Goal: Task Accomplishment & Management: Complete application form

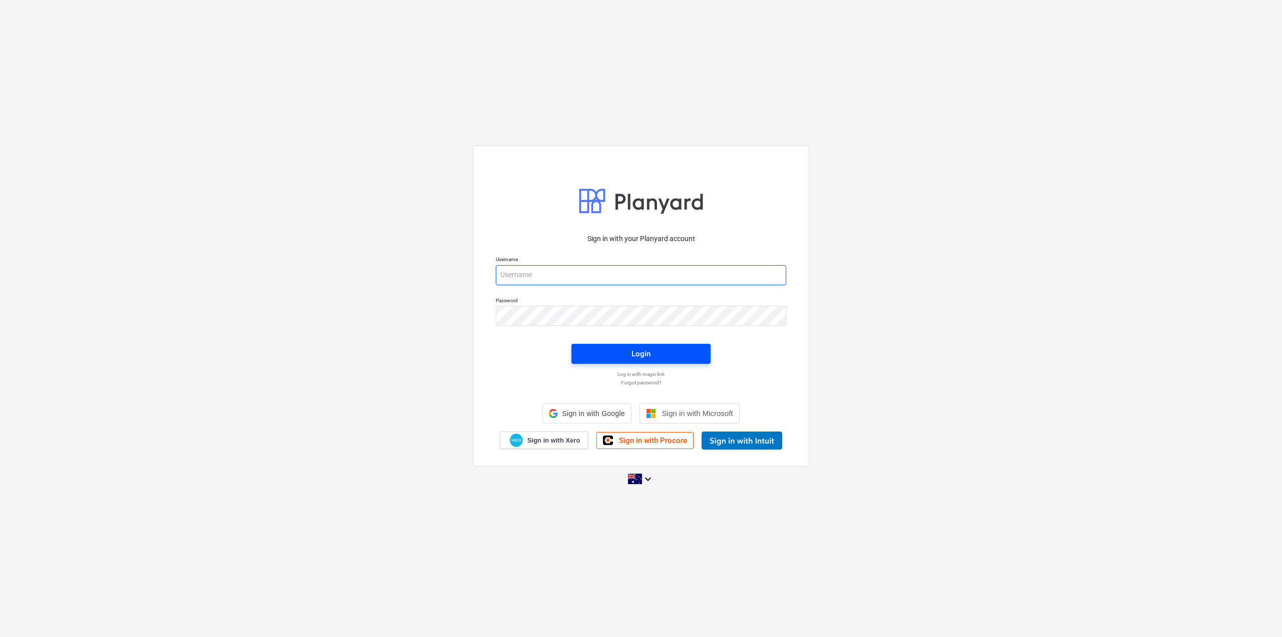
type input "[EMAIL_ADDRESS][DOMAIN_NAME]"
click at [610, 361] on button "Login" at bounding box center [641, 354] width 139 height 20
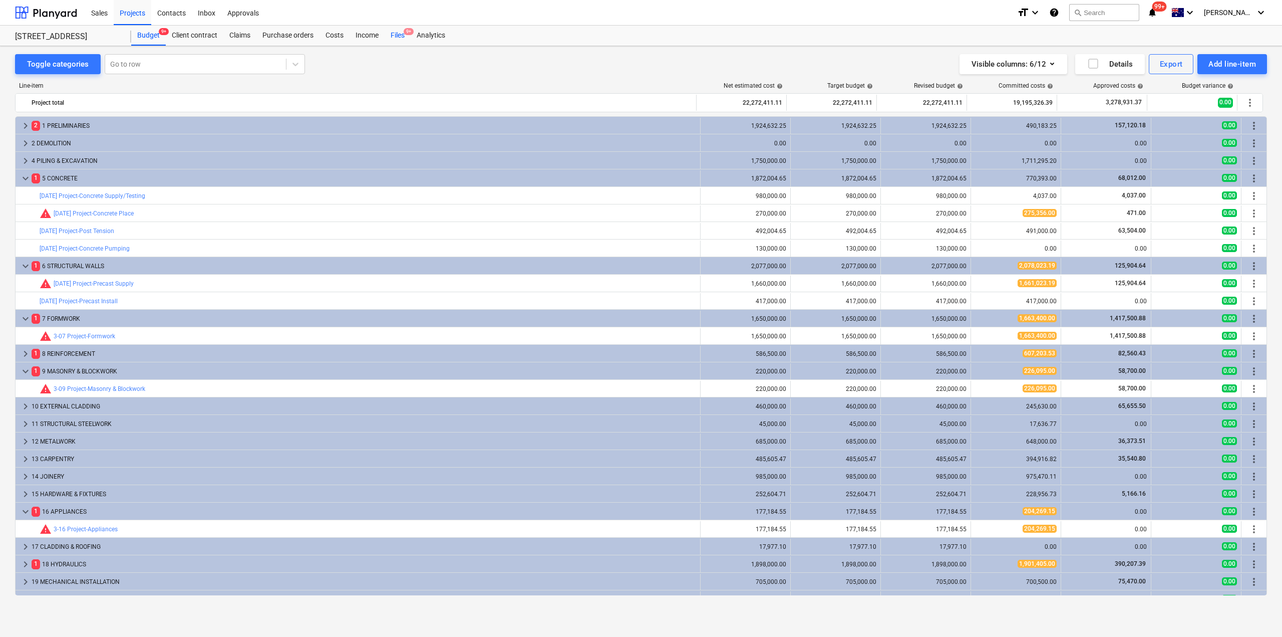
click at [397, 41] on div "Files 9+" at bounding box center [398, 36] width 26 height 20
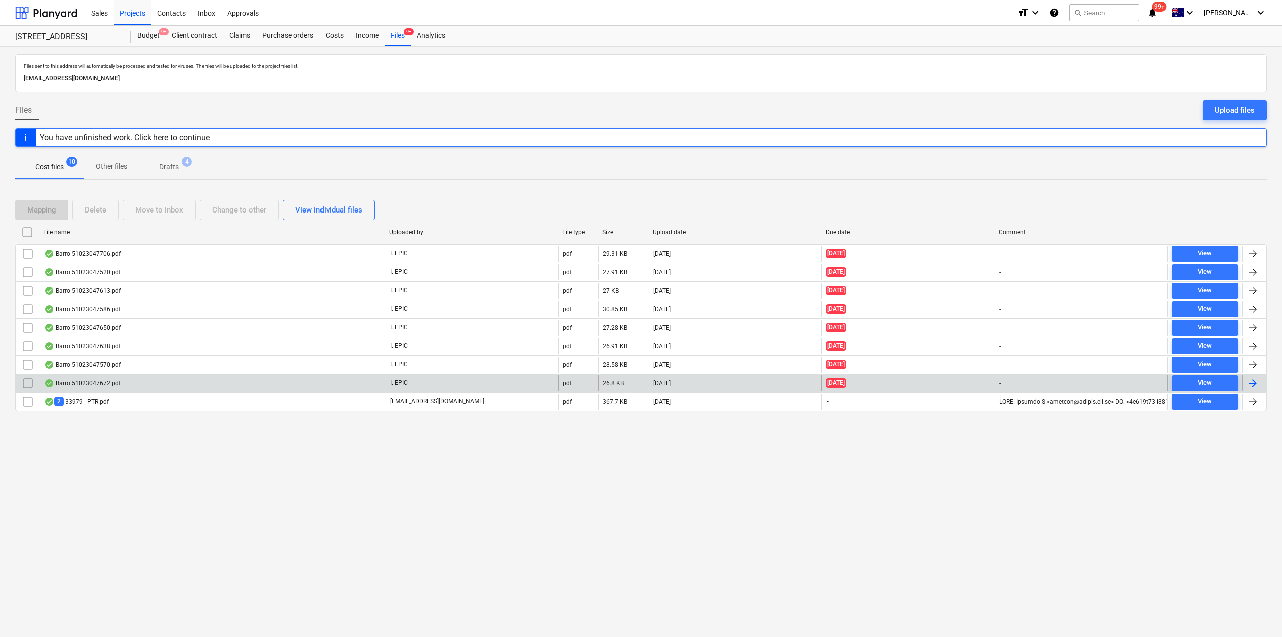
click at [113, 391] on div "Barro 51023047672.pdf" at bounding box center [213, 383] width 346 height 16
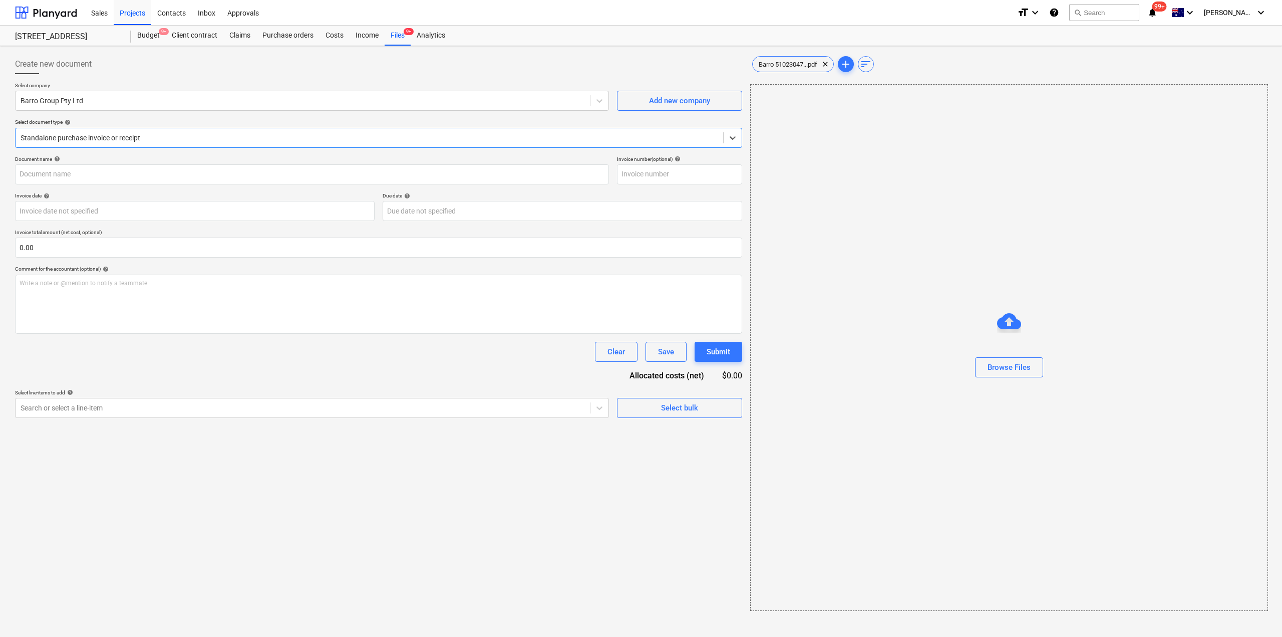
type input "51023047672"
type input "[DATE]"
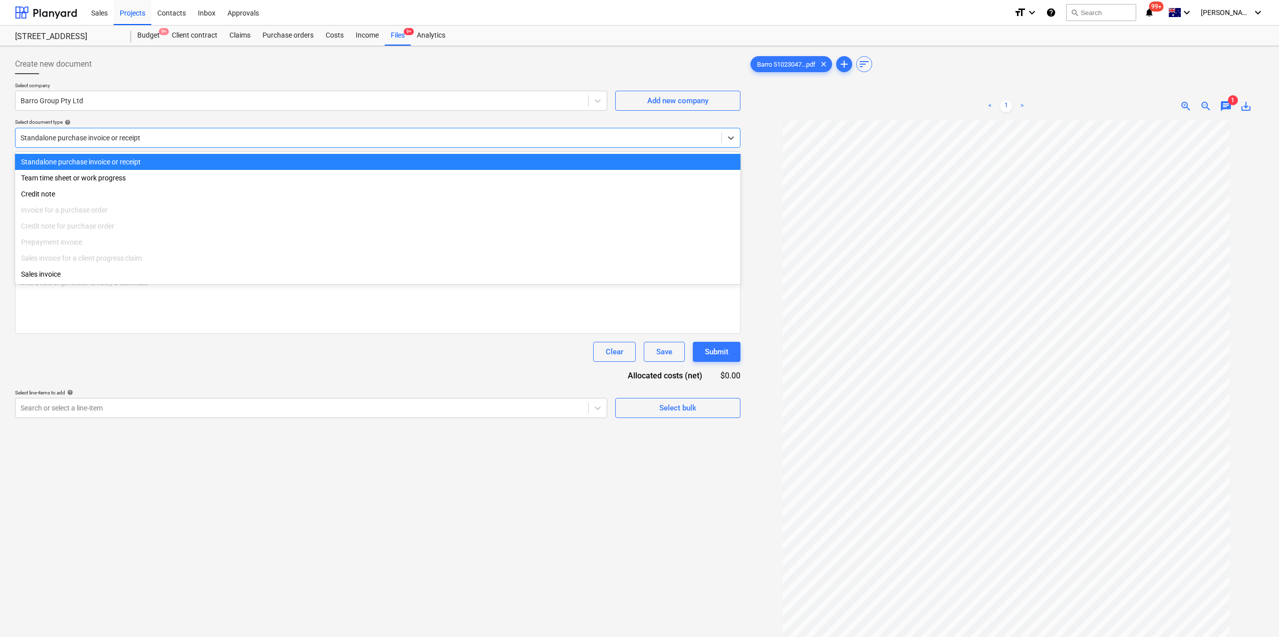
click at [287, 138] on div at bounding box center [369, 138] width 696 height 10
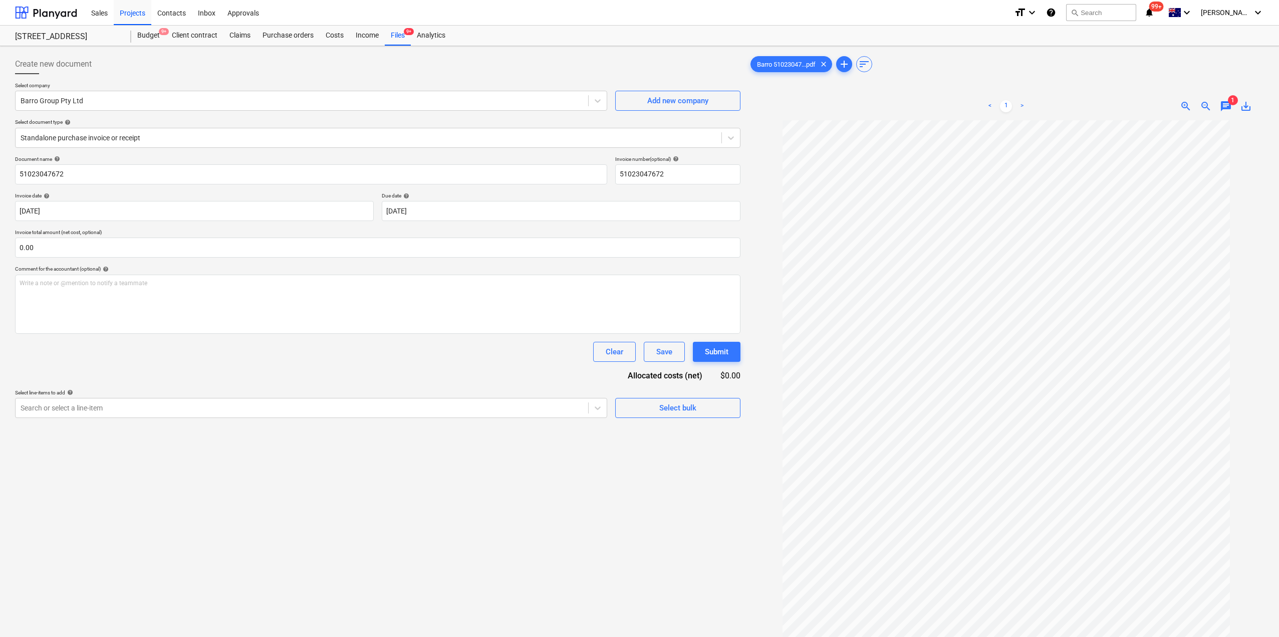
click at [372, 528] on div "Create new document Select company Barro Group Pty Ltd Add new company Select d…" at bounding box center [377, 391] width 733 height 683
click at [288, 36] on div "Purchase orders" at bounding box center [287, 36] width 63 height 20
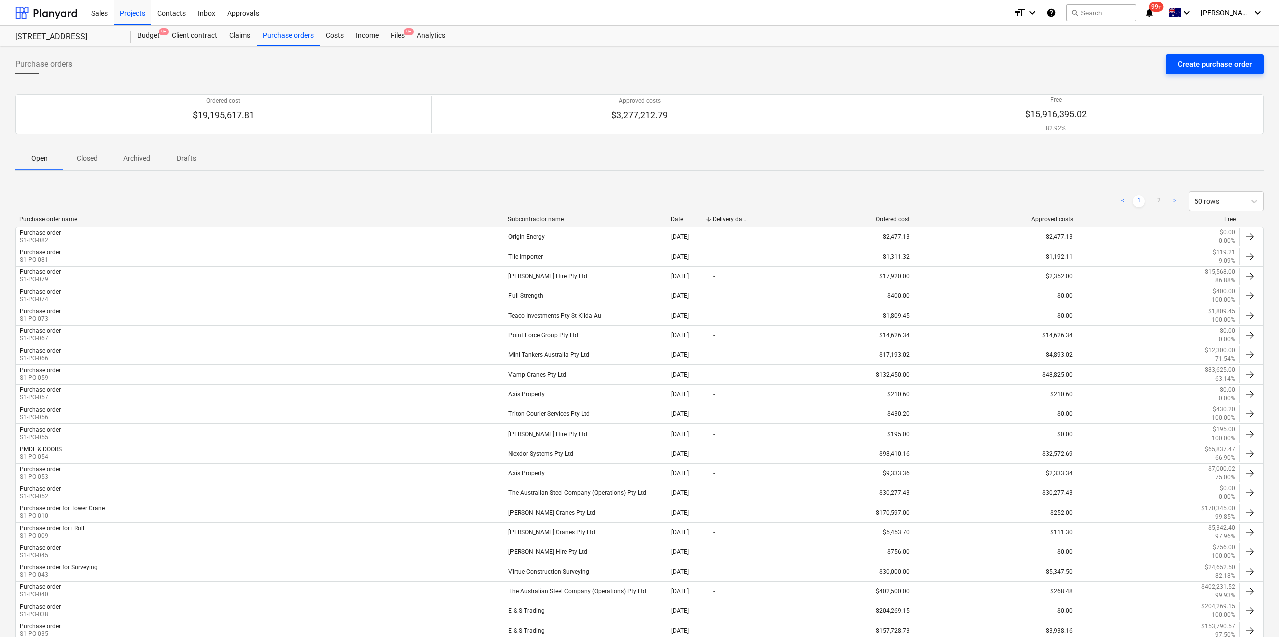
click at [1217, 67] on div "Create purchase order" at bounding box center [1215, 64] width 74 height 13
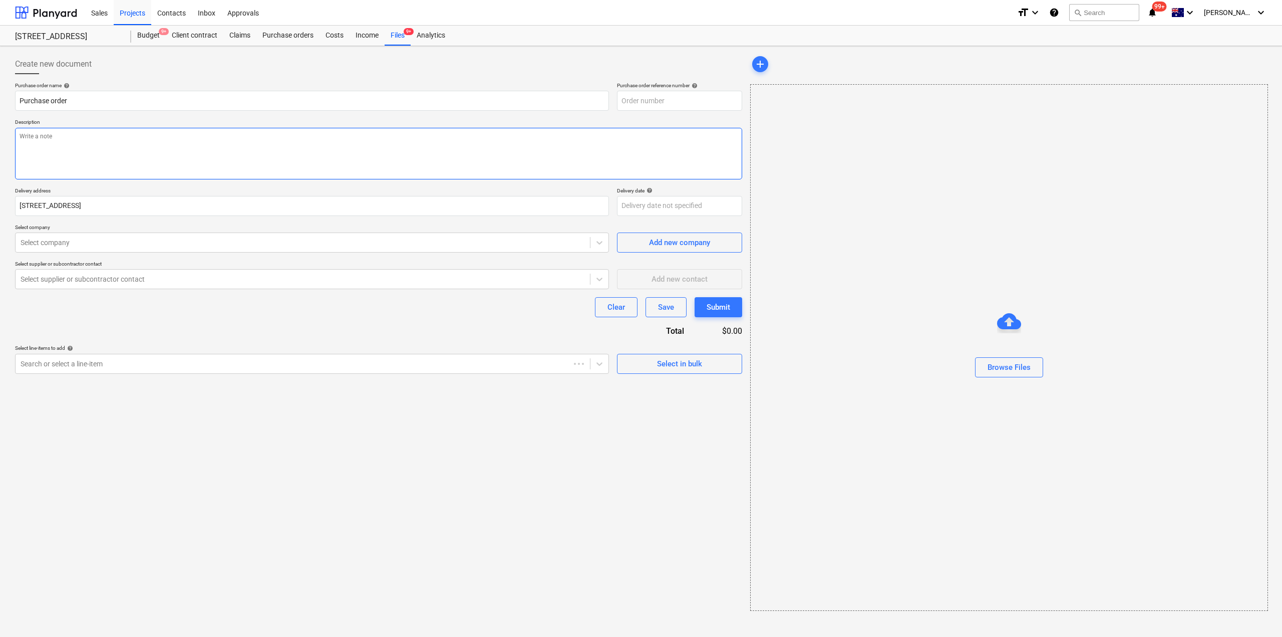
type textarea "x"
type input "S1-PO-085"
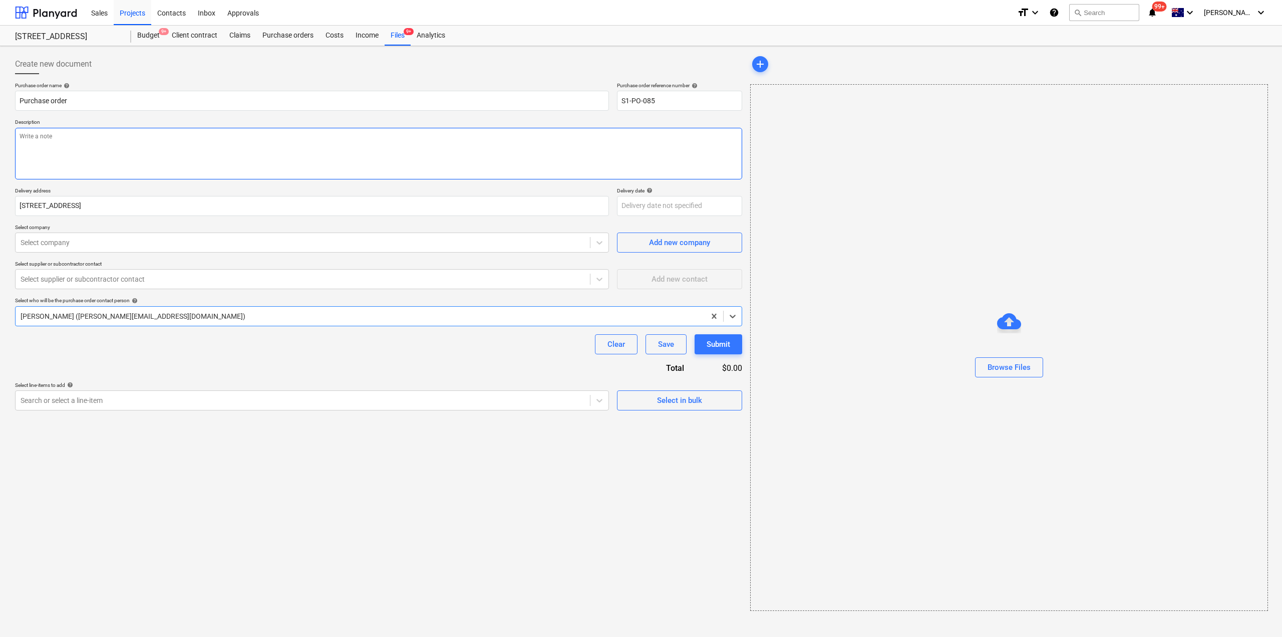
type textarea "x"
click at [88, 252] on div "Select company" at bounding box center [312, 242] width 594 height 20
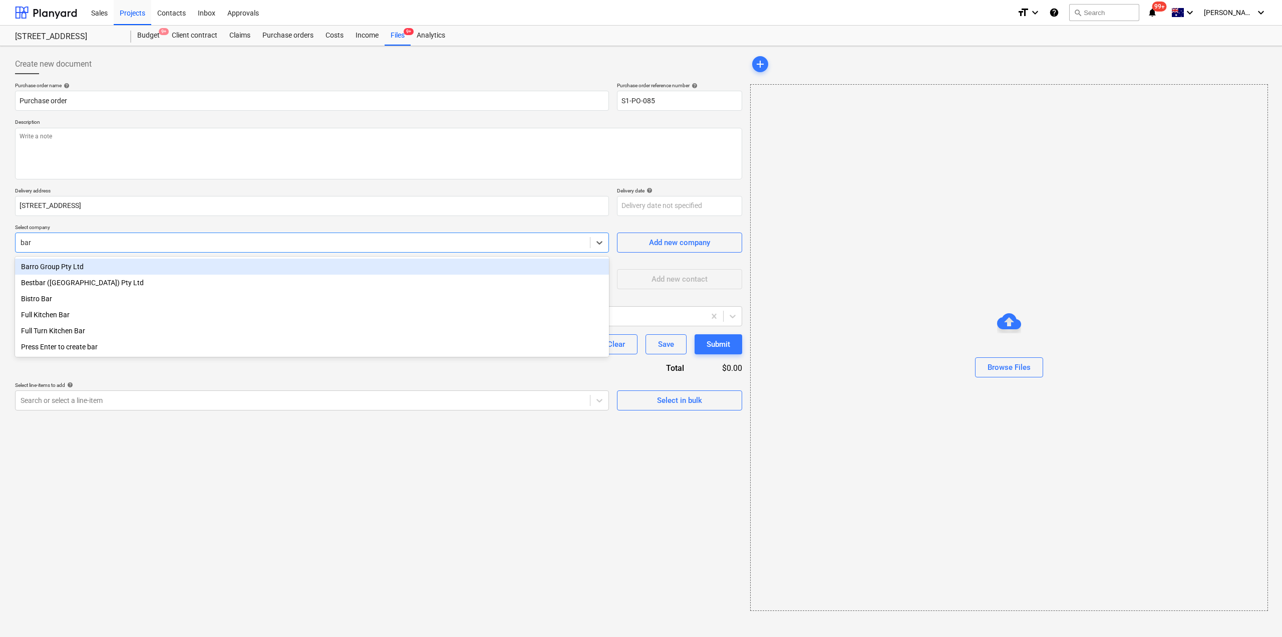
type input "barr"
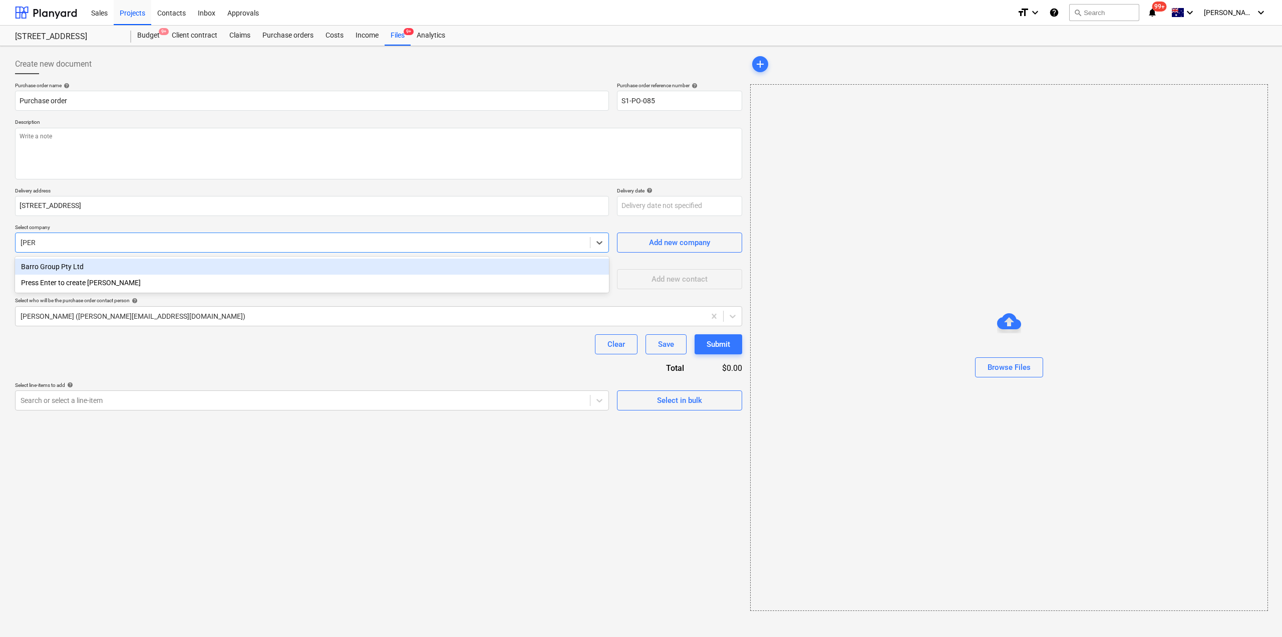
click at [83, 265] on div "Barro Group Pty Ltd" at bounding box center [312, 266] width 594 height 16
type textarea "x"
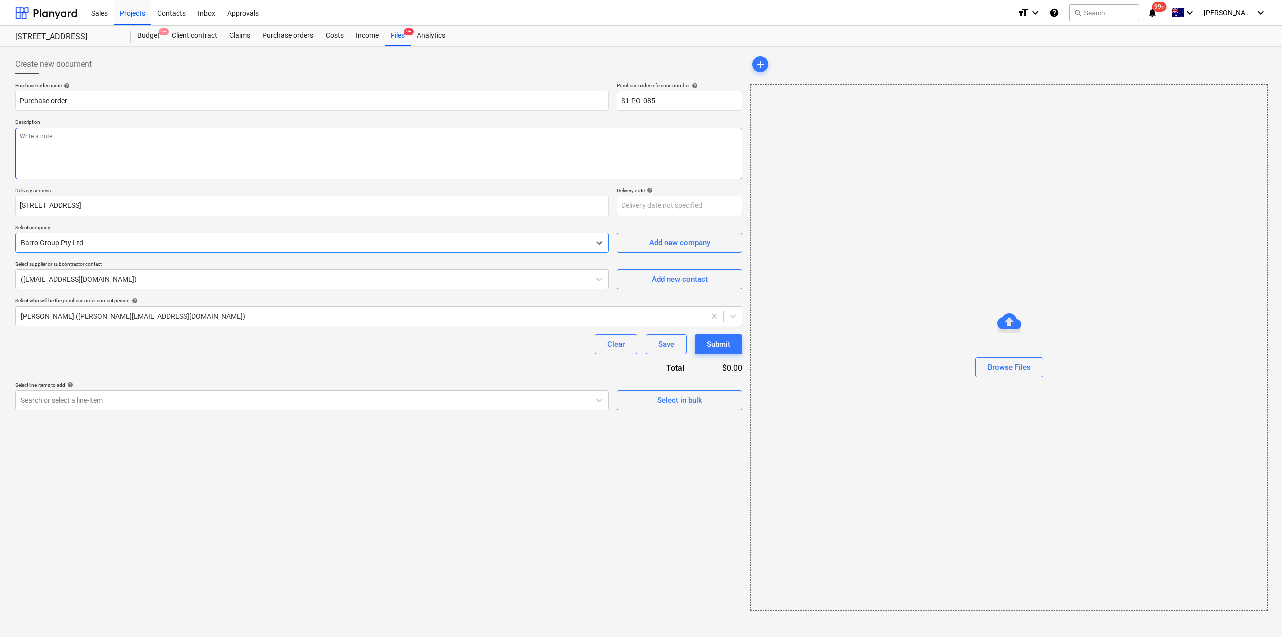
click at [102, 153] on textarea at bounding box center [378, 154] width 727 height 52
type textarea "x"
type textarea "C"
type textarea "x"
type textarea "Conc"
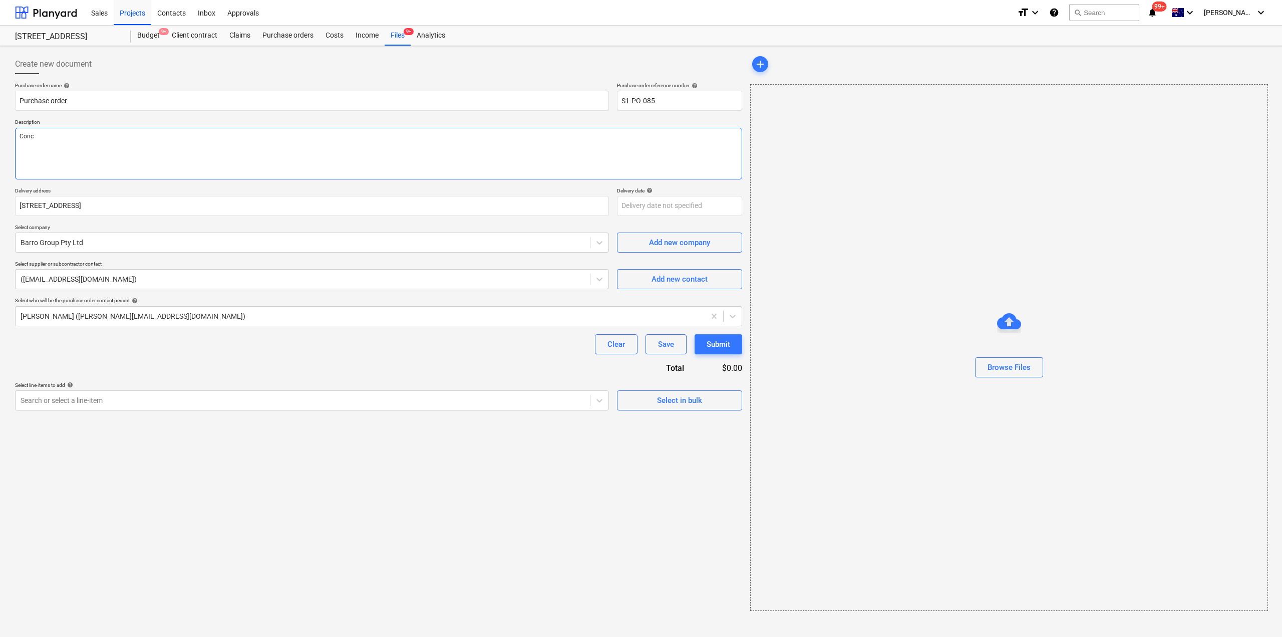
type textarea "x"
type textarea "Concr"
type textarea "x"
type textarea "Concret"
type textarea "x"
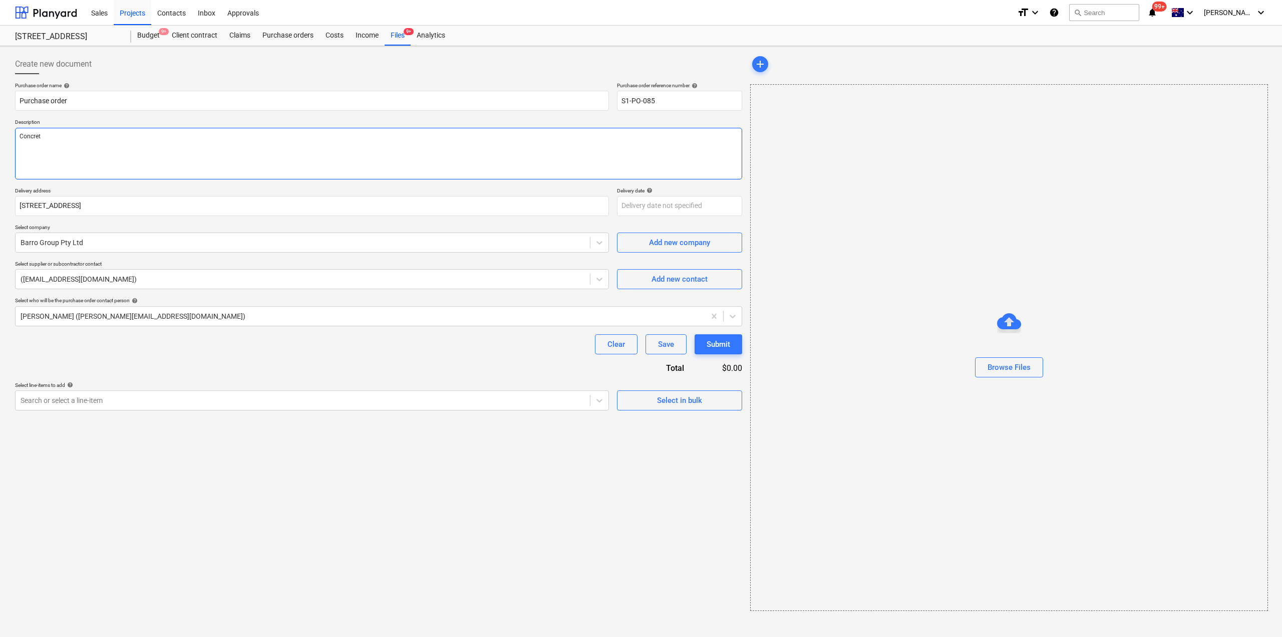
type textarea "Concrete"
type textarea "x"
type textarea "Concrete"
type textarea "x"
type textarea "Concrete t"
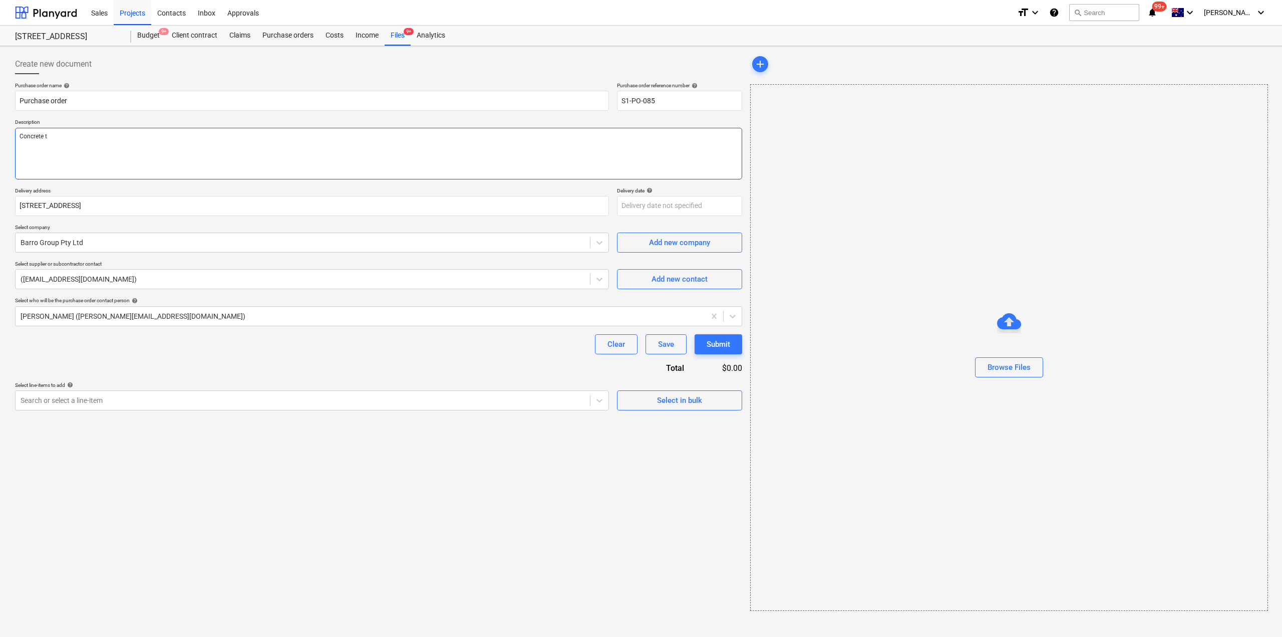
type textarea "x"
type textarea "Concrete te"
type textarea "x"
type textarea "Concrete tes"
type textarea "x"
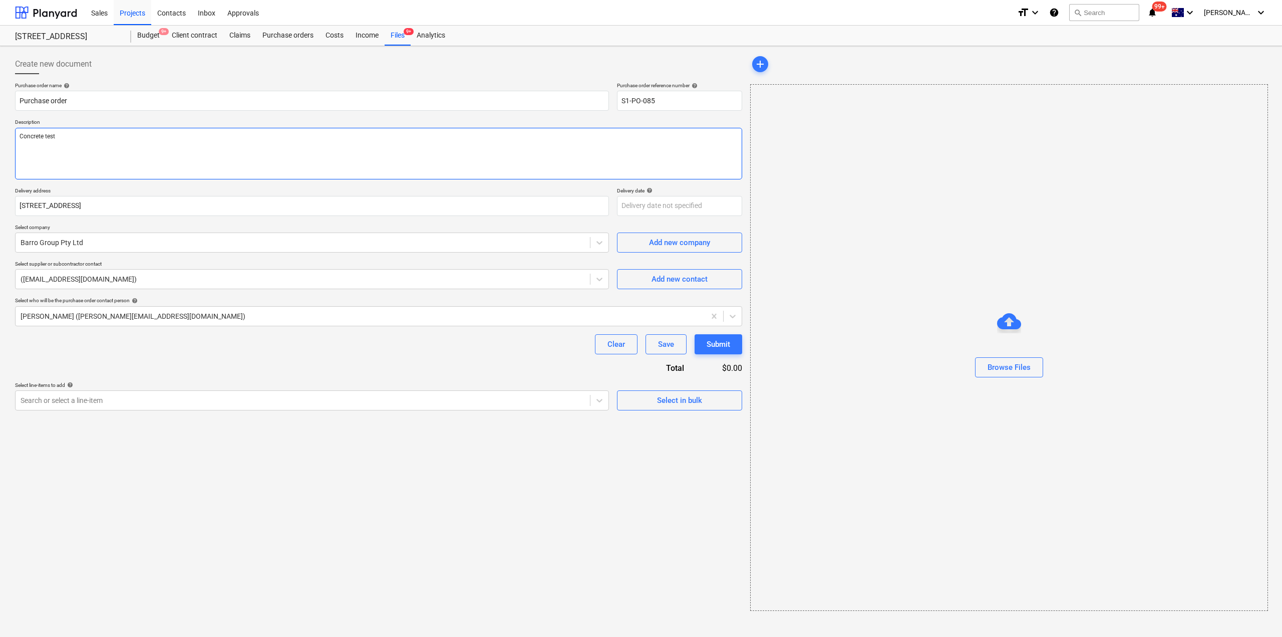
type textarea "Concrete testi"
type textarea "x"
type textarea "Concrete testin"
type textarea "x"
type textarea "Concrete testing"
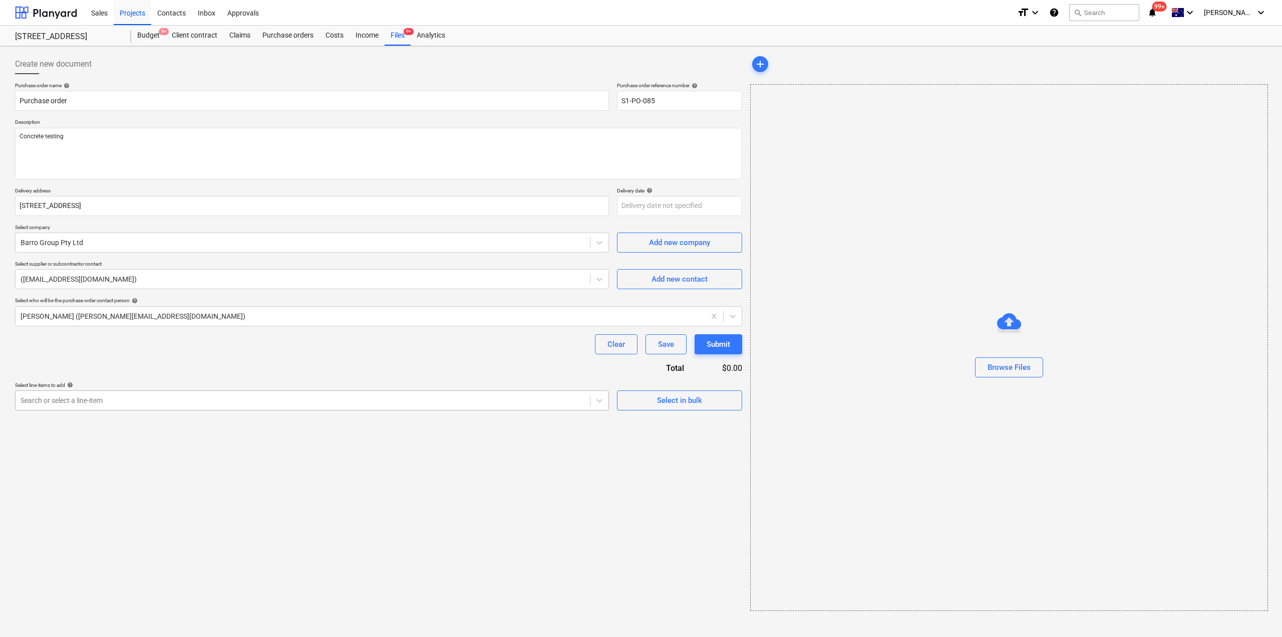
type textarea "x"
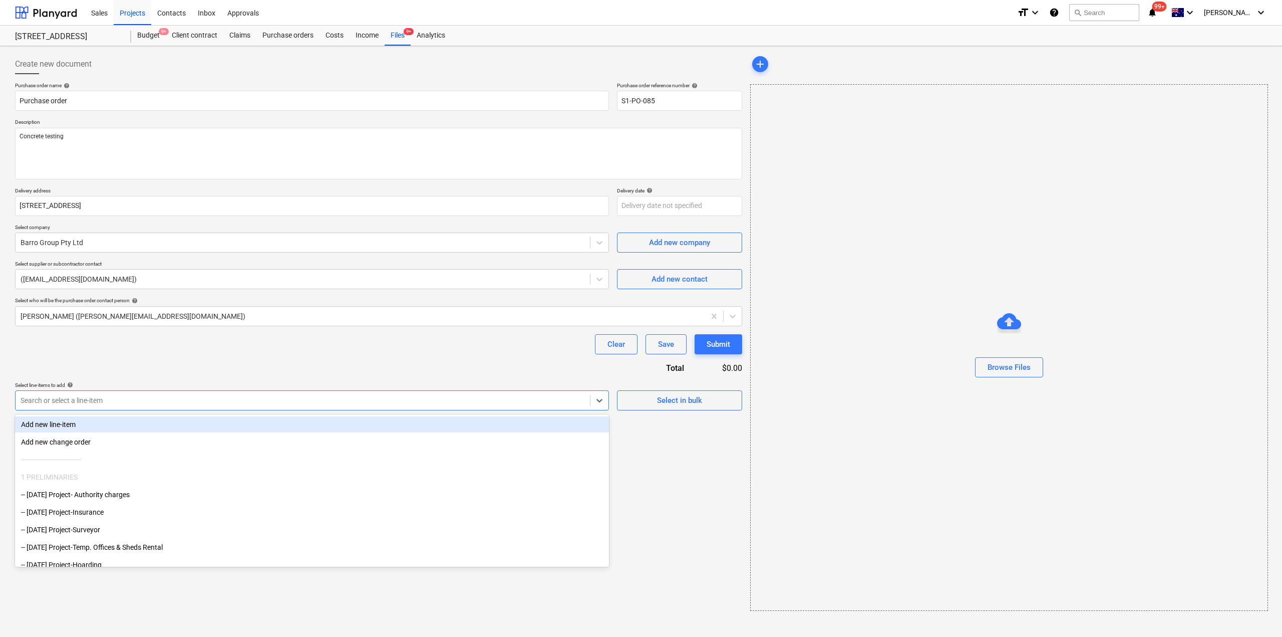
click at [326, 395] on div at bounding box center [303, 400] width 565 height 10
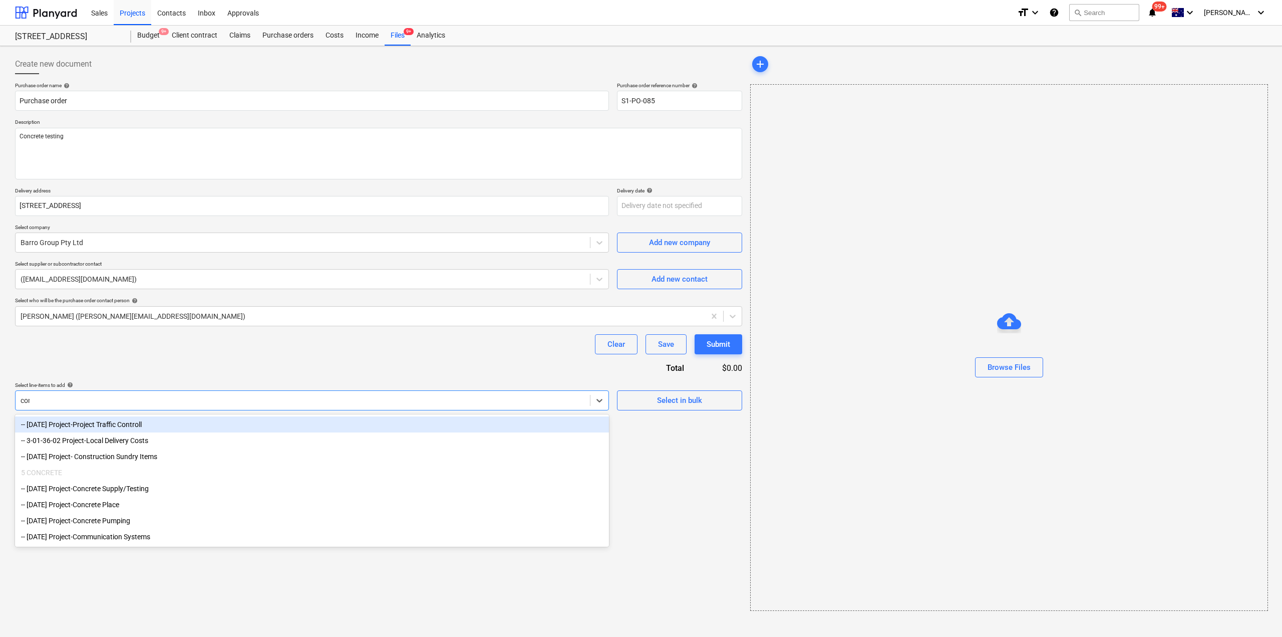
type input "conc"
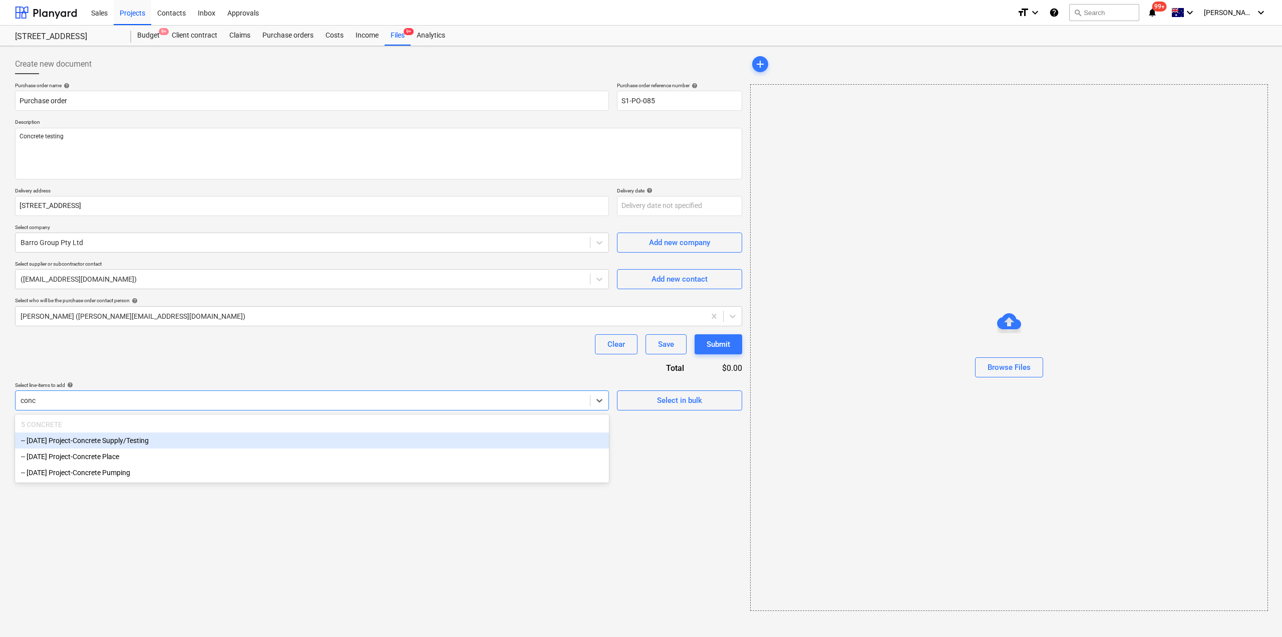
click at [169, 437] on div "-- [DATE] Project-Concrete Supply/Testing" at bounding box center [312, 440] width 594 height 16
type textarea "x"
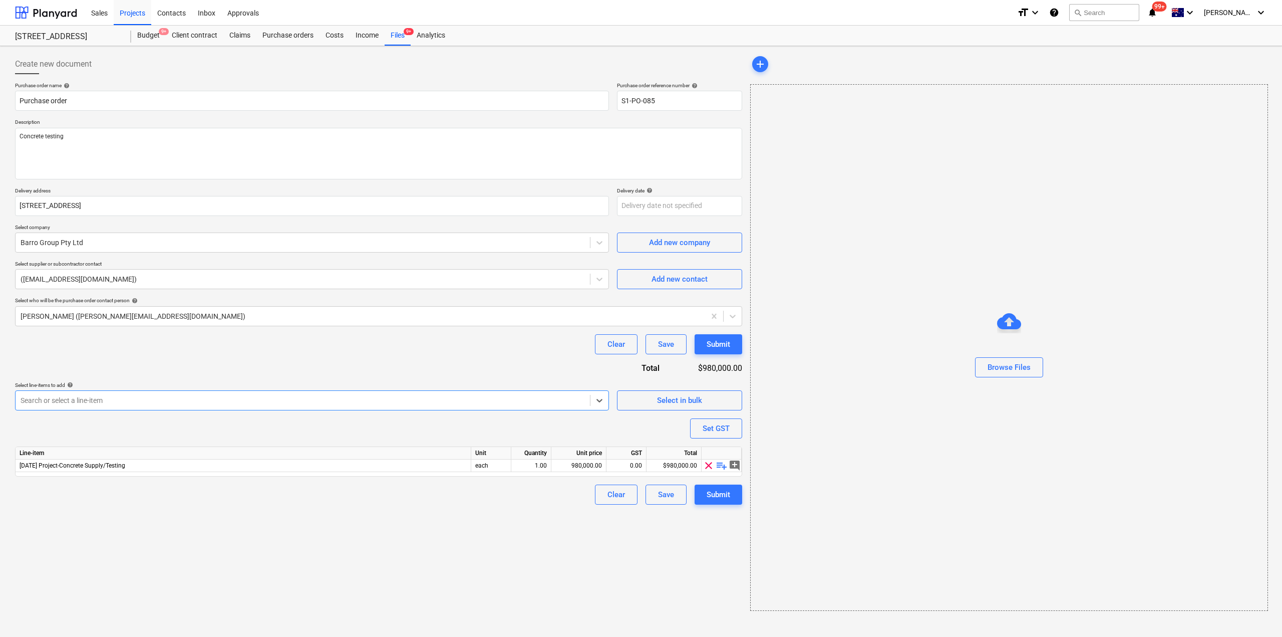
click at [570, 560] on div "Create new document Purchase order name help Purchase order Purchase order refe…" at bounding box center [378, 332] width 735 height 565
click at [717, 463] on span "playlist_add" at bounding box center [722, 465] width 12 height 12
type textarea "x"
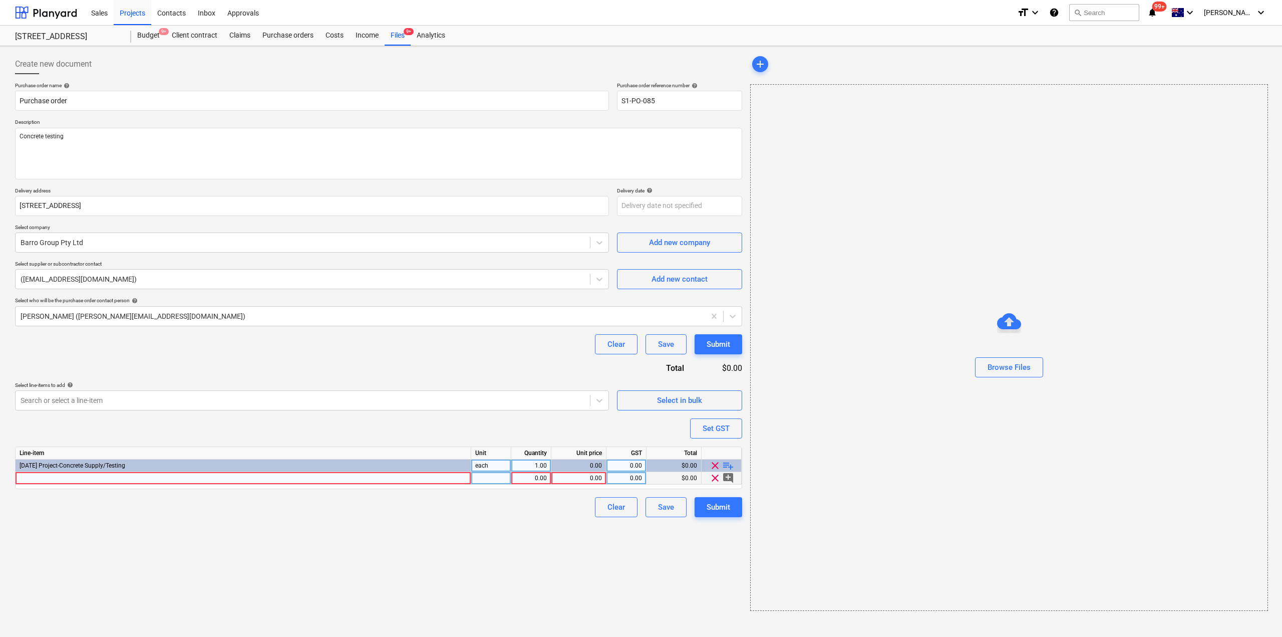
click at [218, 477] on div at bounding box center [244, 478] width 456 height 13
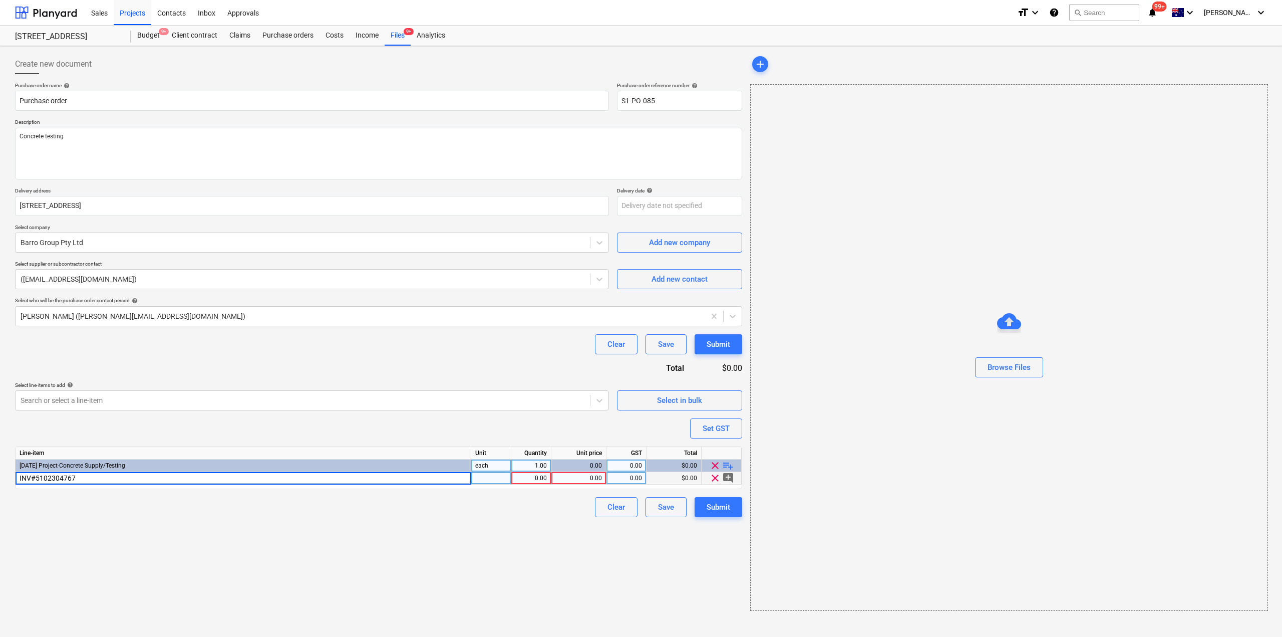
type input "INV#51023047672"
type textarea "x"
click at [535, 483] on div "1.00" at bounding box center [531, 478] width 32 height 13
type input "250"
click at [714, 510] on div "Submit" at bounding box center [719, 506] width 24 height 13
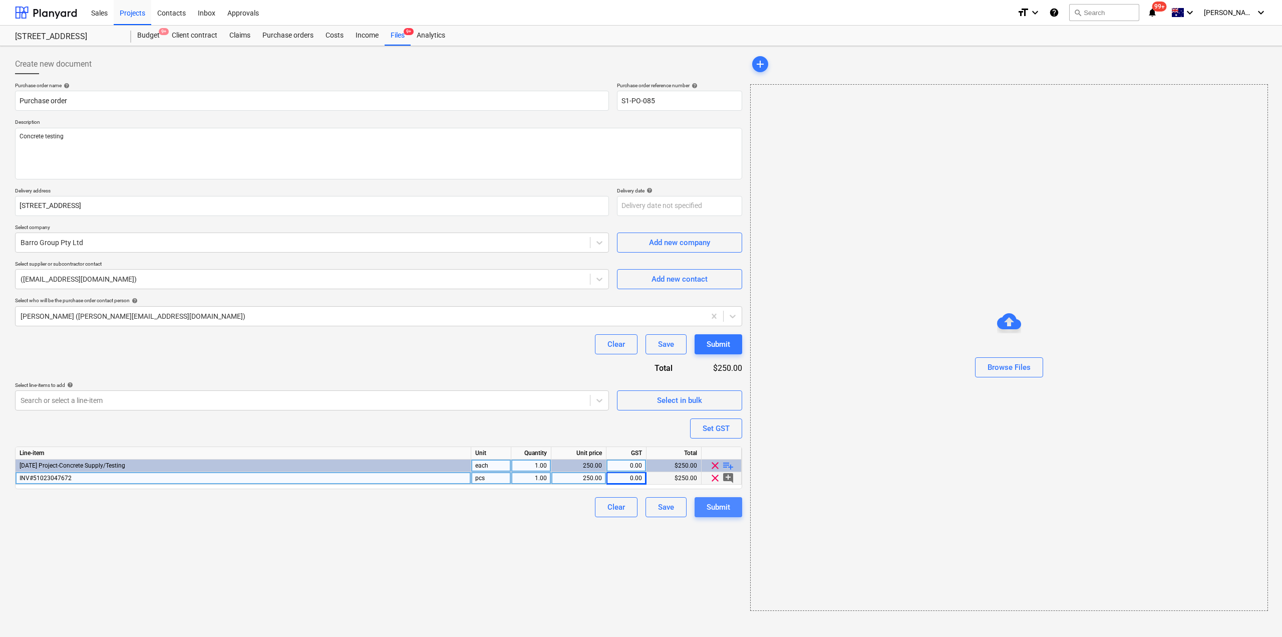
type textarea "x"
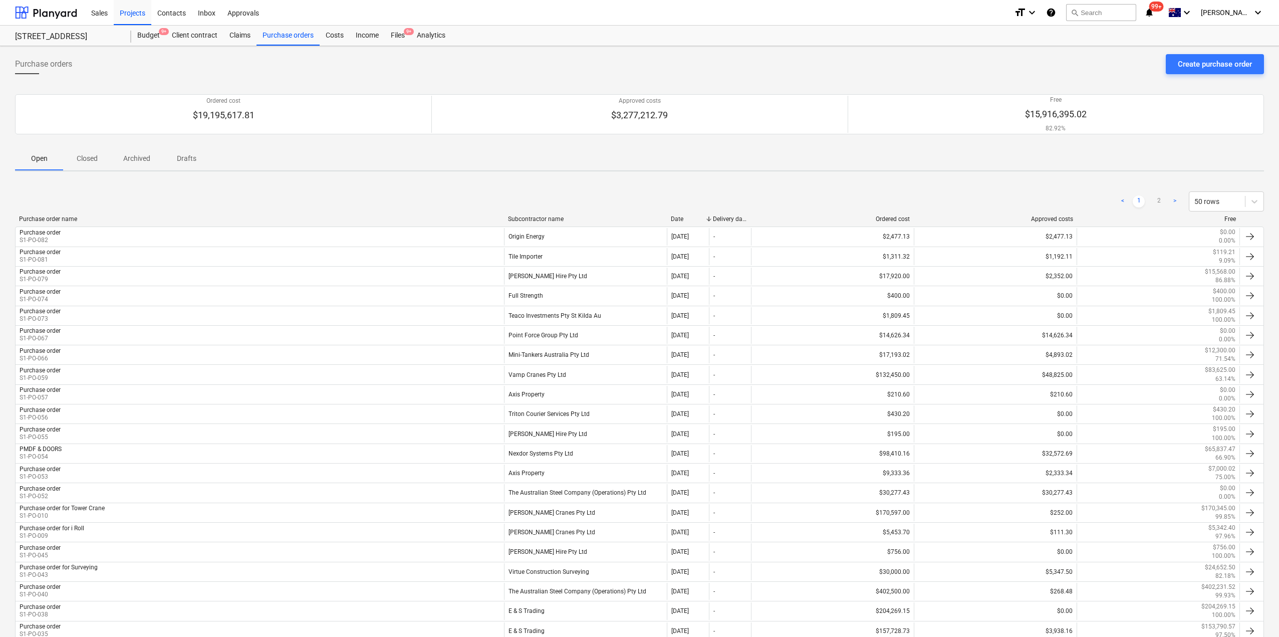
click at [583, 189] on div "< 1 2 > 50 rows" at bounding box center [639, 201] width 1249 height 28
click at [390, 31] on div "Files 9+" at bounding box center [398, 36] width 26 height 20
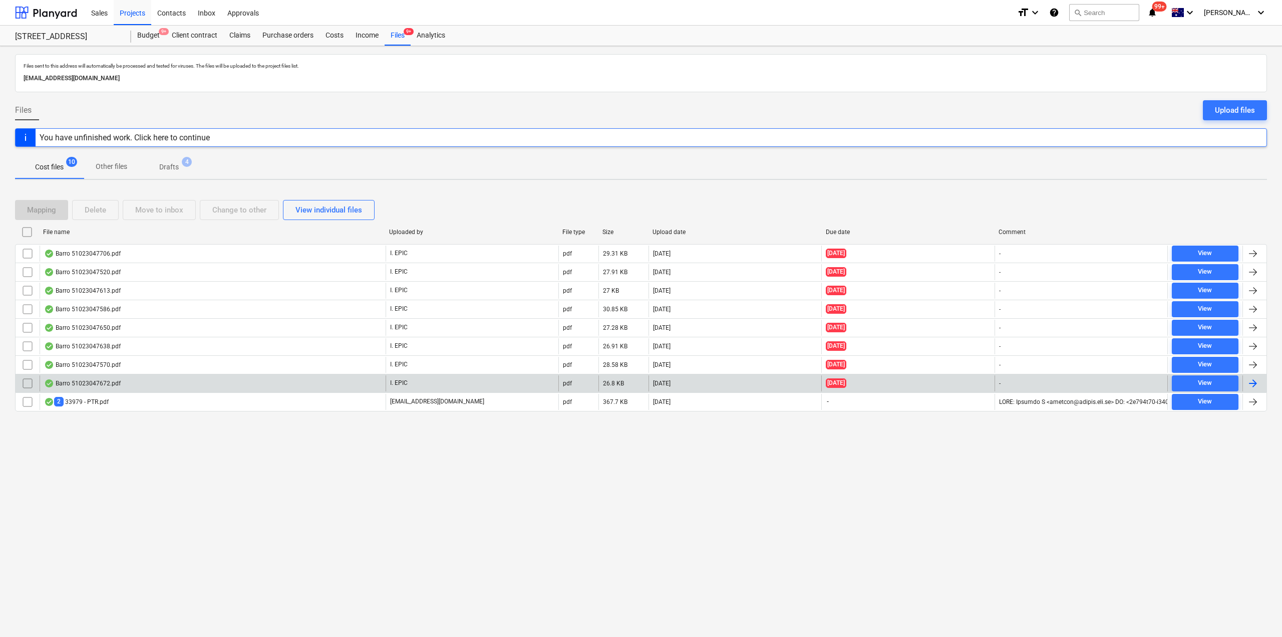
click at [137, 375] on div "Barro 51023047672.pdf" at bounding box center [213, 383] width 346 height 16
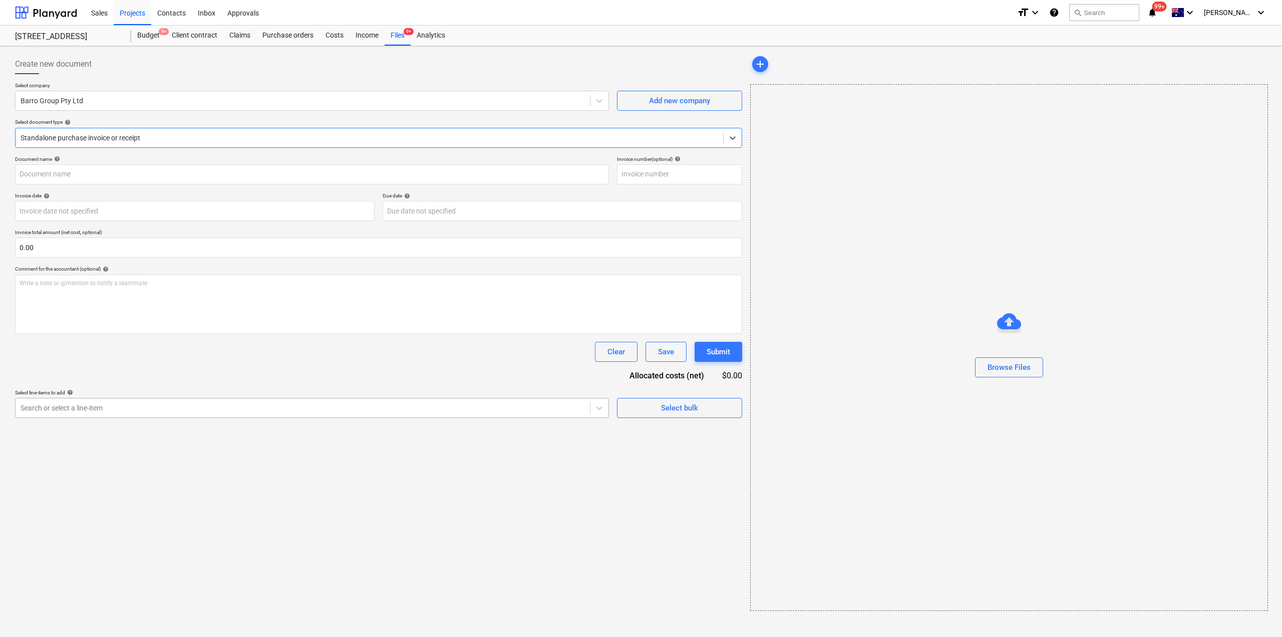
type input "51023047672"
type input "[DATE]"
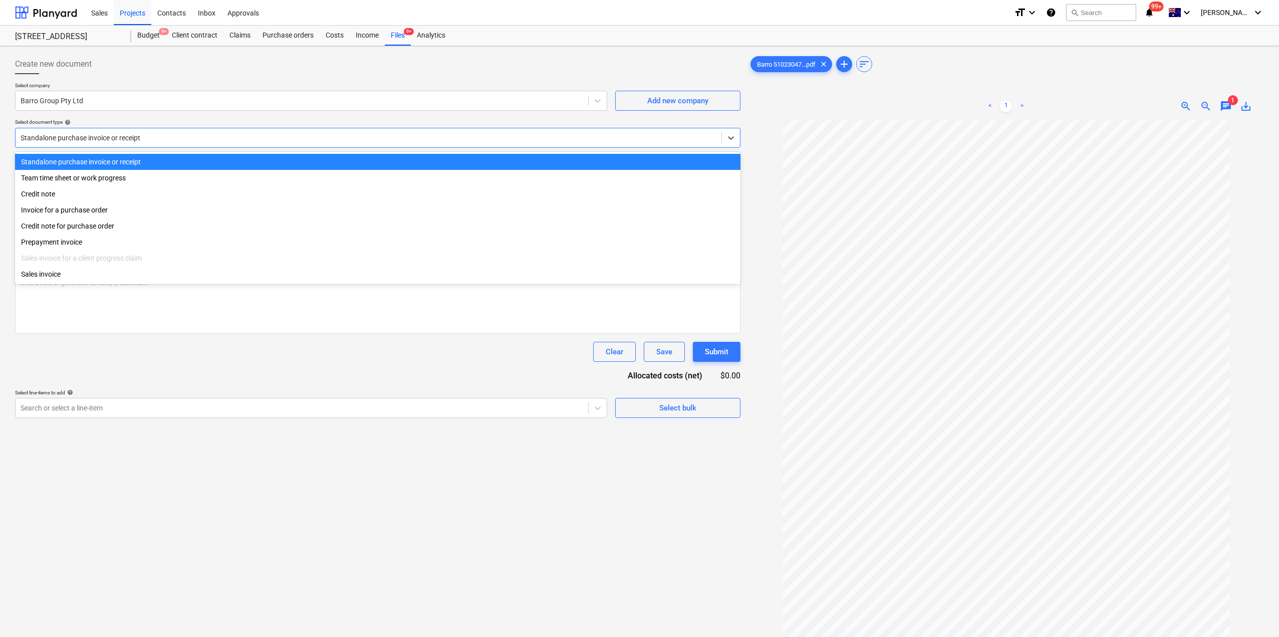
click at [464, 134] on div at bounding box center [369, 138] width 696 height 10
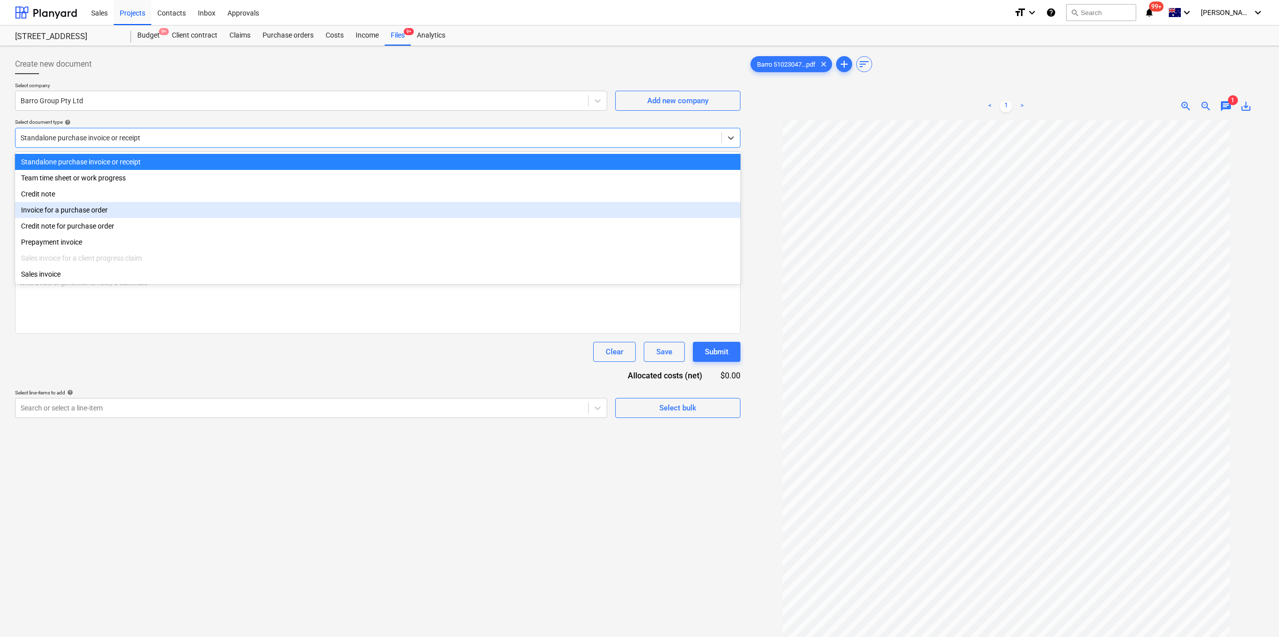
click at [230, 210] on div "Invoice for a purchase order" at bounding box center [377, 210] width 725 height 16
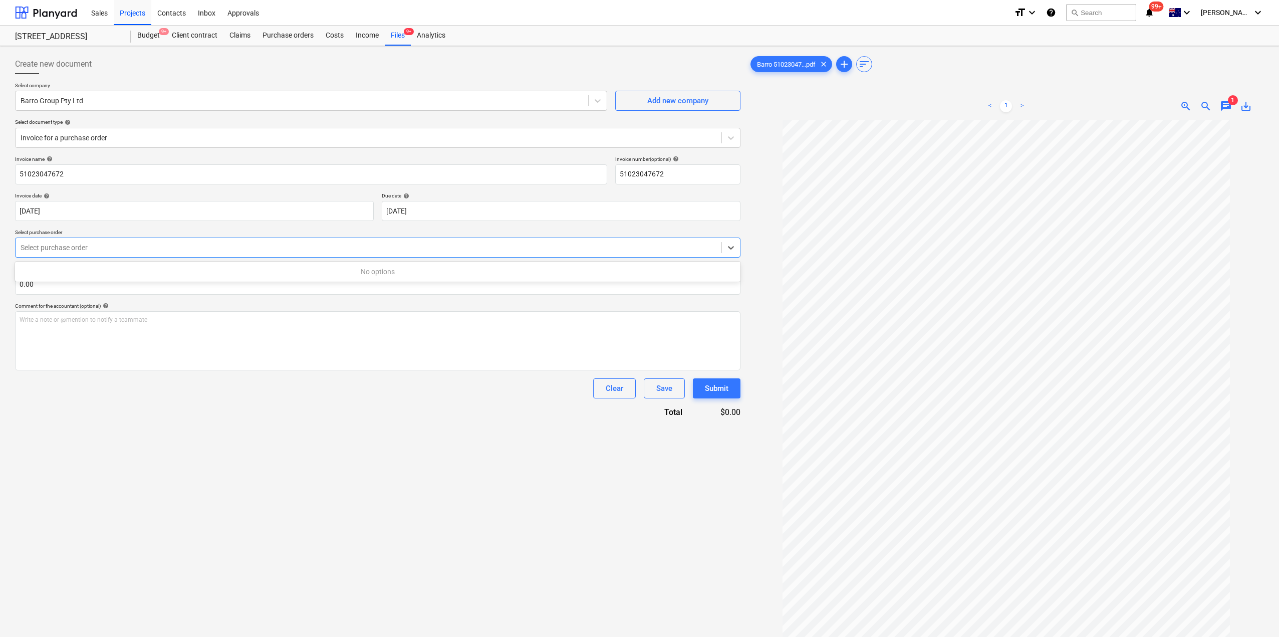
click at [214, 243] on div at bounding box center [369, 247] width 696 height 10
click at [175, 275] on div "S1-PO-085 | Purchase order" at bounding box center [377, 272] width 725 height 16
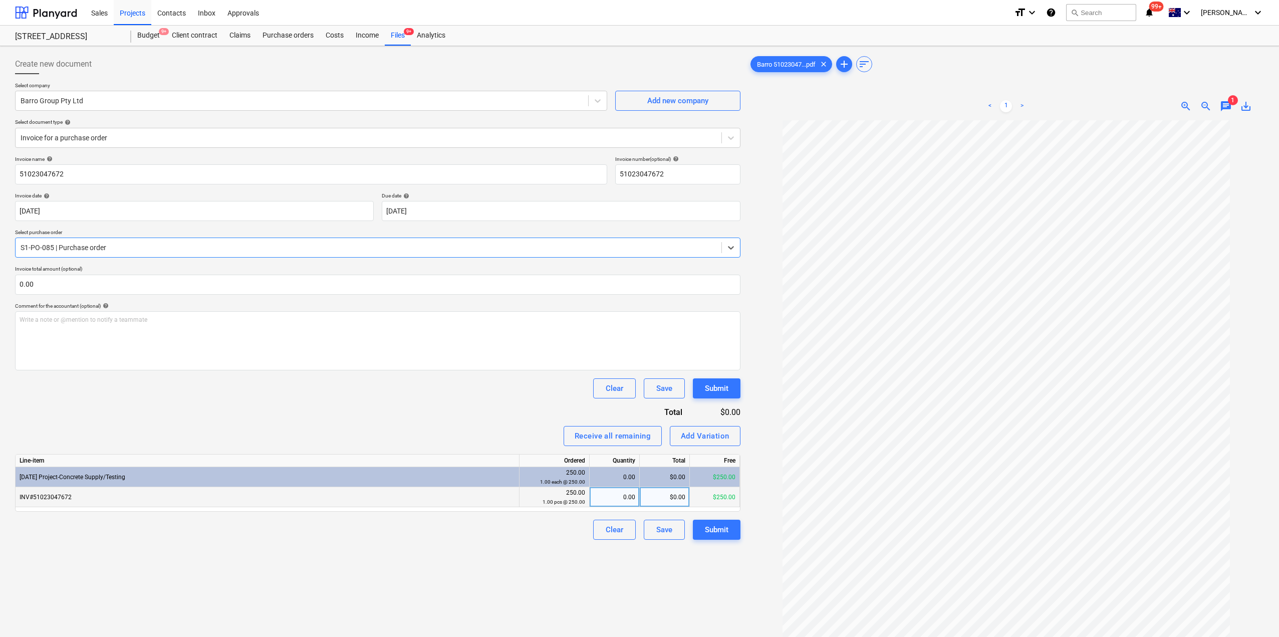
click at [621, 496] on div "0.00" at bounding box center [615, 497] width 42 height 20
type input "1"
click at [529, 585] on div "Create new document Select company Barro Group Pty Ltd Add new company Select d…" at bounding box center [377, 391] width 733 height 683
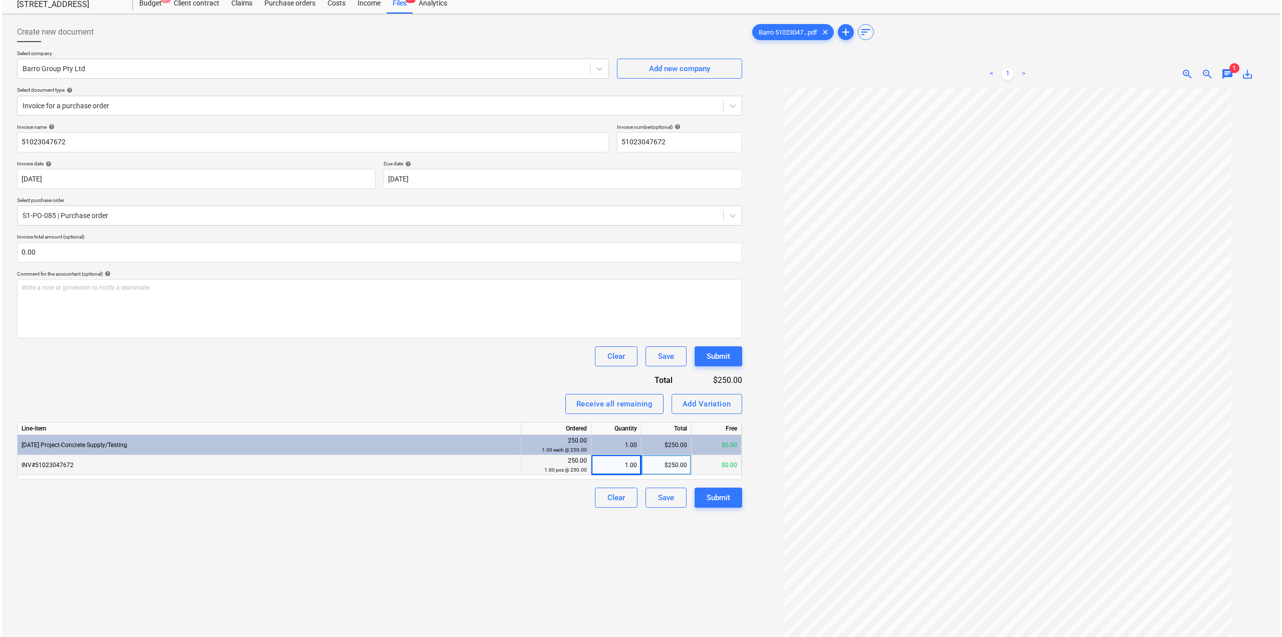
scroll to position [100, 0]
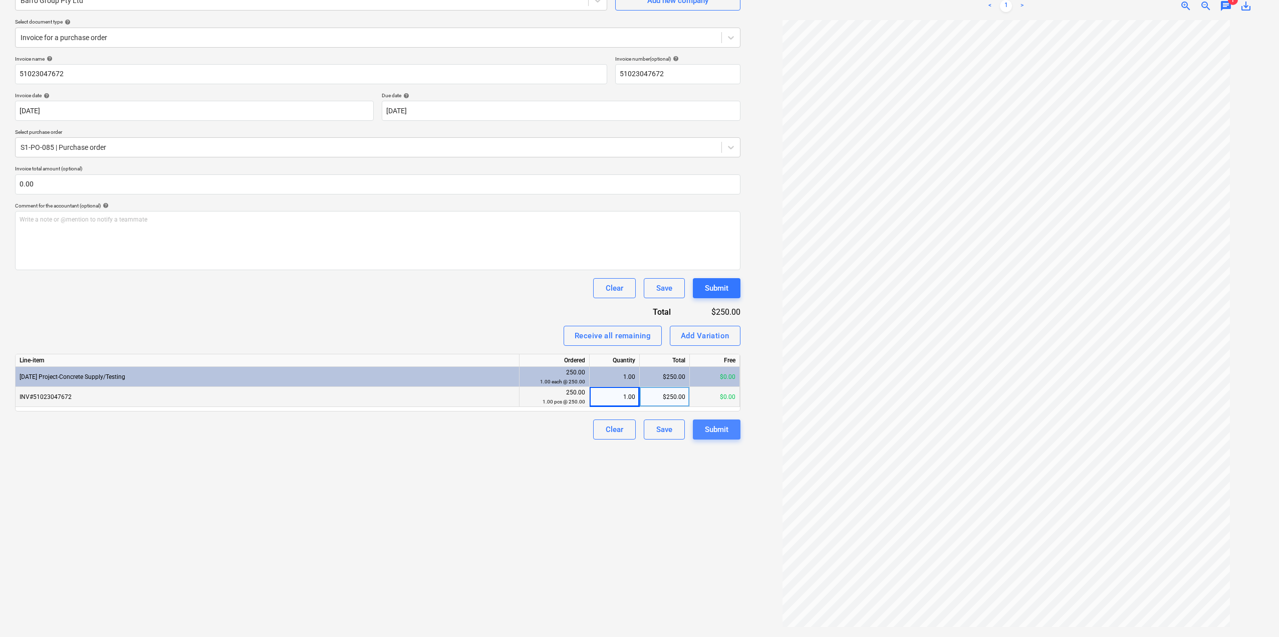
click at [726, 439] on button "Submit" at bounding box center [717, 429] width 48 height 20
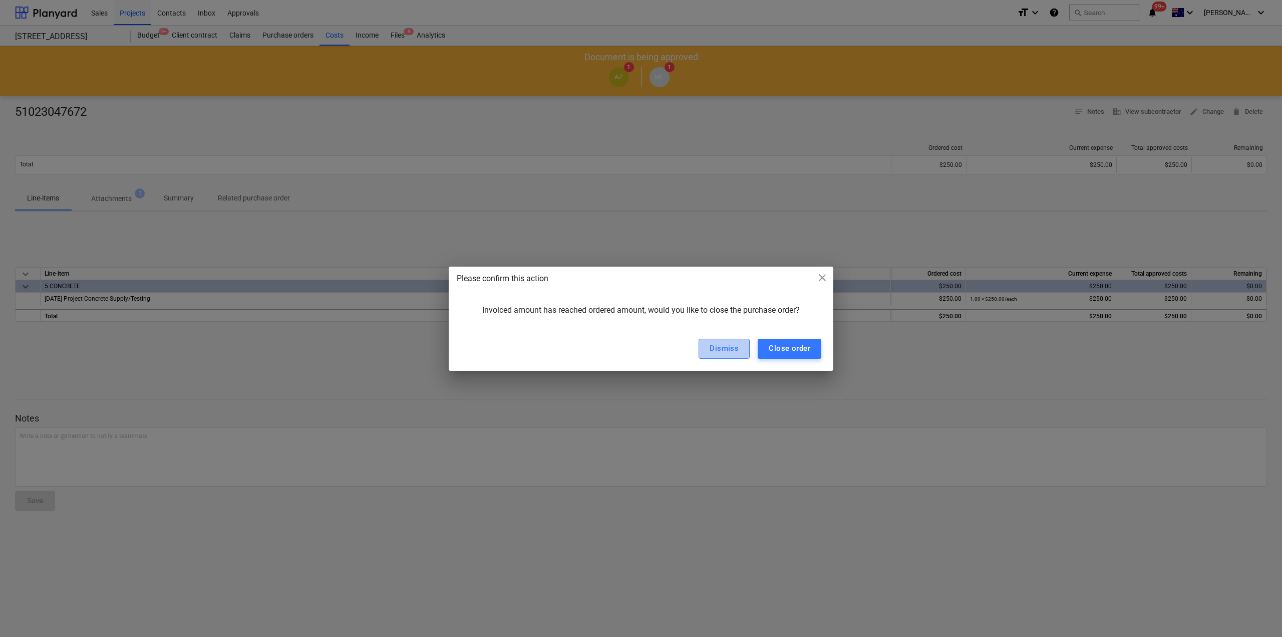
click at [722, 346] on div "Dismiss" at bounding box center [724, 348] width 29 height 13
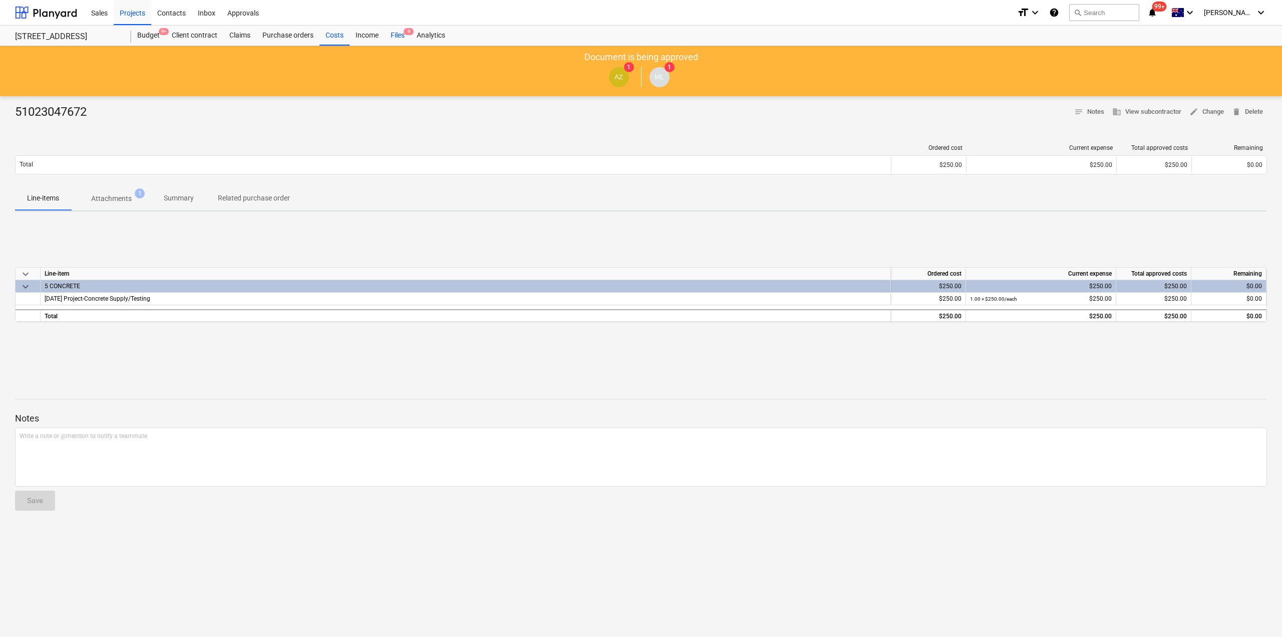
click at [403, 34] on div "Files 9" at bounding box center [398, 36] width 26 height 20
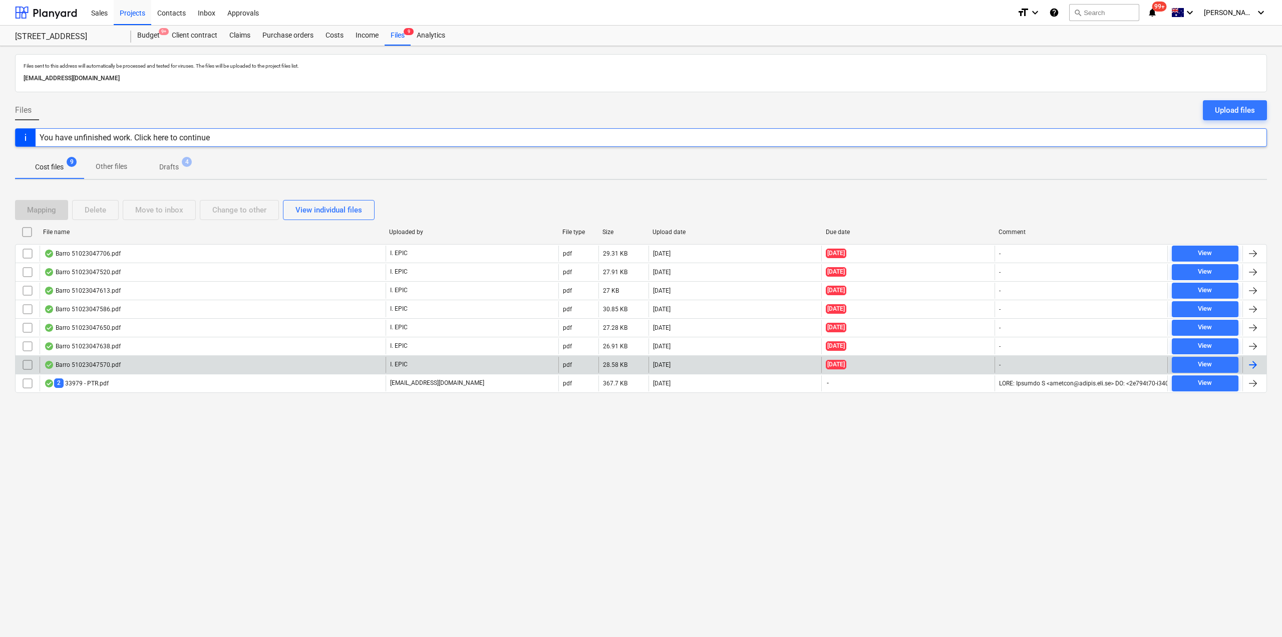
click at [146, 366] on div "Barro 51023047570.pdf" at bounding box center [213, 365] width 346 height 16
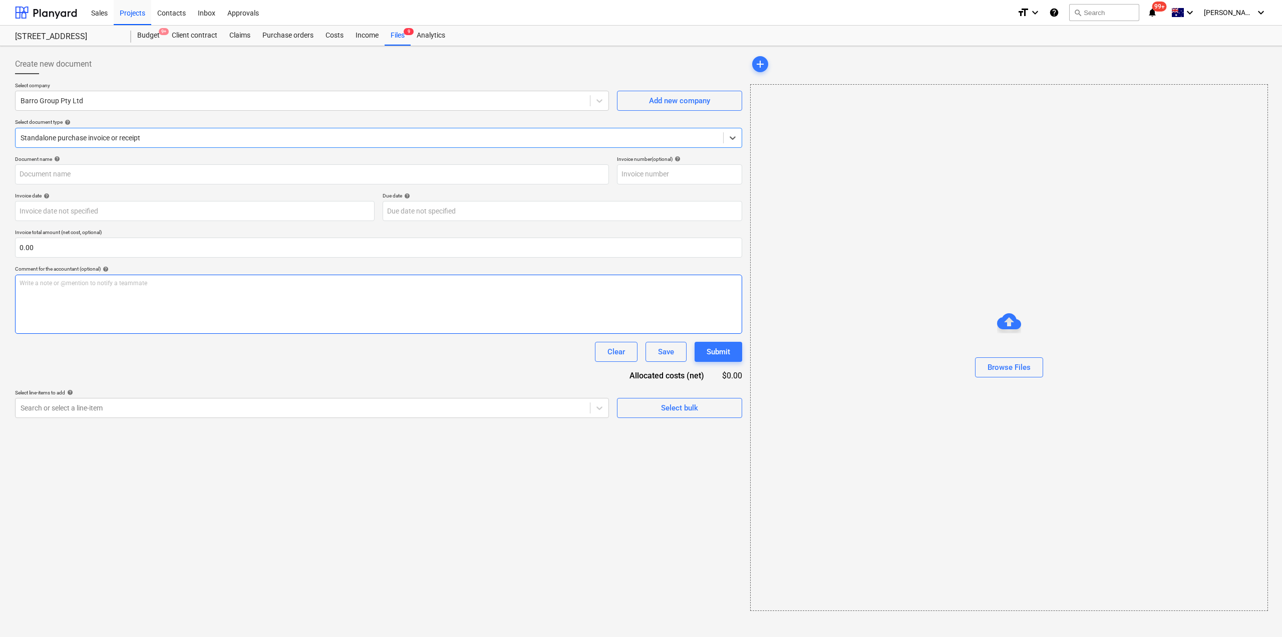
type input "51023047570"
type input "[DATE]"
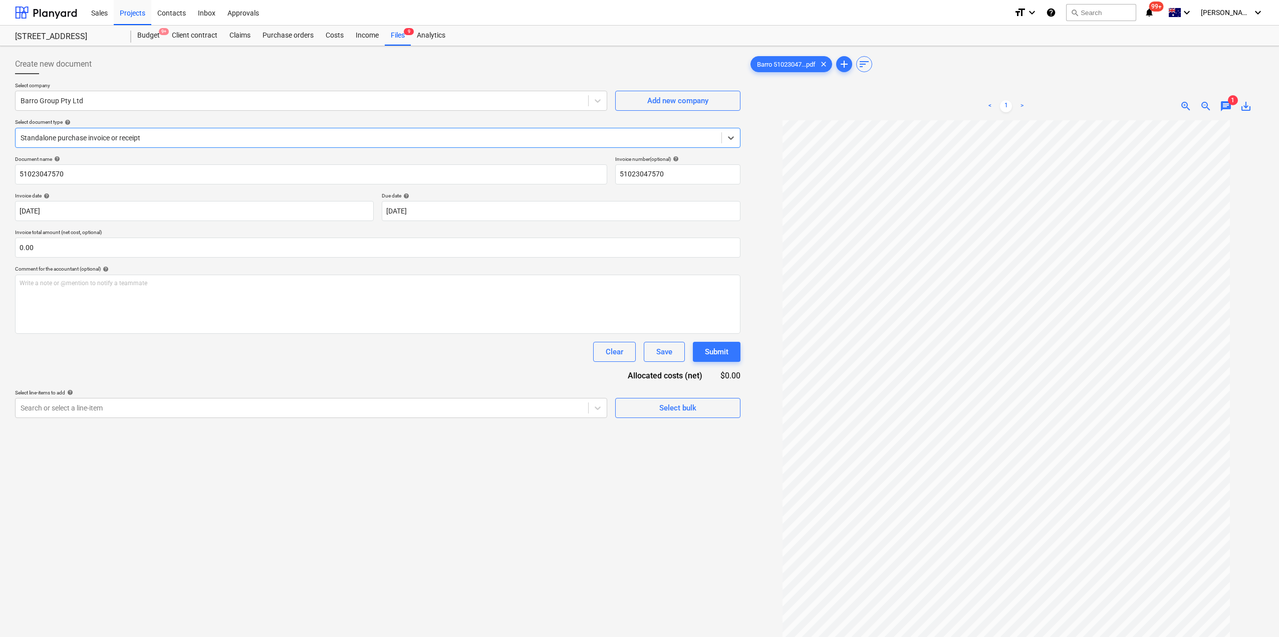
click at [214, 137] on div at bounding box center [369, 138] width 696 height 10
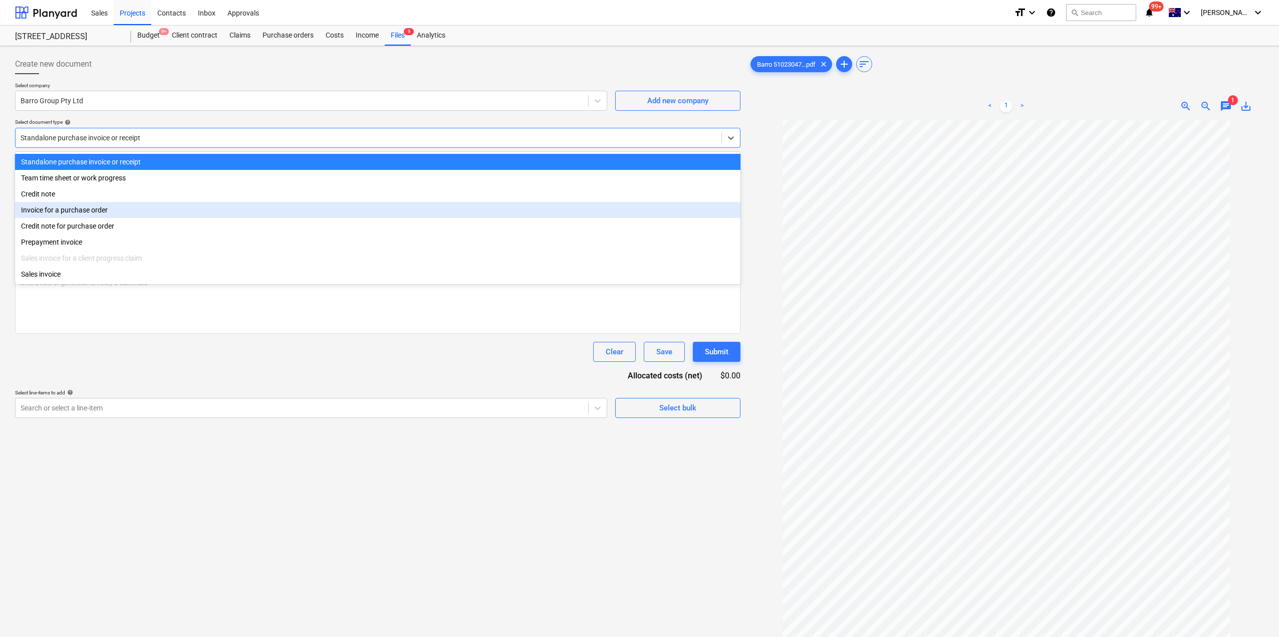
click at [114, 206] on div "Invoice for a purchase order" at bounding box center [377, 210] width 725 height 16
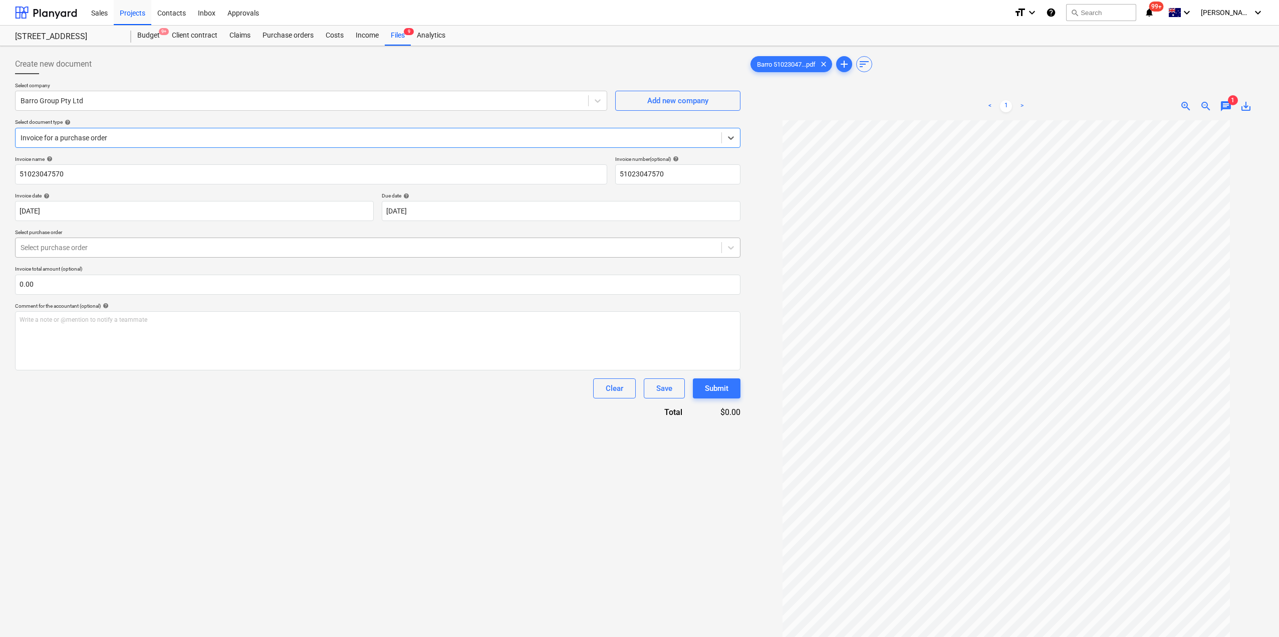
click at [112, 239] on div "Select purchase order" at bounding box center [377, 247] width 725 height 20
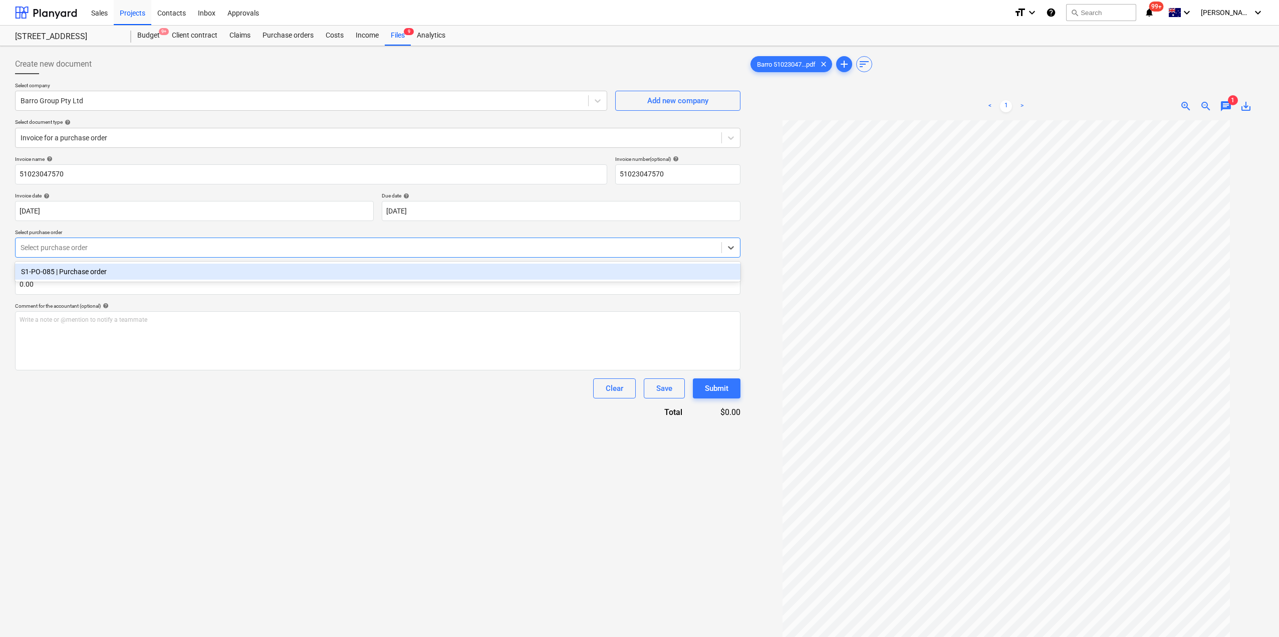
click at [105, 272] on div "S1-PO-085 | Purchase order" at bounding box center [377, 272] width 725 height 16
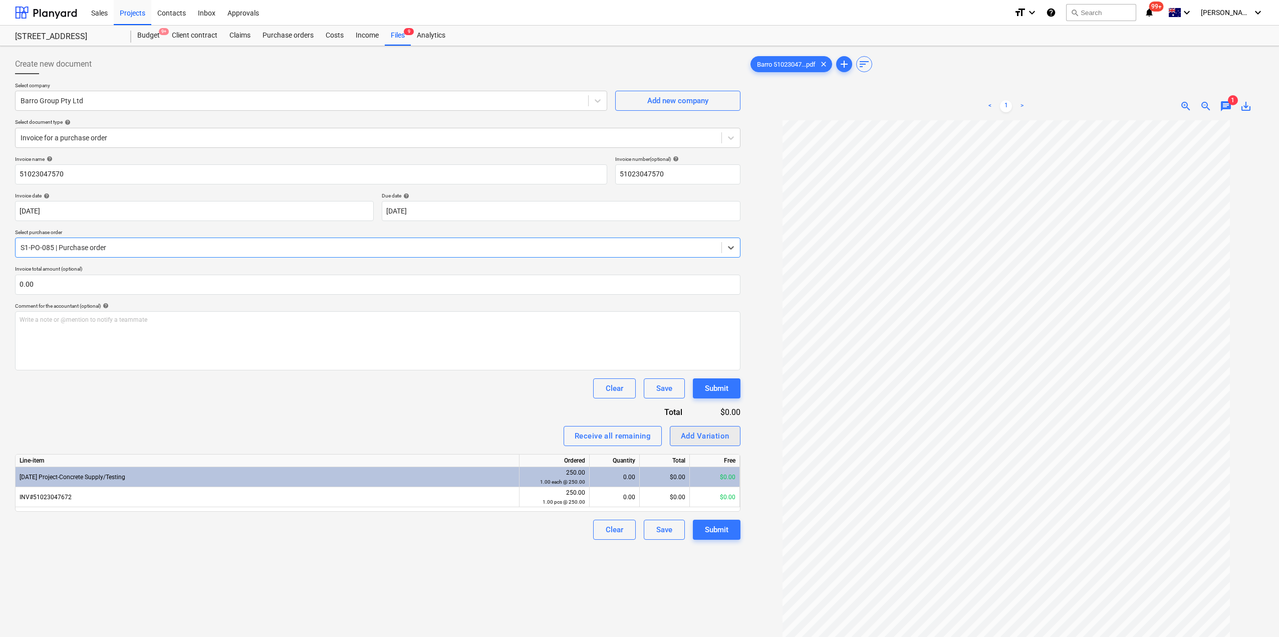
click at [711, 432] on div "Add Variation" at bounding box center [705, 435] width 49 height 13
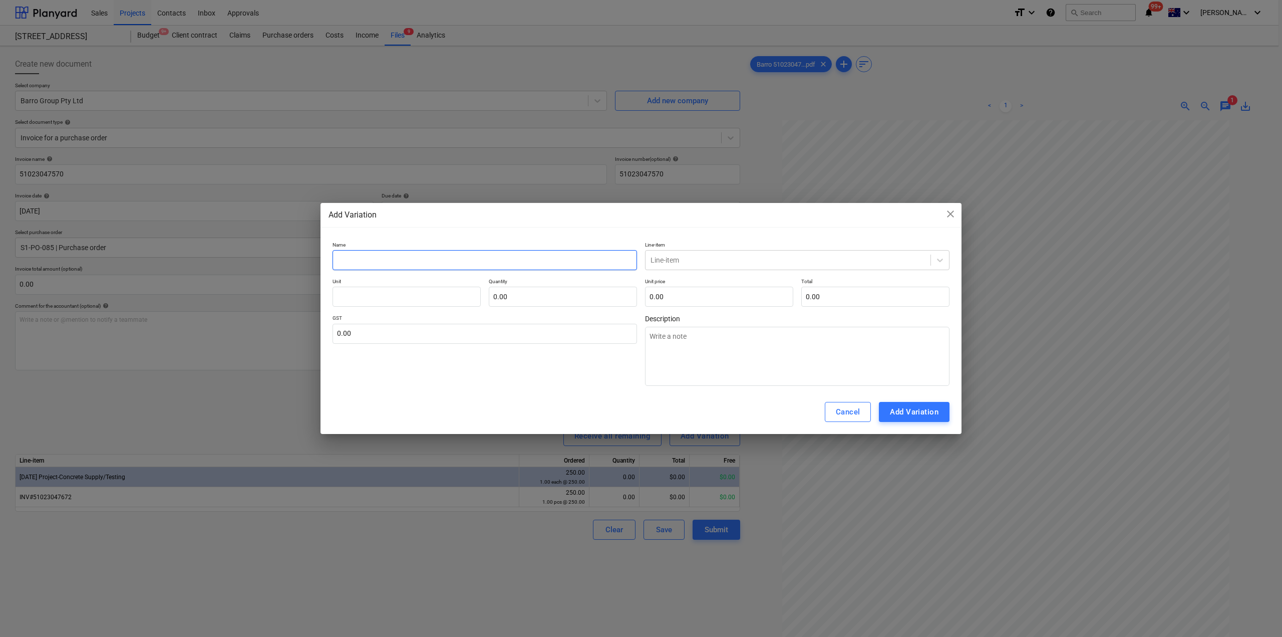
click at [464, 256] on input "text" at bounding box center [485, 260] width 305 height 20
type input "I"
type textarea "x"
type input "IN"
type textarea "x"
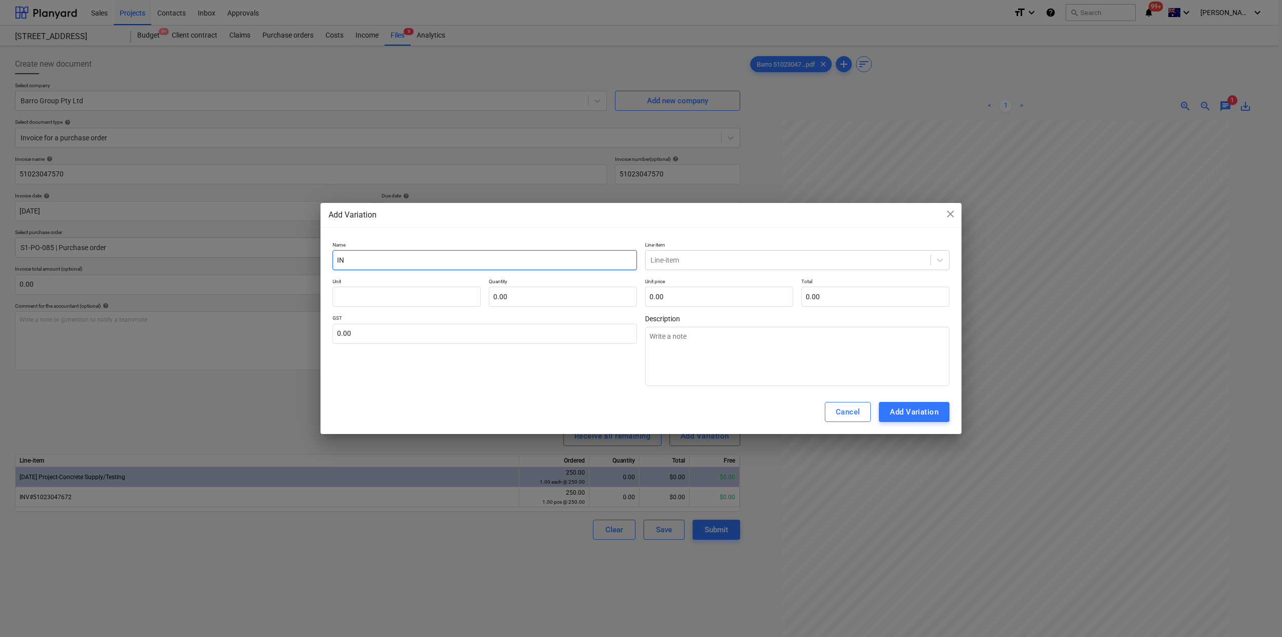
type input "INV"
type textarea "x"
type input "INV#"
type textarea "x"
type input "INV#5"
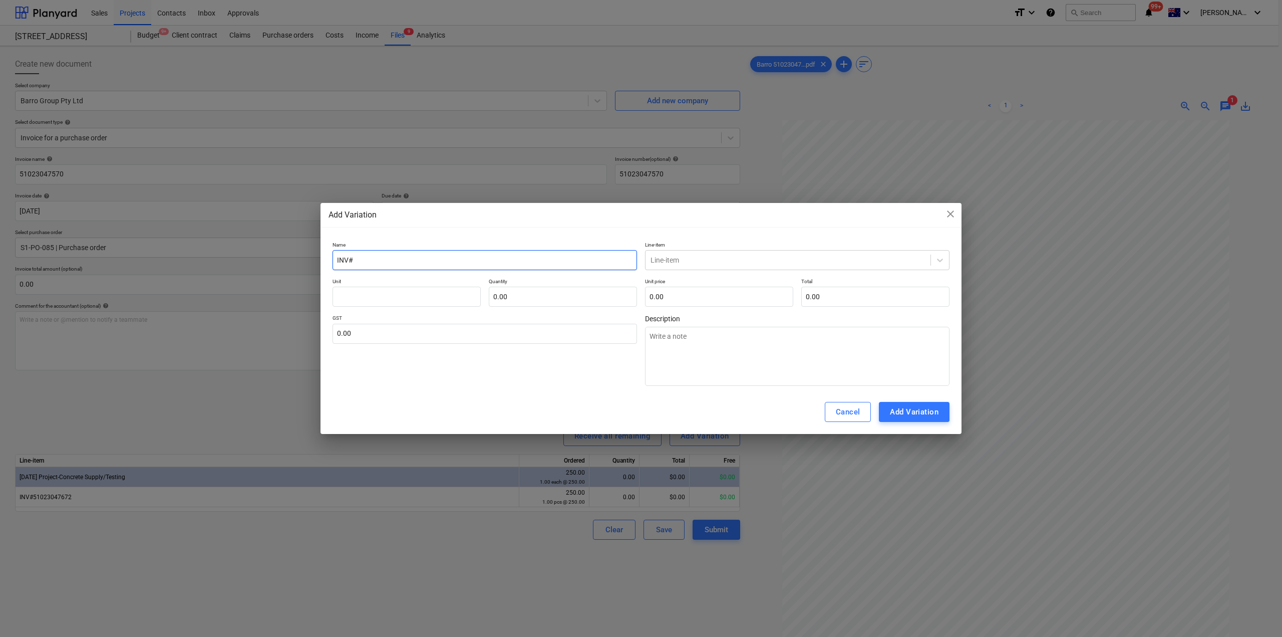
type textarea "x"
type input "INV#51"
type textarea "x"
type input "INV#510"
type textarea "x"
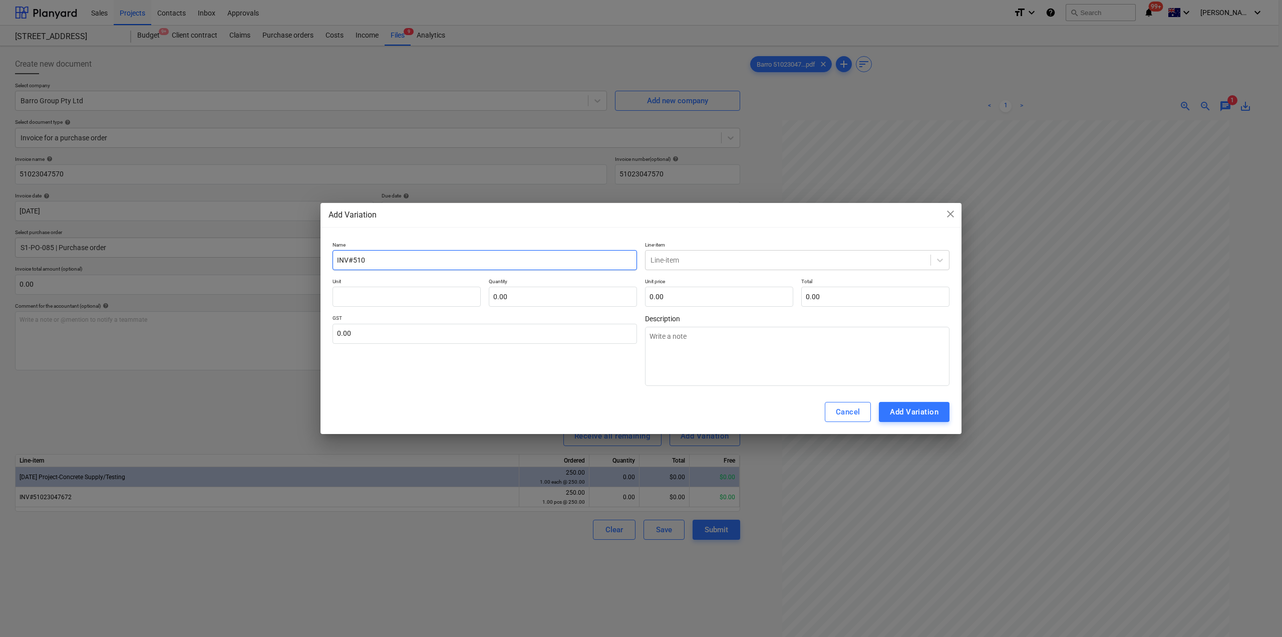
type input "INV#5102"
type textarea "x"
type input "INV#51023"
type textarea "x"
type input "INV#510230"
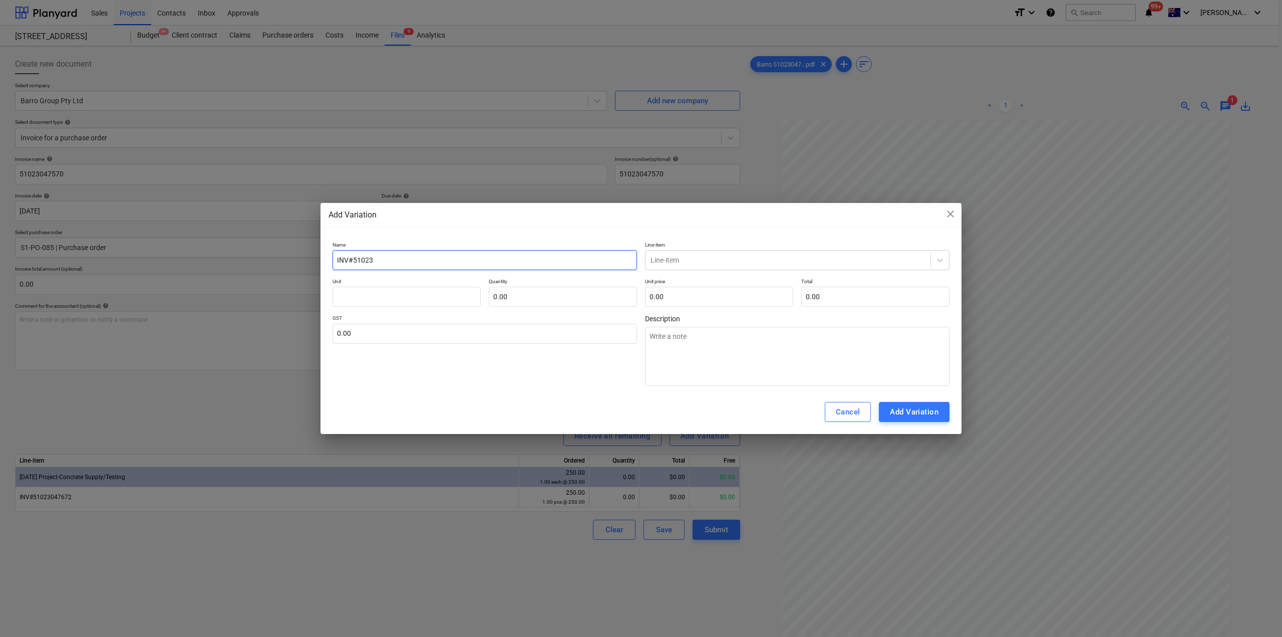
type textarea "x"
type input "INV#5102304"
type textarea "x"
type input "INV#51023047"
type textarea "x"
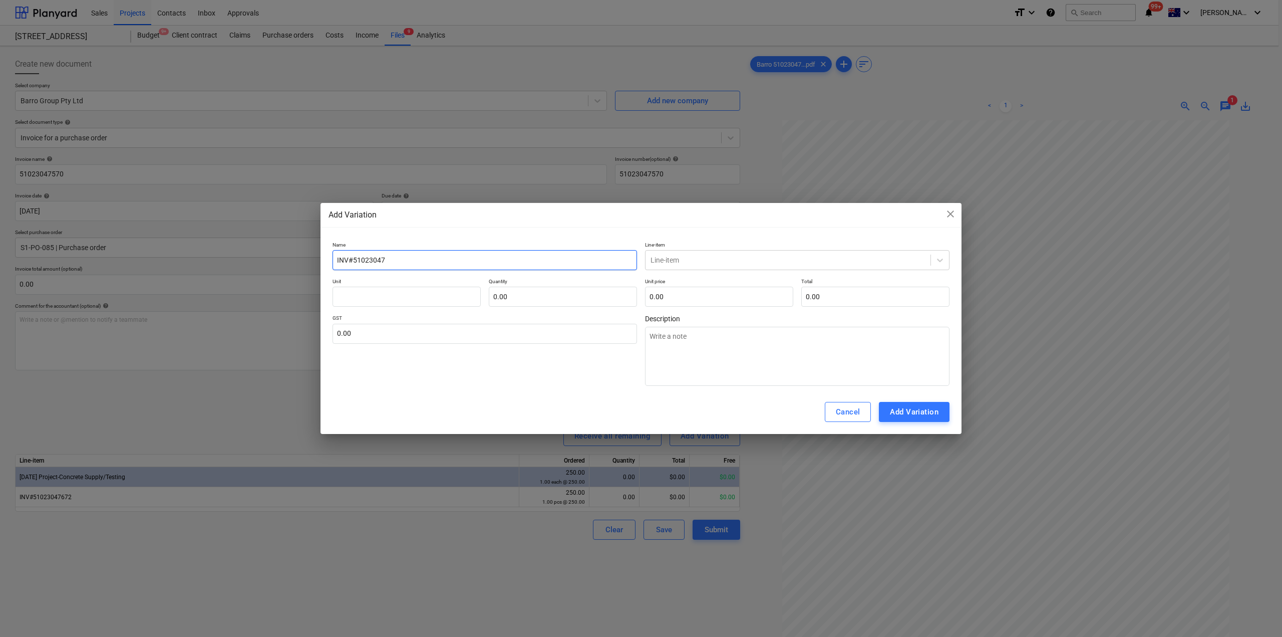
type input "INV#510230475"
type textarea "x"
type input "INV#5102304757"
type textarea "x"
type input "INV#51023047570"
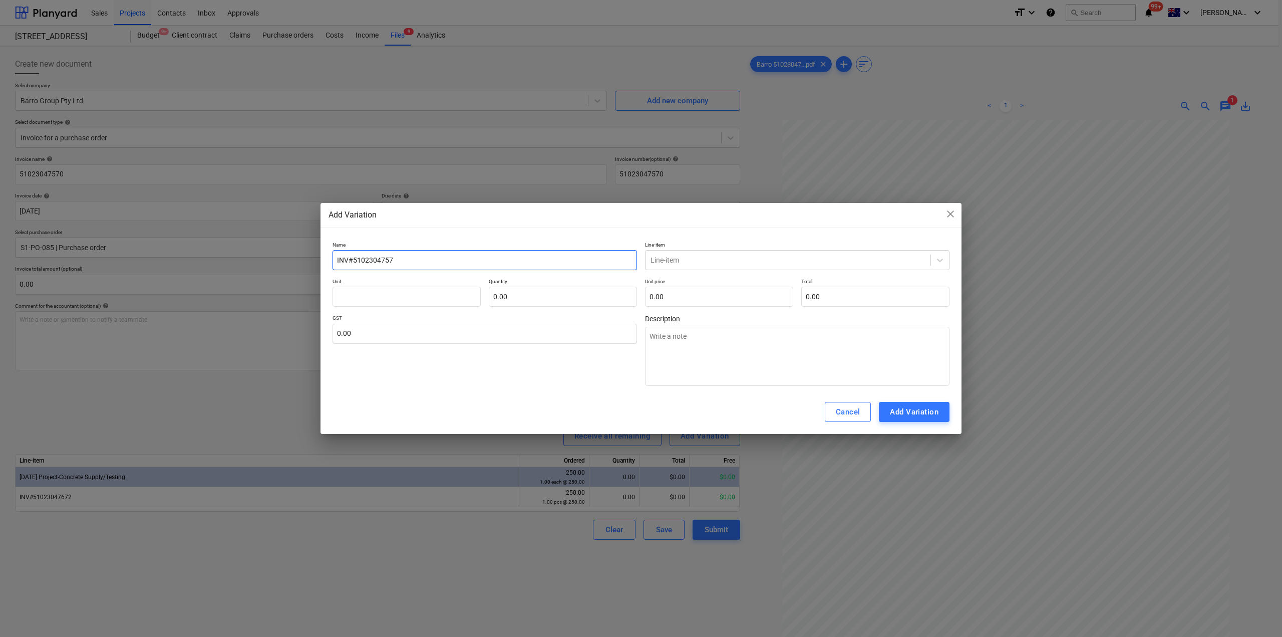
type textarea "x"
type input "INV#51023047570"
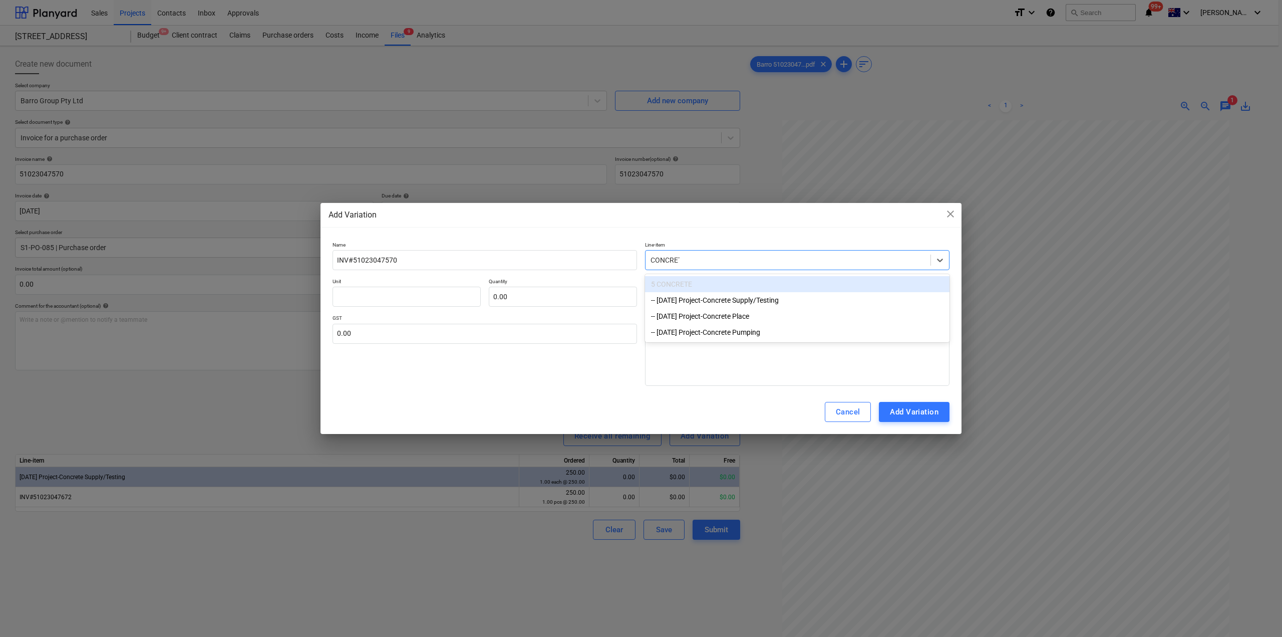
type input "CONCRETE"
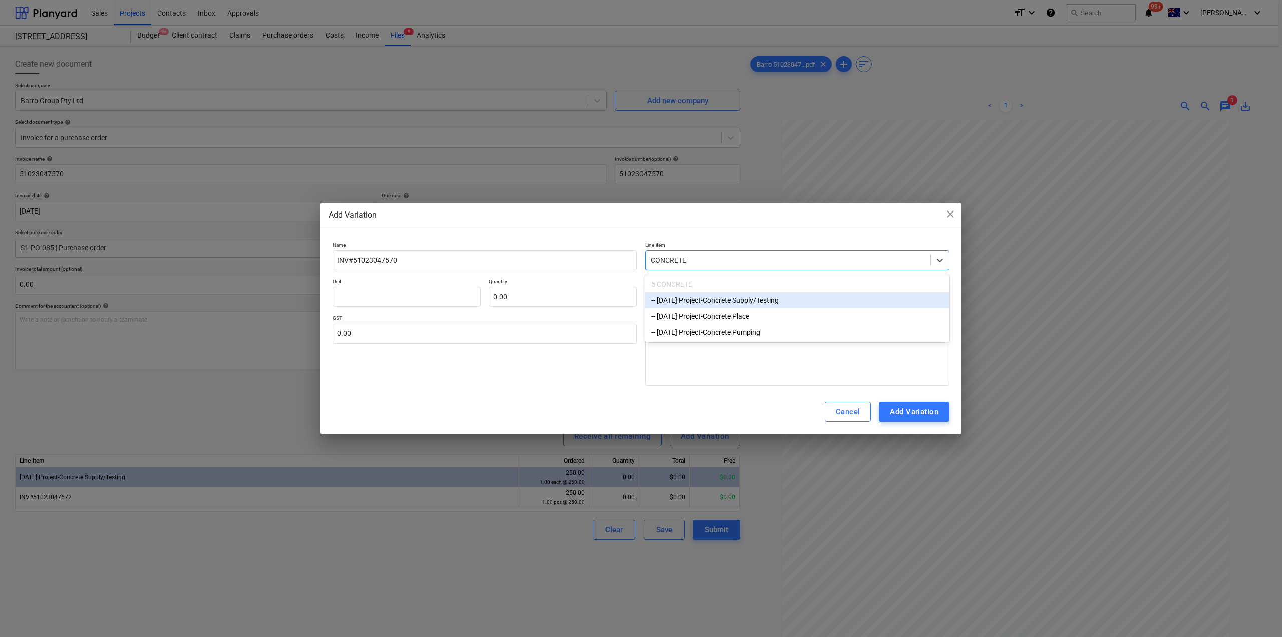
drag, startPoint x: 676, startPoint y: 299, endPoint x: 645, endPoint y: 305, distance: 31.1
click at [677, 299] on div "-- [DATE] Project-Concrete Supply/Testing" at bounding box center [797, 300] width 305 height 16
type textarea "x"
click at [523, 300] on input "text" at bounding box center [563, 297] width 148 height 20
type input "1"
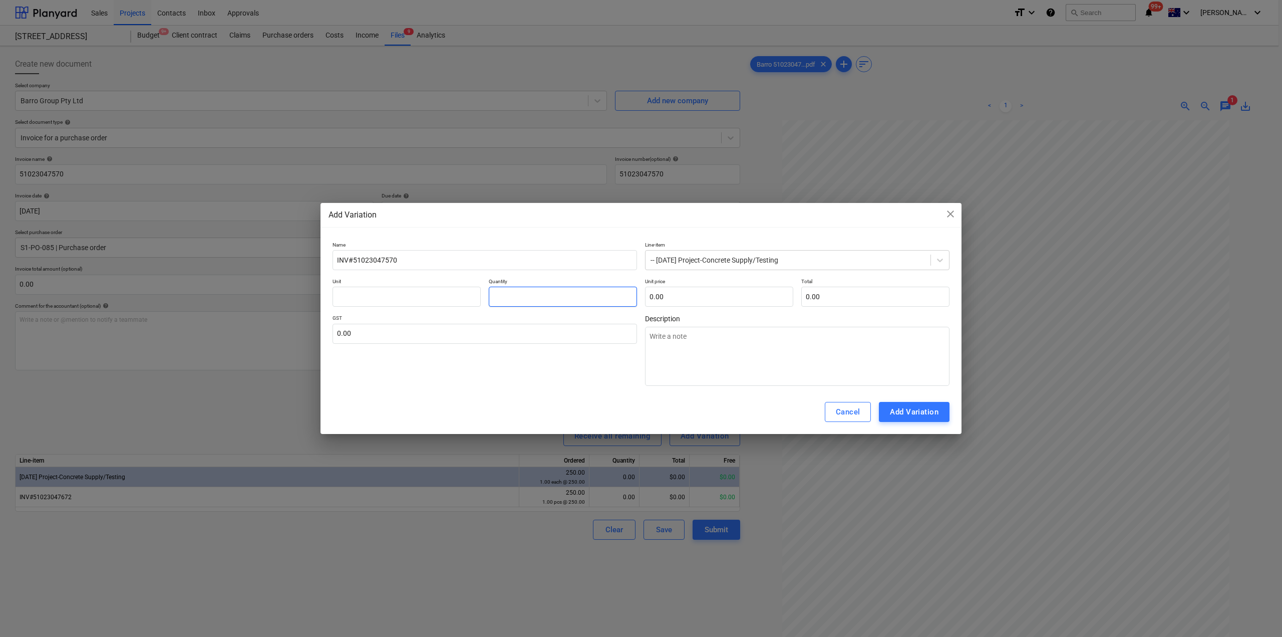
type textarea "x"
type input "1.00"
type input "4"
type textarea "x"
type input "4.00"
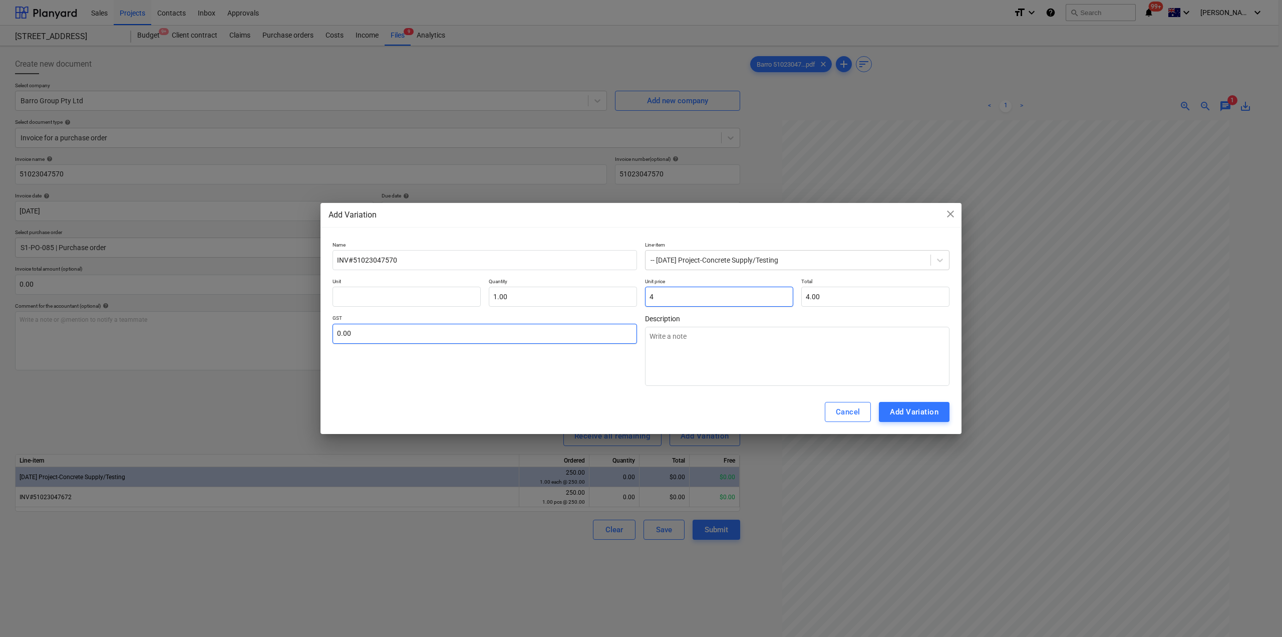
type input "43"
type textarea "x"
type input "43.00"
type input "430"
type textarea "x"
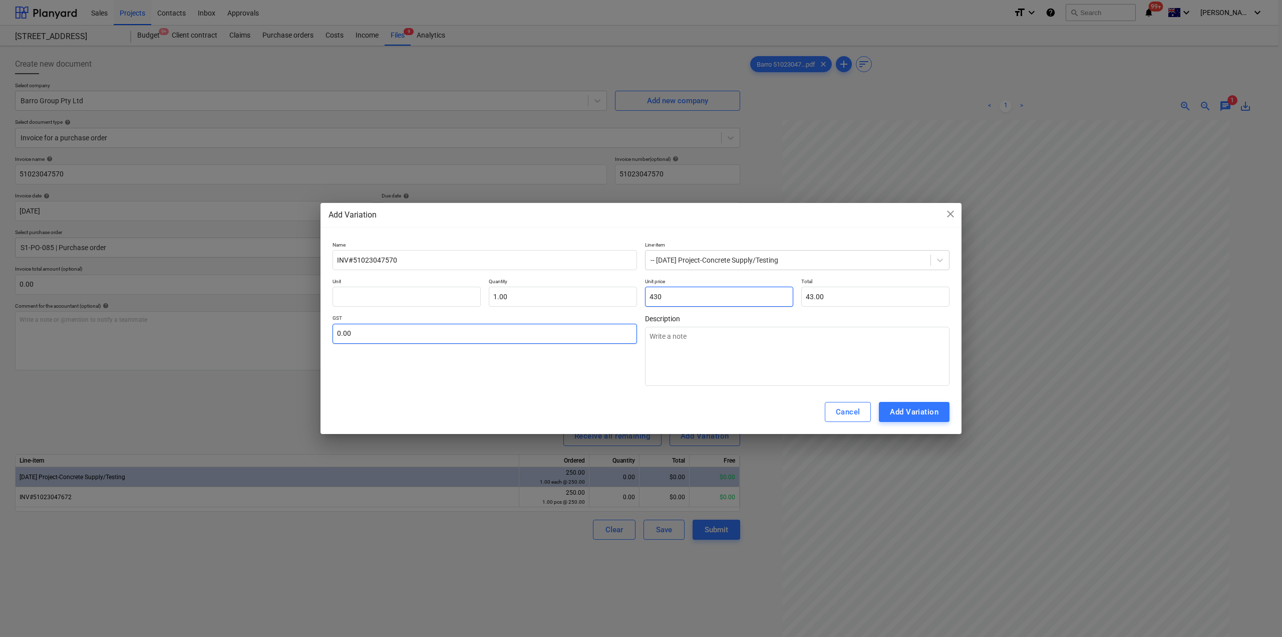
type input "430.00"
click at [720, 341] on textarea at bounding box center [797, 356] width 305 height 59
click at [923, 413] on div "Add Variation" at bounding box center [914, 411] width 49 height 13
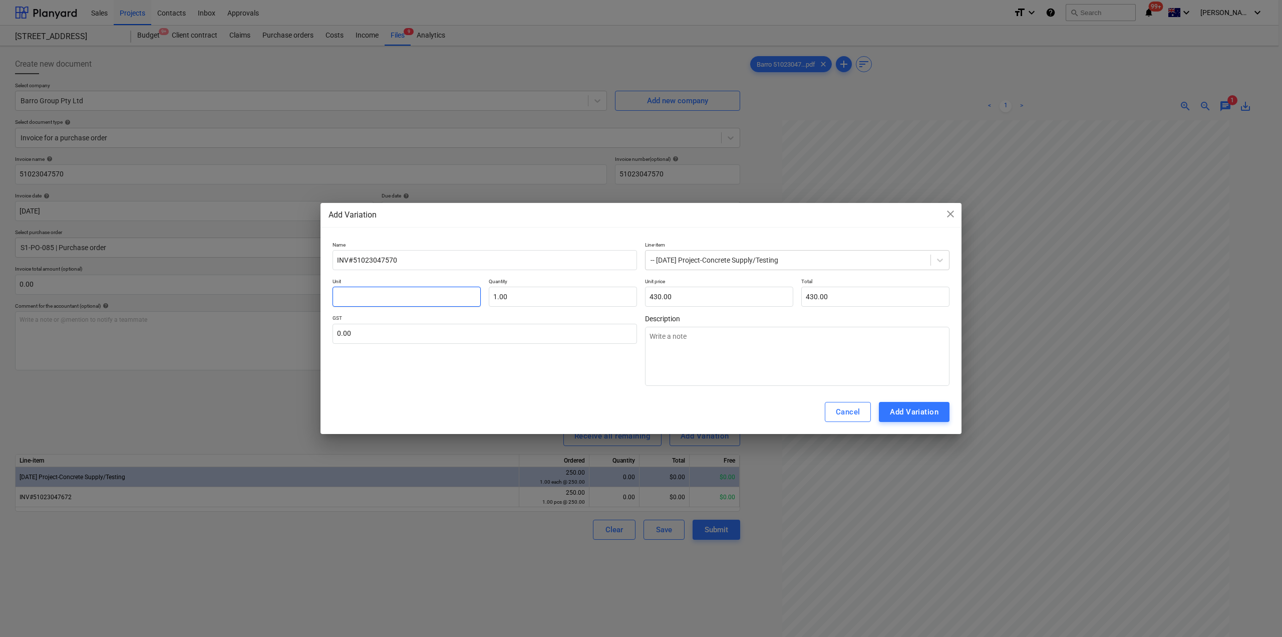
click at [363, 293] on input "text" at bounding box center [407, 297] width 148 height 20
type input "E"
type textarea "x"
type input "EA"
type textarea "x"
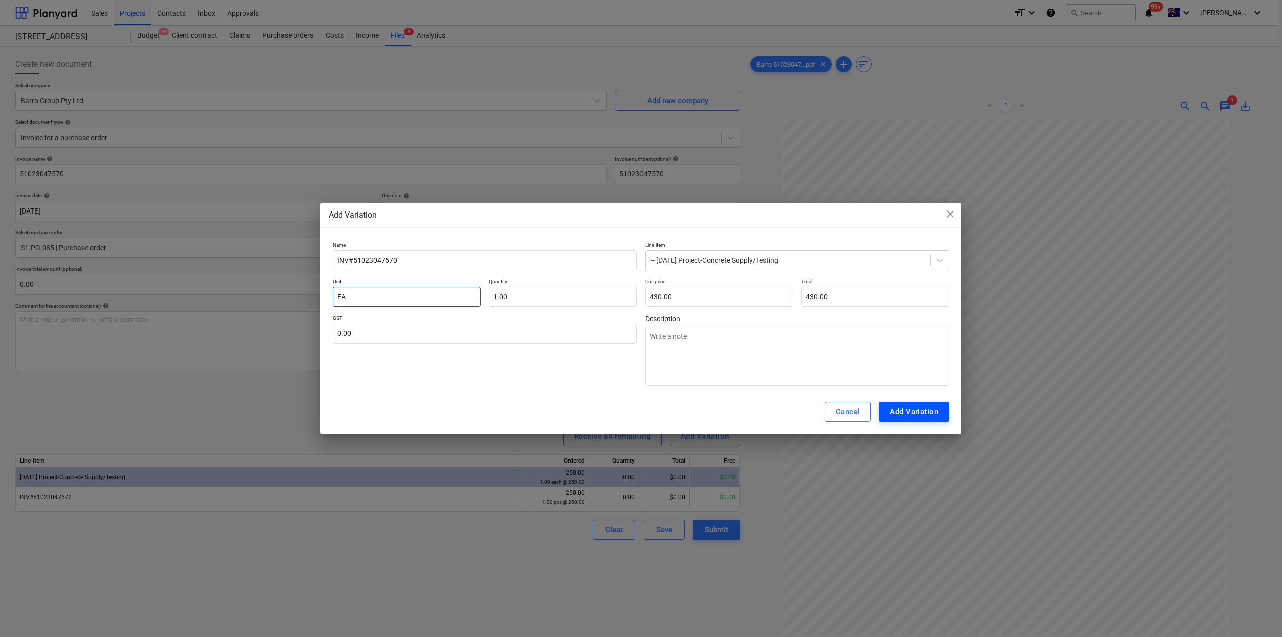
type input "EA"
click at [928, 412] on div "Add Variation" at bounding box center [914, 411] width 49 height 13
type textarea "x"
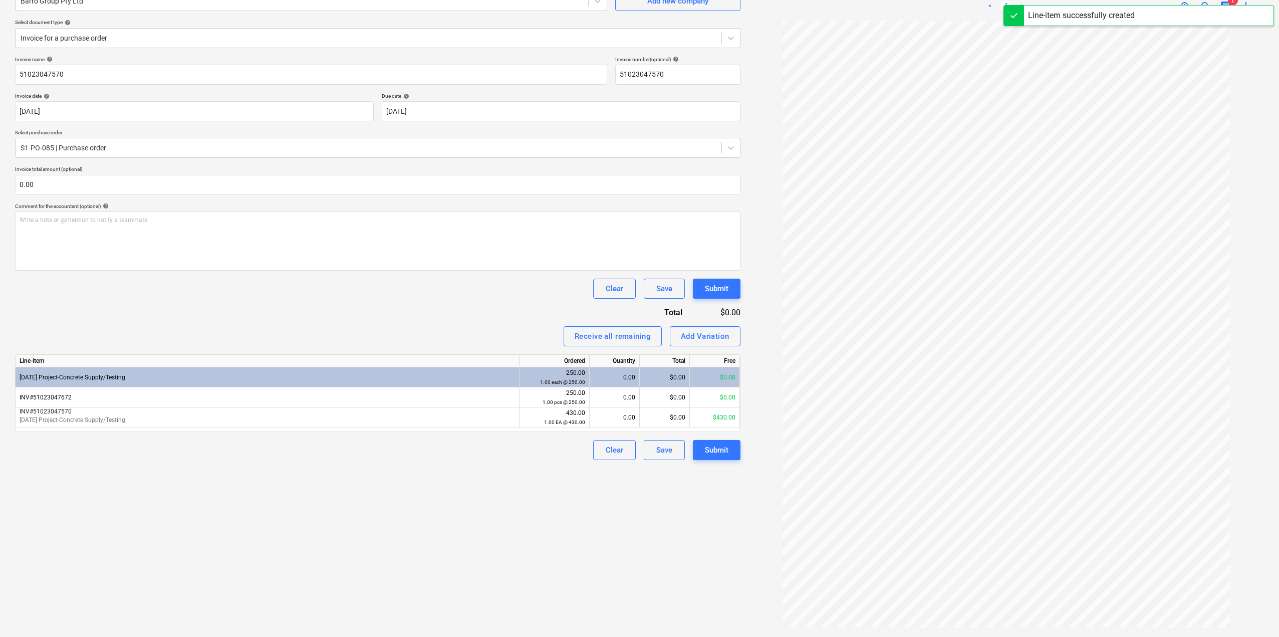
scroll to position [100, 0]
click at [619, 418] on div "0.00" at bounding box center [615, 417] width 42 height 20
click at [645, 568] on div "Create new document Select company Barro Group Pty Ltd Add new company Select d…" at bounding box center [377, 291] width 733 height 683
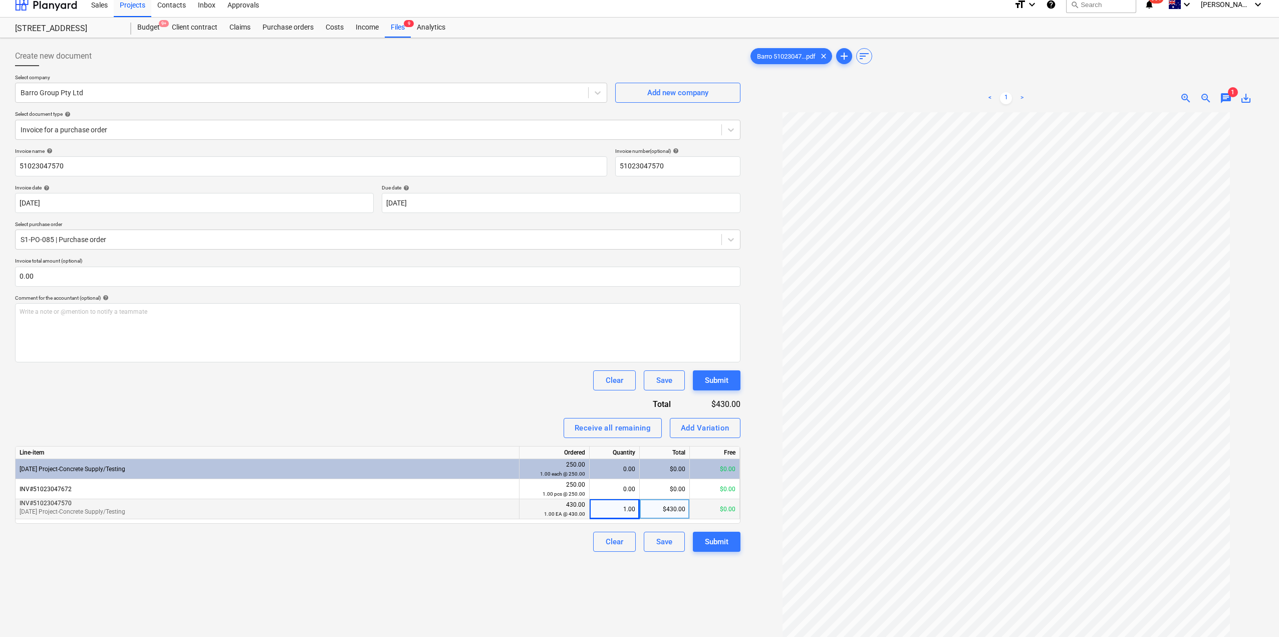
scroll to position [0, 0]
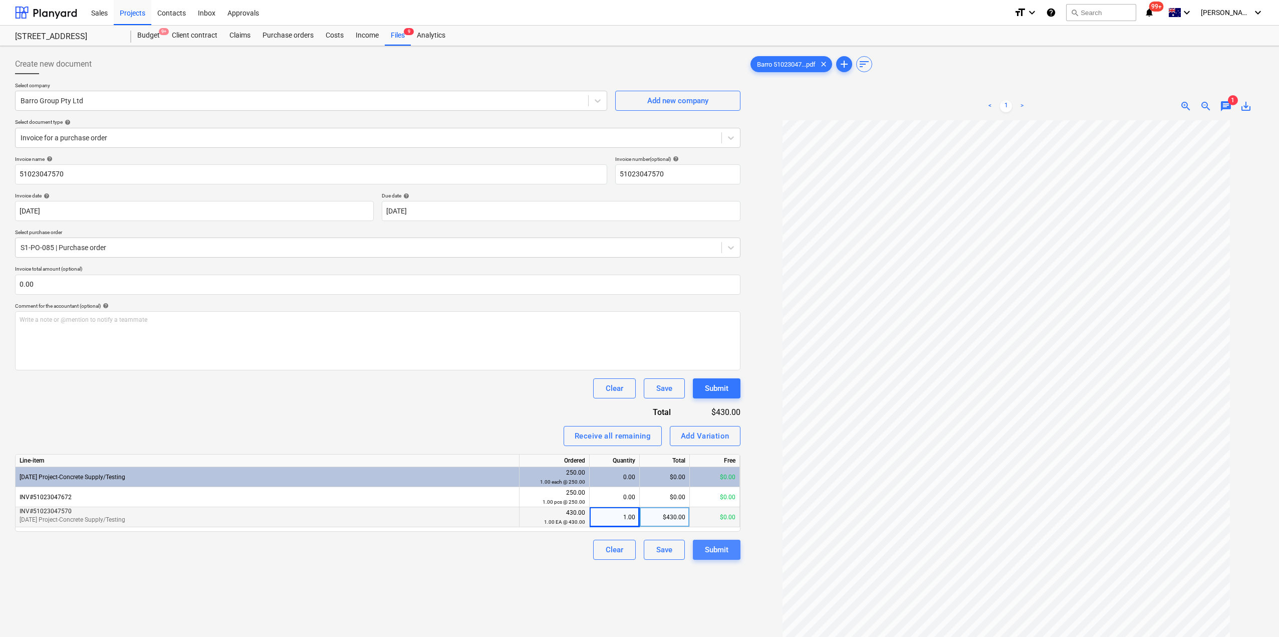
click at [723, 548] on div "Submit" at bounding box center [717, 549] width 24 height 13
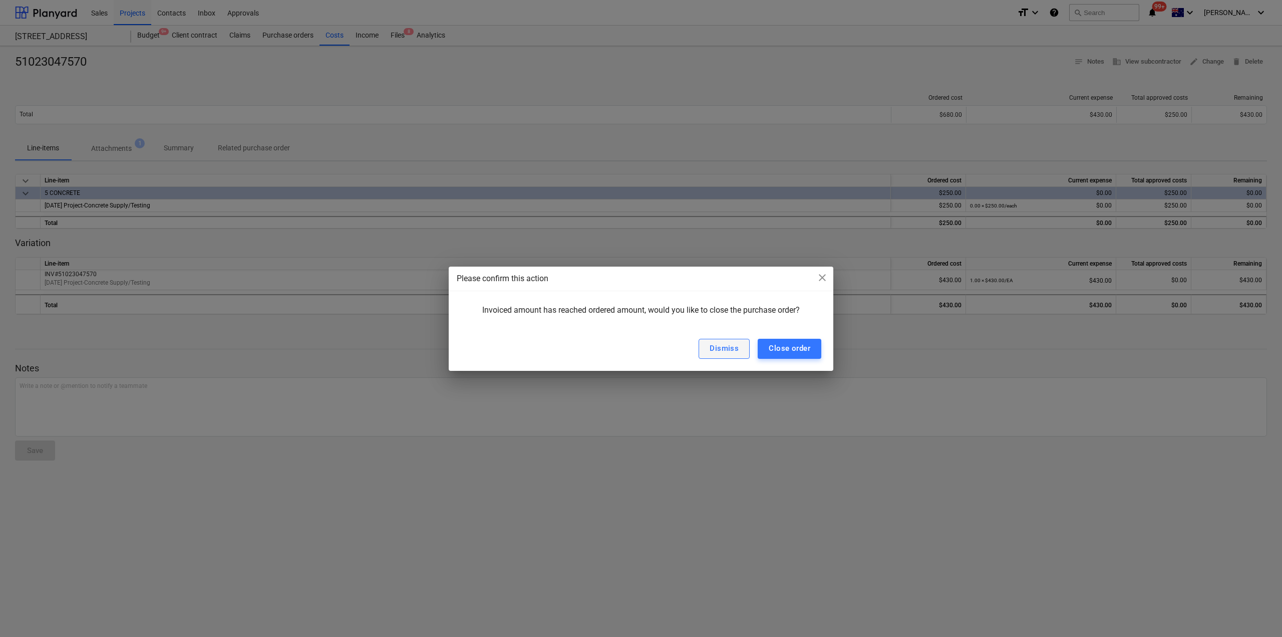
click at [729, 347] on div "Dismiss" at bounding box center [724, 348] width 29 height 13
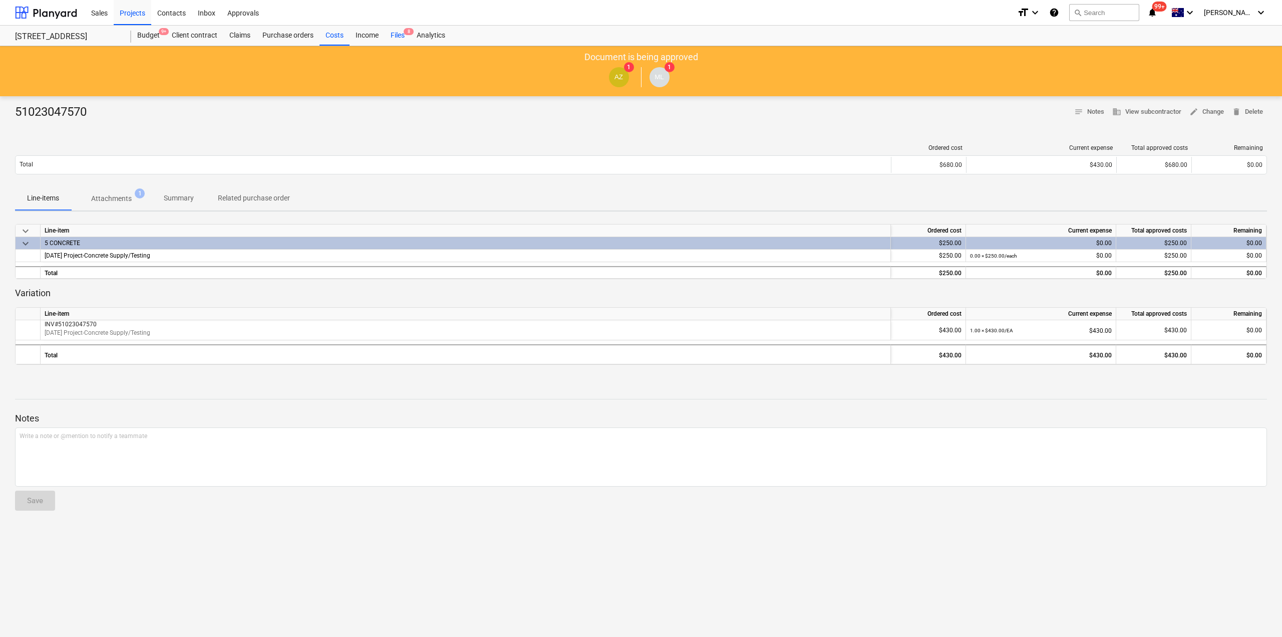
click at [399, 33] on div "Files 8" at bounding box center [398, 36] width 26 height 20
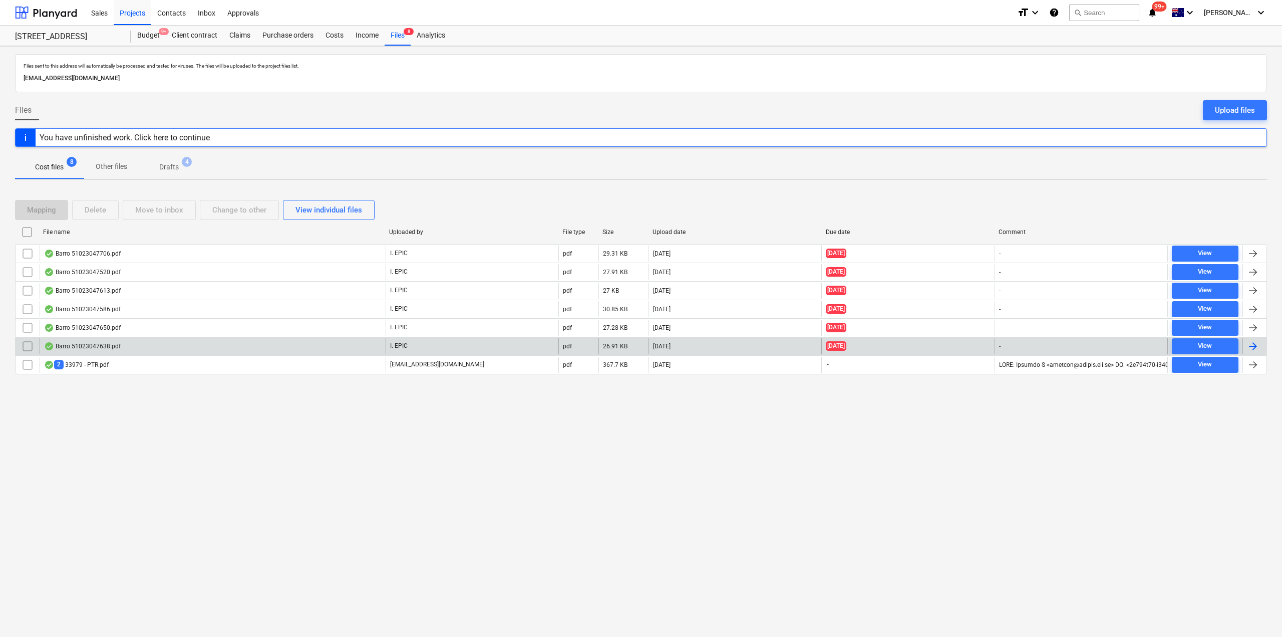
click at [131, 348] on div "Barro 51023047638.pdf" at bounding box center [213, 346] width 346 height 16
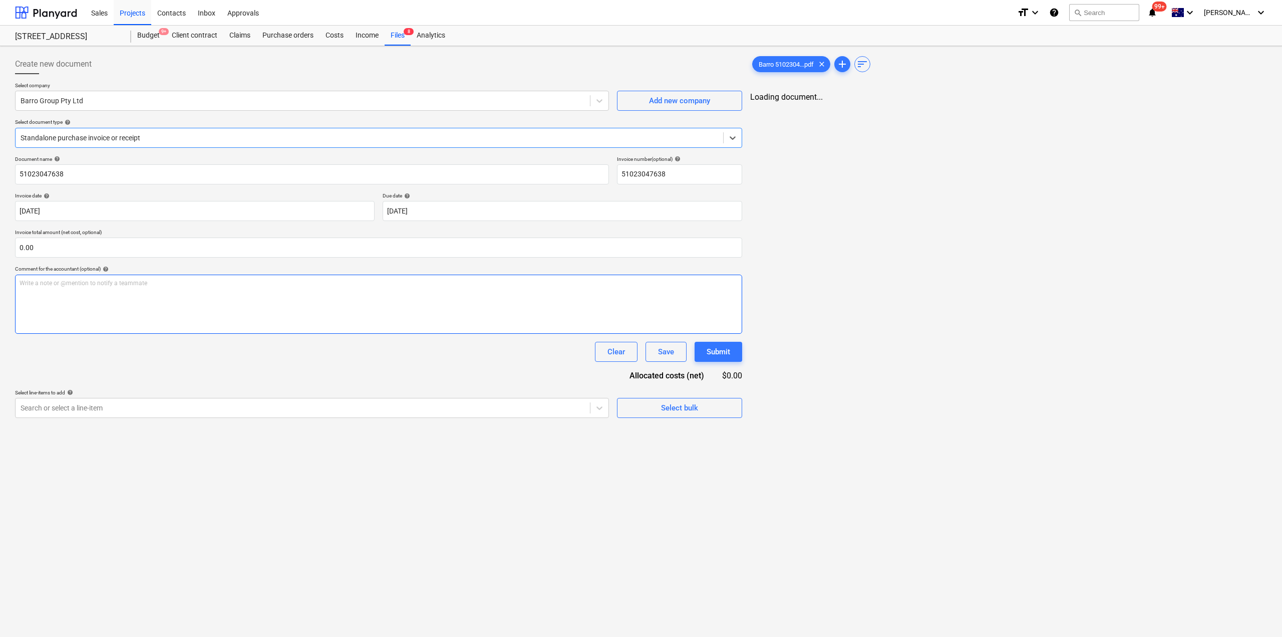
type input "51023047638"
type input "[DATE]"
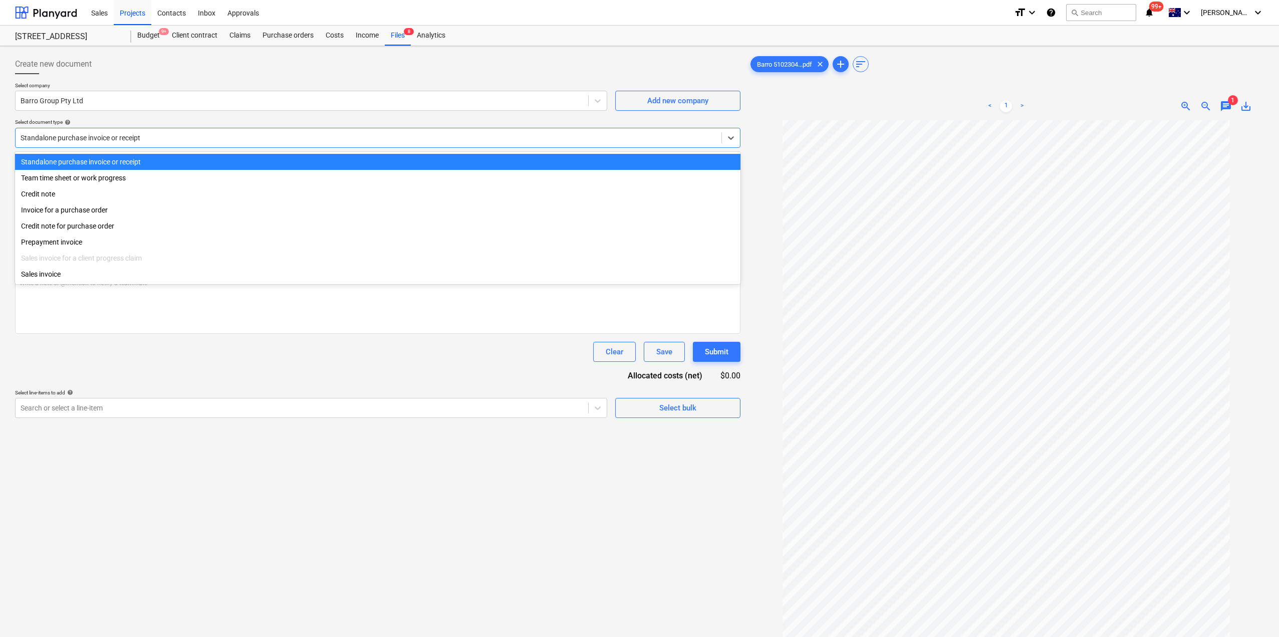
click at [364, 132] on div "Standalone purchase invoice or receipt" at bounding box center [369, 138] width 706 height 14
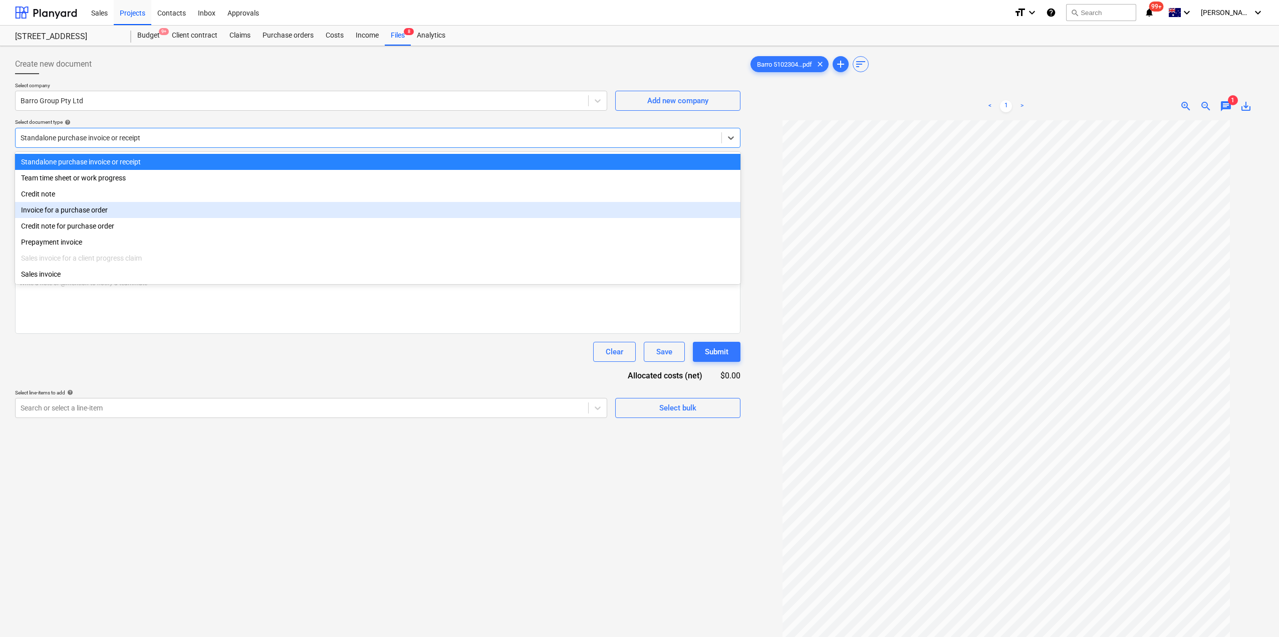
click at [100, 211] on div "Invoice for a purchase order" at bounding box center [377, 210] width 725 height 16
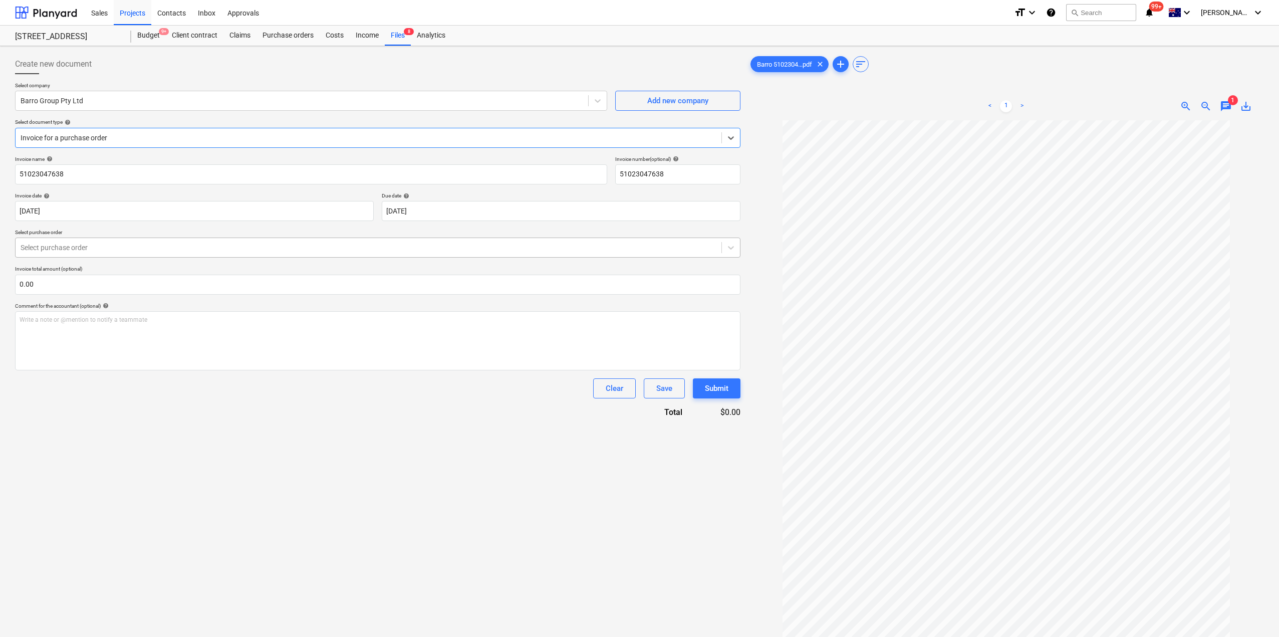
click at [127, 242] on div at bounding box center [369, 247] width 696 height 10
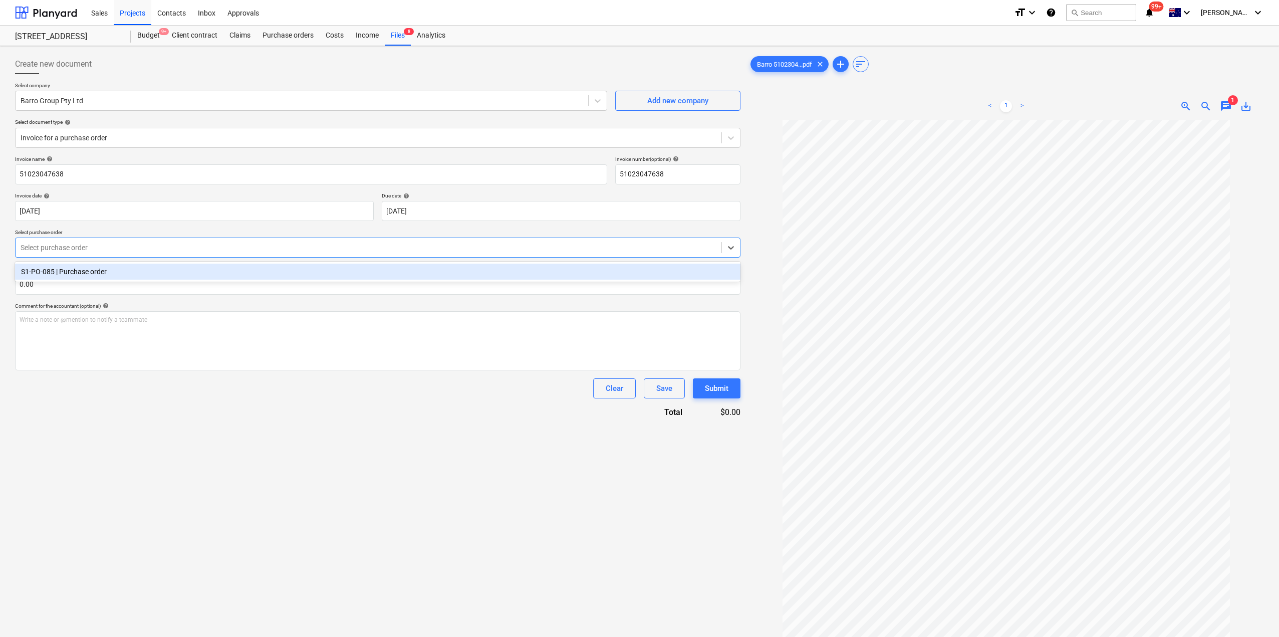
click at [139, 268] on div "S1-PO-085 | Purchase order" at bounding box center [377, 272] width 725 height 16
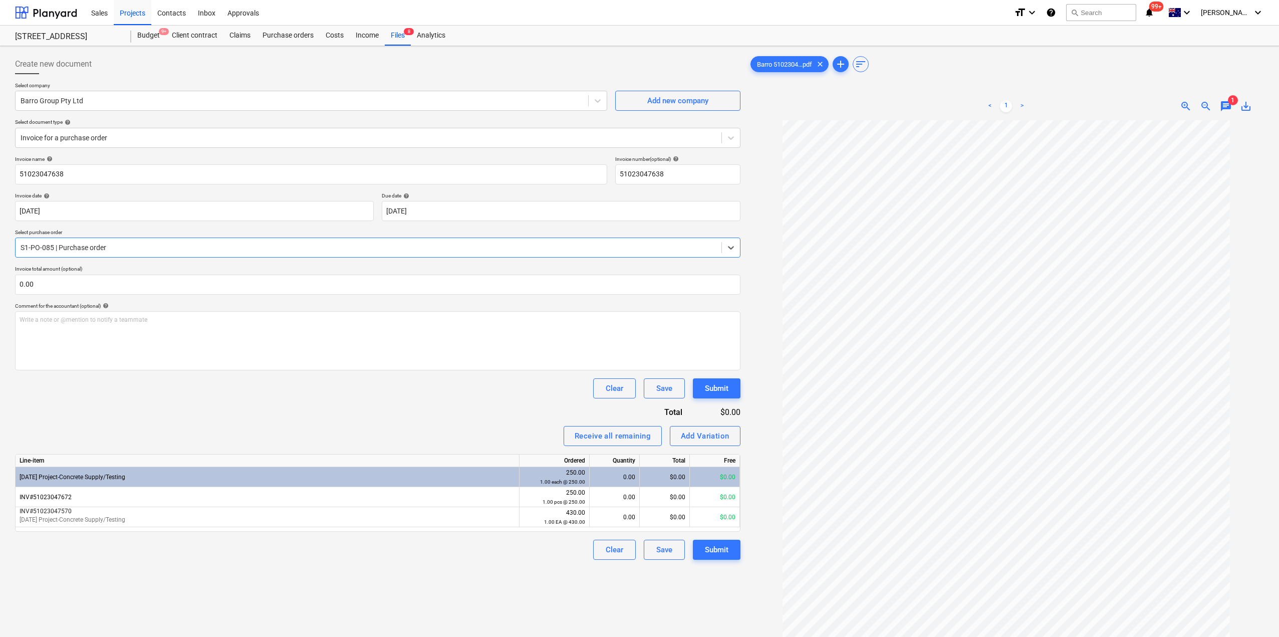
click at [247, 411] on div "Invoice name help 51023047638 Invoice number (optional) help 51023047638 Invoic…" at bounding box center [377, 358] width 725 height 404
click at [1185, 105] on span "zoom_in" at bounding box center [1186, 106] width 12 height 12
click at [686, 439] on div "Add Variation" at bounding box center [705, 435] width 49 height 13
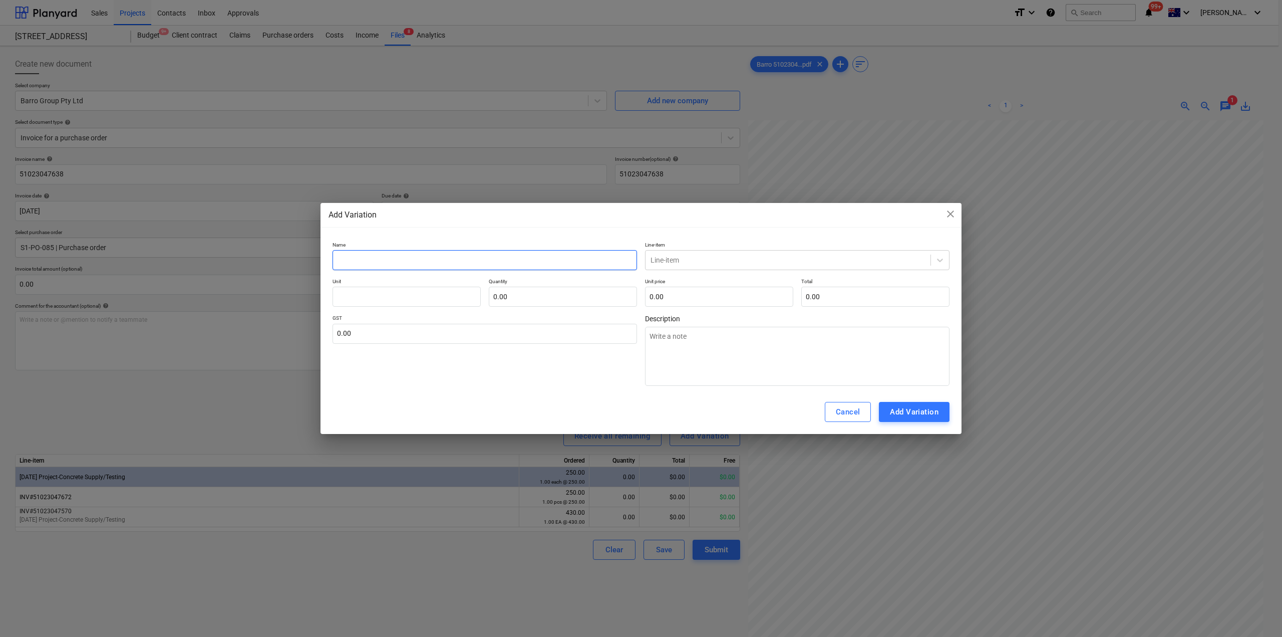
click at [424, 258] on input "text" at bounding box center [485, 260] width 305 height 20
type textarea "x"
type input "I"
type textarea "x"
type input "INV"
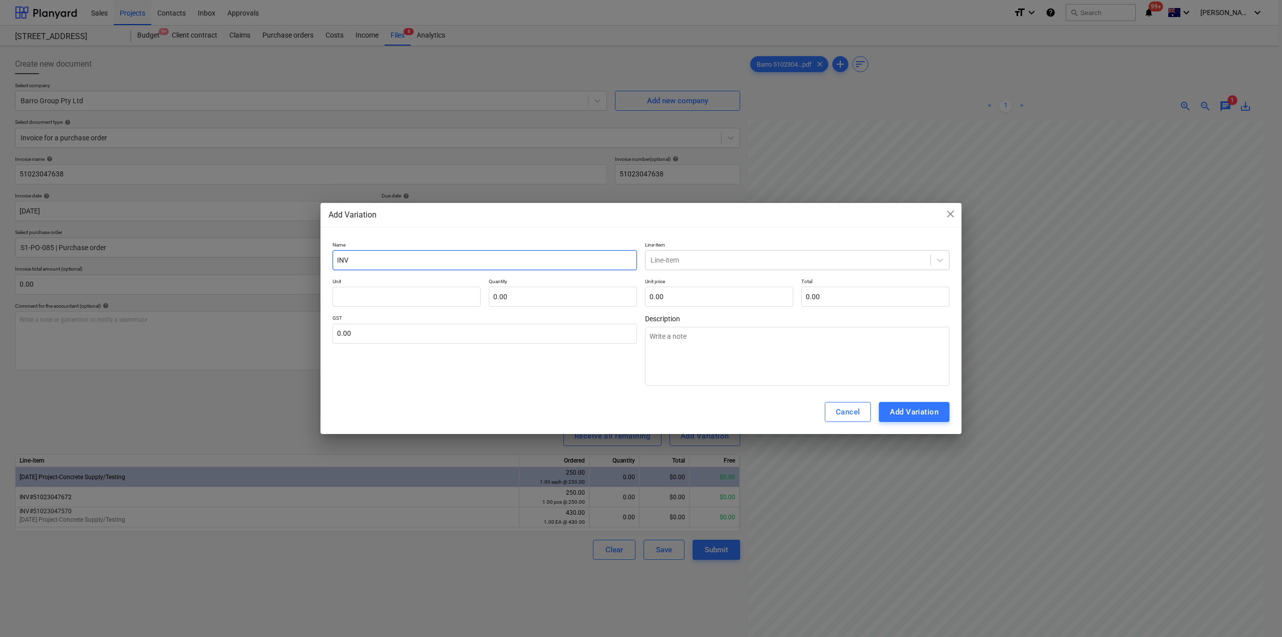
type textarea "x"
type input "INV#"
type textarea "x"
type input "INV#5"
type textarea "x"
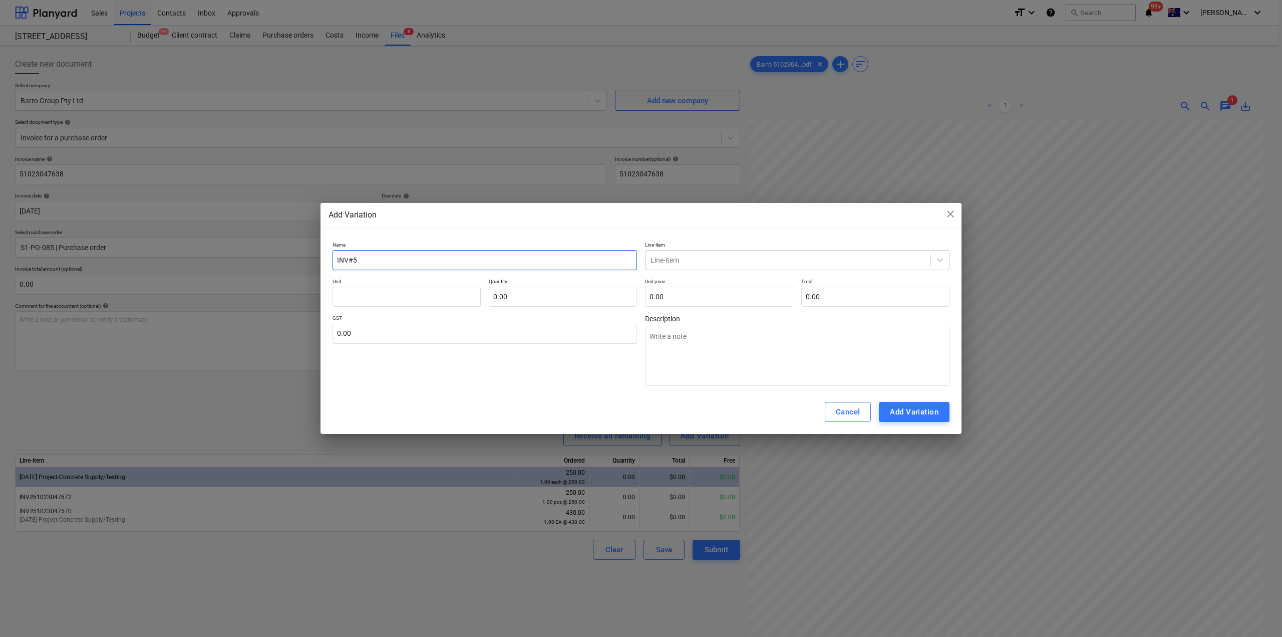
type input "INV#51"
type textarea "x"
type input "INV#510"
type textarea "x"
type input "INV#5102"
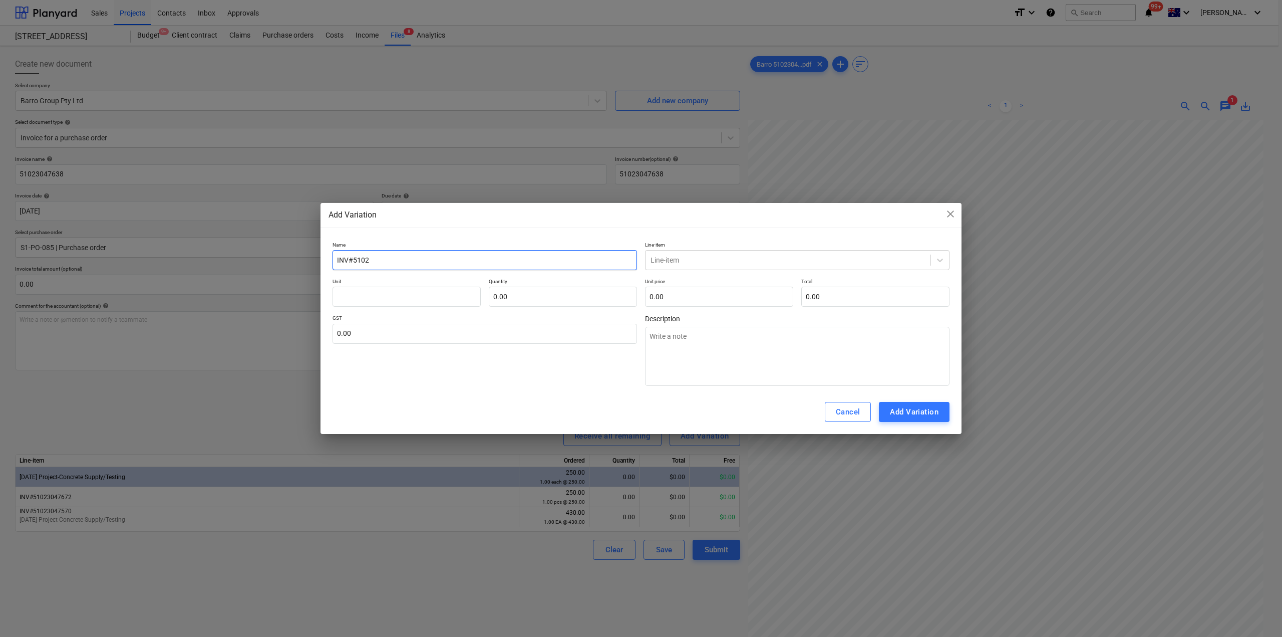
type textarea "x"
type input "INV#51023"
type textarea "x"
type input "INV#510230"
type textarea "x"
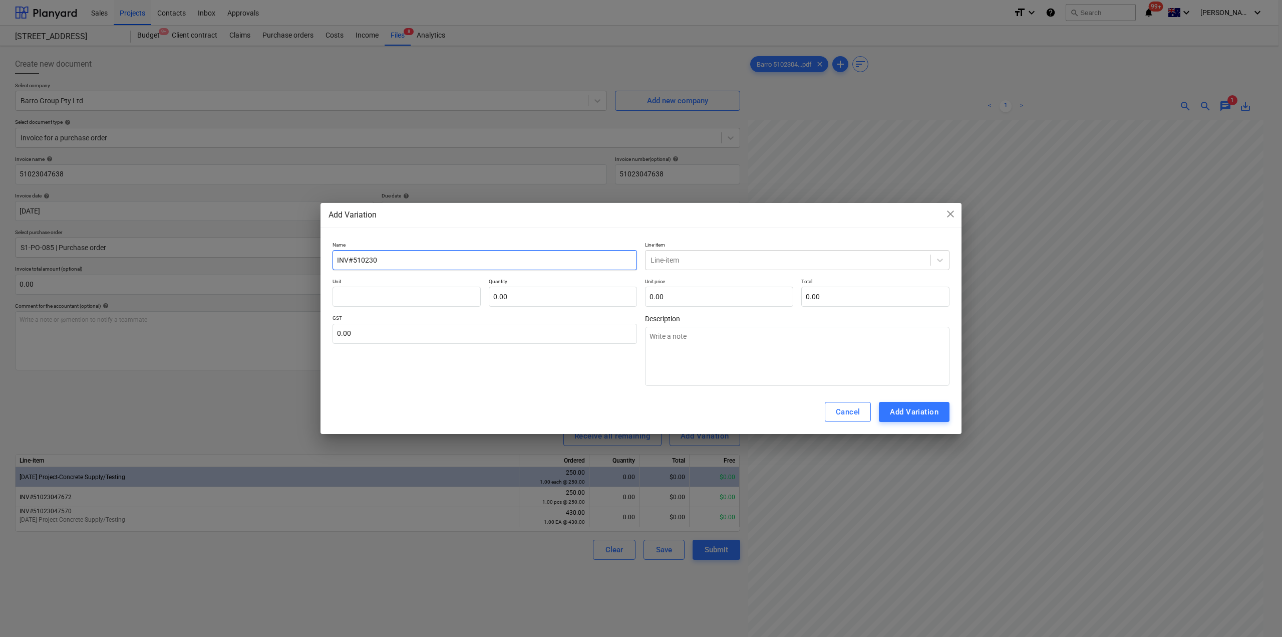
type input "INV#5102304"
type textarea "x"
type input "INV#51023047"
type textarea "x"
type input "INV#510230478"
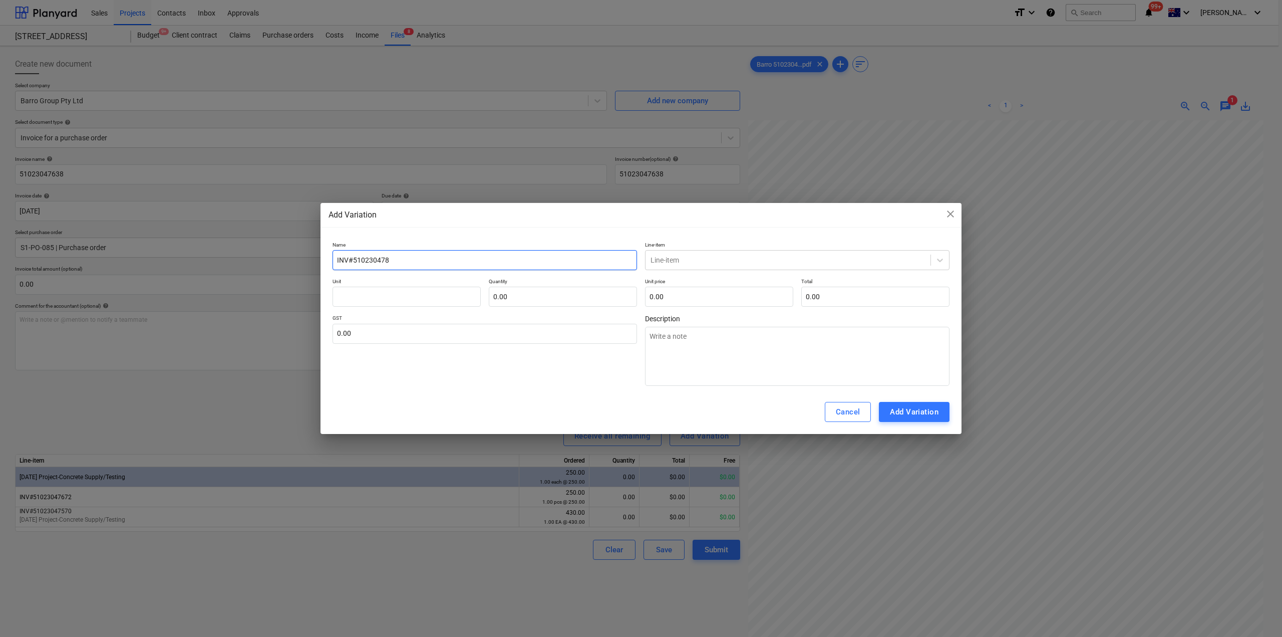
type textarea "x"
type input "INV#5102304783"
type textarea "x"
type input "INV#51023047838"
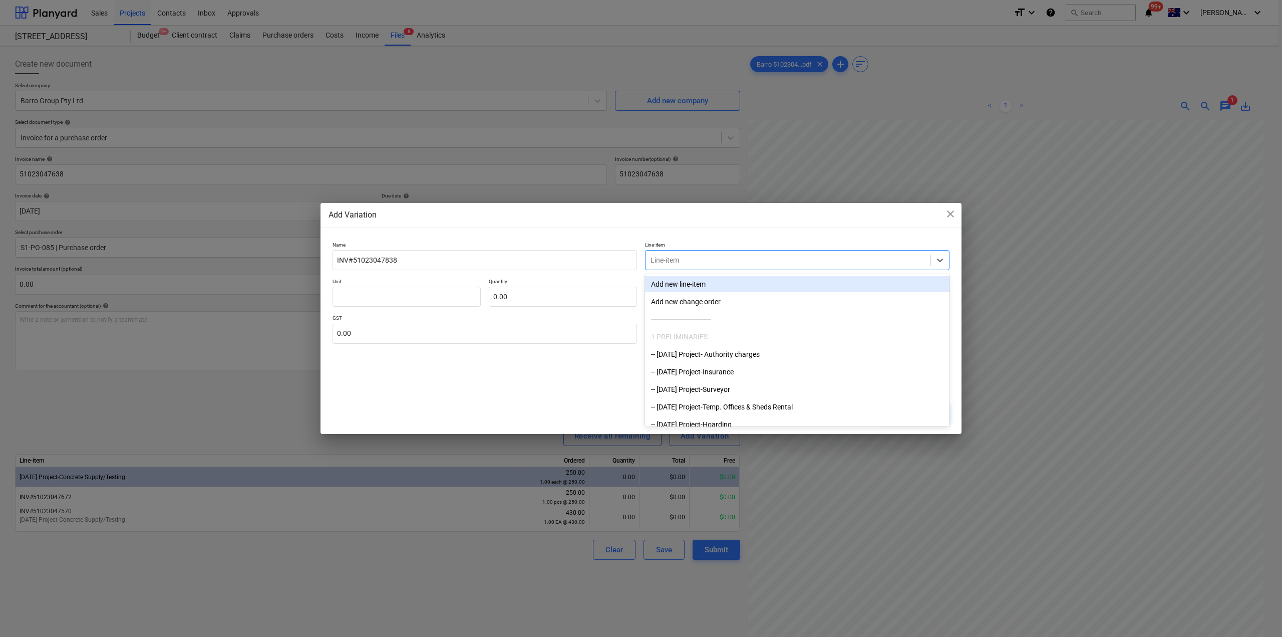
click at [707, 266] on div "Line-item" at bounding box center [788, 260] width 285 height 14
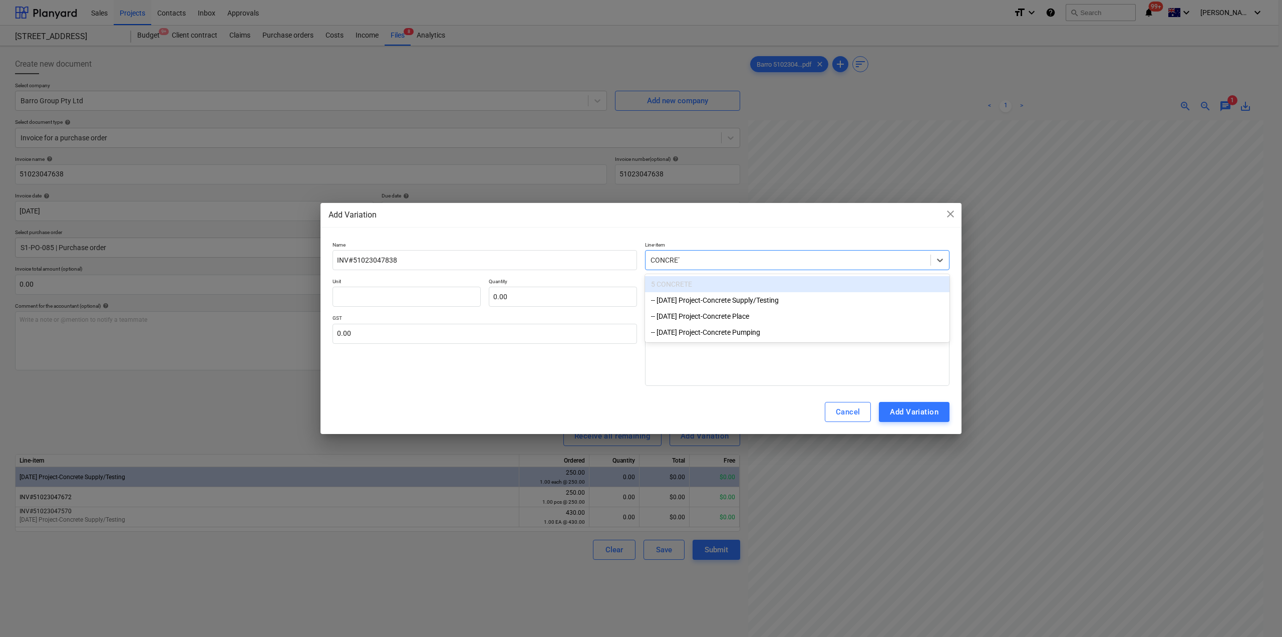
type input "CONCRETE"
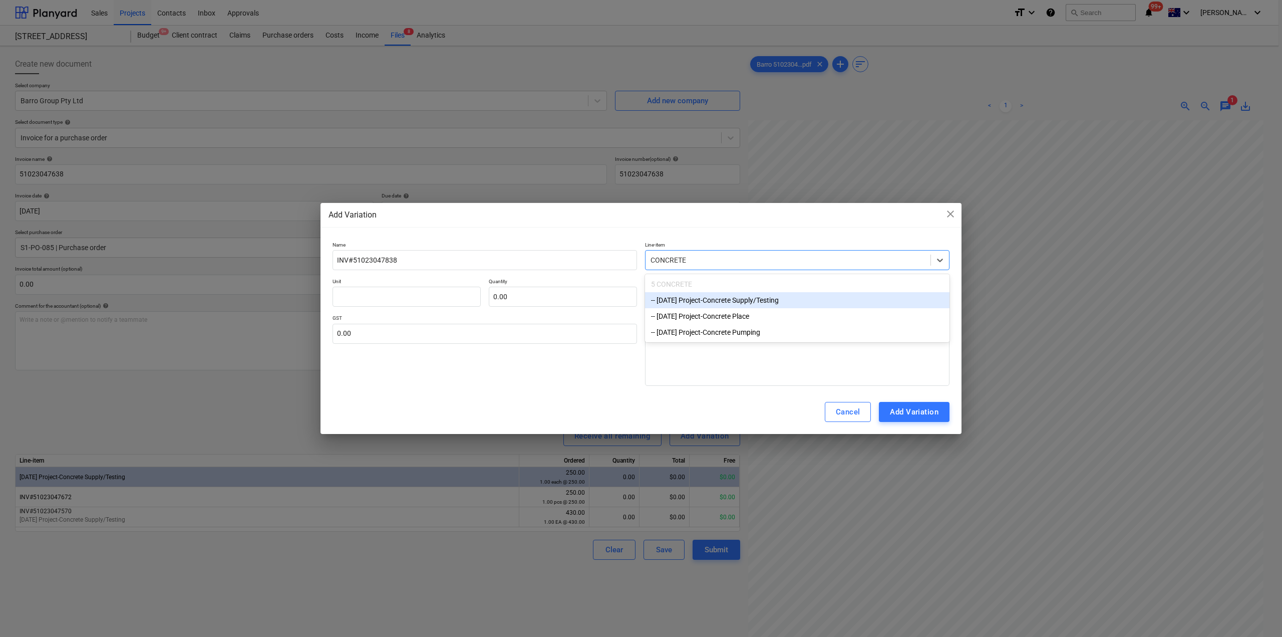
click at [732, 303] on div "-- [DATE] Project-Concrete Supply/Testing" at bounding box center [797, 300] width 305 height 16
type textarea "x"
click at [728, 301] on input "text" at bounding box center [719, 297] width 148 height 20
type input "0.00"
click at [400, 295] on input "text" at bounding box center [407, 297] width 148 height 20
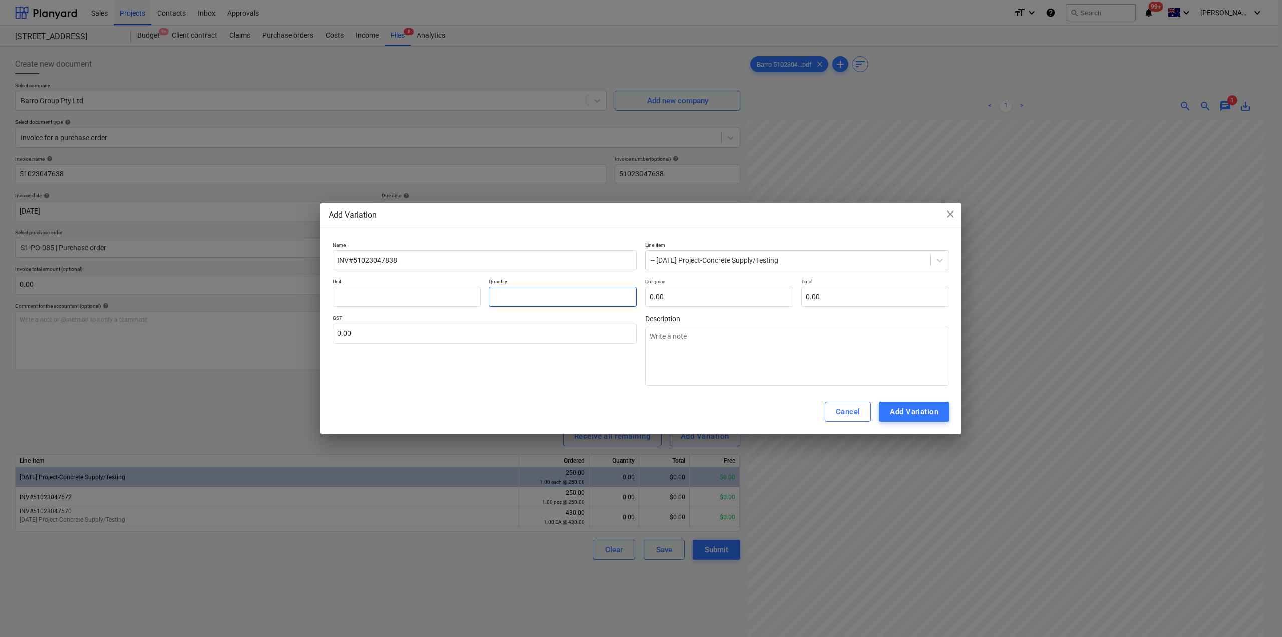
click at [520, 297] on input "text" at bounding box center [563, 297] width 148 height 20
type textarea "x"
type input "1.00"
click at [555, 419] on div "Cancel Add Variation" at bounding box center [641, 412] width 641 height 44
click at [417, 296] on input "text" at bounding box center [407, 297] width 148 height 20
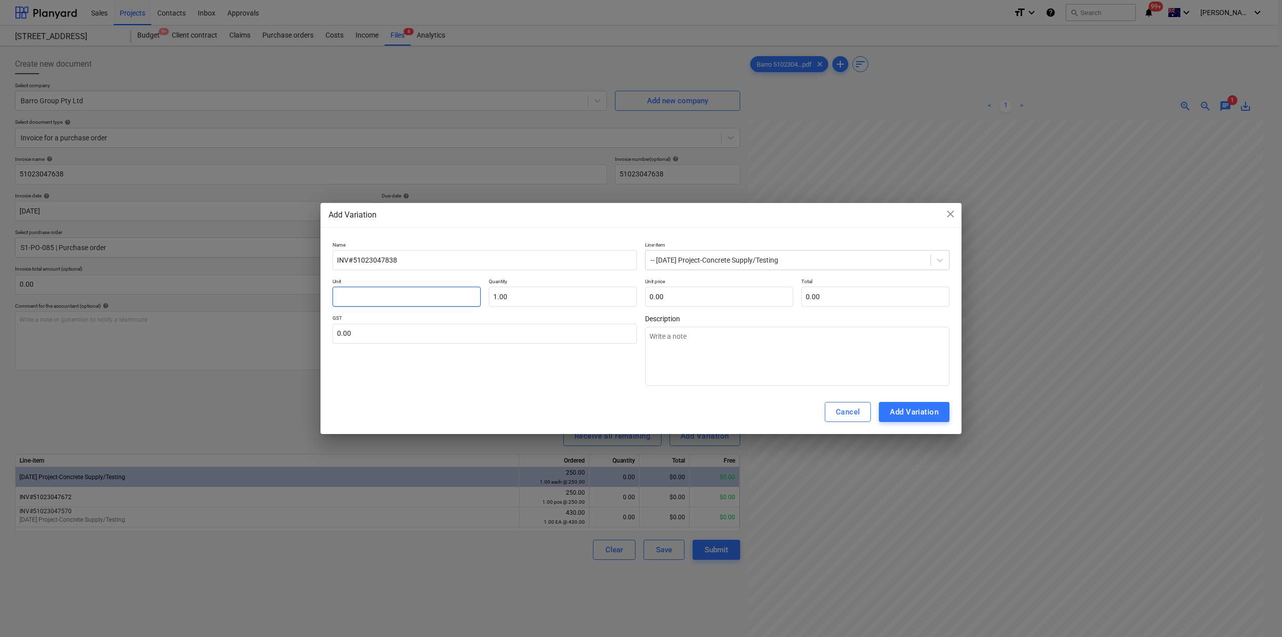
type textarea "x"
type input "E"
type textarea "x"
type input "EA"
click at [692, 302] on input "text" at bounding box center [719, 297] width 148 height 20
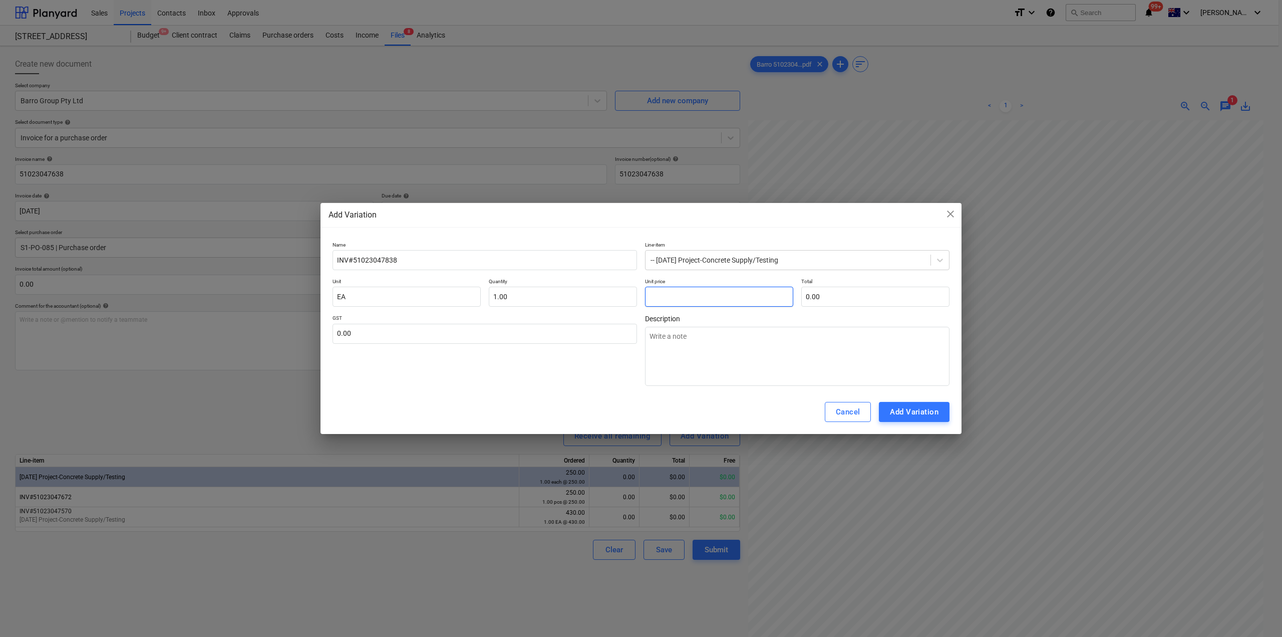
type textarea "x"
type input "2"
type input "2.00"
type textarea "x"
type input "25"
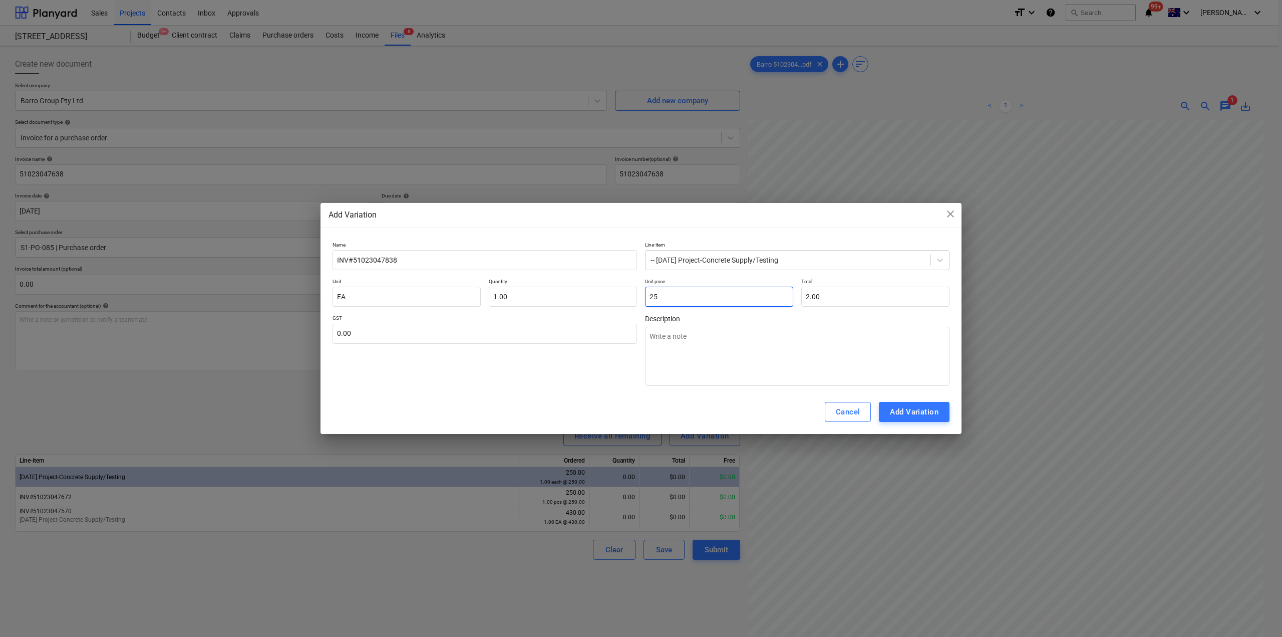
type input "25.00"
type textarea "x"
type input "250"
type input "250.00"
drag, startPoint x: 698, startPoint y: 297, endPoint x: 610, endPoint y: 299, distance: 87.7
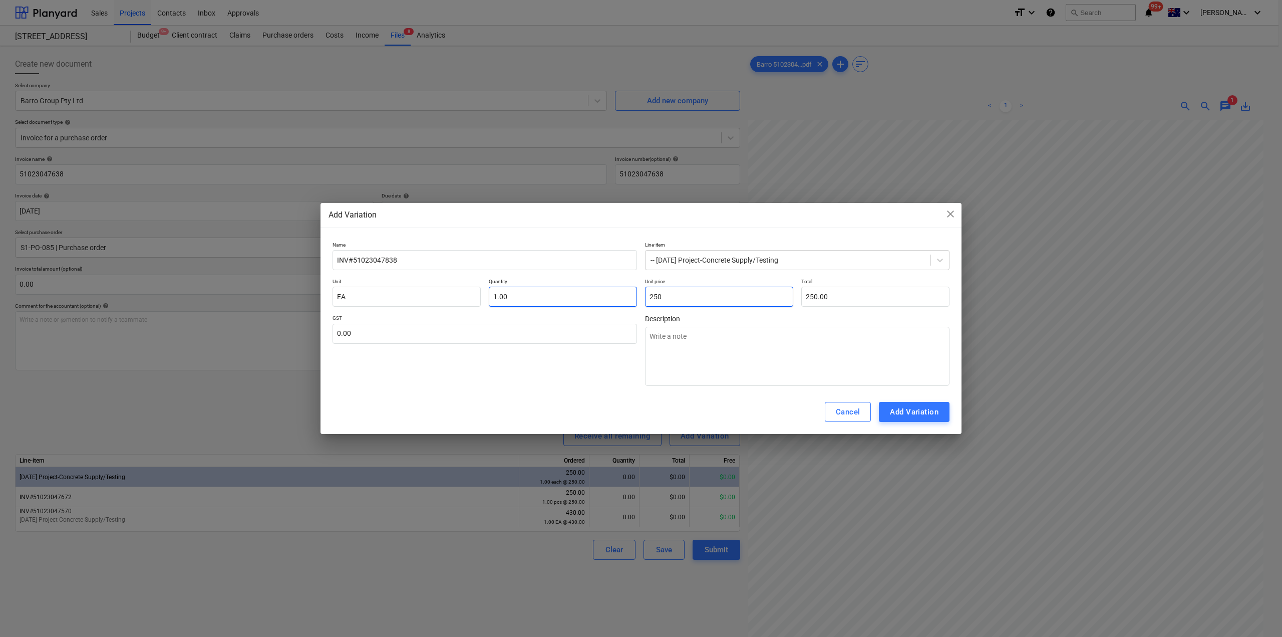
click at [611, 298] on div "Unit EA Quantity 1.00 Unit price 250 Total 250.00" at bounding box center [641, 292] width 617 height 29
type input "250"
click at [703, 302] on input "250" at bounding box center [719, 297] width 148 height 20
drag, startPoint x: 698, startPoint y: 301, endPoint x: 607, endPoint y: 302, distance: 91.2
click at [607, 302] on div "Unit EA Quantity 1.00 Unit price 250 Total 250.00" at bounding box center [641, 292] width 617 height 29
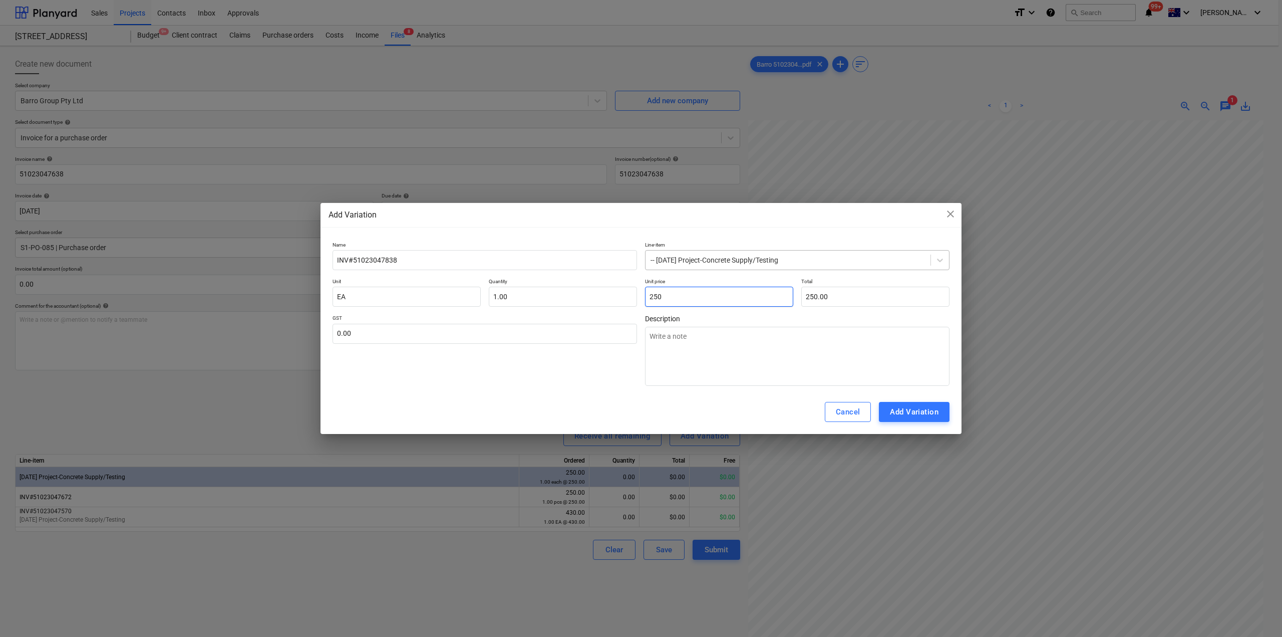
type textarea "x"
type input "1"
type input "1.00"
type textarea "x"
type input "12"
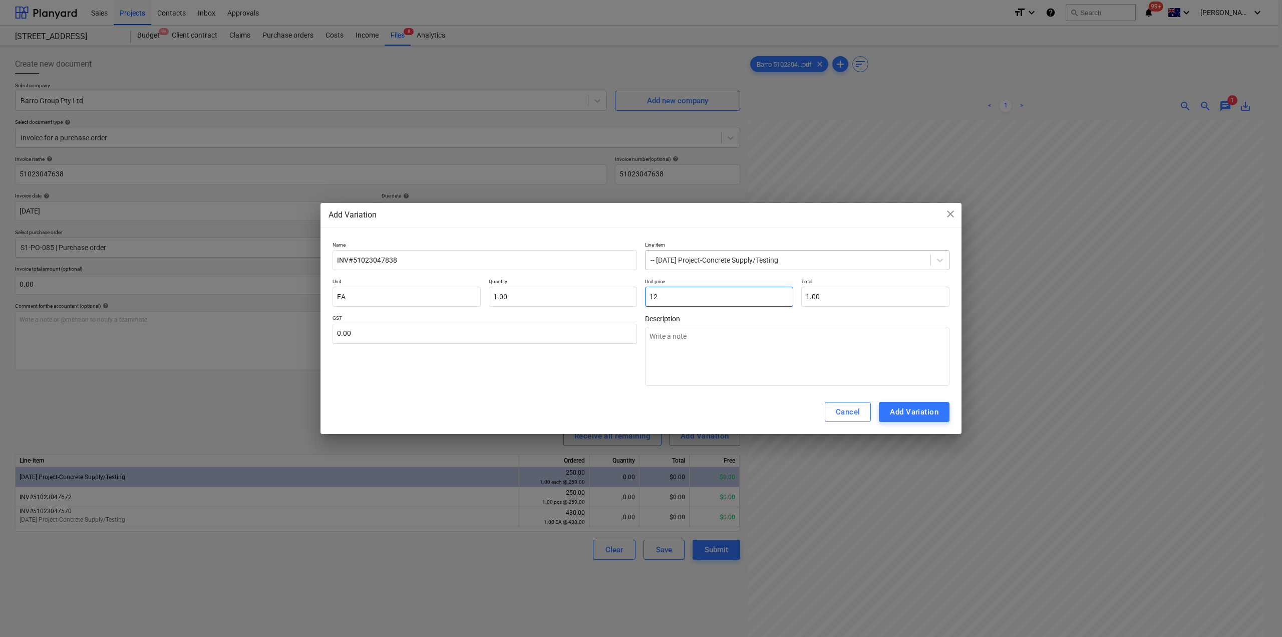
type input "12.00"
type textarea "x"
type input "120"
type input "120.00"
type textarea "x"
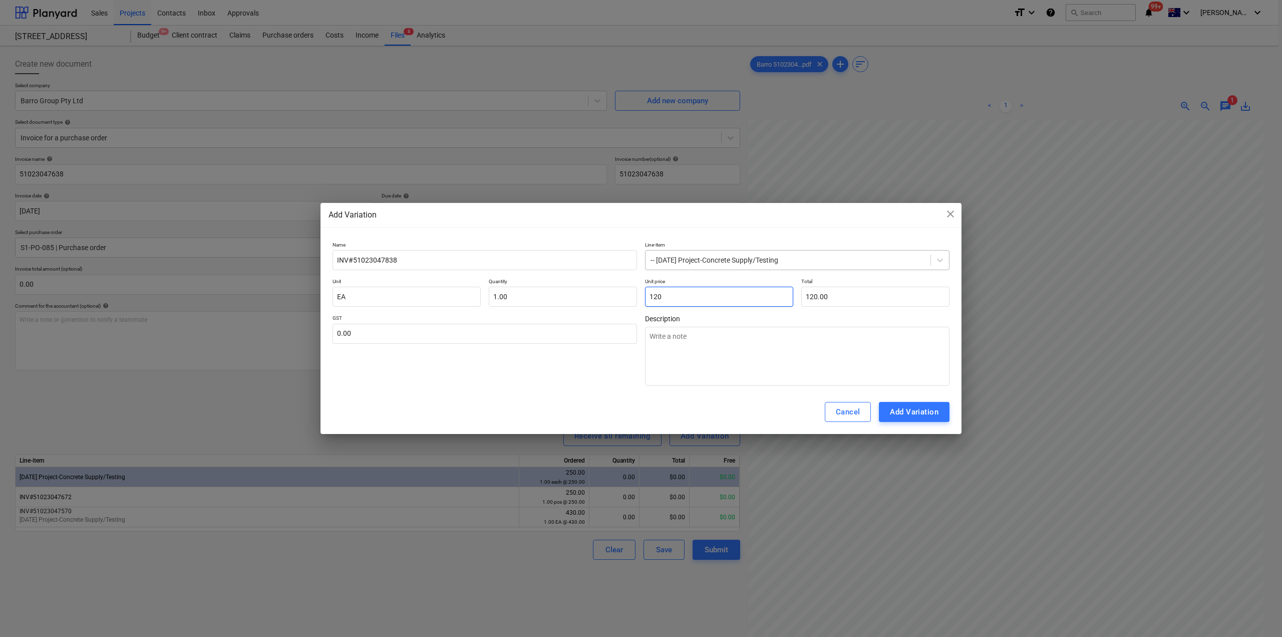
type input "1200"
type input "1,200.00"
click at [923, 415] on div "Add Variation" at bounding box center [914, 411] width 49 height 13
type textarea "x"
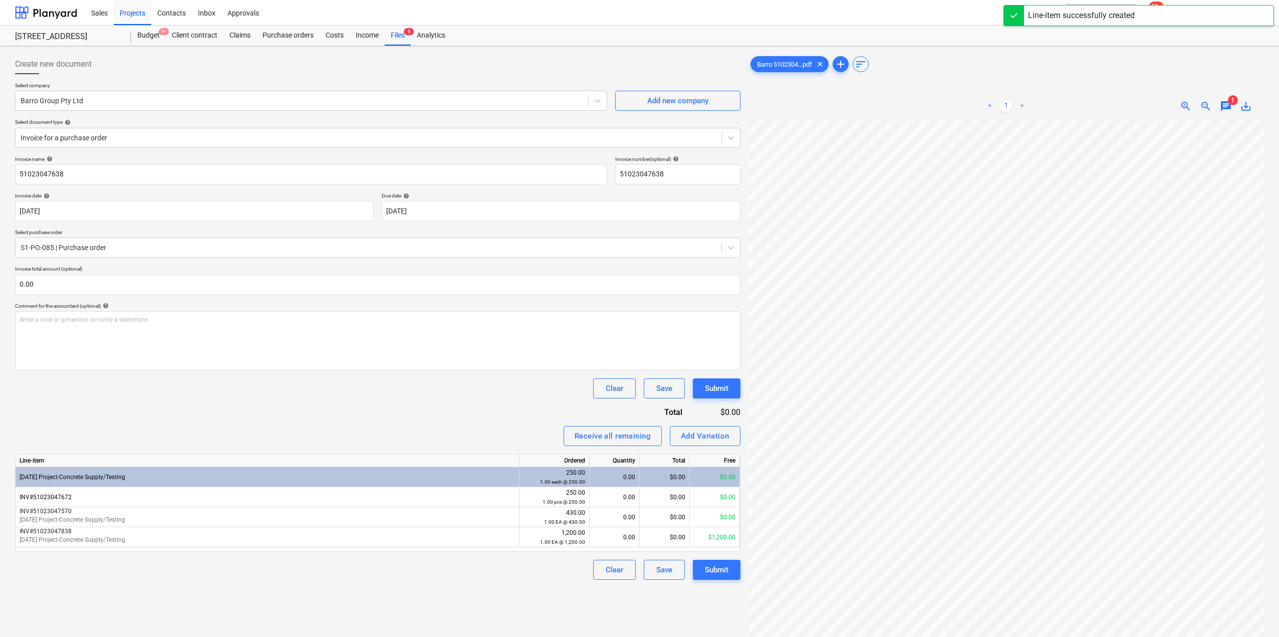
scroll to position [137, 0]
click at [607, 538] on div "0.00" at bounding box center [615, 537] width 42 height 20
type input "1"
click at [483, 606] on div "Create new document Select company Barro Group Pty Ltd Add new company Select d…" at bounding box center [377, 391] width 733 height 683
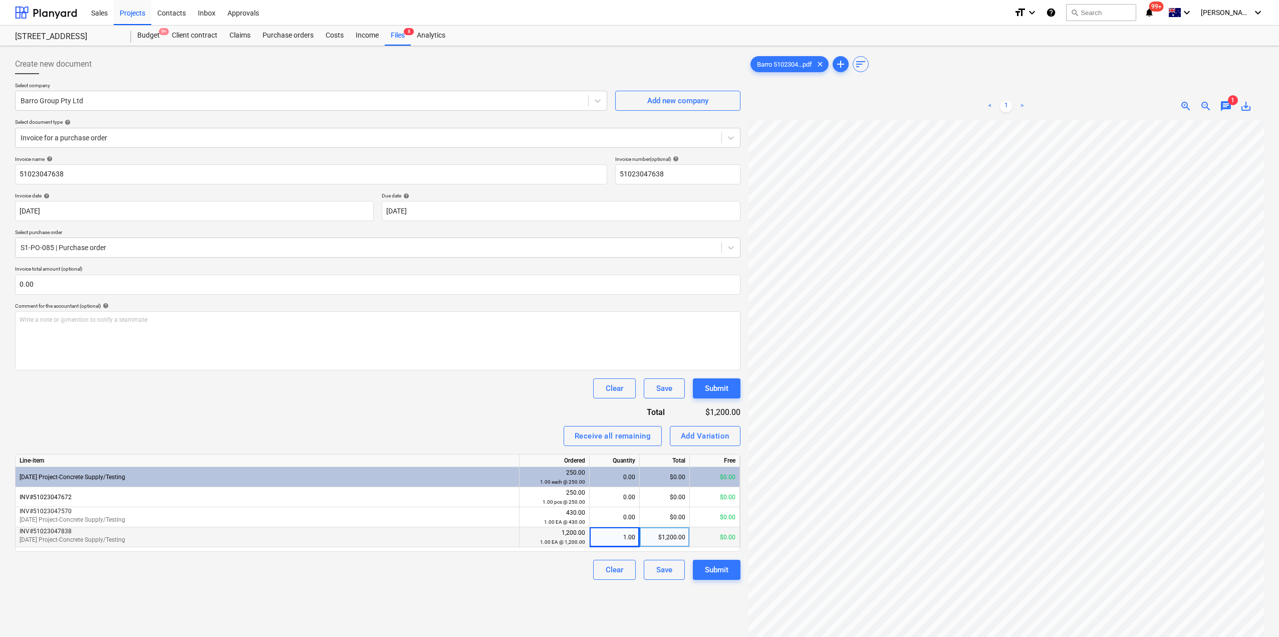
click at [690, 597] on div "Create new document Select company Barro Group Pty Ltd Add new company Select d…" at bounding box center [377, 391] width 733 height 683
click at [722, 567] on div "Submit" at bounding box center [717, 569] width 24 height 13
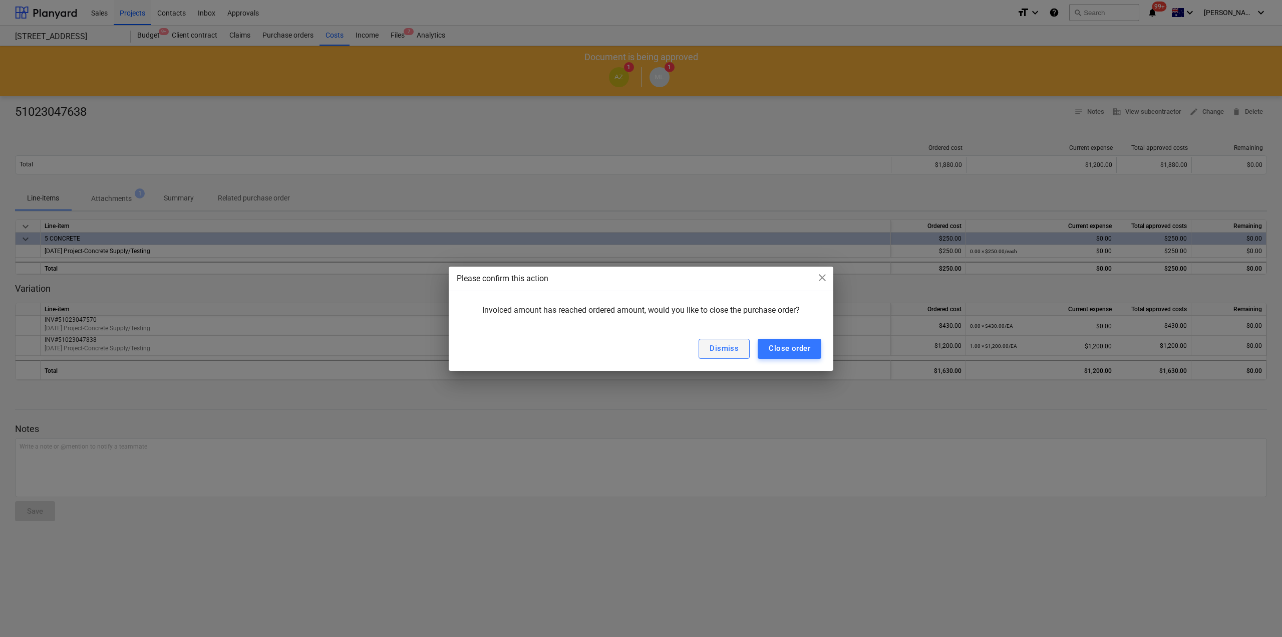
click at [737, 353] on div "Dismiss" at bounding box center [724, 348] width 29 height 13
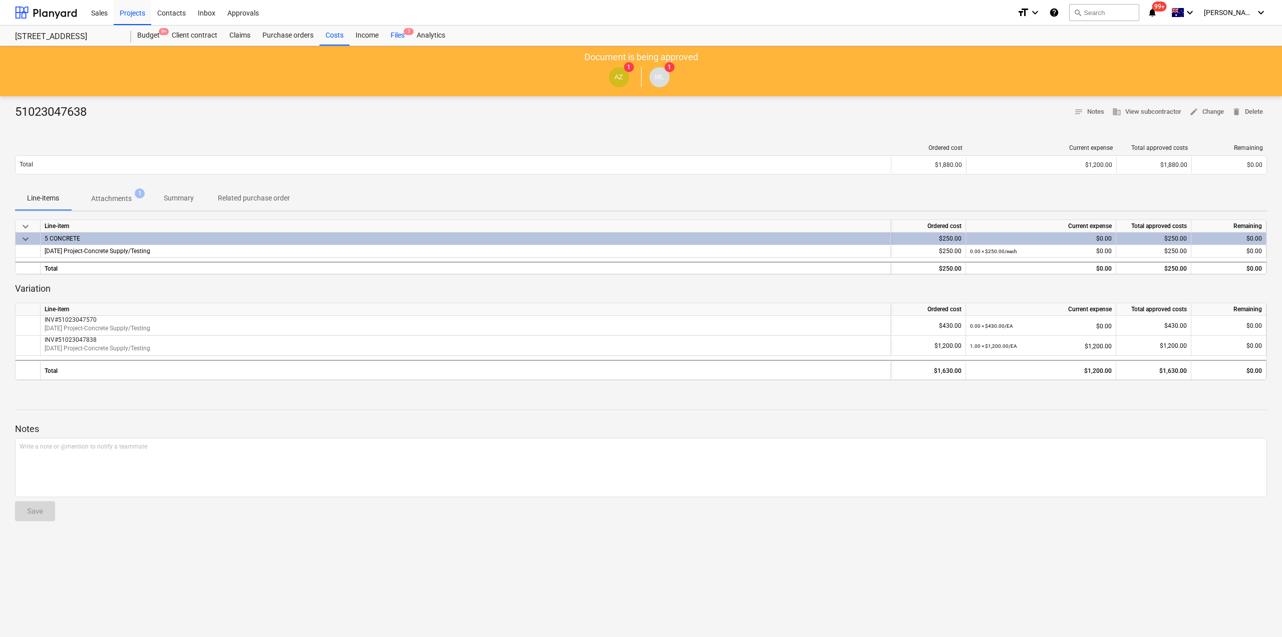
click at [400, 36] on div "Files 7" at bounding box center [398, 36] width 26 height 20
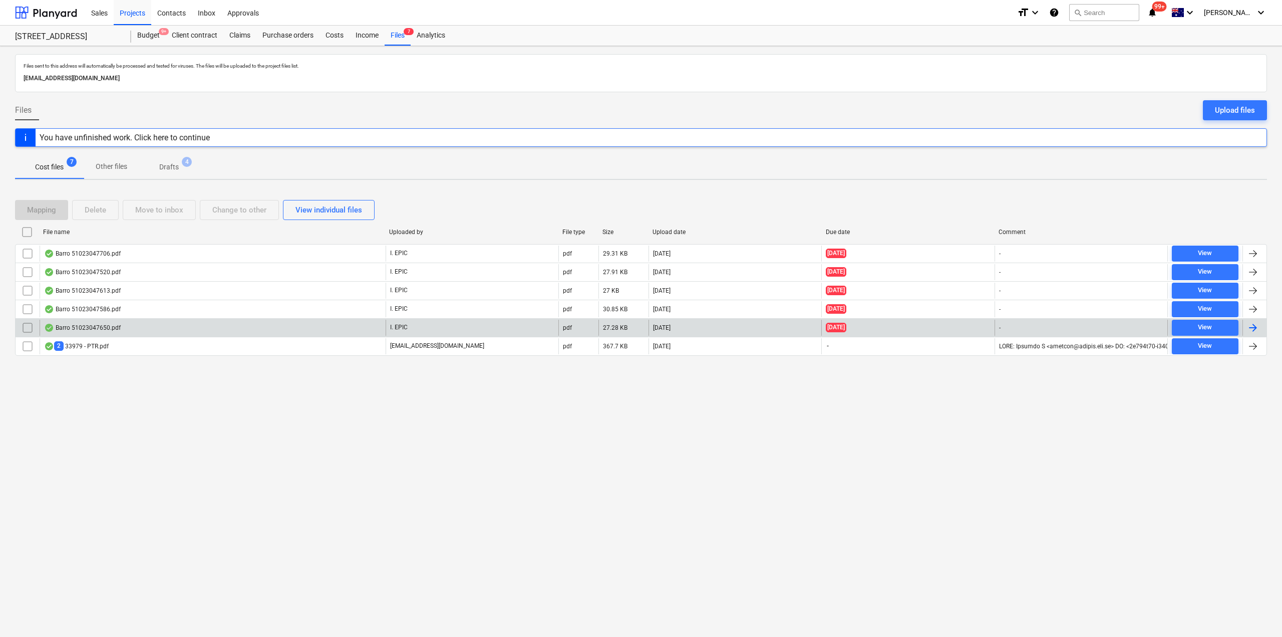
click at [156, 330] on div "Barro 51023047650.pdf" at bounding box center [213, 328] width 346 height 16
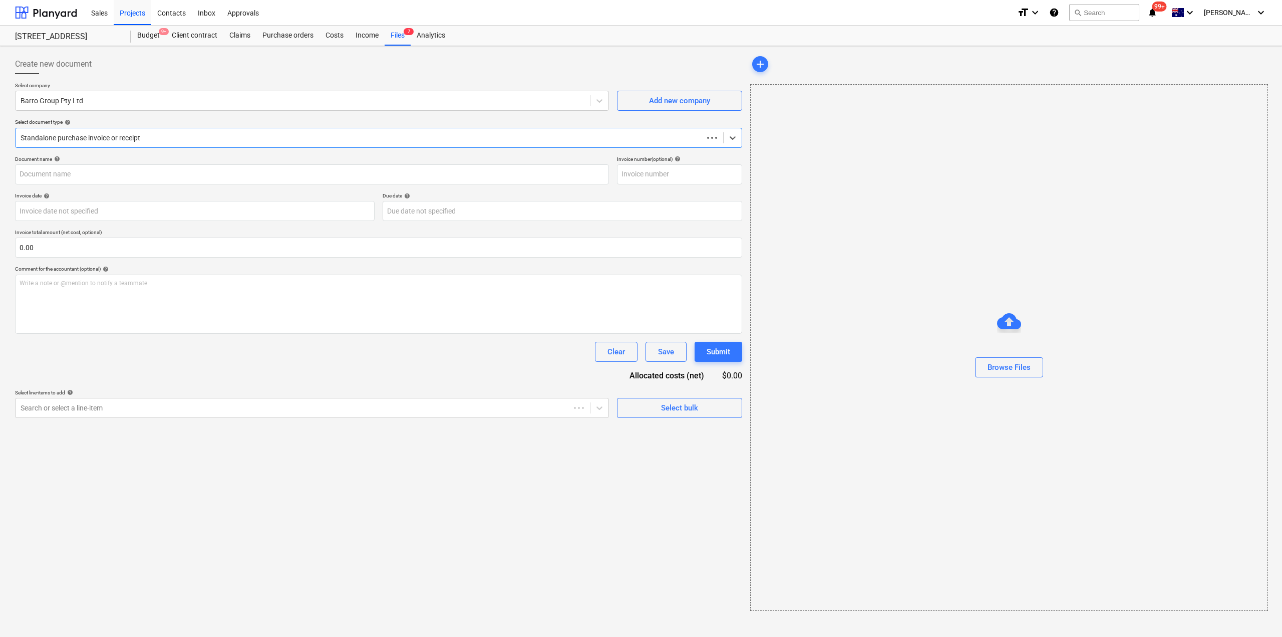
type input "51023047650"
type input "[DATE]"
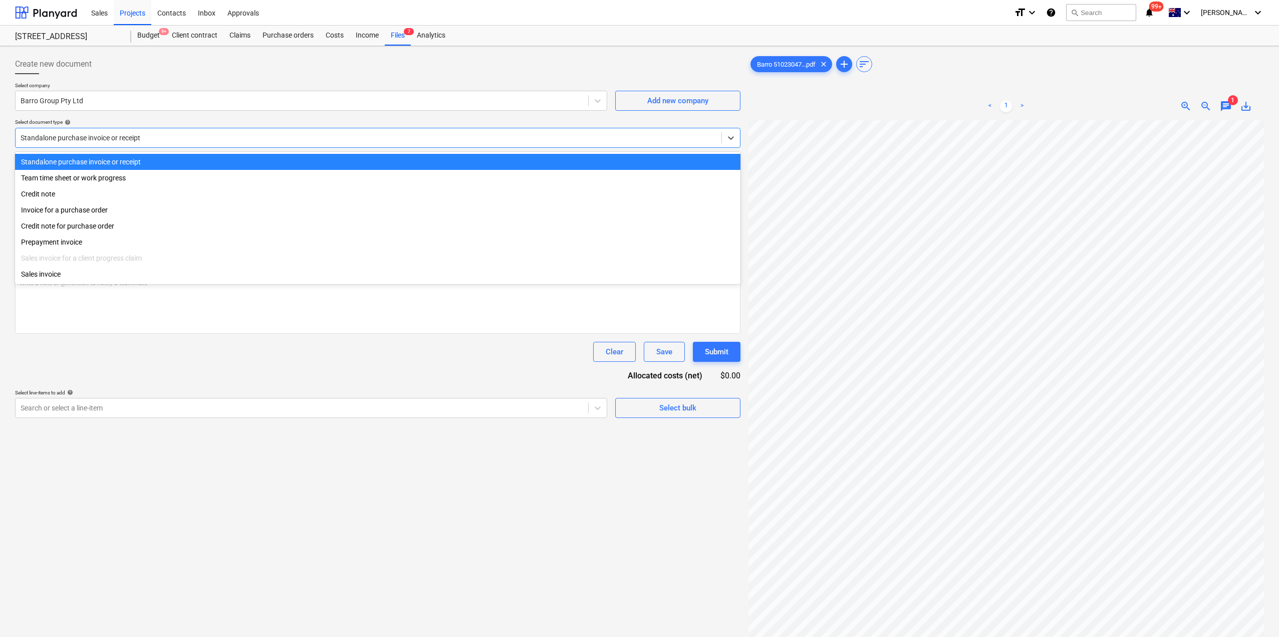
click at [265, 140] on div at bounding box center [369, 138] width 696 height 10
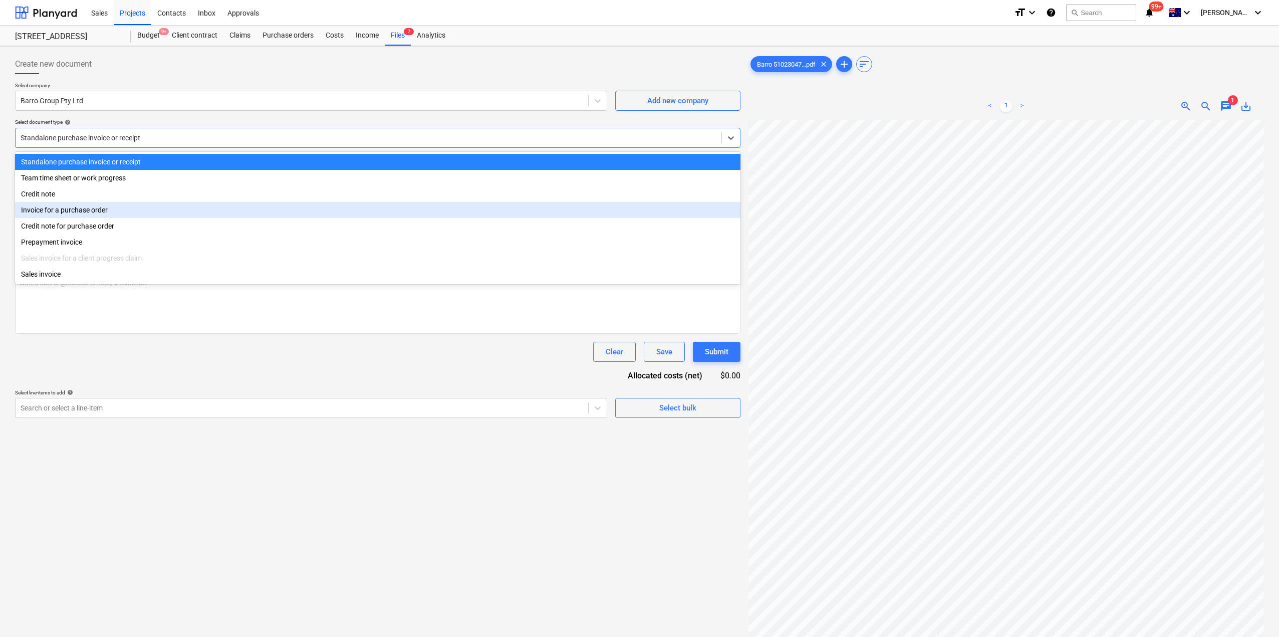
click at [157, 214] on div "Invoice for a purchase order" at bounding box center [377, 210] width 725 height 16
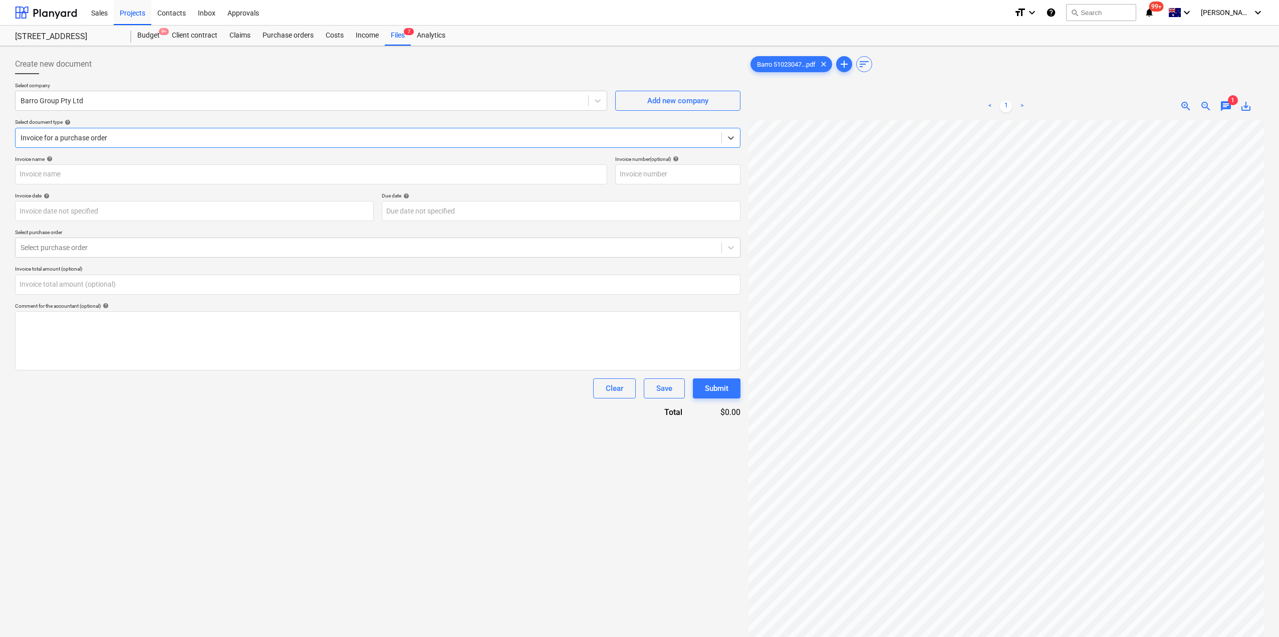
type input "51023047650"
type input "[DATE]"
type input "0.00"
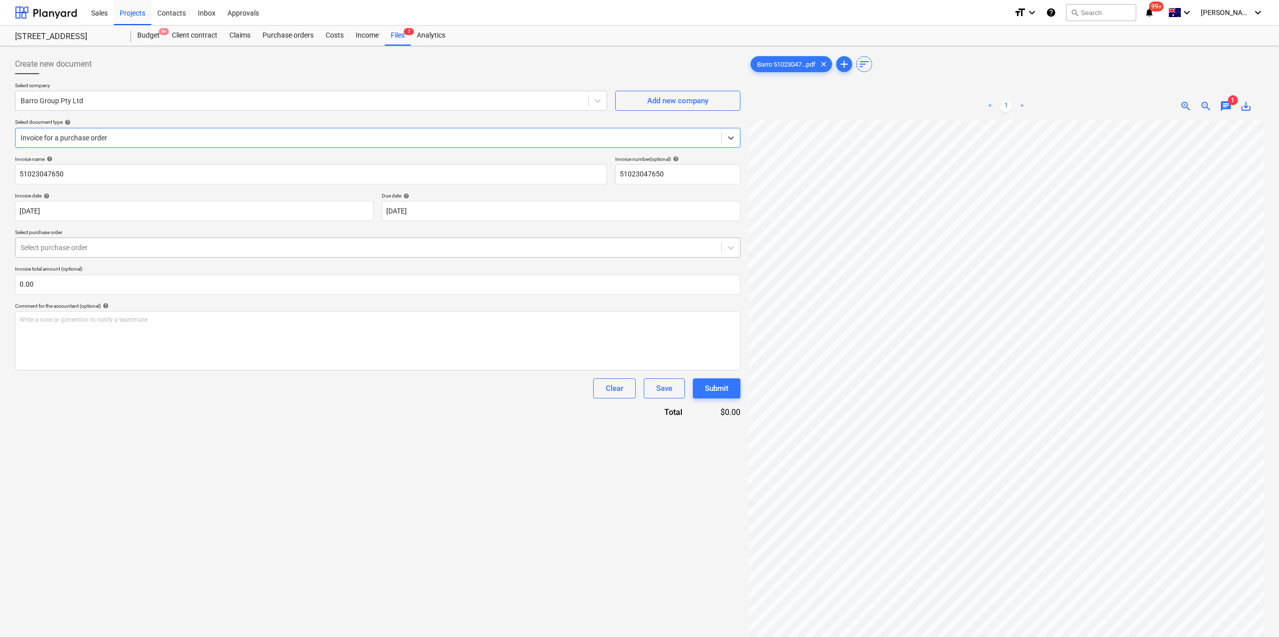
click at [202, 249] on div at bounding box center [369, 247] width 696 height 10
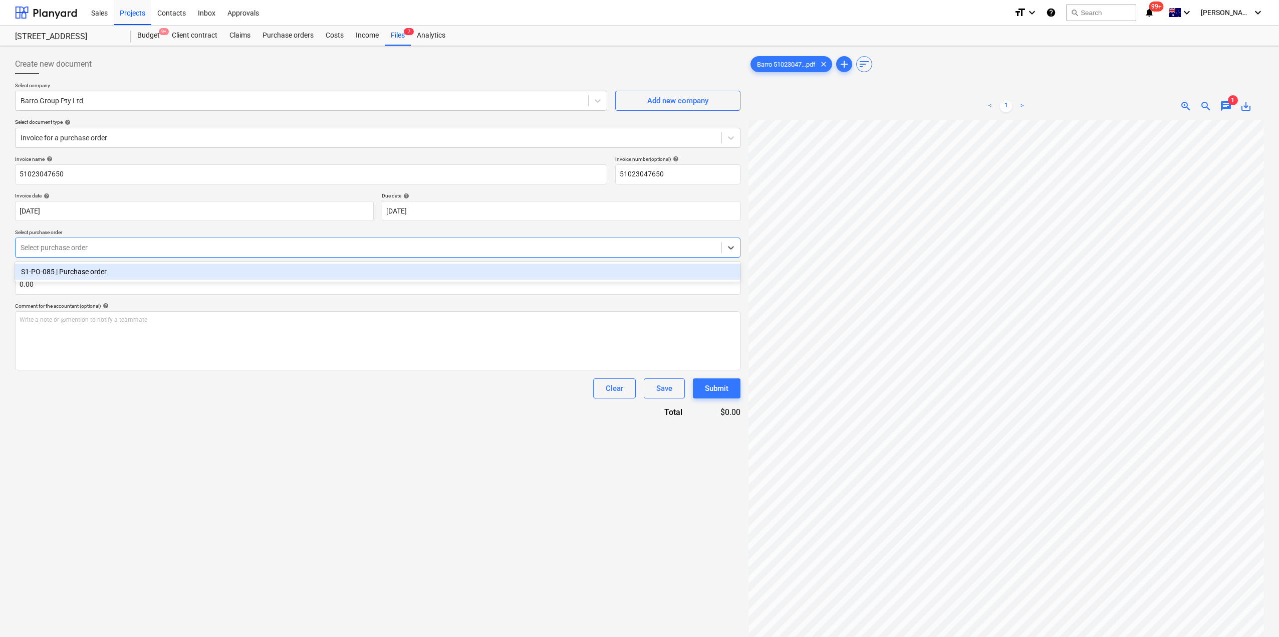
click at [196, 269] on div "S1-PO-085 | Purchase order" at bounding box center [377, 272] width 725 height 16
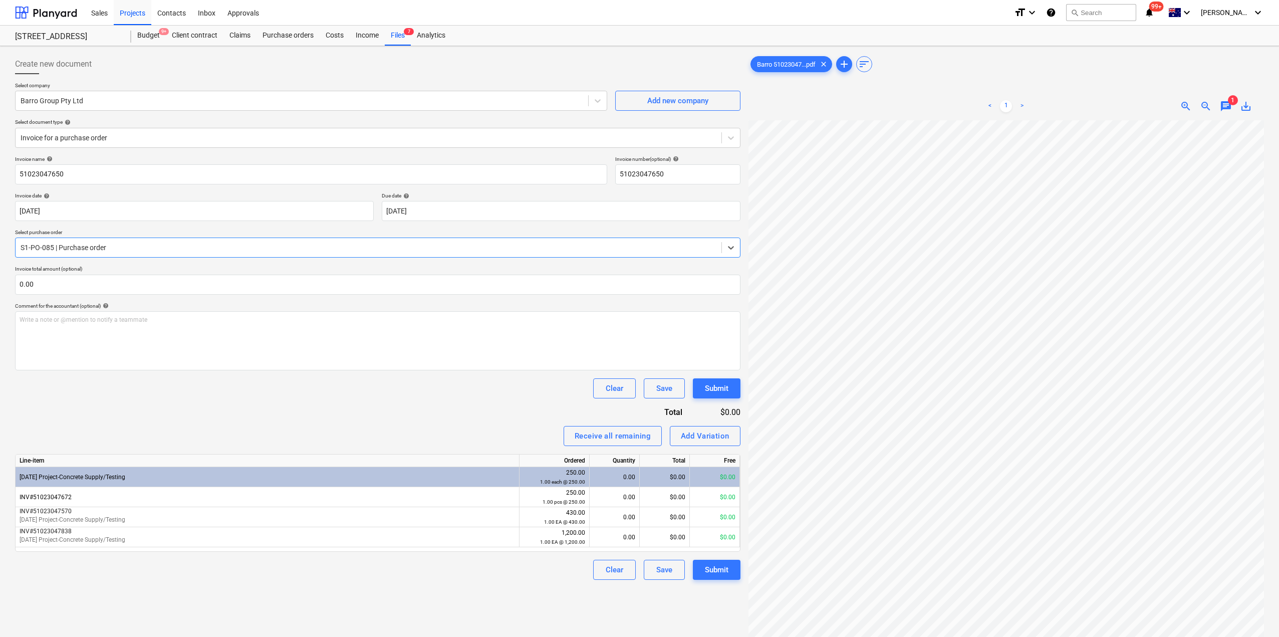
click at [416, 407] on div "Invoice name help 51023047650 Invoice number (optional) help 51023047650 Invoic…" at bounding box center [377, 368] width 725 height 424
click at [723, 439] on div "Add Variation" at bounding box center [705, 435] width 49 height 13
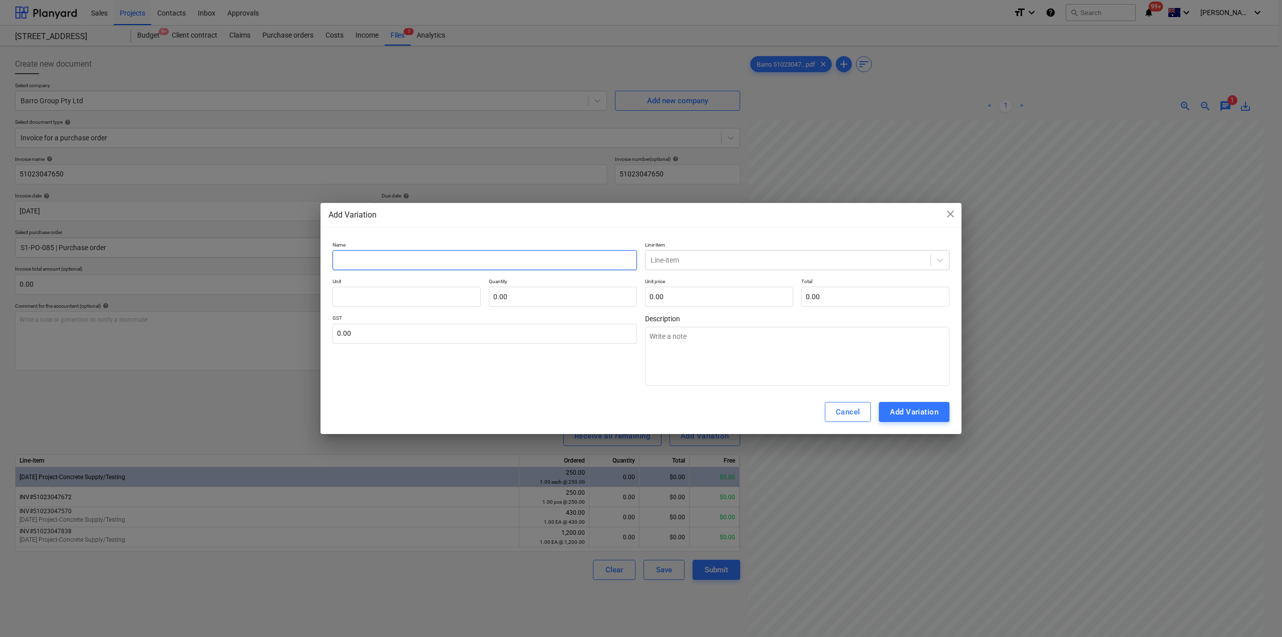
click at [470, 267] on input "text" at bounding box center [485, 260] width 305 height 20
type textarea "x"
type input "I"
type textarea "x"
type input "IN"
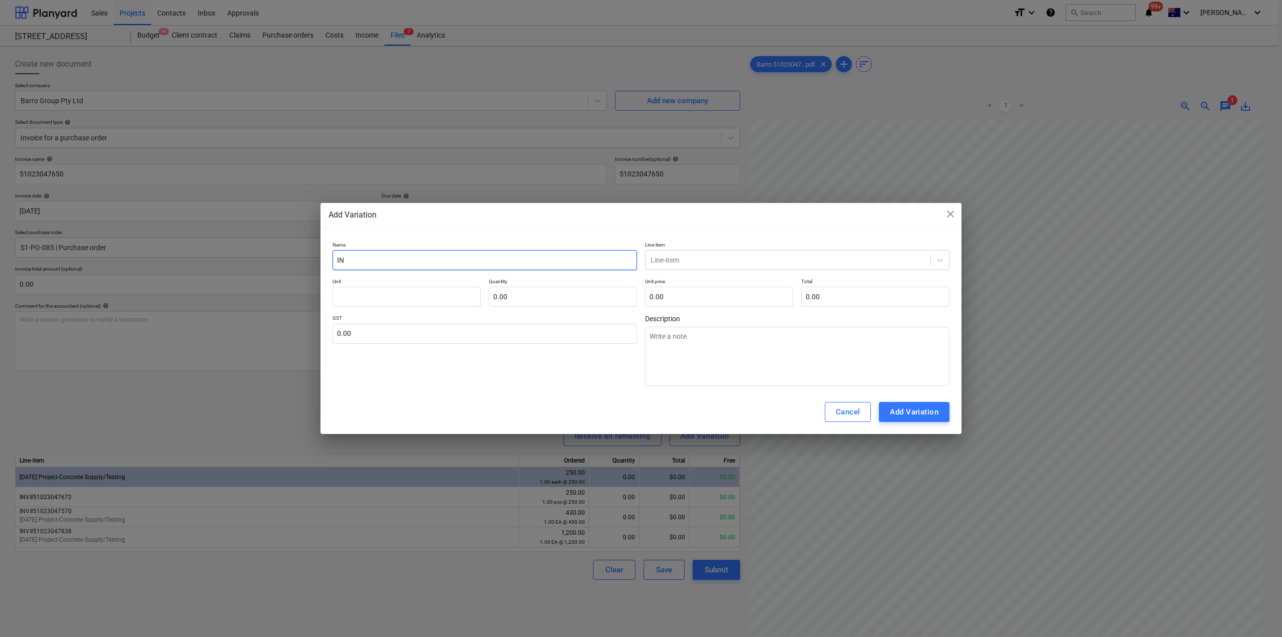
type textarea "x"
type input "INV"
type textarea "x"
type input "INV#"
type textarea "x"
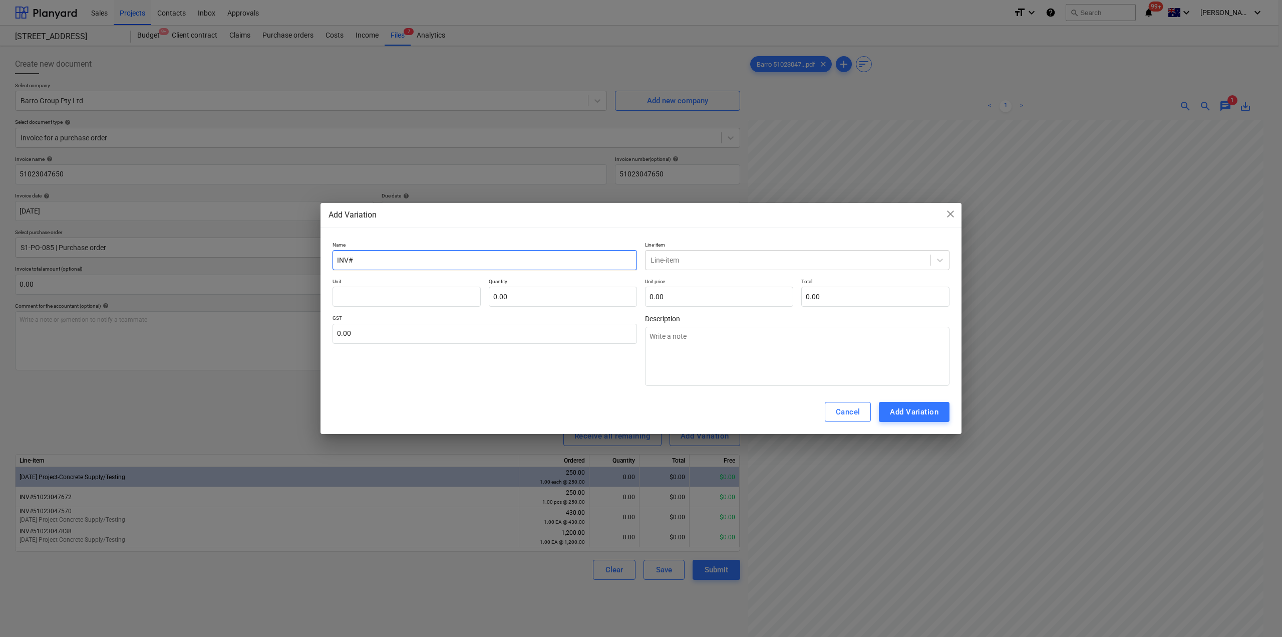
type input "INV#5"
type textarea "x"
type input "INV#51"
type textarea "x"
type input "INV#510"
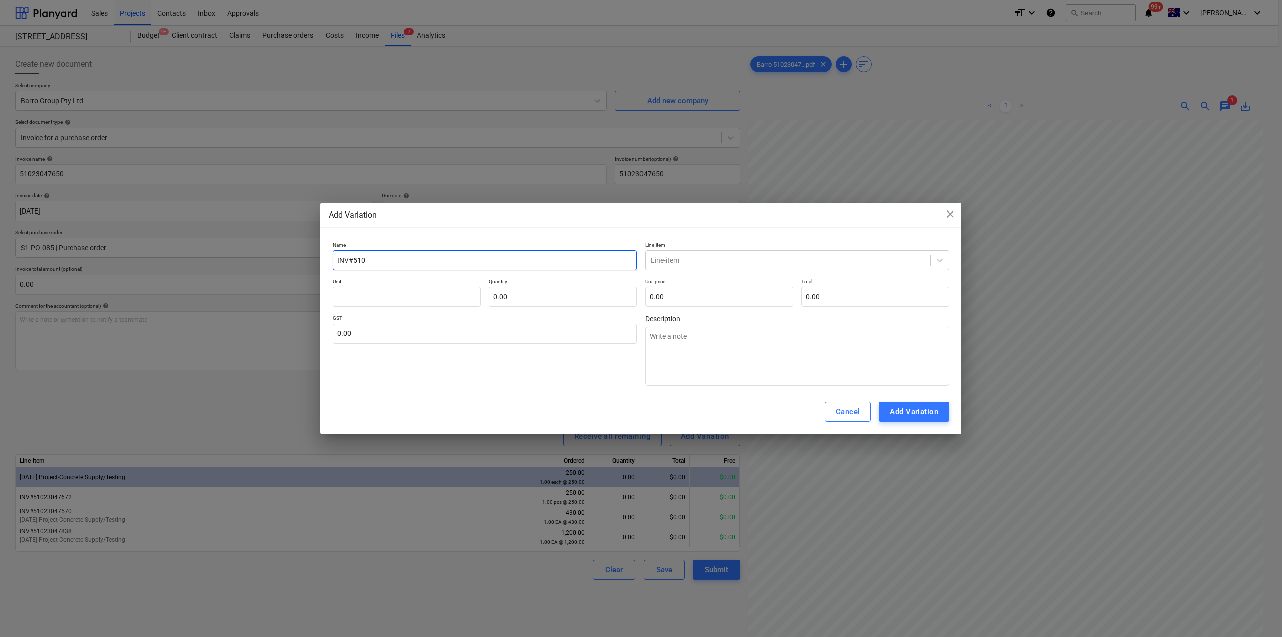
type textarea "x"
type input "INV#5102"
type textarea "x"
type input "INV#51023"
type textarea "x"
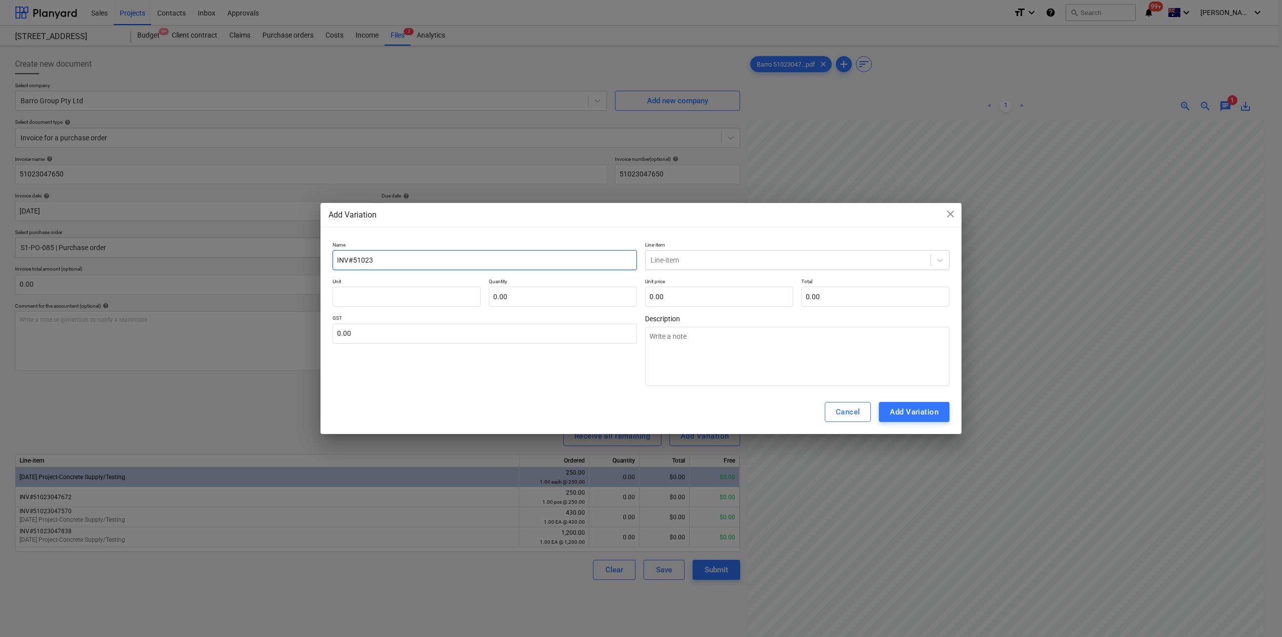
type input "INV#510230"
type textarea "x"
type input "INV#5102304"
type textarea "x"
type input "INV#51023047"
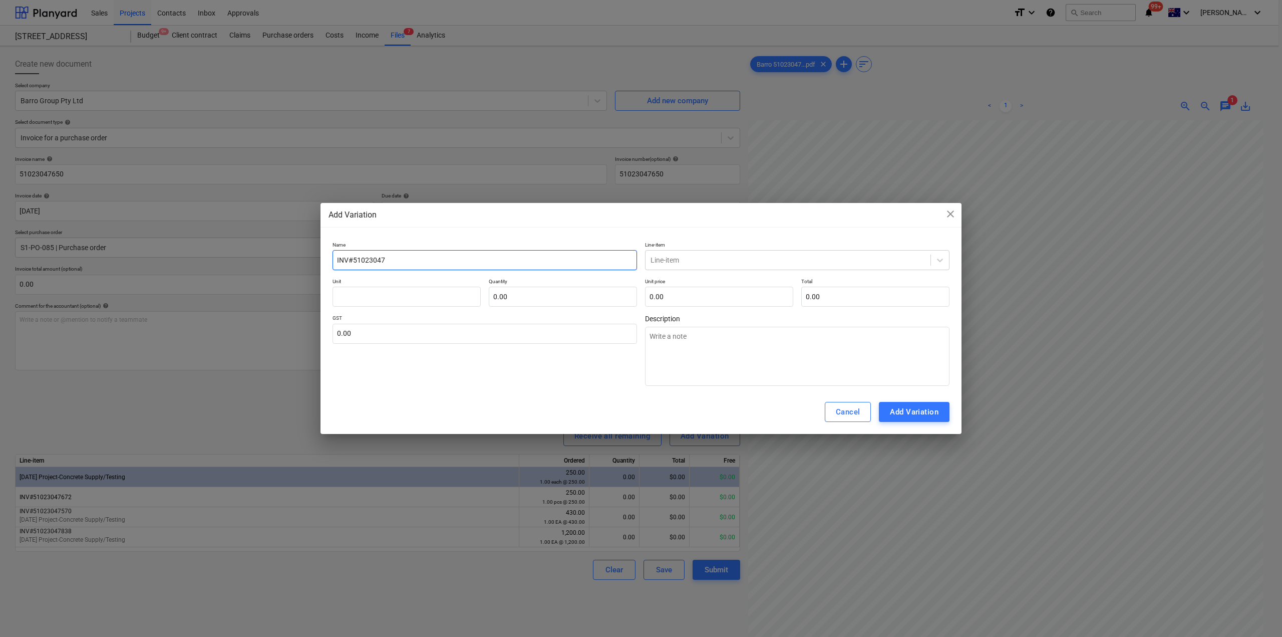
type textarea "x"
type input "INV#510230476"
type textarea "x"
type input "INV#5102304765"
type textarea "x"
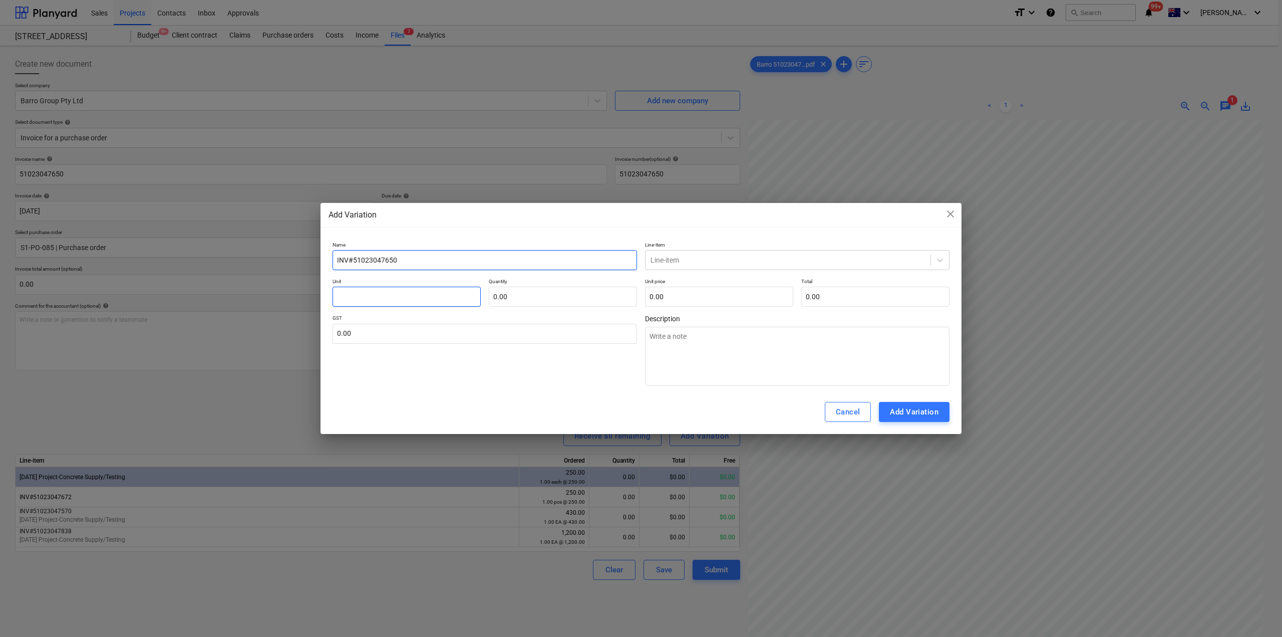
type input "INV#51023047650"
click at [418, 294] on input "text" at bounding box center [407, 297] width 148 height 20
type textarea "x"
type input "E"
type textarea "x"
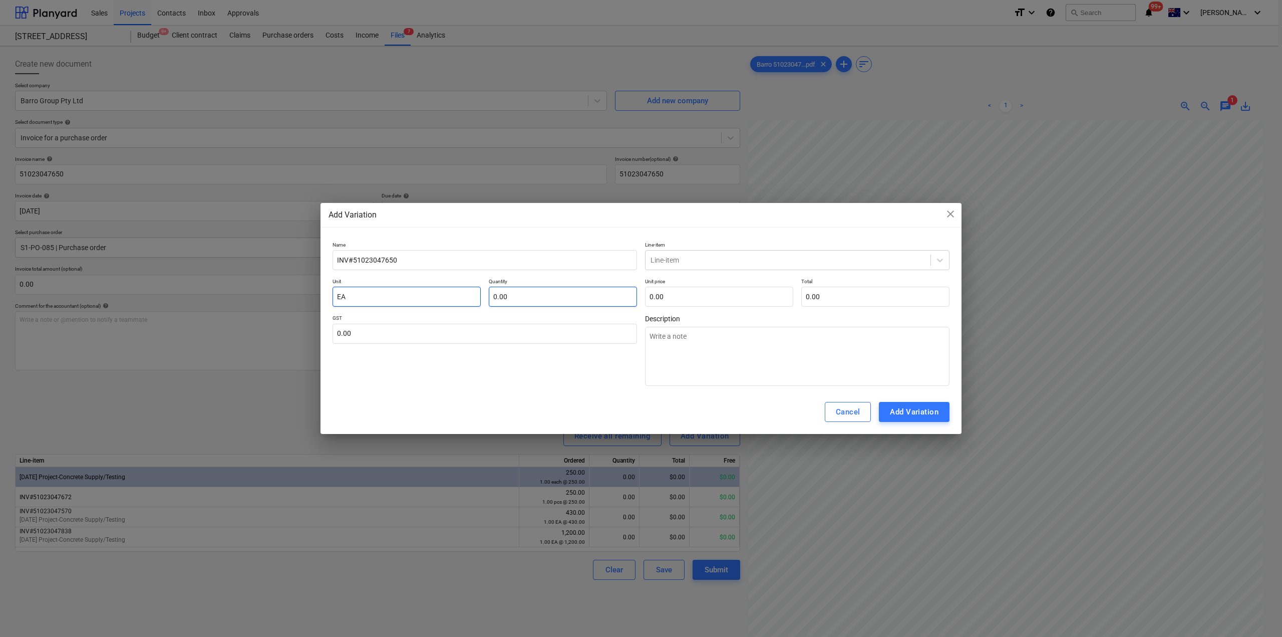
type input "EA"
click at [543, 294] on input "text" at bounding box center [563, 297] width 148 height 20
type textarea "x"
type input "1.00"
click at [714, 292] on input "text" at bounding box center [719, 297] width 148 height 20
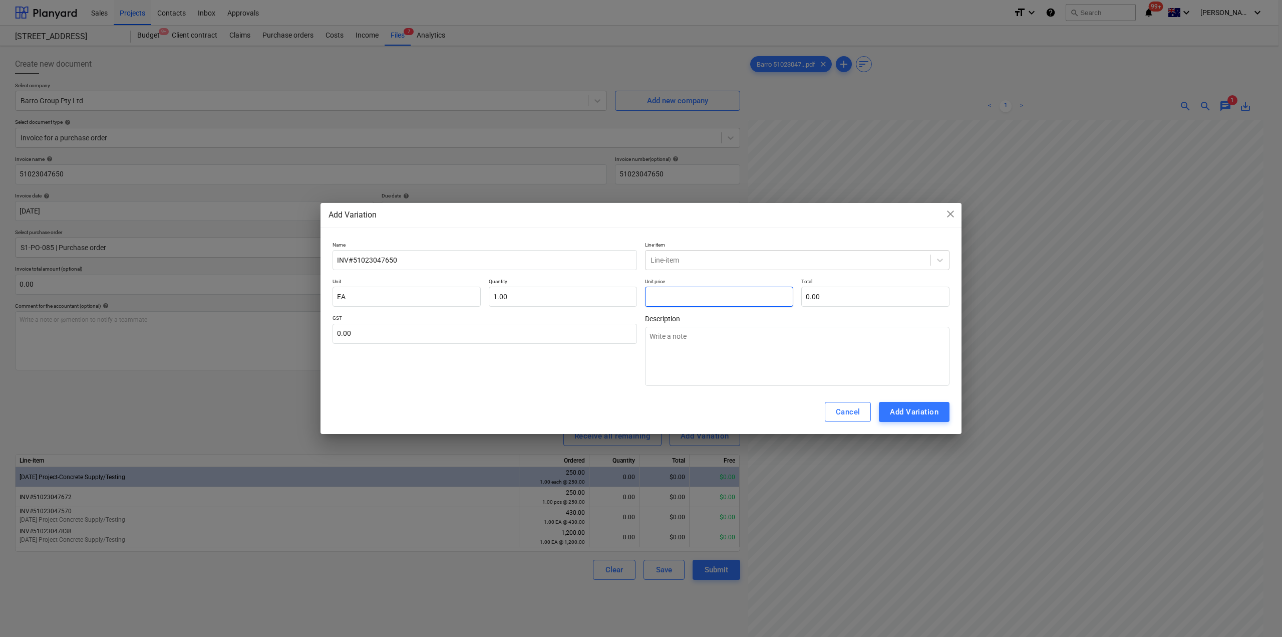
type textarea "x"
type input "5"
type input "5.00"
type textarea "x"
type input "52"
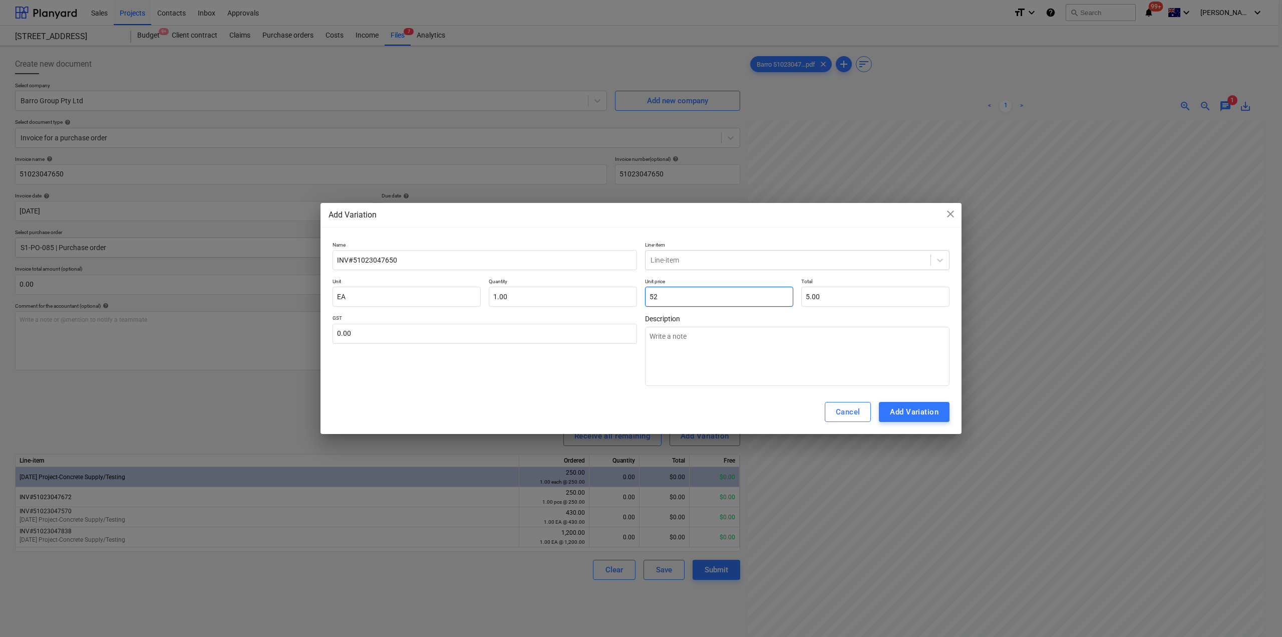
type input "52.00"
type textarea "x"
type input "520"
type input "520.00"
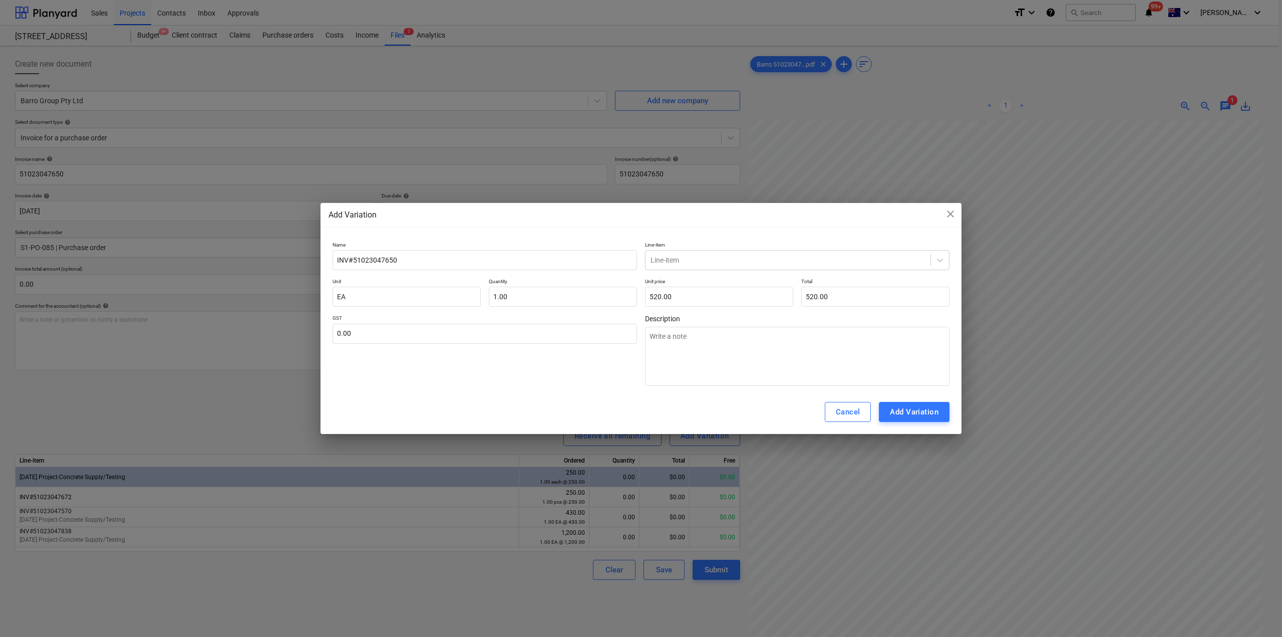
click at [537, 374] on div "GST 0.00" at bounding box center [485, 350] width 305 height 71
click at [938, 410] on div "Add Variation" at bounding box center [914, 411] width 49 height 13
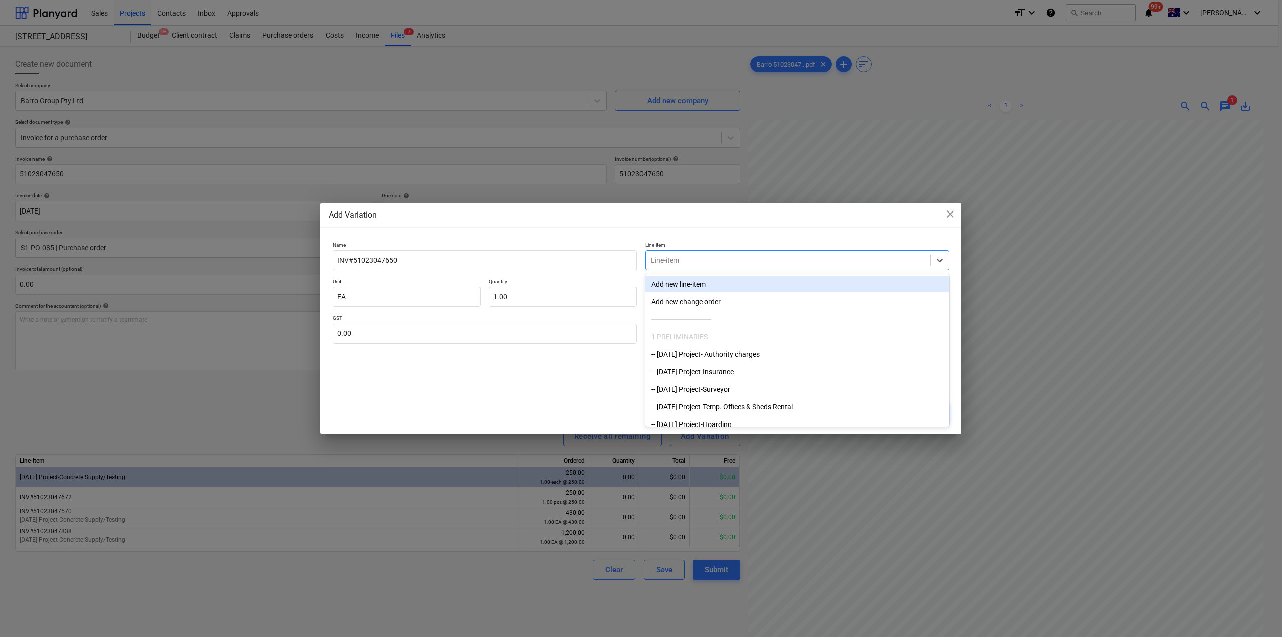
click at [784, 258] on div at bounding box center [788, 260] width 275 height 10
type input "CONC"
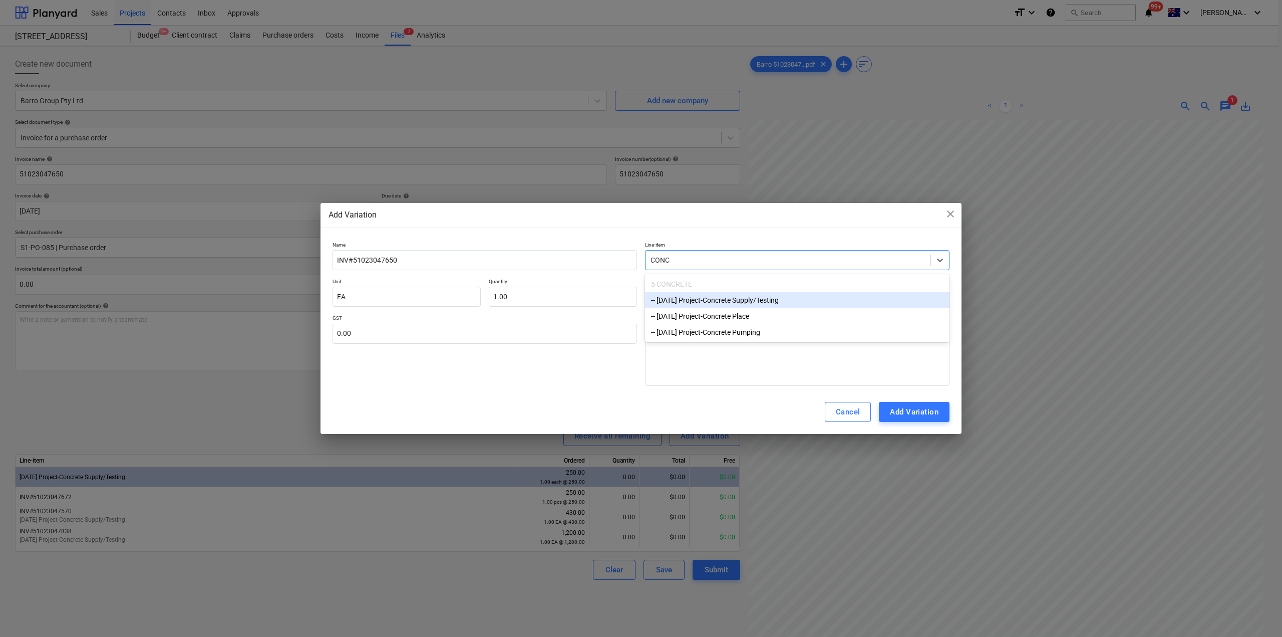
click at [789, 299] on div "-- [DATE] Project-Concrete Supply/Testing" at bounding box center [797, 300] width 305 height 16
type textarea "x"
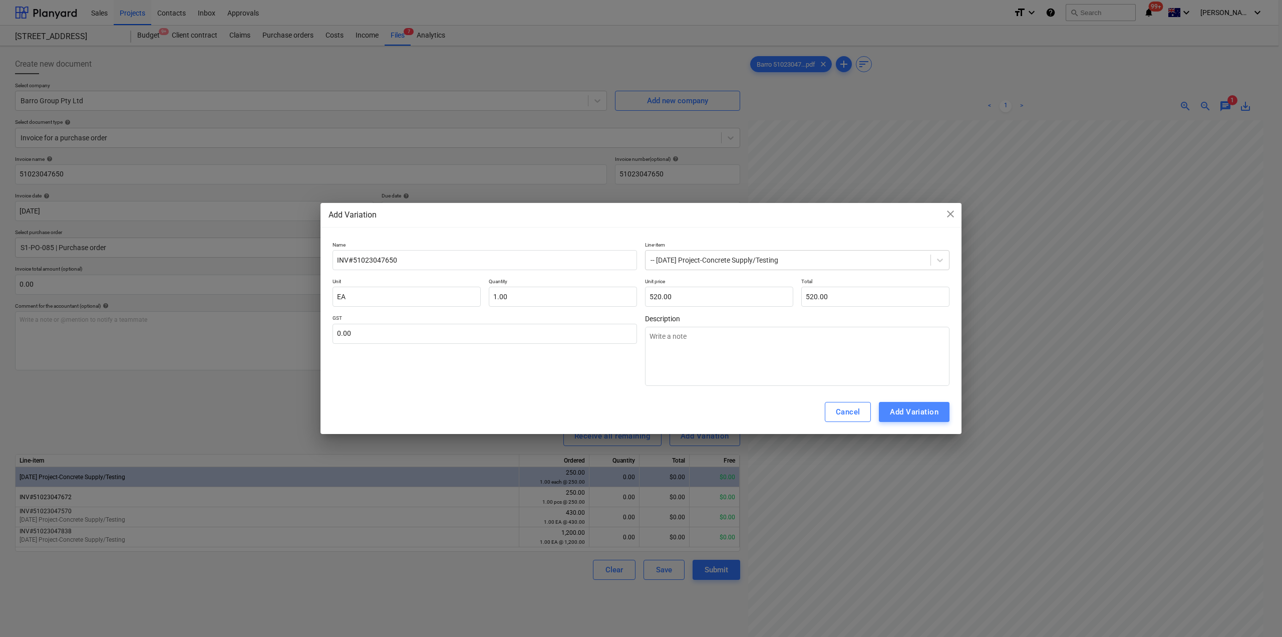
click at [924, 415] on div "Add Variation" at bounding box center [914, 411] width 49 height 13
type textarea "x"
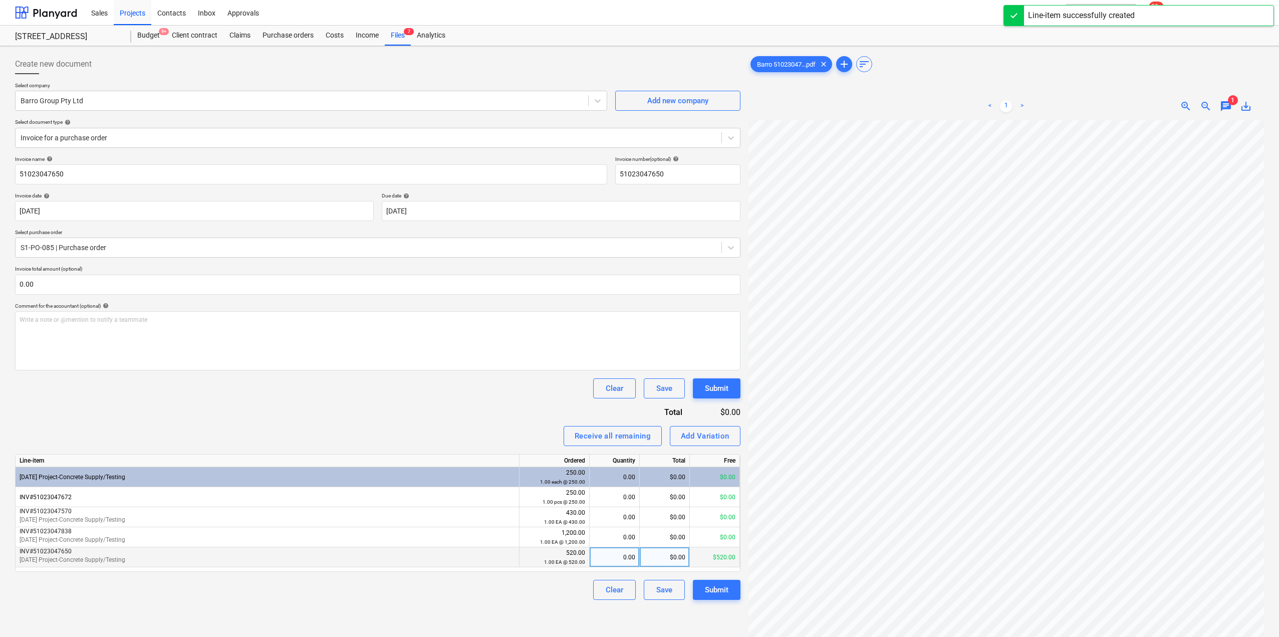
click at [618, 557] on div "0.00" at bounding box center [615, 557] width 42 height 20
type input "1"
click at [514, 592] on div "Clear Save Submit" at bounding box center [377, 590] width 725 height 20
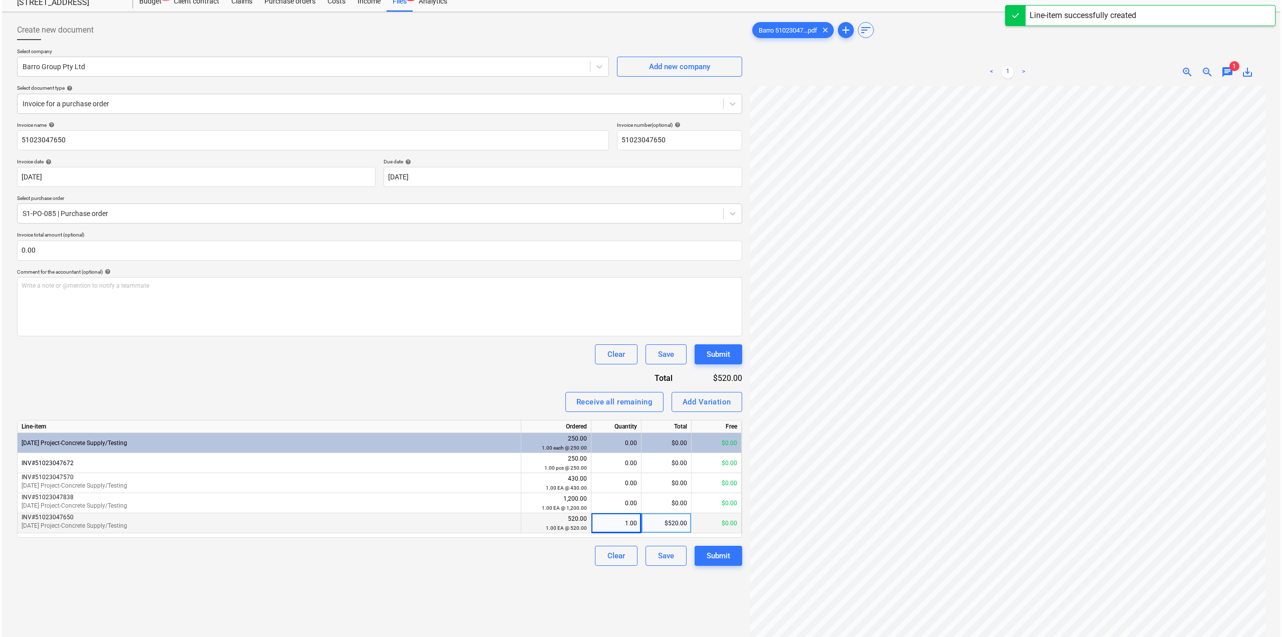
scroll to position [100, 0]
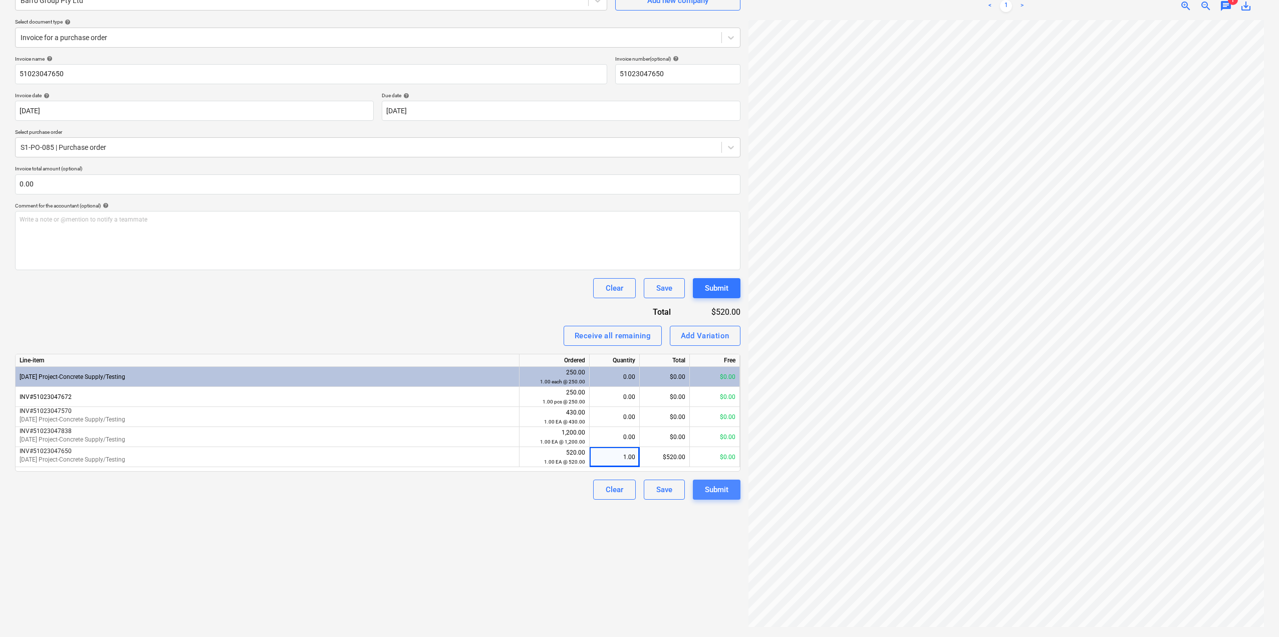
click at [720, 491] on div "Submit" at bounding box center [717, 489] width 24 height 13
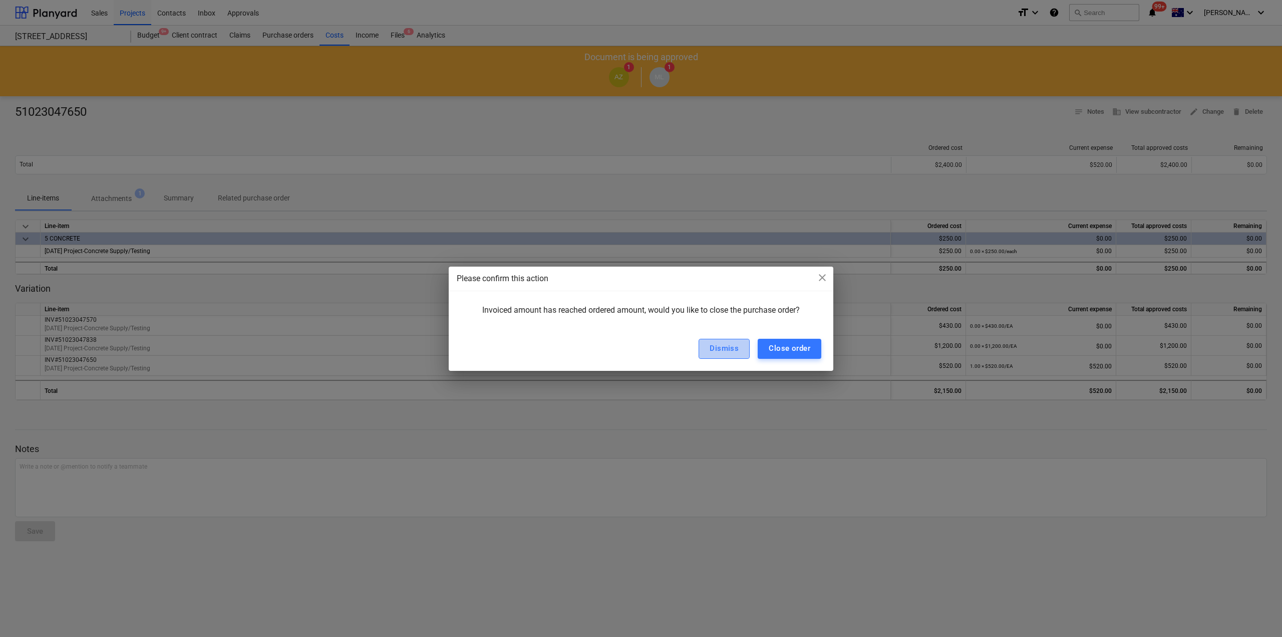
click at [726, 352] on div "Dismiss" at bounding box center [724, 348] width 29 height 13
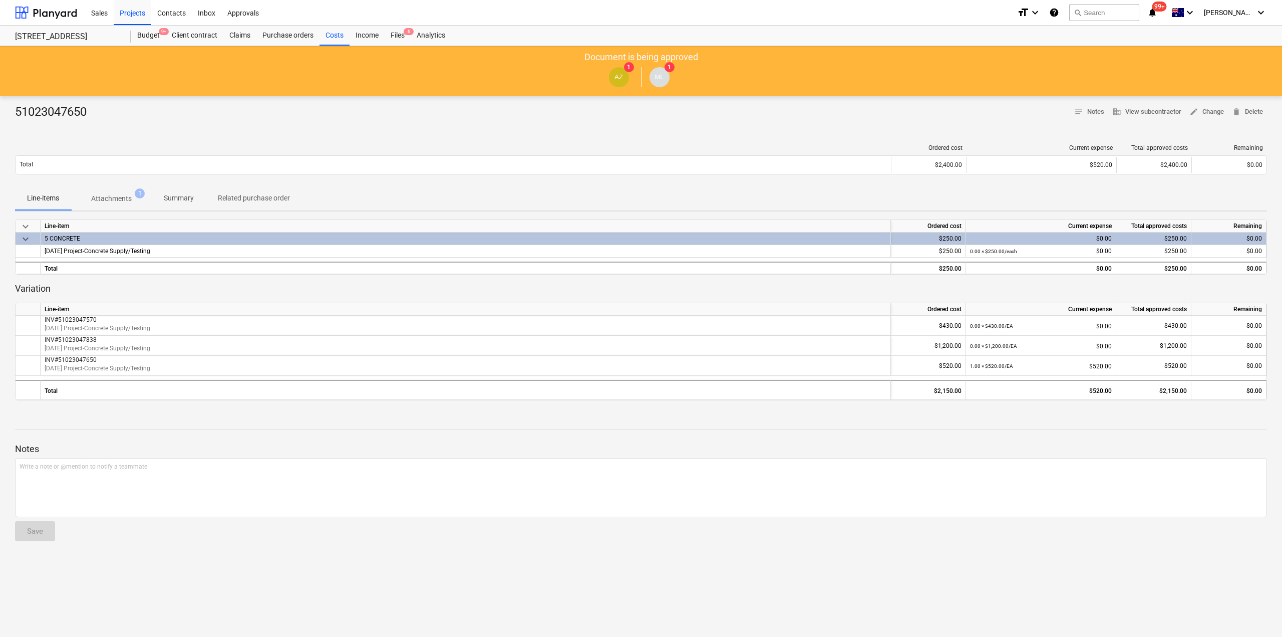
click at [725, 420] on div at bounding box center [641, 420] width 1252 height 8
click at [404, 30] on div "Files 6" at bounding box center [398, 36] width 26 height 20
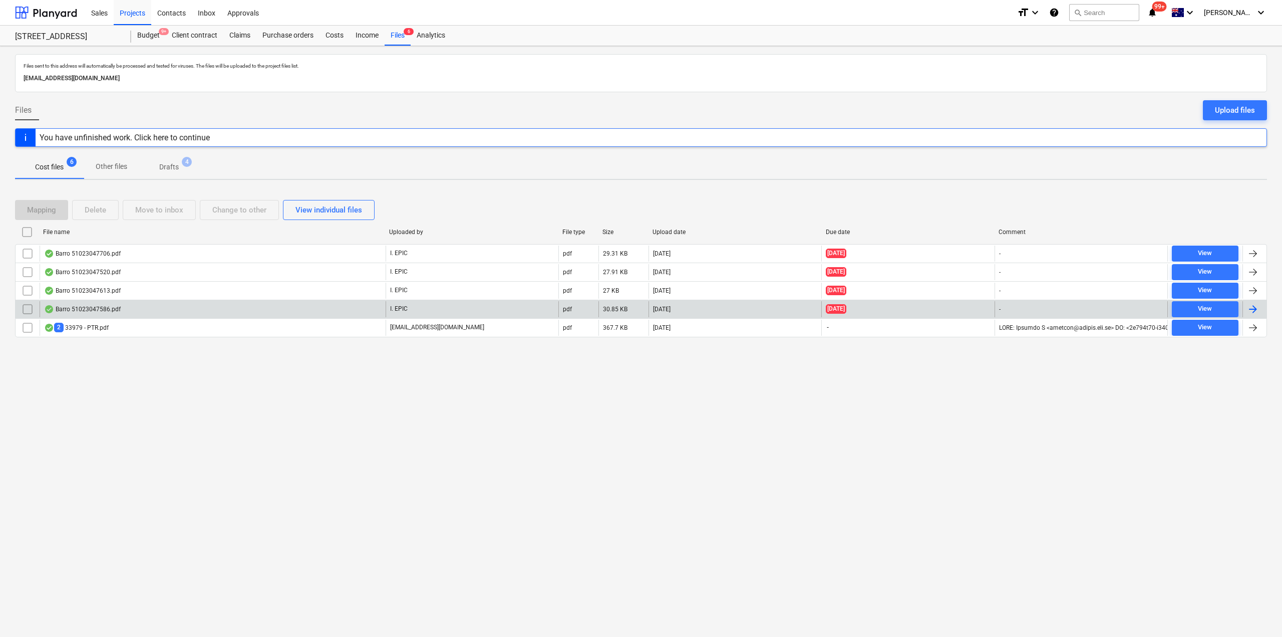
click at [188, 316] on div "Barro 51023047586.pdf" at bounding box center [213, 309] width 346 height 16
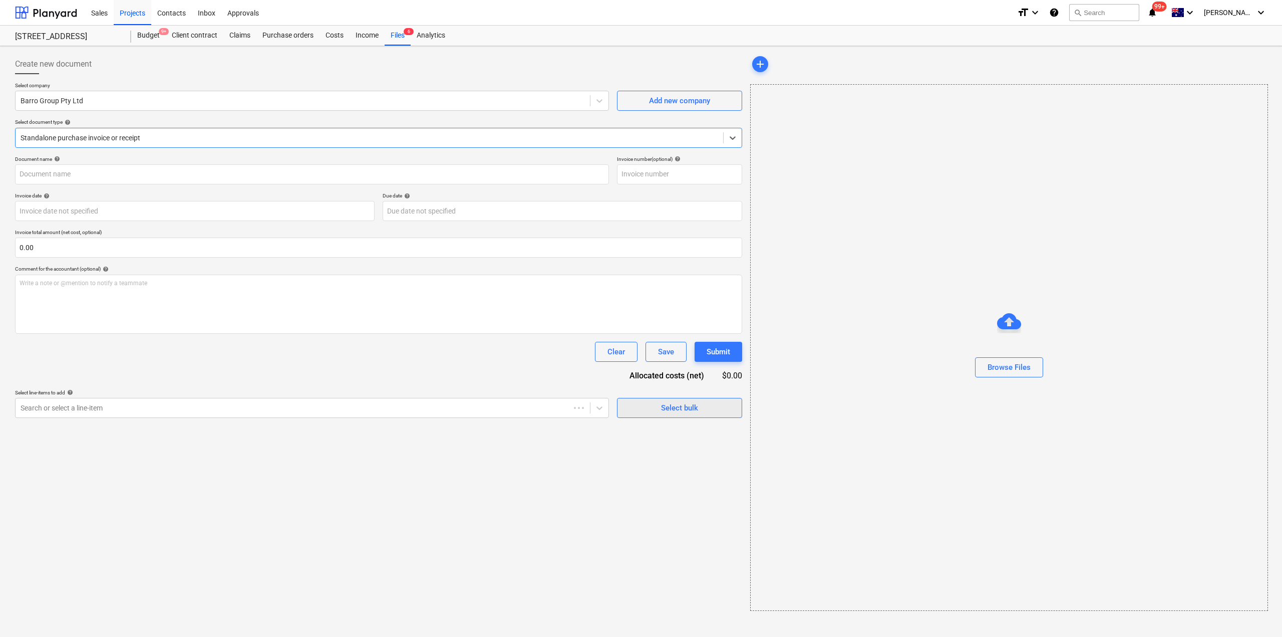
type input "51023047586"
type input "[DATE]"
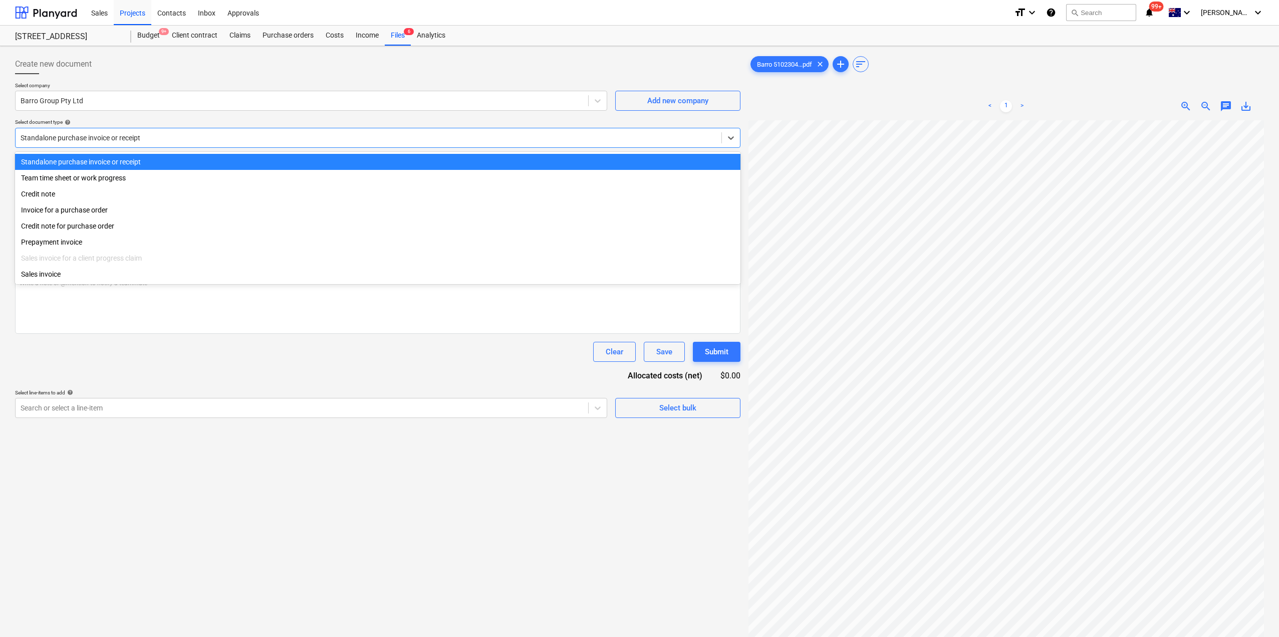
click at [146, 137] on div at bounding box center [369, 138] width 696 height 10
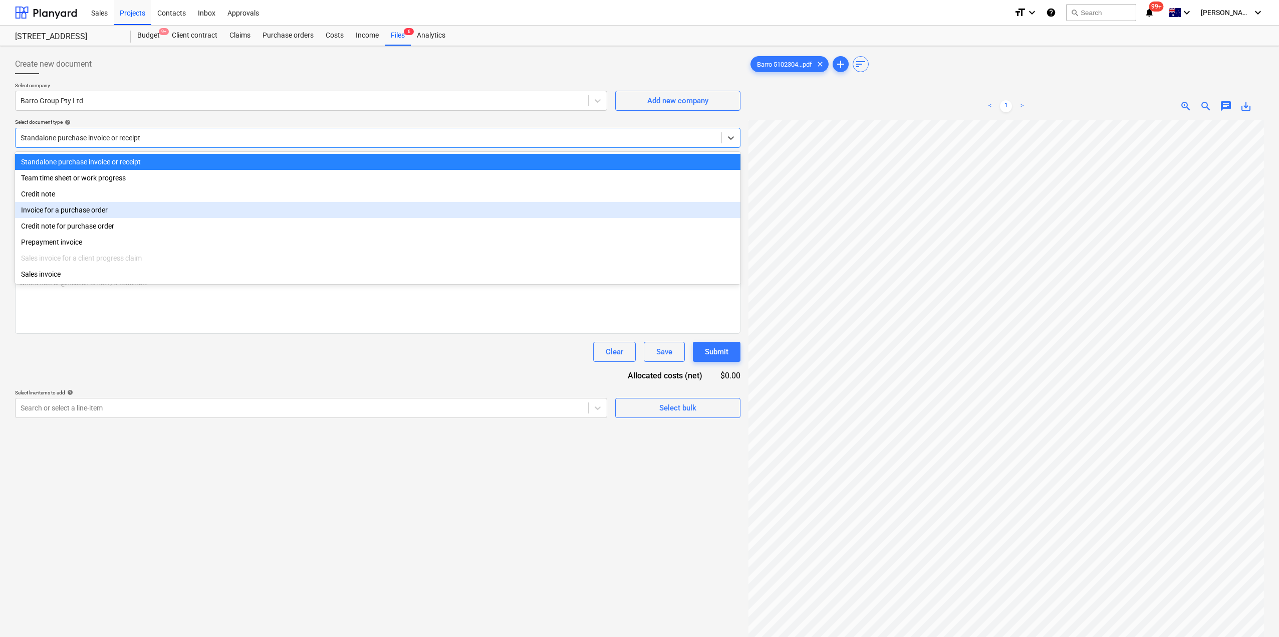
click at [102, 215] on div "Invoice for a purchase order" at bounding box center [377, 210] width 725 height 16
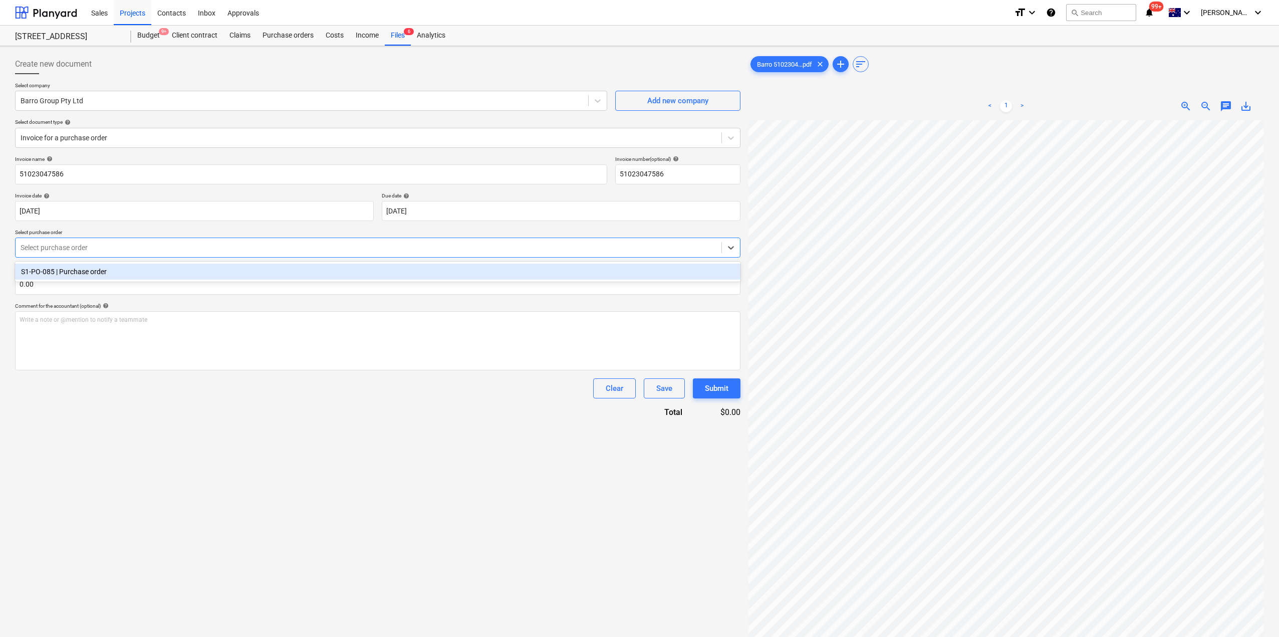
click at [113, 239] on div "Select purchase order" at bounding box center [377, 247] width 725 height 20
click at [113, 272] on div "S1-PO-085 | Purchase order" at bounding box center [377, 272] width 725 height 16
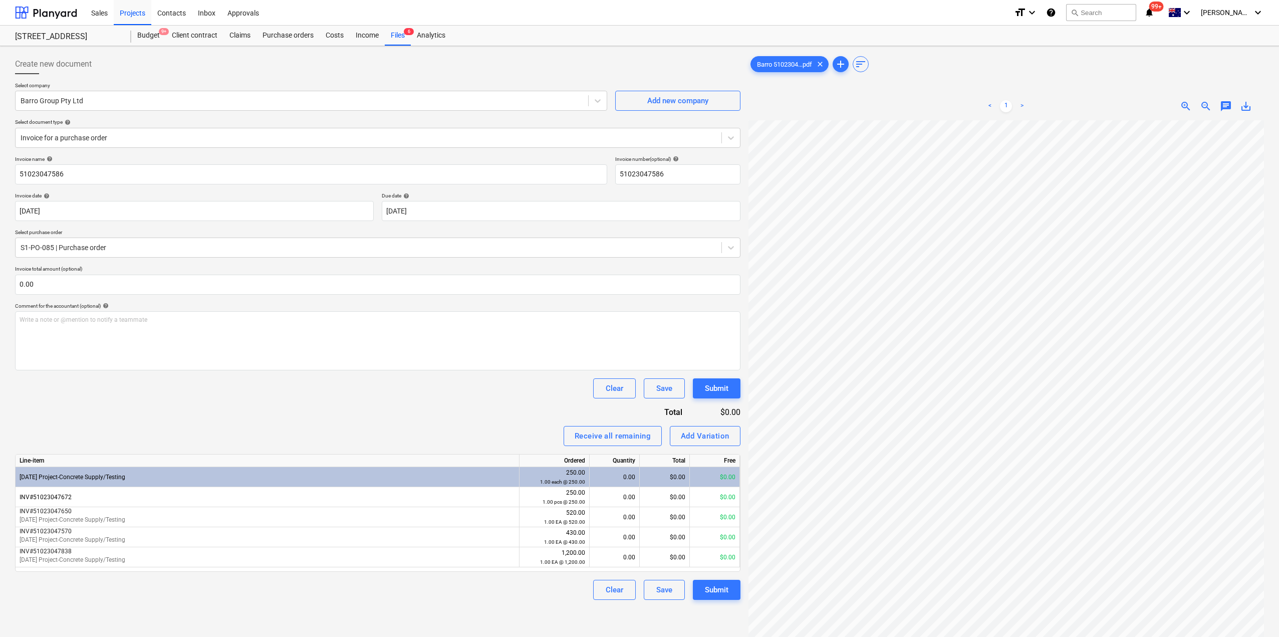
click at [238, 423] on div "Invoice name help 51023047586 Invoice number (optional) help 51023047586 Invoic…" at bounding box center [377, 378] width 725 height 444
click at [722, 439] on div "Add Variation" at bounding box center [705, 435] width 49 height 13
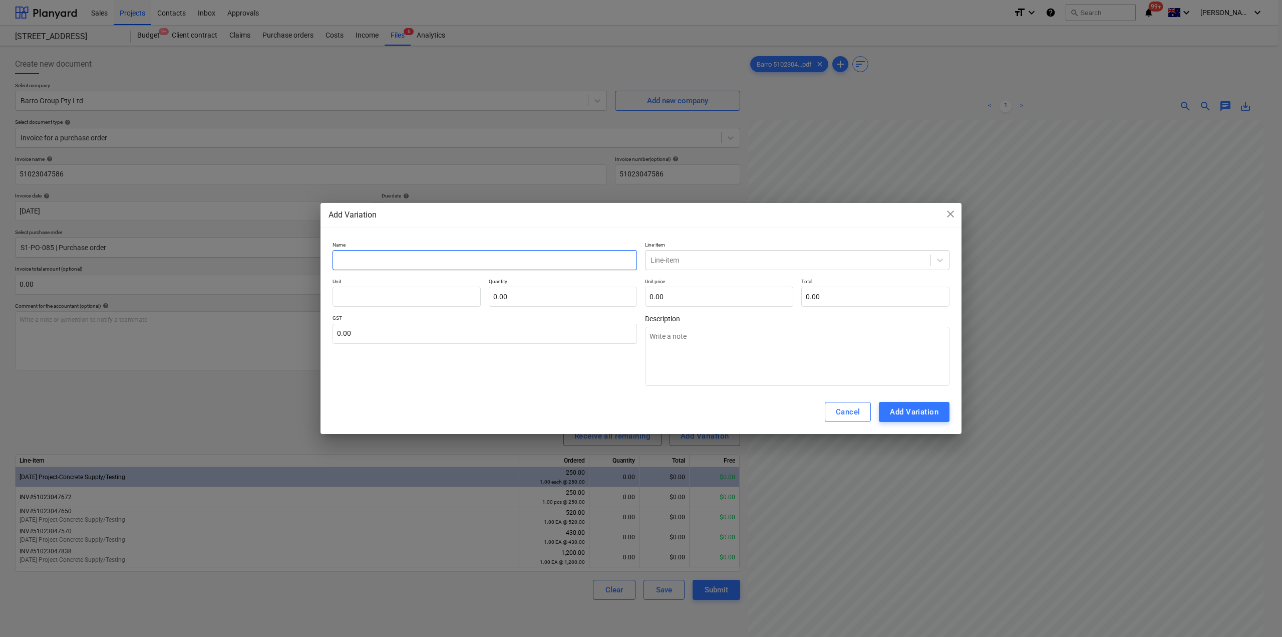
click at [411, 256] on input "text" at bounding box center [485, 260] width 305 height 20
click at [950, 213] on span "close" at bounding box center [951, 214] width 12 height 12
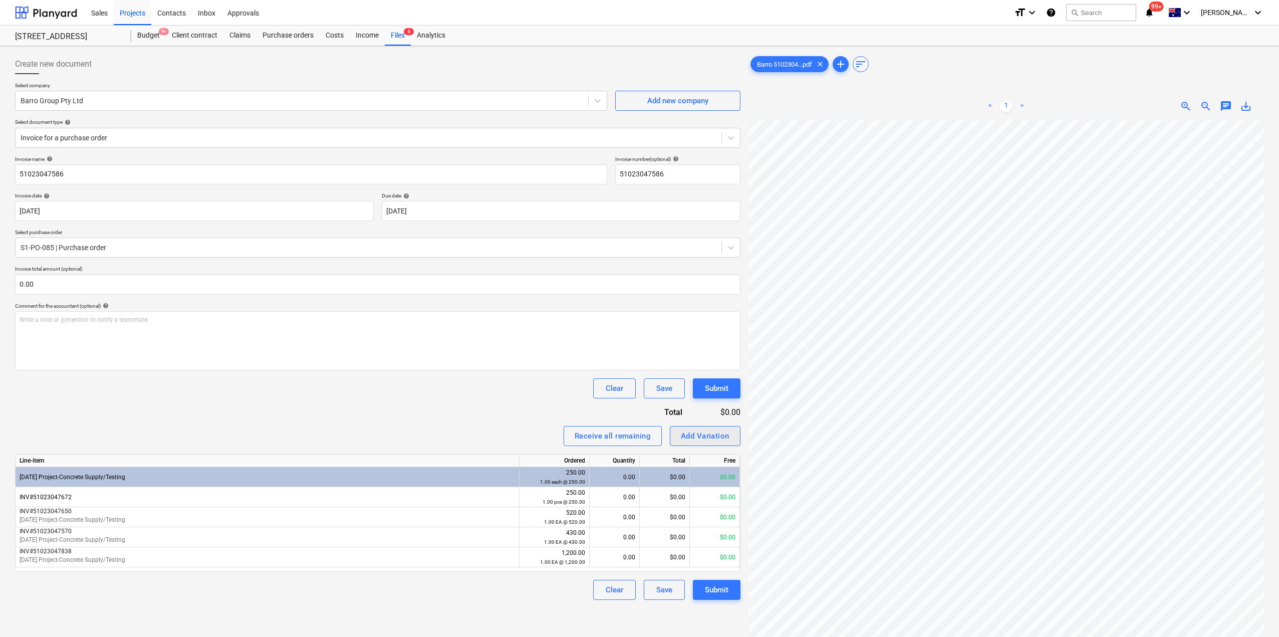
click at [695, 437] on div "Add Variation" at bounding box center [705, 435] width 49 height 13
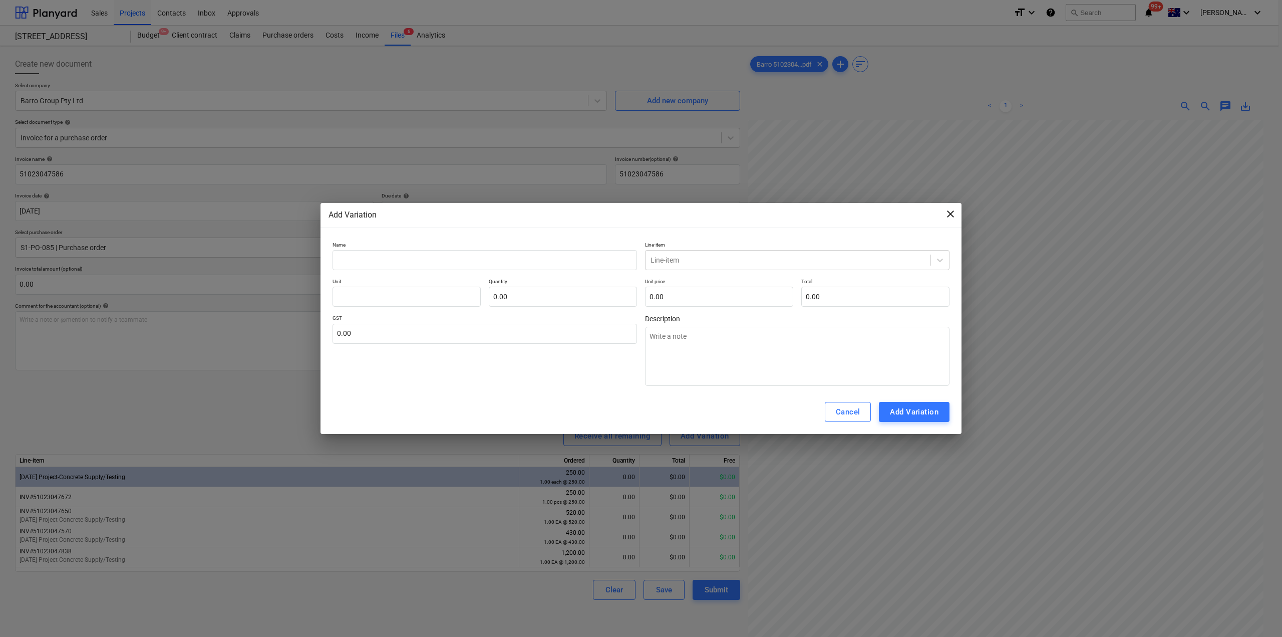
click at [950, 212] on span "close" at bounding box center [951, 214] width 12 height 12
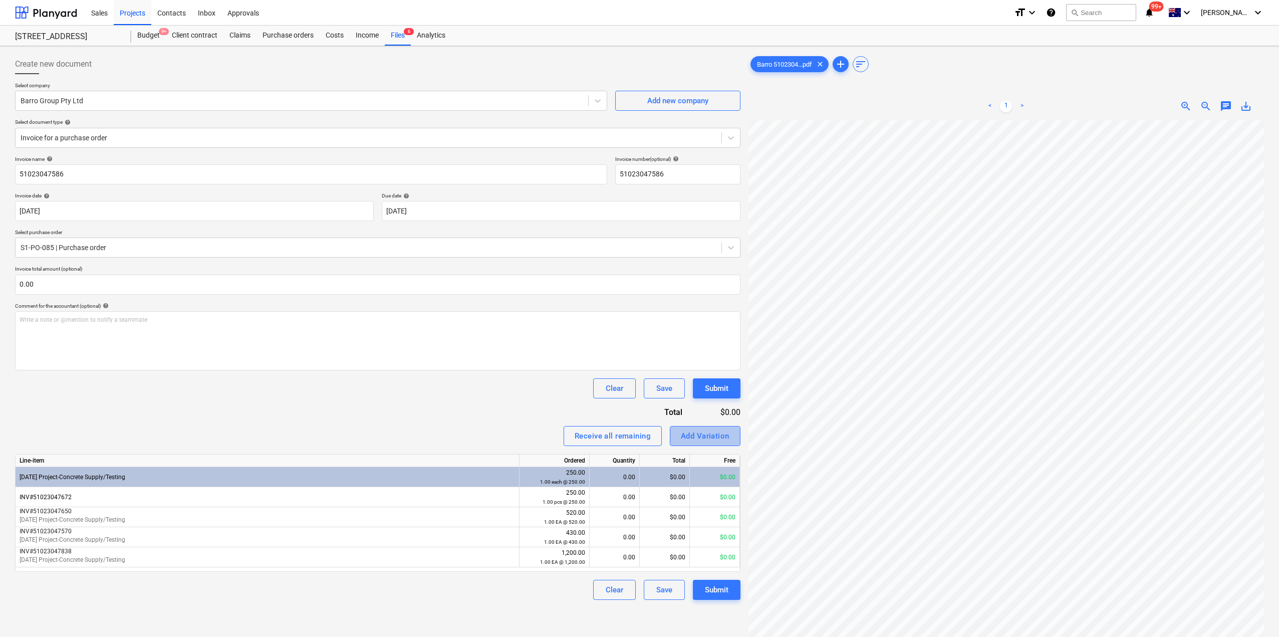
click at [702, 438] on div "Add Variation" at bounding box center [705, 435] width 49 height 13
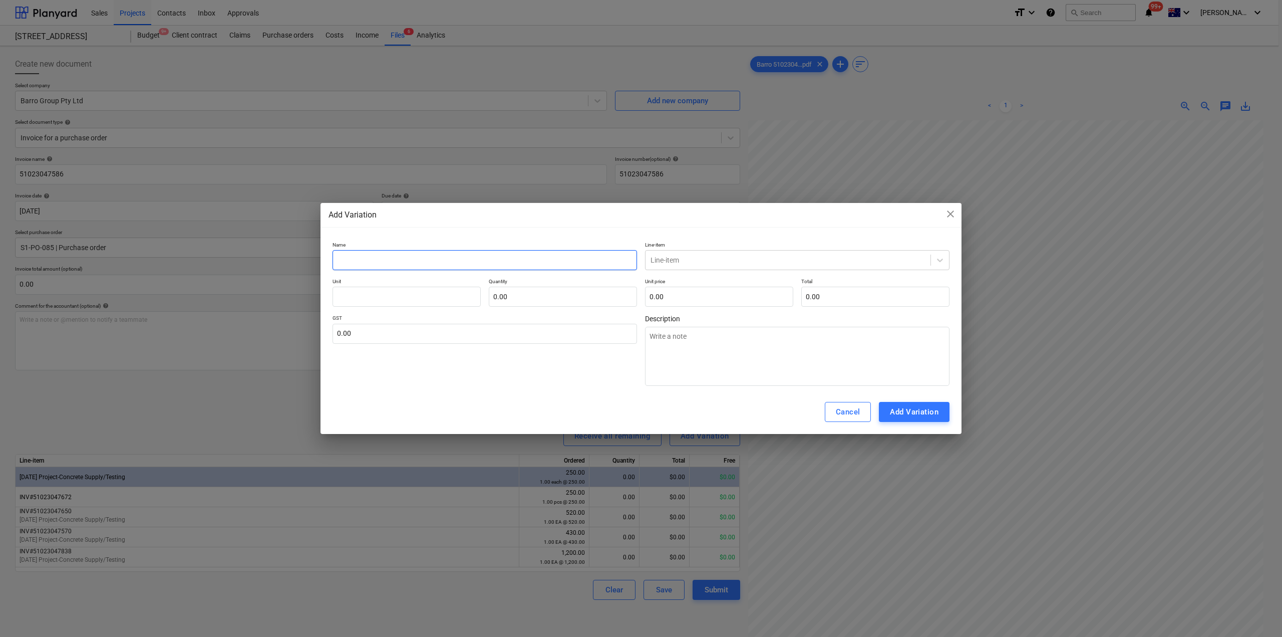
click at [461, 263] on input "text" at bounding box center [485, 260] width 305 height 20
type textarea "x"
type input "I"
click at [425, 296] on input "text" at bounding box center [407, 297] width 148 height 20
click at [587, 287] on input "text" at bounding box center [563, 297] width 148 height 20
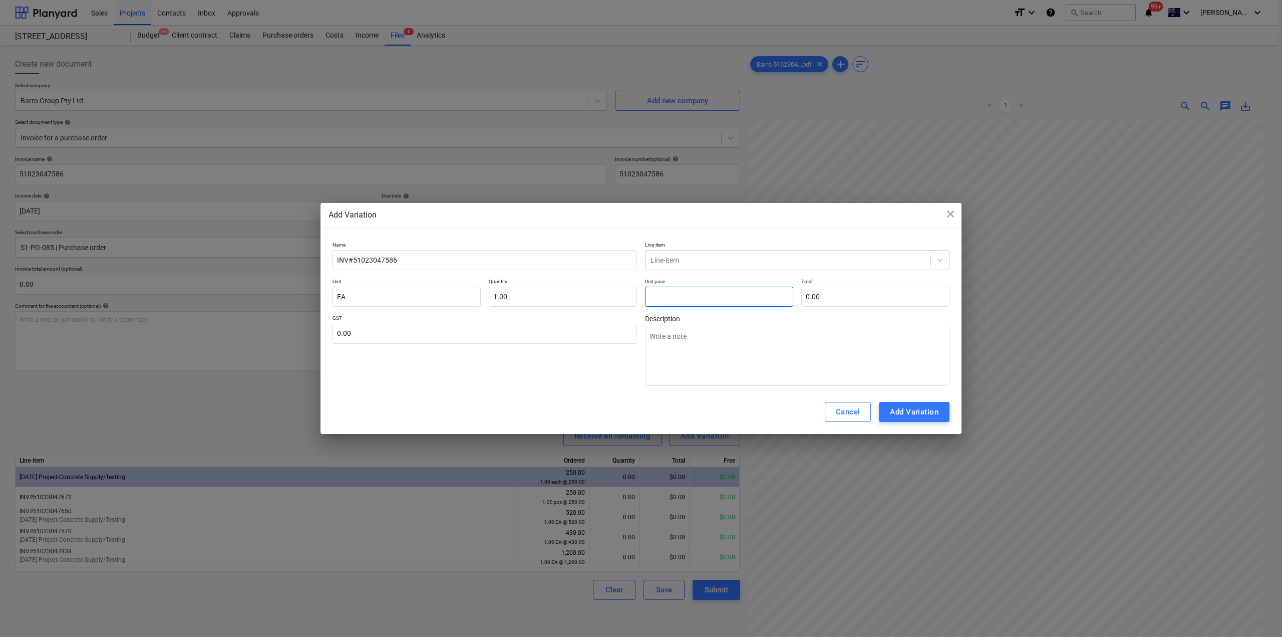
click at [701, 304] on input "text" at bounding box center [719, 297] width 148 height 20
click at [561, 388] on div "Name INV#51023047586 Line-item Line-item Unit EA Quantity 1.00 Unit price 1,880…" at bounding box center [641, 313] width 641 height 153
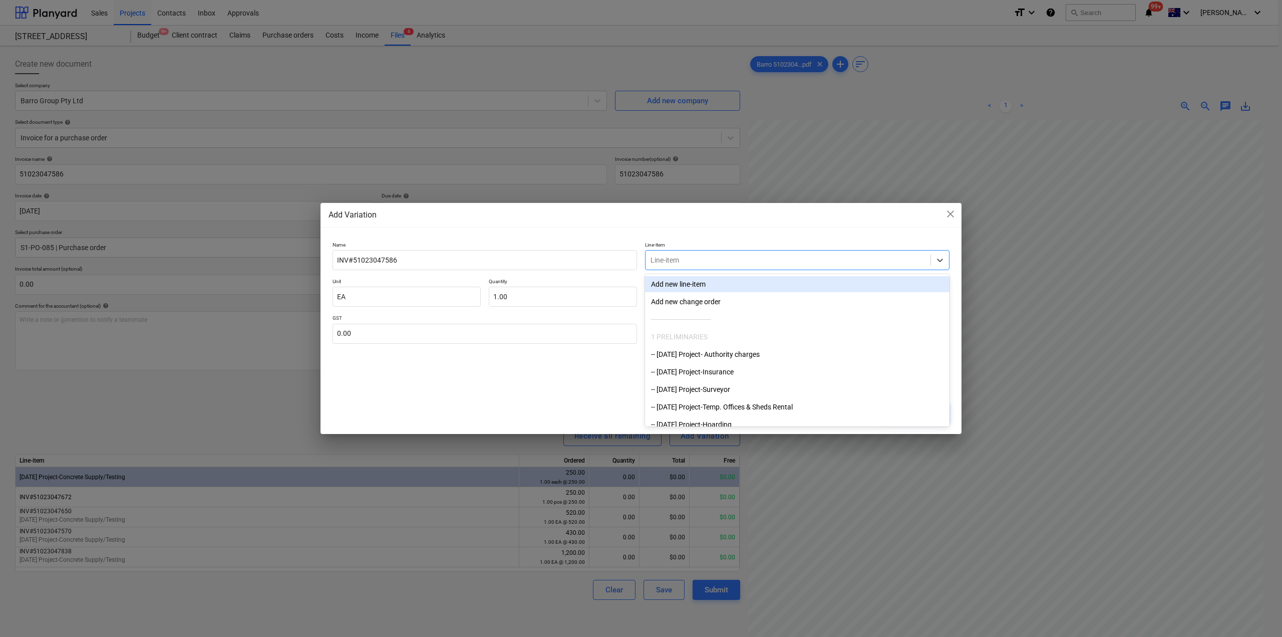
click at [701, 255] on div at bounding box center [788, 260] width 275 height 10
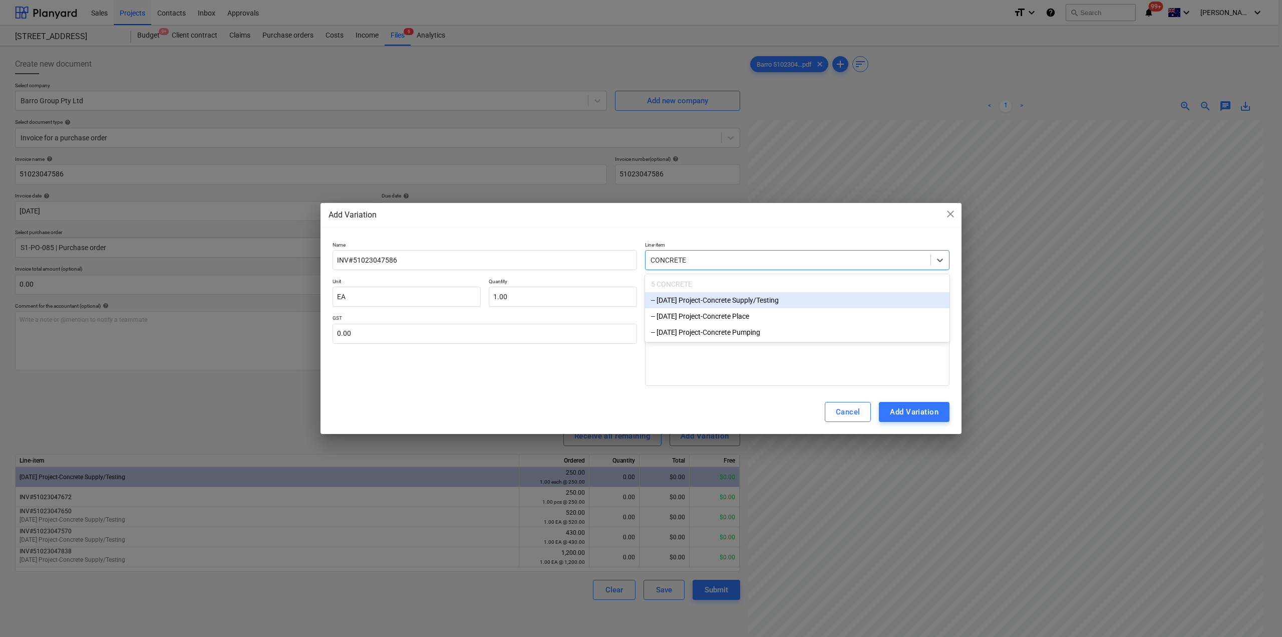
click at [726, 300] on div "-- [DATE] Project-Concrete Supply/Testing" at bounding box center [797, 300] width 305 height 16
click at [497, 413] on div "Cancel Add Variation" at bounding box center [641, 412] width 641 height 44
click at [919, 418] on div "Add Variation" at bounding box center [914, 411] width 49 height 13
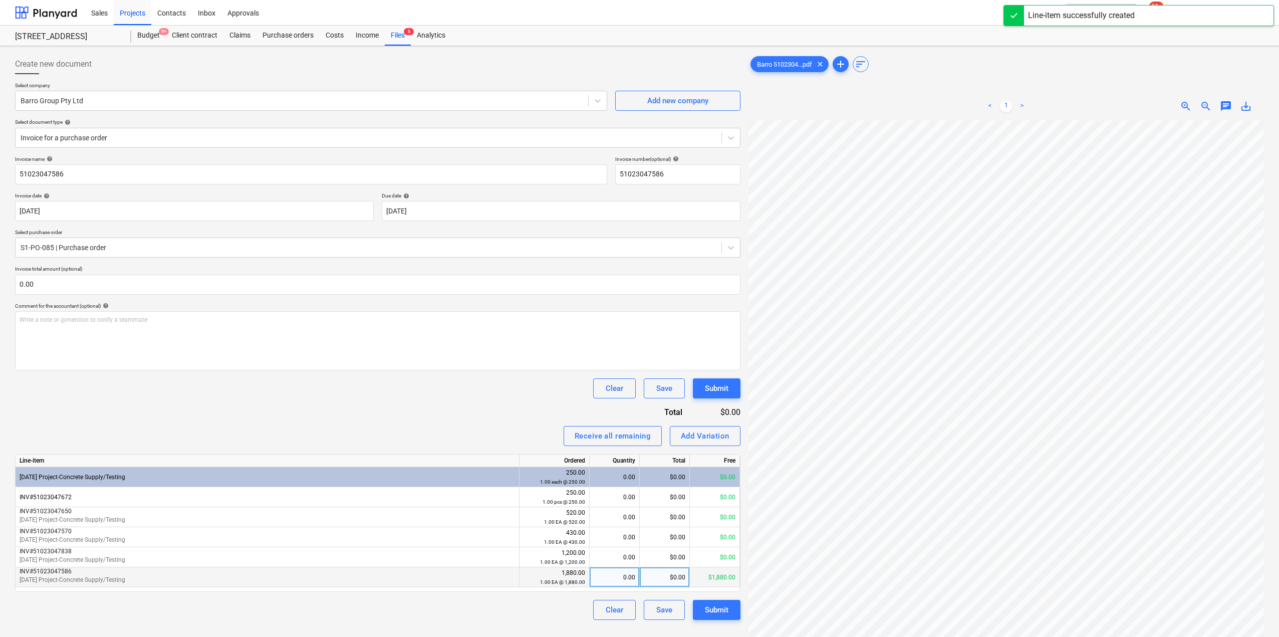
click at [621, 578] on div "0.00" at bounding box center [615, 577] width 42 height 20
click at [439, 388] on div "Clear Save Submit" at bounding box center [377, 388] width 725 height 20
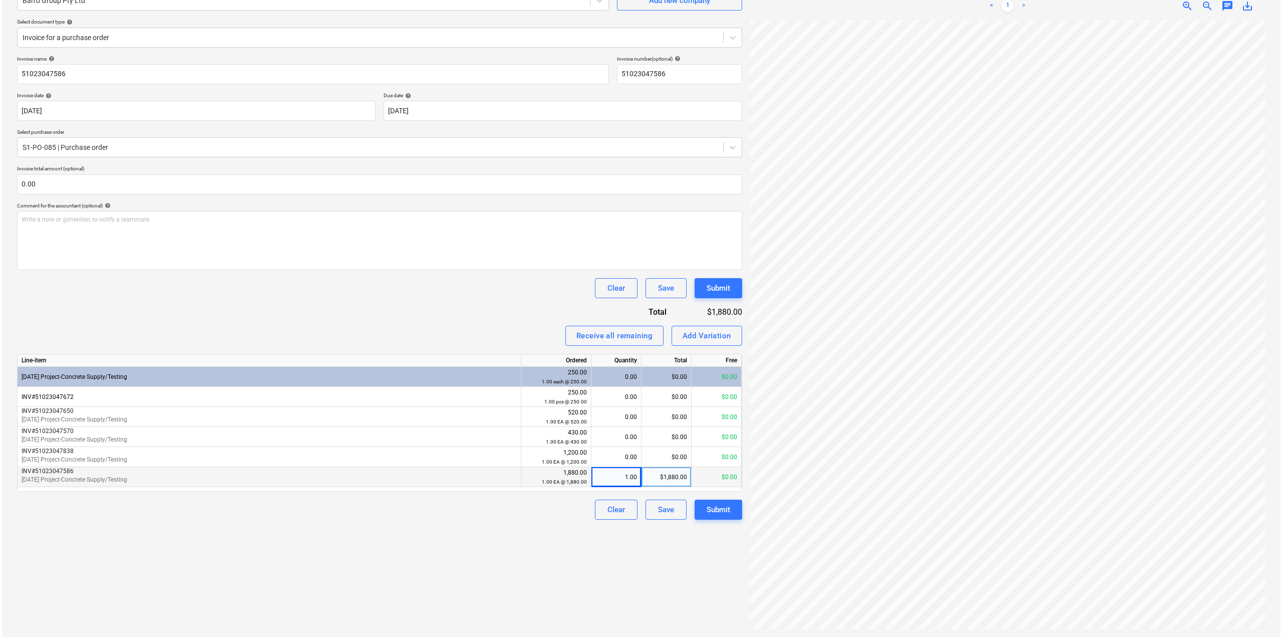
scroll to position [137, 0]
click at [714, 514] on div "Submit" at bounding box center [717, 509] width 24 height 13
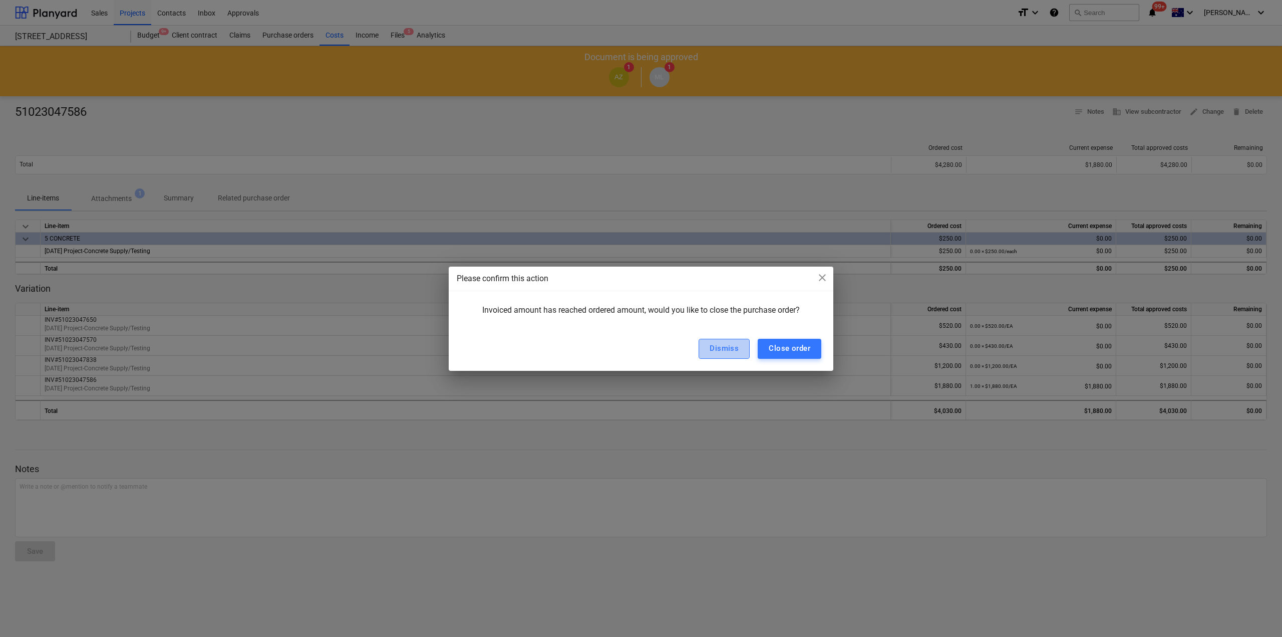
click at [723, 351] on div "Dismiss" at bounding box center [724, 348] width 29 height 13
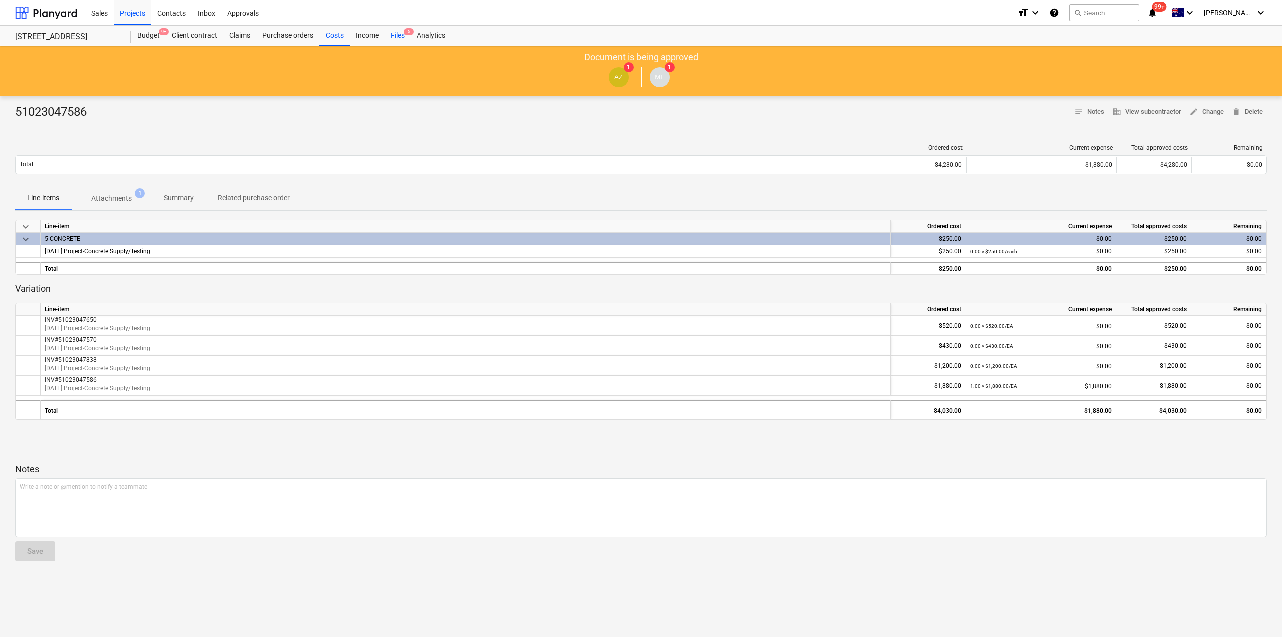
click at [407, 31] on span "5" at bounding box center [409, 31] width 10 height 7
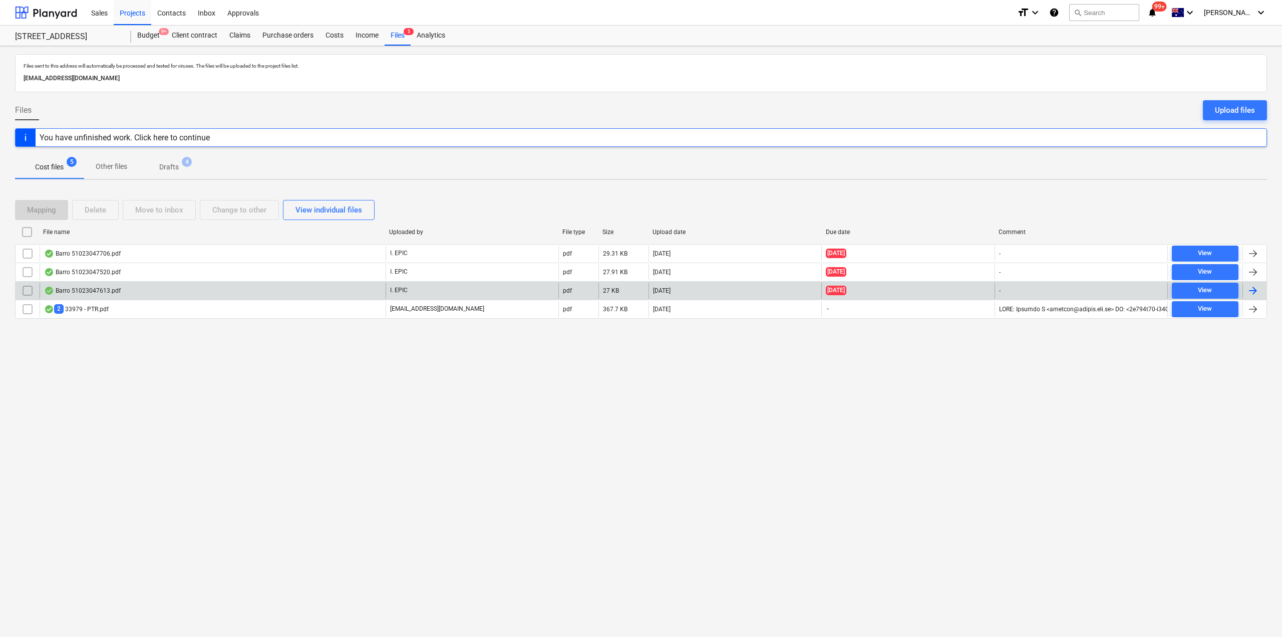
click at [132, 292] on div "Barro 51023047613.pdf" at bounding box center [213, 291] width 346 height 16
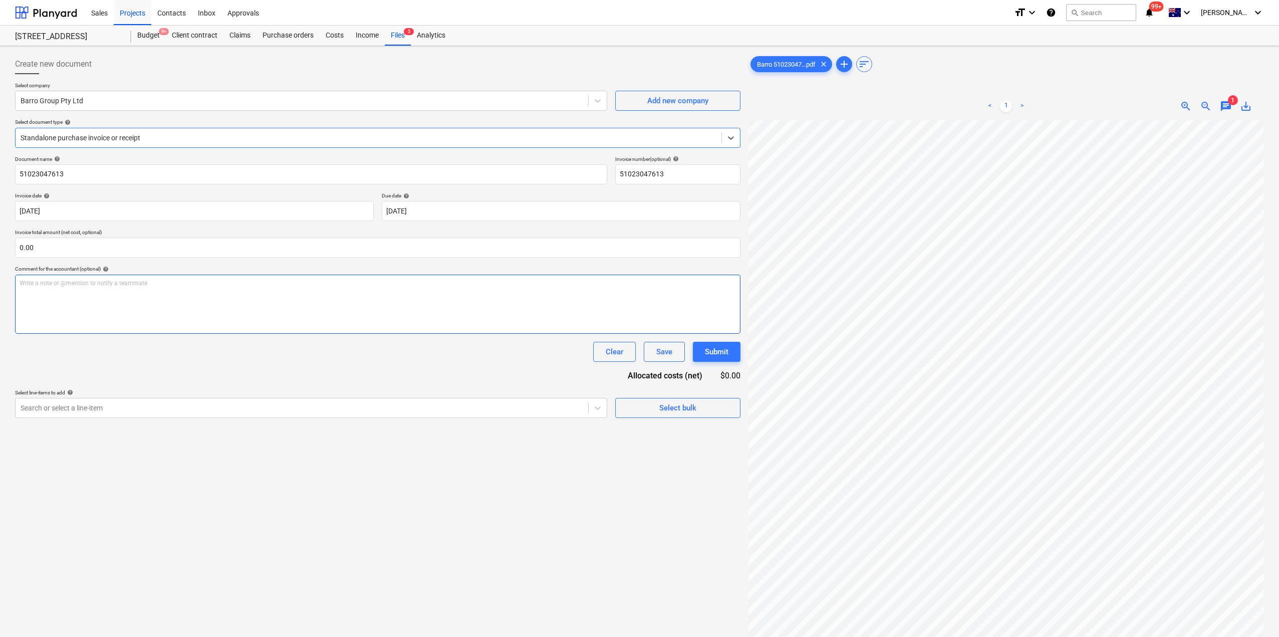
scroll to position [137, 0]
click at [140, 146] on div "Standalone purchase invoice or receipt" at bounding box center [377, 138] width 725 height 20
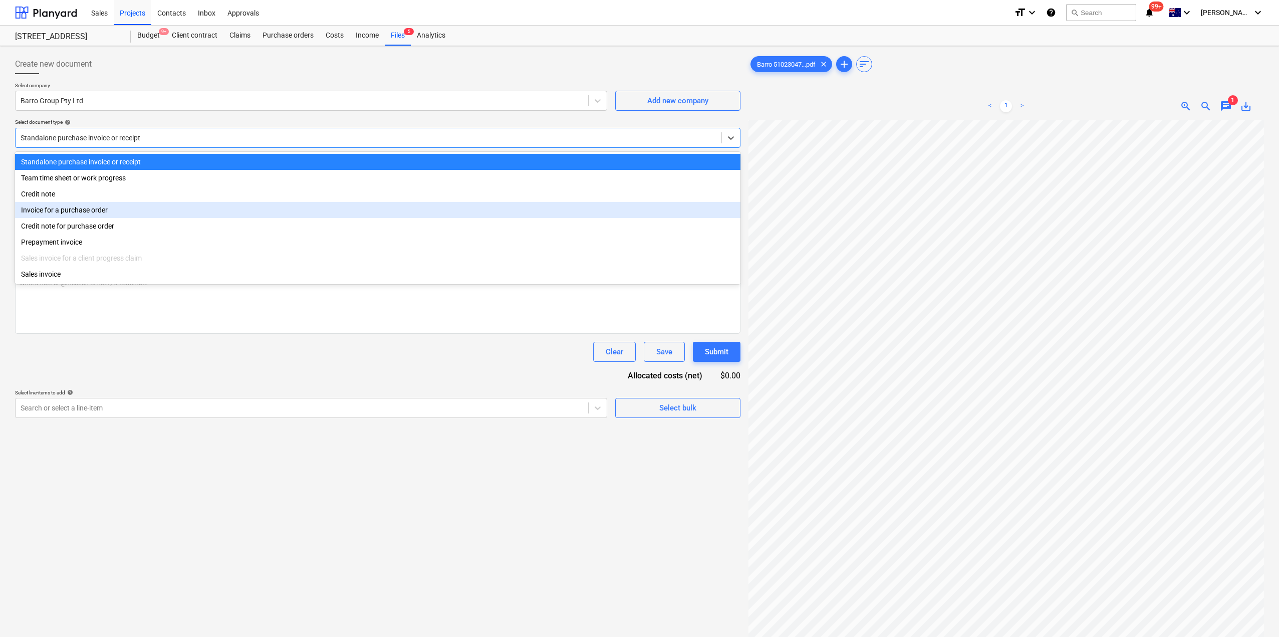
click at [82, 214] on div "Invoice for a purchase order" at bounding box center [377, 210] width 725 height 16
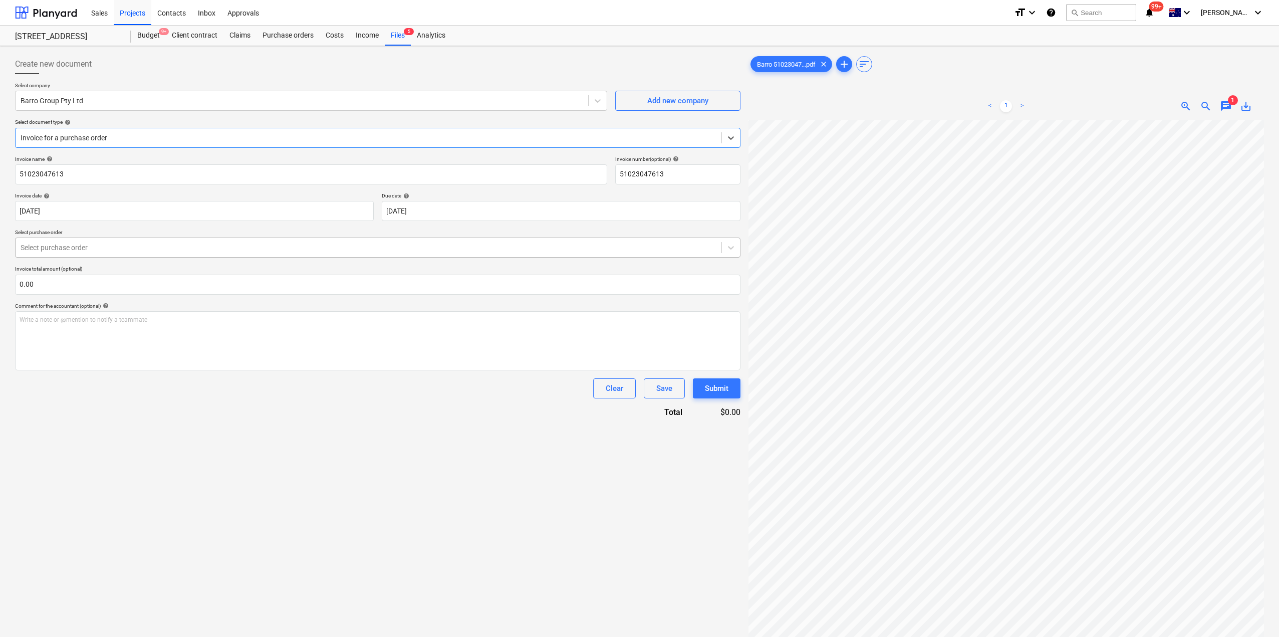
click at [118, 251] on div at bounding box center [369, 247] width 696 height 10
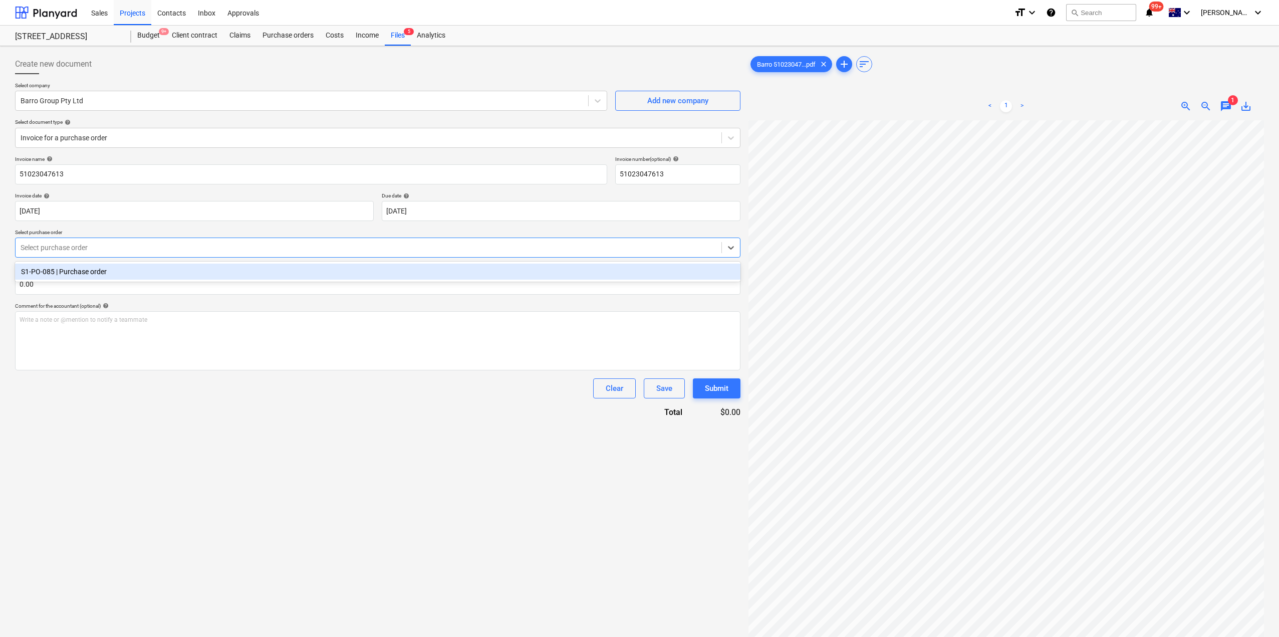
click at [124, 273] on div "S1-PO-085 | Purchase order" at bounding box center [377, 272] width 725 height 16
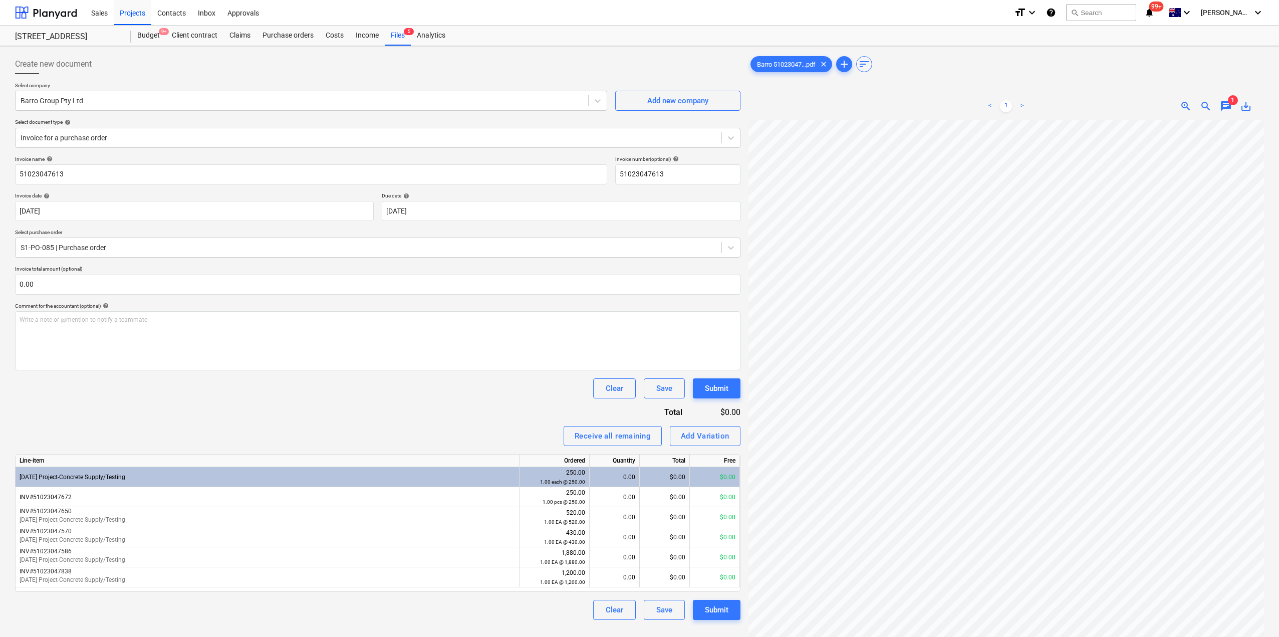
click at [248, 431] on div "Receive all remaining Add Variation" at bounding box center [377, 436] width 725 height 20
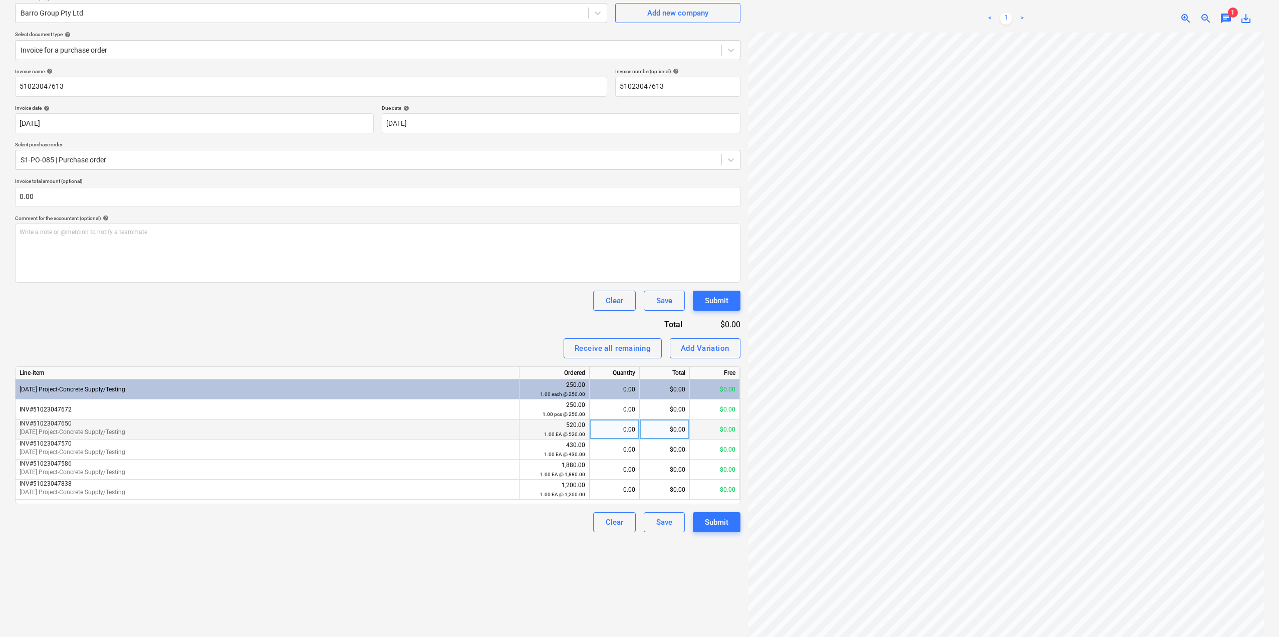
scroll to position [100, 0]
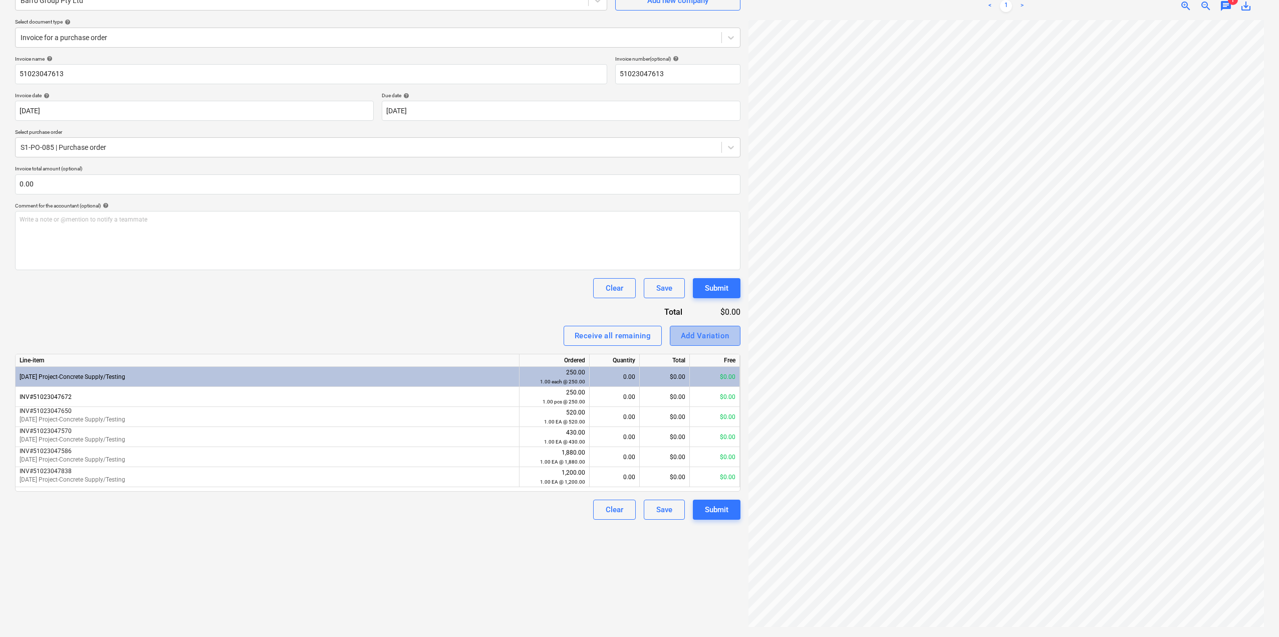
click at [701, 339] on div "Add Variation" at bounding box center [705, 335] width 49 height 13
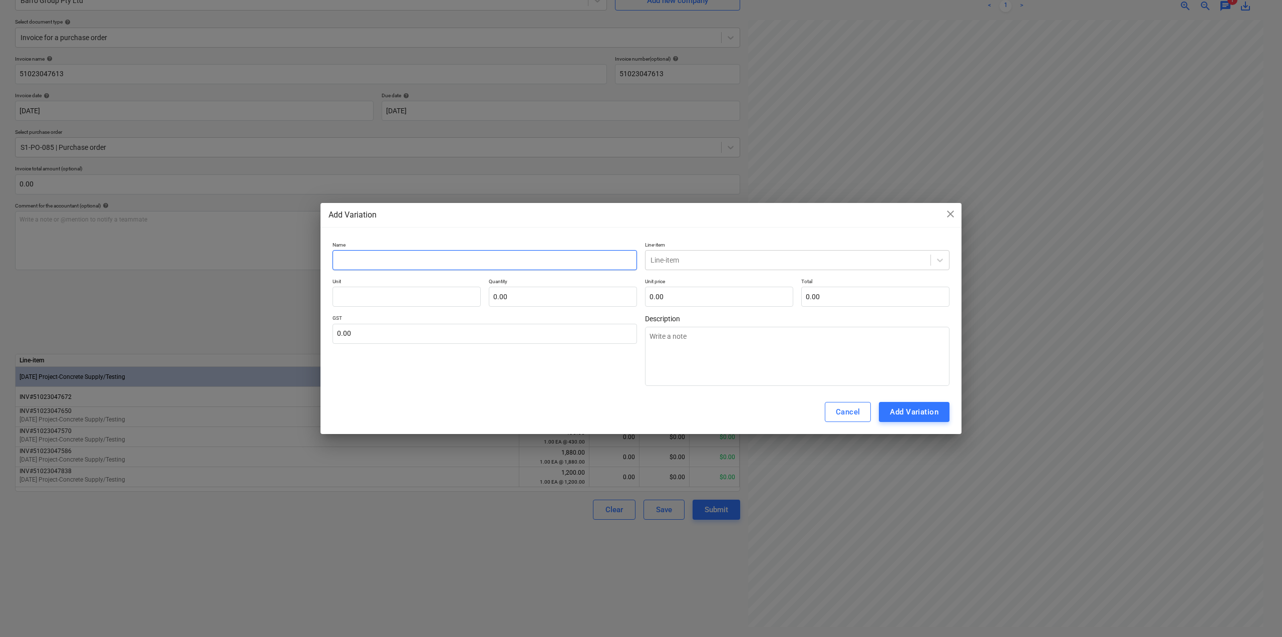
click at [476, 265] on input "text" at bounding box center [485, 260] width 305 height 20
click at [429, 293] on input "text" at bounding box center [407, 297] width 148 height 20
click at [532, 298] on input "text" at bounding box center [563, 297] width 148 height 20
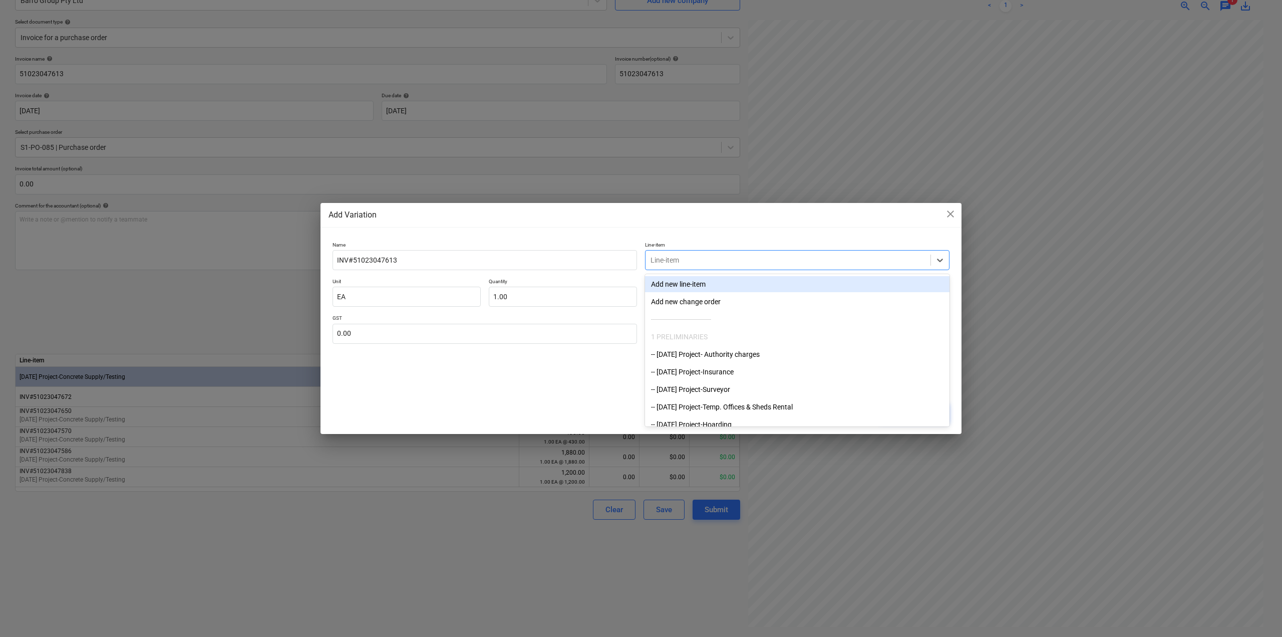
click at [685, 264] on div at bounding box center [788, 260] width 275 height 10
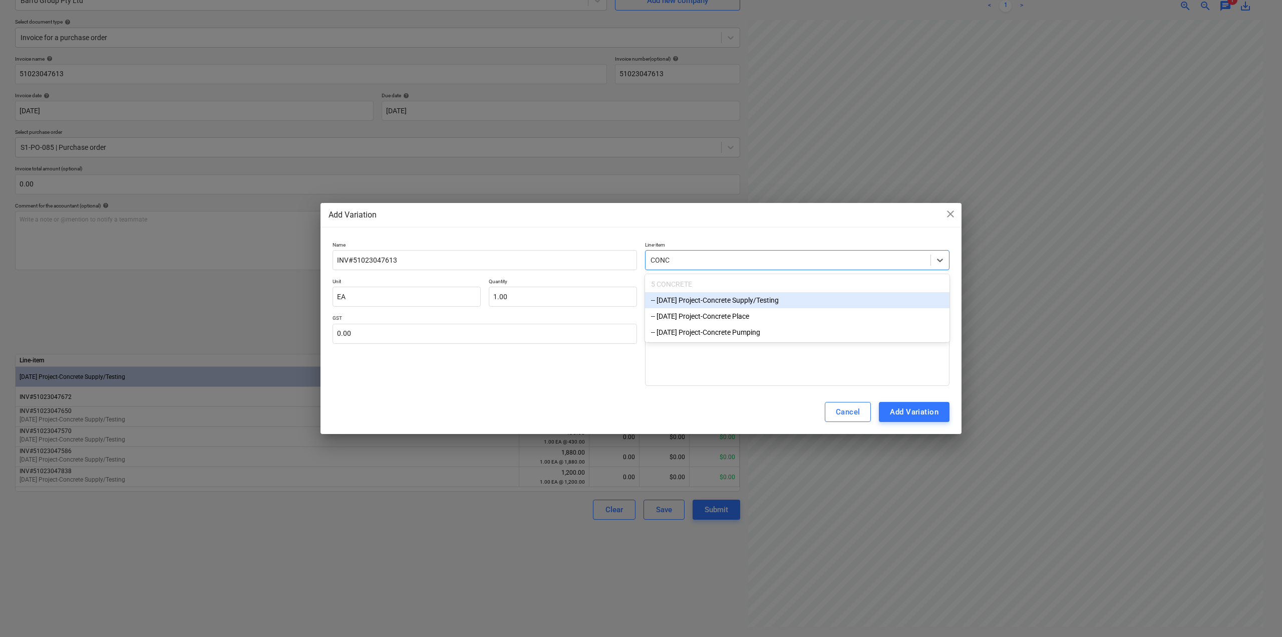
click at [720, 300] on div "-- [DATE] Project-Concrete Supply/Testing" at bounding box center [797, 300] width 305 height 16
click at [650, 298] on input "text" at bounding box center [719, 297] width 148 height 20
click at [706, 354] on textarea at bounding box center [797, 356] width 305 height 59
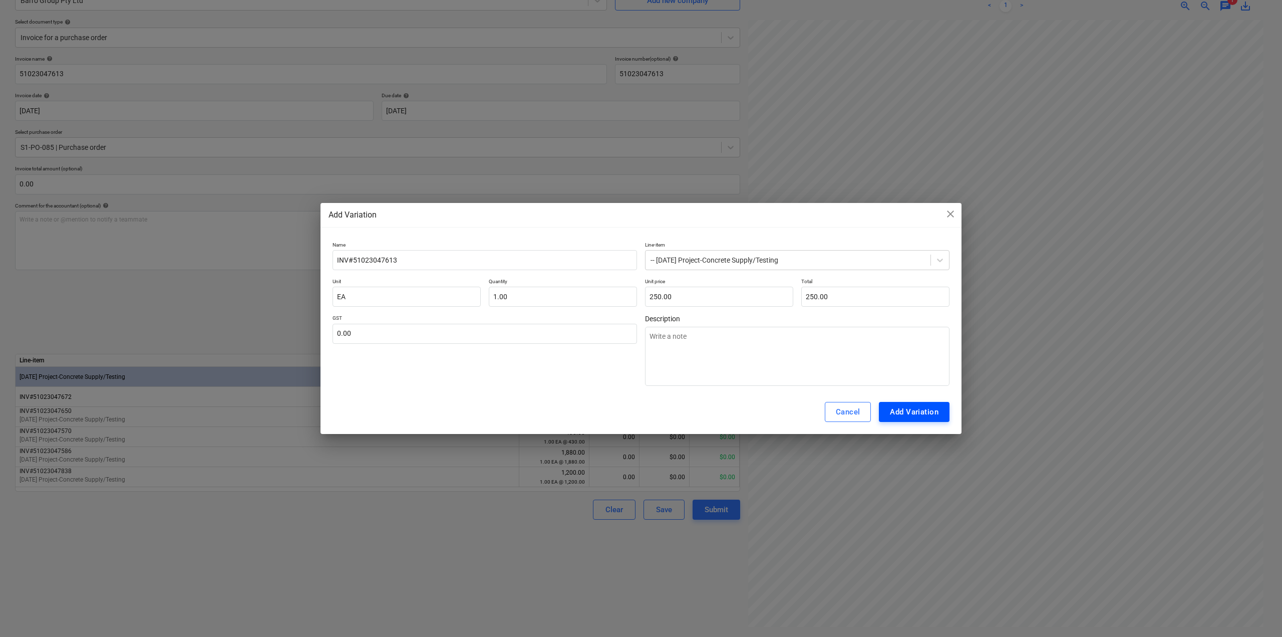
click at [912, 410] on div "Add Variation" at bounding box center [914, 411] width 49 height 13
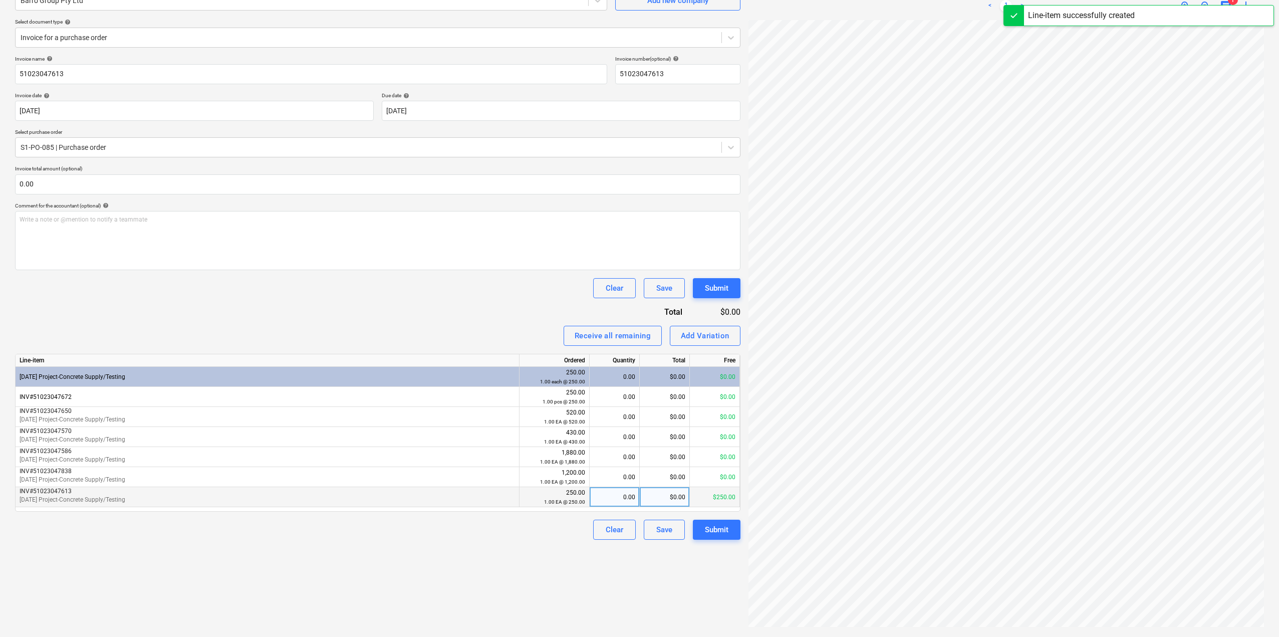
click at [625, 501] on div "0.00" at bounding box center [615, 497] width 42 height 20
click at [521, 549] on div "Create new document Select company Barro Group Pty Ltd Add new company Select d…" at bounding box center [377, 291] width 733 height 683
click at [728, 525] on button "Submit" at bounding box center [717, 529] width 48 height 20
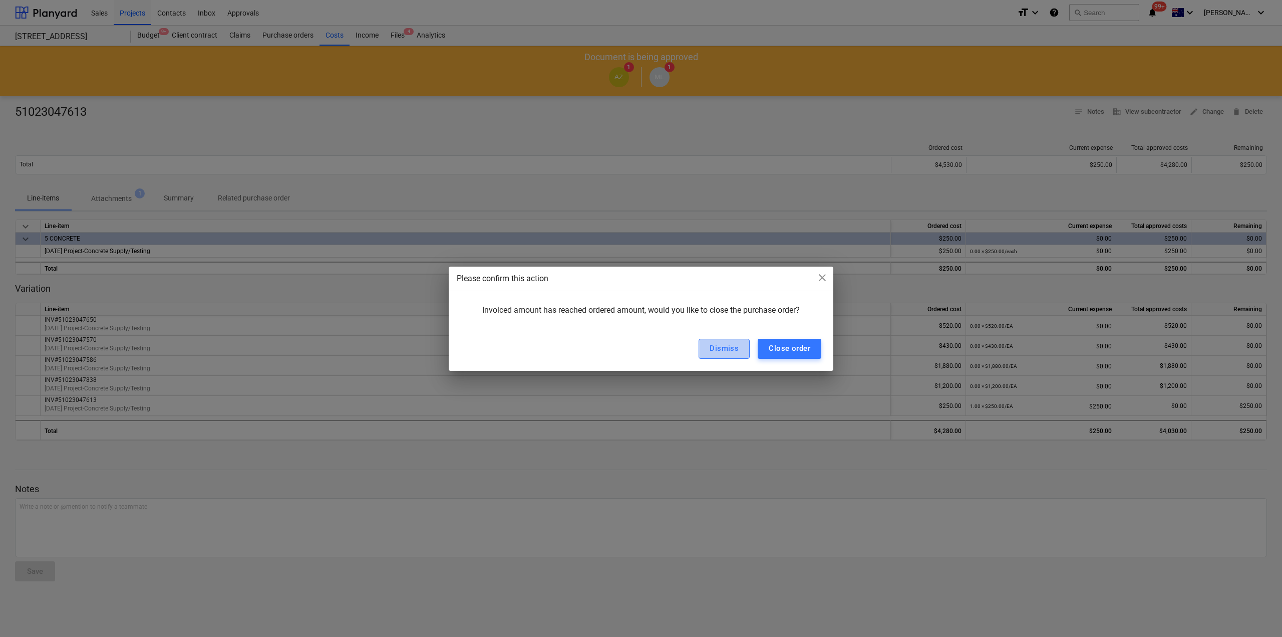
click at [729, 349] on div "Dismiss" at bounding box center [724, 348] width 29 height 13
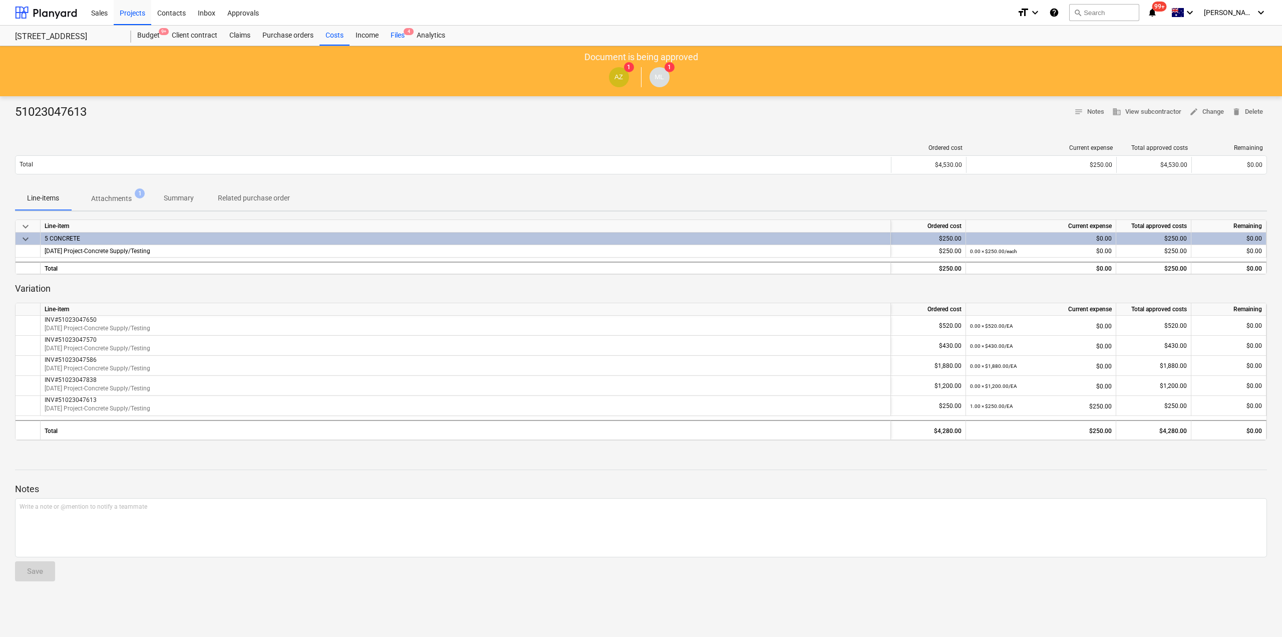
click at [395, 38] on div "Files 4" at bounding box center [398, 36] width 26 height 20
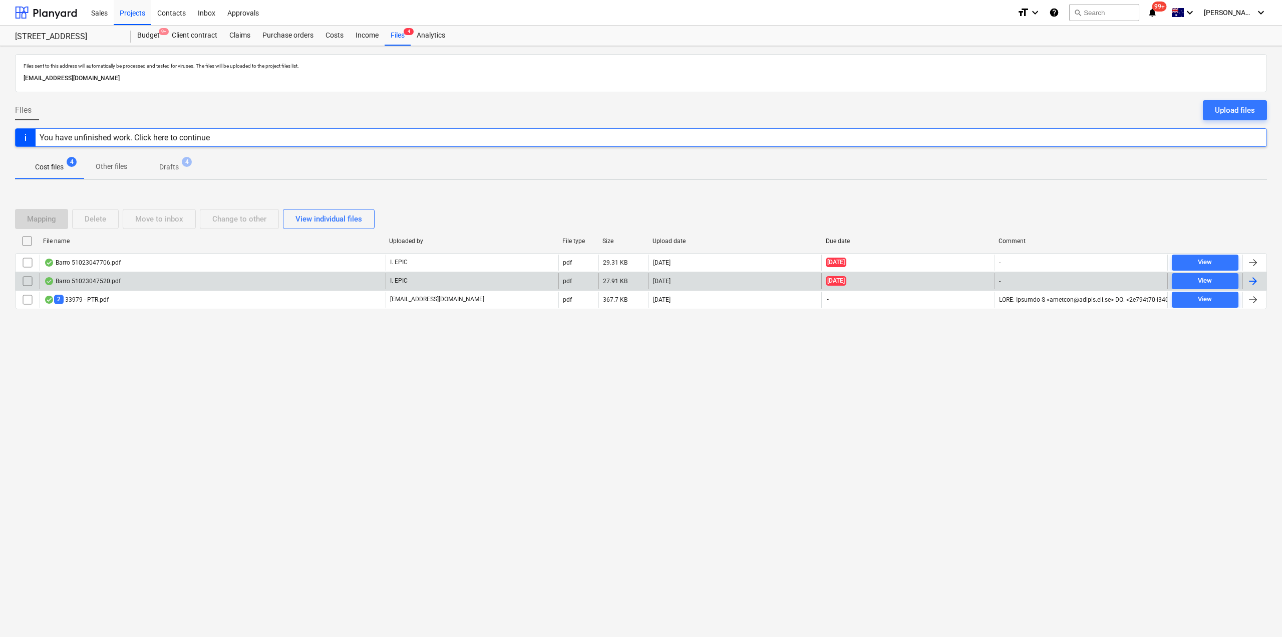
click at [106, 283] on div "Barro 51023047520.pdf" at bounding box center [82, 281] width 77 height 8
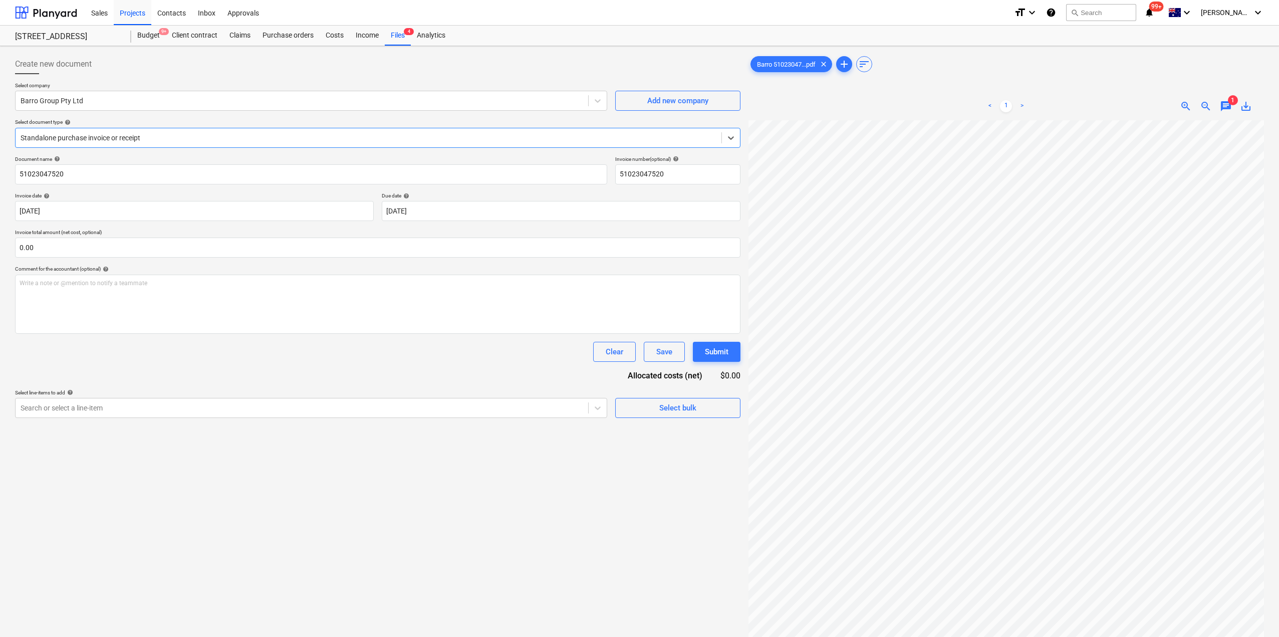
scroll to position [137, 0]
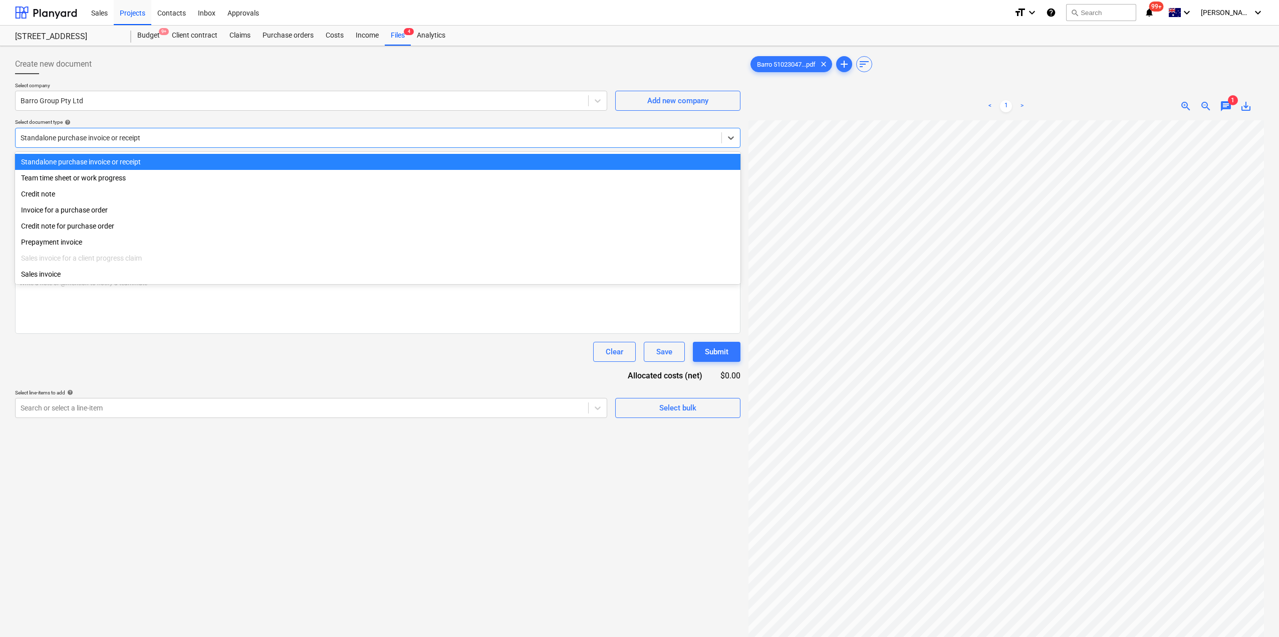
click at [124, 137] on div at bounding box center [369, 138] width 696 height 10
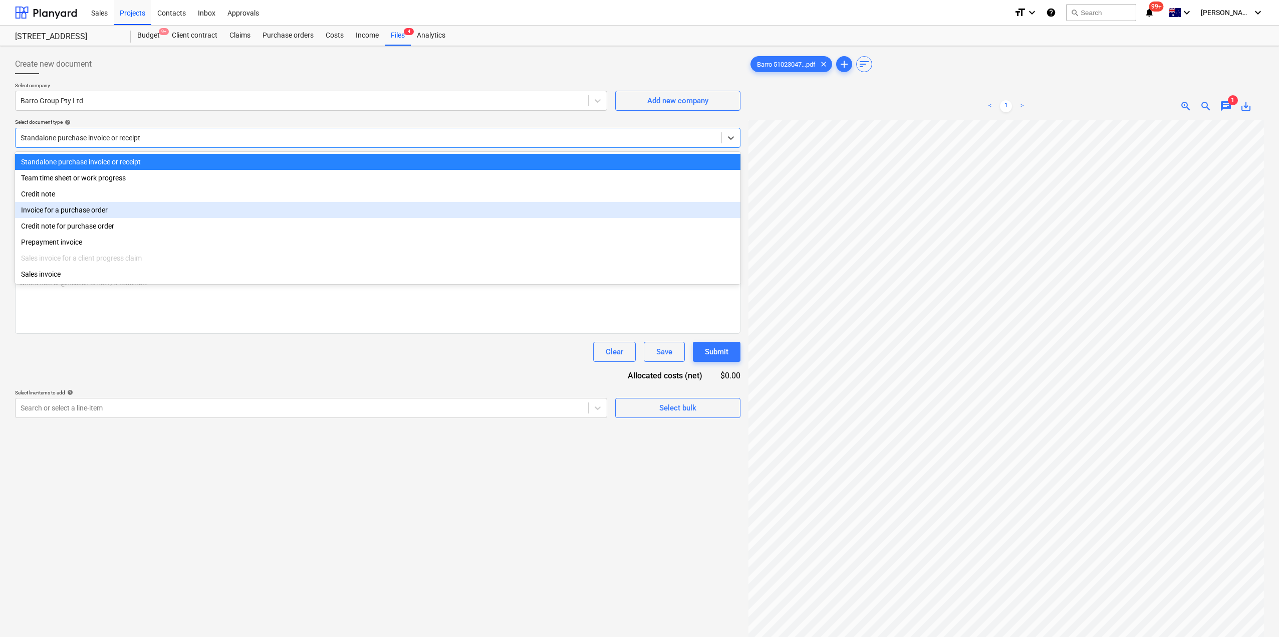
click at [99, 210] on div "Invoice for a purchase order" at bounding box center [377, 210] width 725 height 16
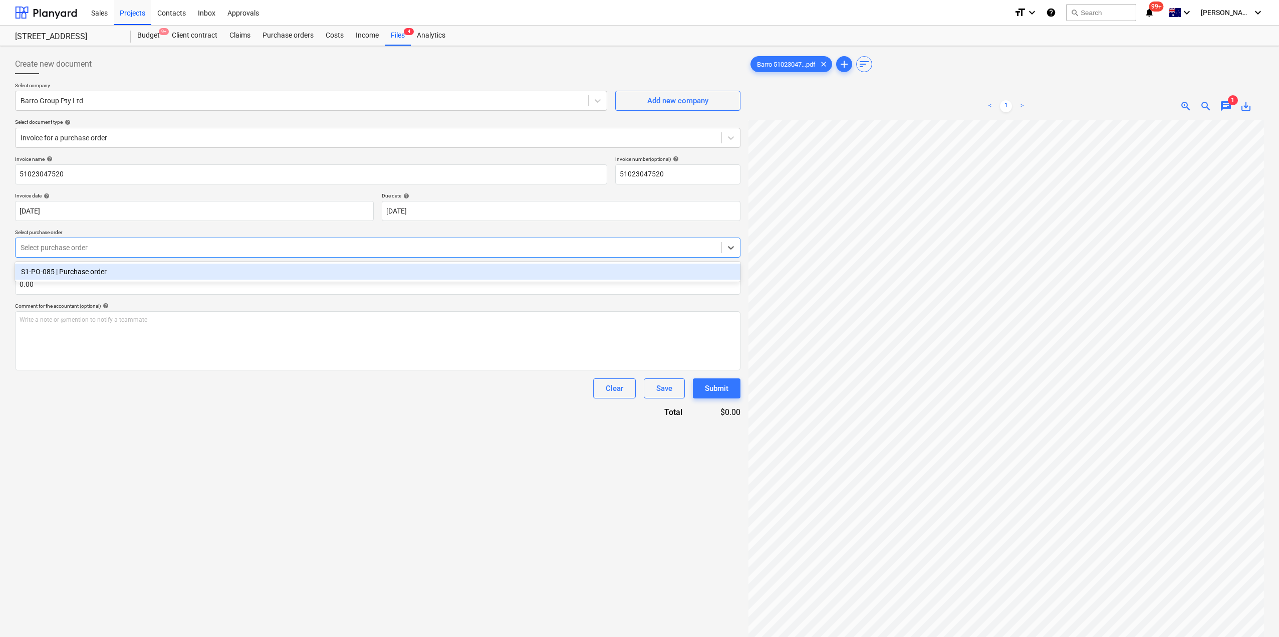
click at [94, 246] on div at bounding box center [369, 247] width 696 height 10
click at [91, 269] on div "S1-PO-085 | Purchase order" at bounding box center [377, 272] width 725 height 16
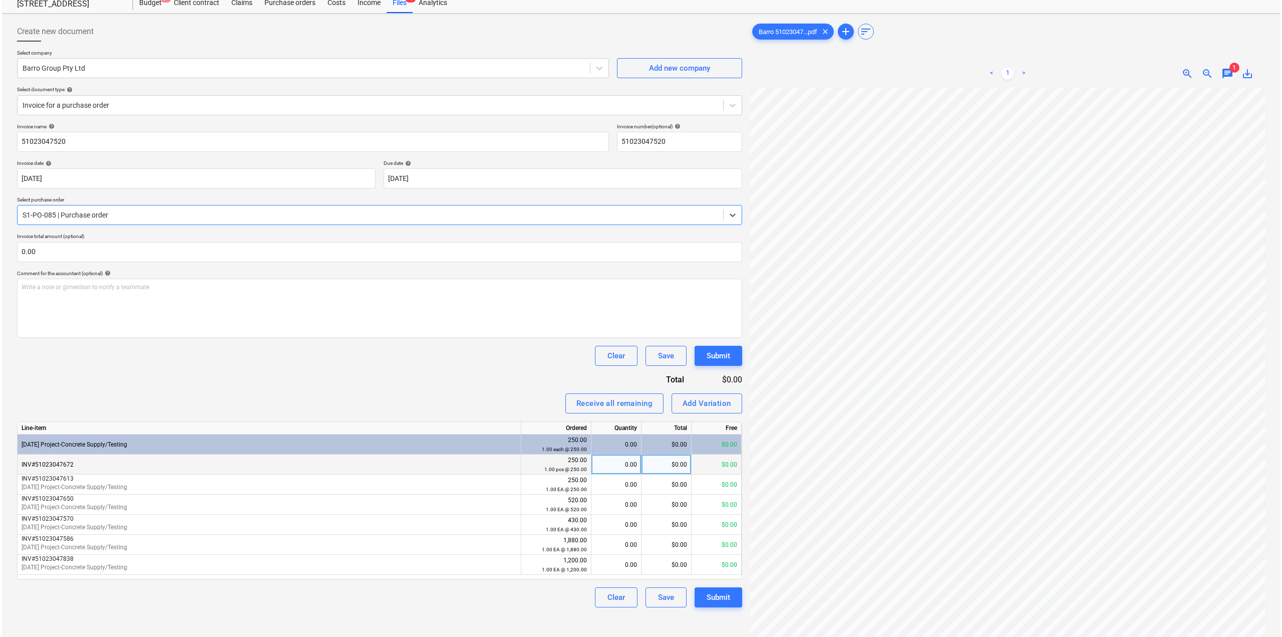
scroll to position [100, 0]
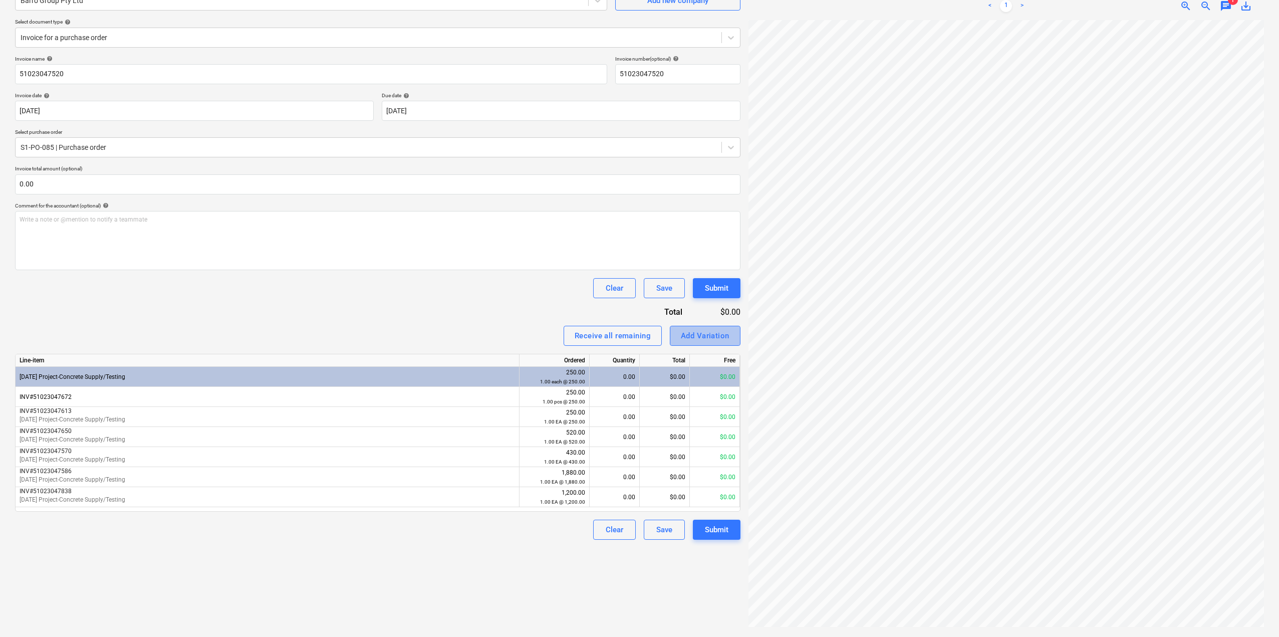
click at [690, 341] on div "Add Variation" at bounding box center [705, 335] width 49 height 13
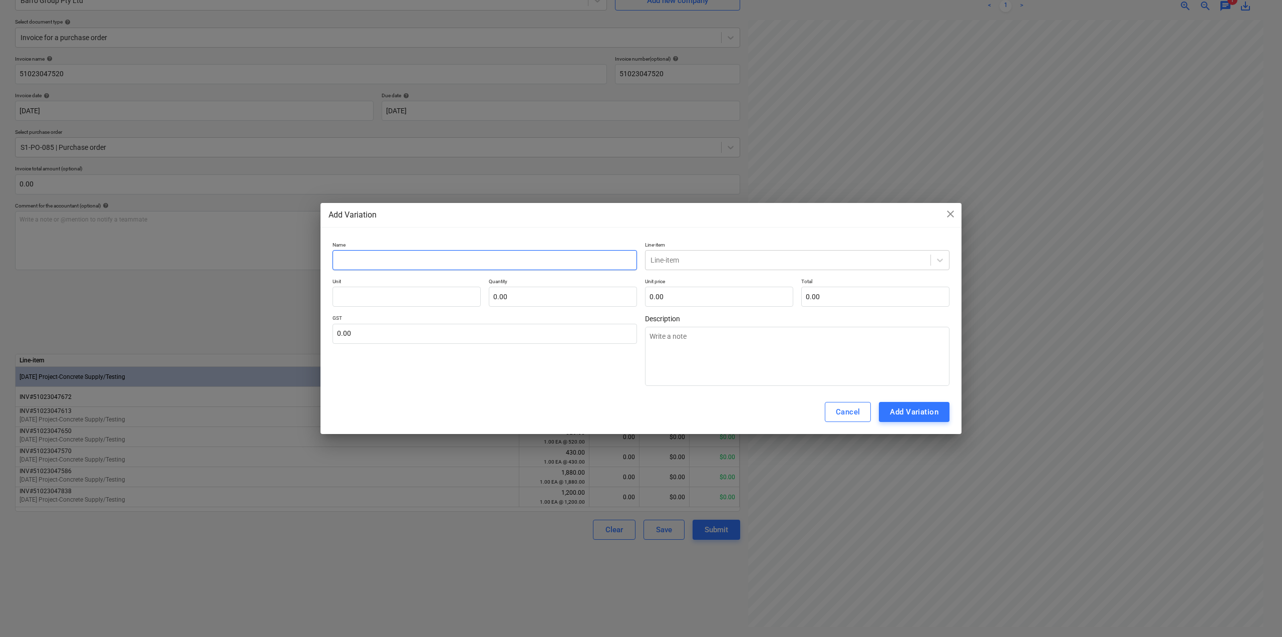
drag, startPoint x: 444, startPoint y: 259, endPoint x: 449, endPoint y: 255, distance: 6.4
click at [445, 258] on input "text" at bounding box center [485, 260] width 305 height 20
click at [721, 299] on div "-- [DATE] Project-Concrete Supply/Testing" at bounding box center [797, 300] width 305 height 16
click at [354, 297] on input "text" at bounding box center [407, 297] width 148 height 20
click at [516, 304] on input "text" at bounding box center [563, 297] width 148 height 20
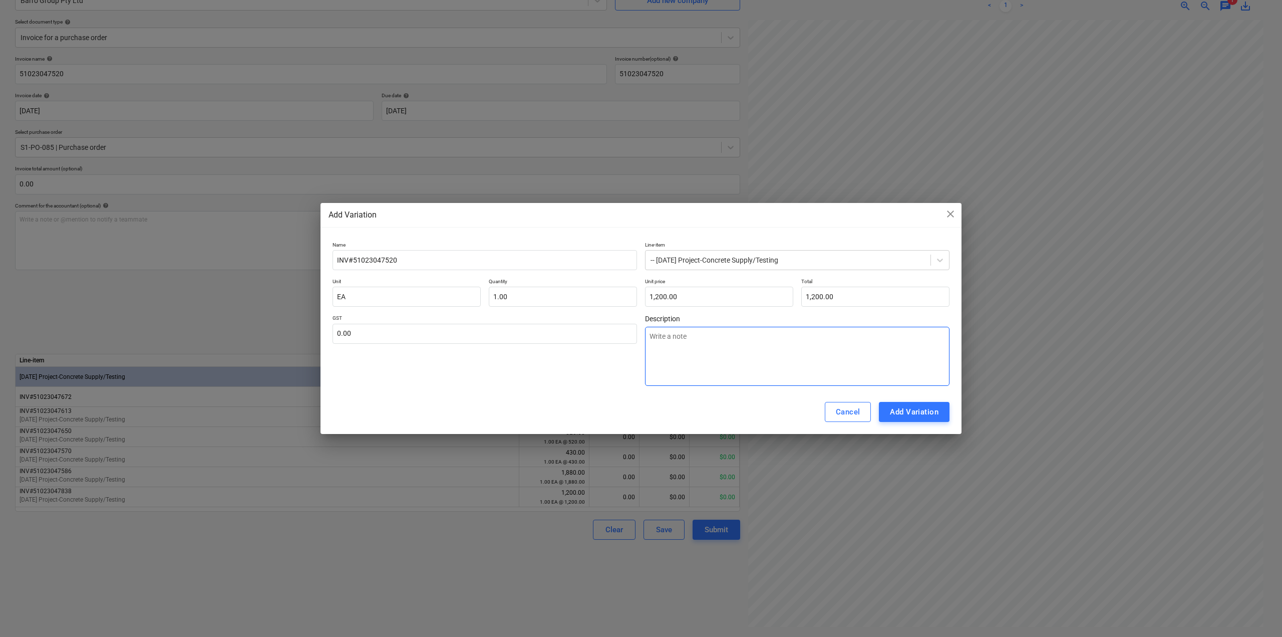
click at [697, 349] on textarea at bounding box center [797, 356] width 305 height 59
click at [908, 413] on div "Add Variation" at bounding box center [914, 411] width 49 height 13
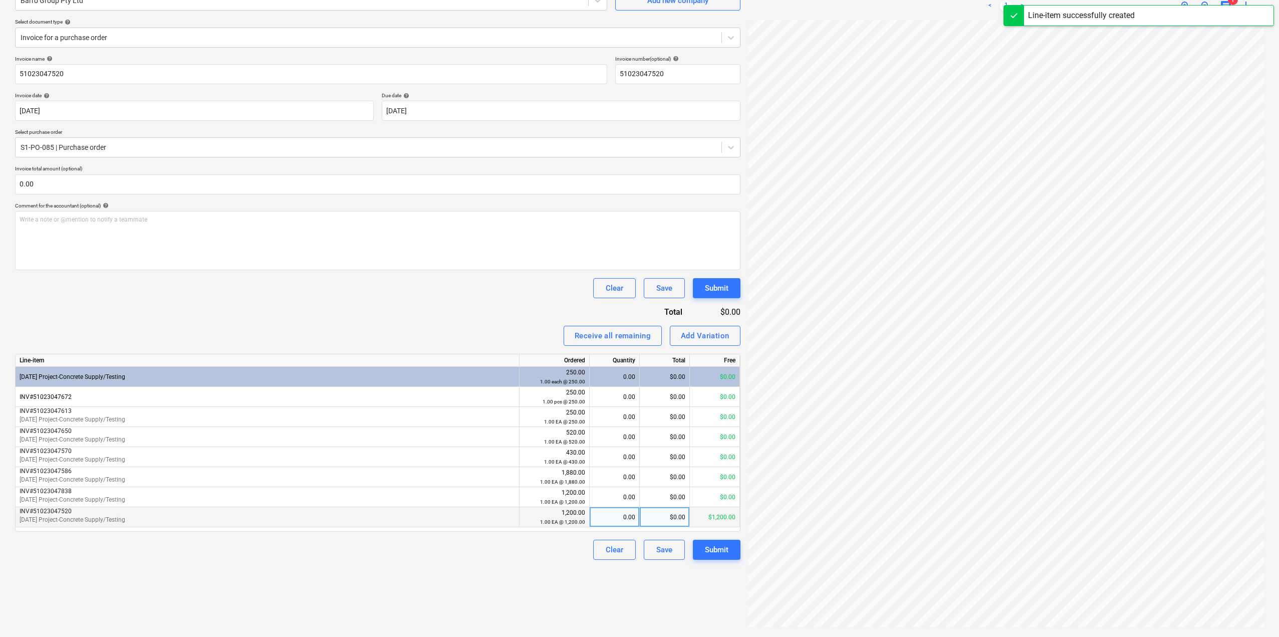
click at [620, 521] on div "0.00" at bounding box center [615, 517] width 42 height 20
click at [471, 572] on div "Create new document Select company Barro Group Pty Ltd Add new company Select d…" at bounding box center [377, 291] width 733 height 683
click at [728, 553] on div "Submit" at bounding box center [717, 549] width 24 height 13
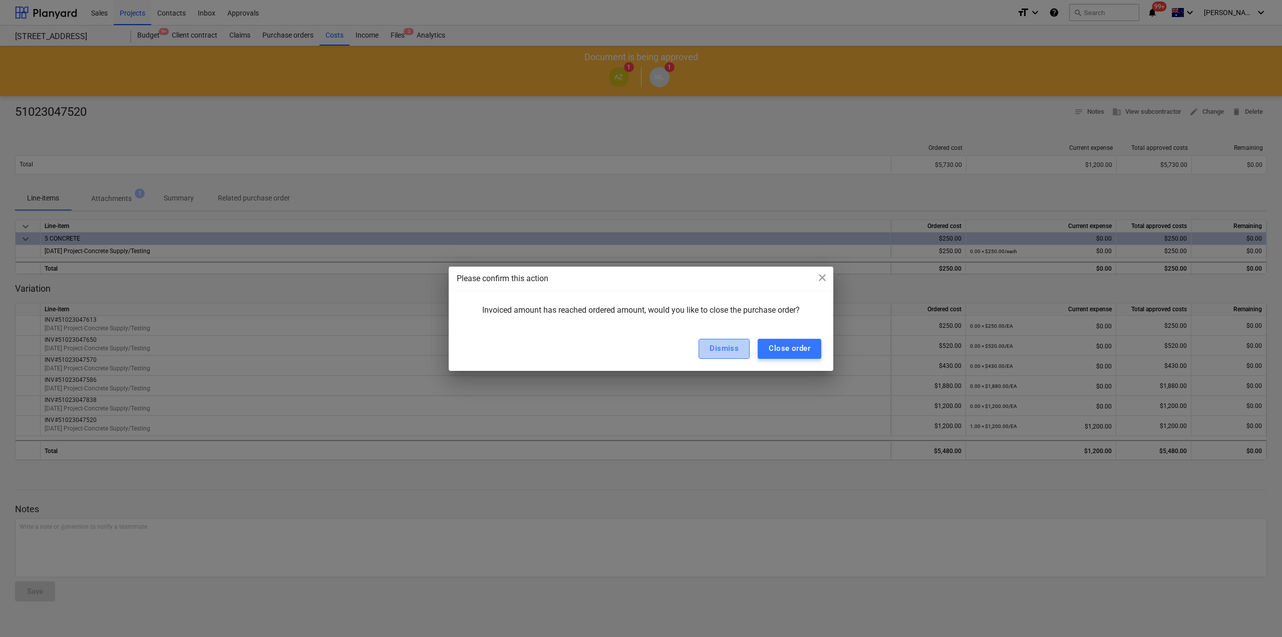
click at [714, 347] on div "Dismiss" at bounding box center [724, 348] width 29 height 13
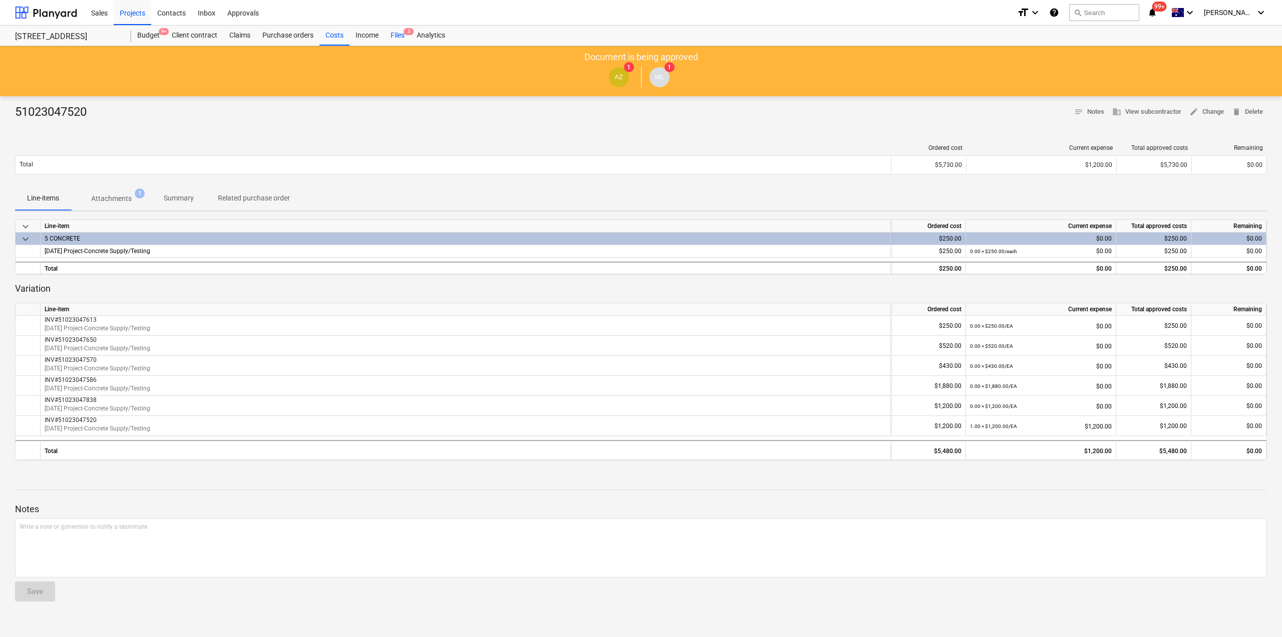
click at [392, 32] on div "Files 3" at bounding box center [398, 36] width 26 height 20
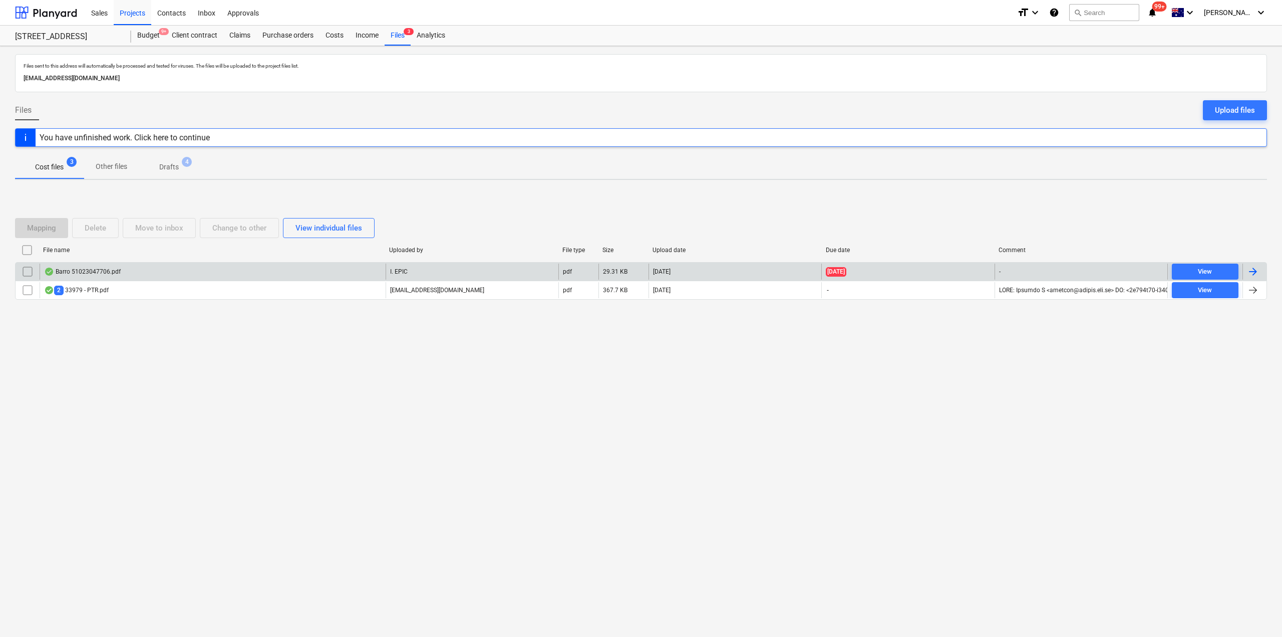
click at [150, 264] on div "Barro 51023047706.pdf" at bounding box center [213, 272] width 346 height 16
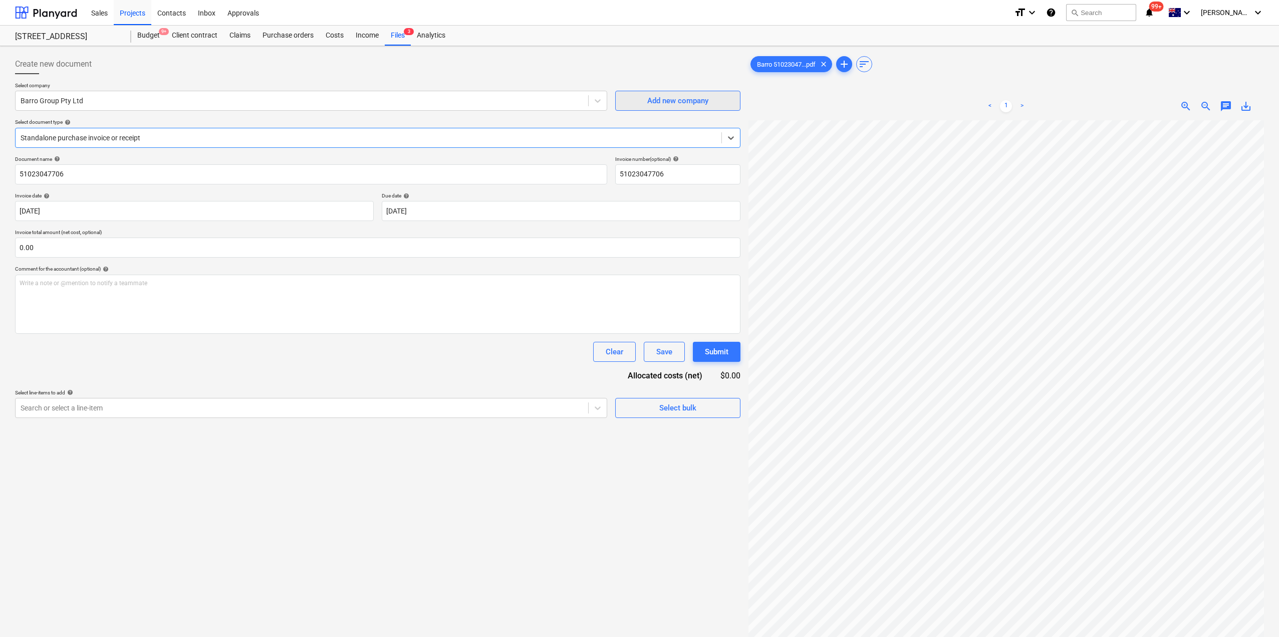
scroll to position [100, 0]
click at [164, 121] on div "Select document type help" at bounding box center [377, 122] width 725 height 7
drag, startPoint x: 165, startPoint y: 134, endPoint x: 167, endPoint y: 146, distance: 12.1
click at [165, 134] on div at bounding box center [369, 138] width 696 height 10
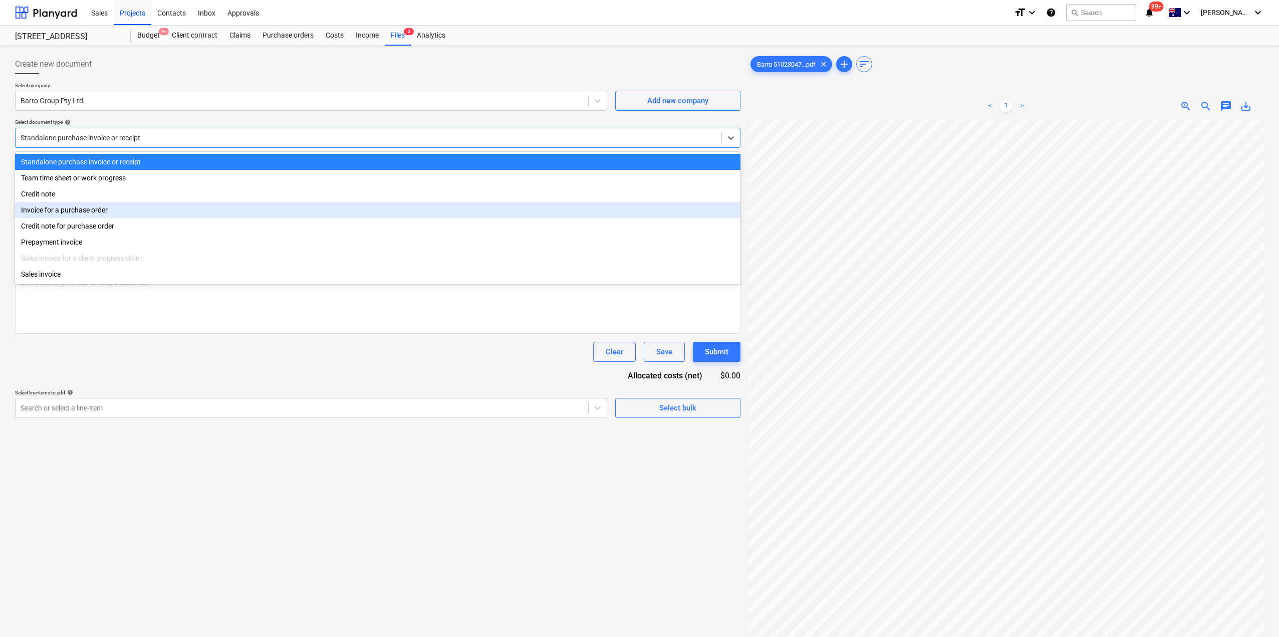
click at [143, 209] on div "Invoice for a purchase order" at bounding box center [377, 210] width 725 height 16
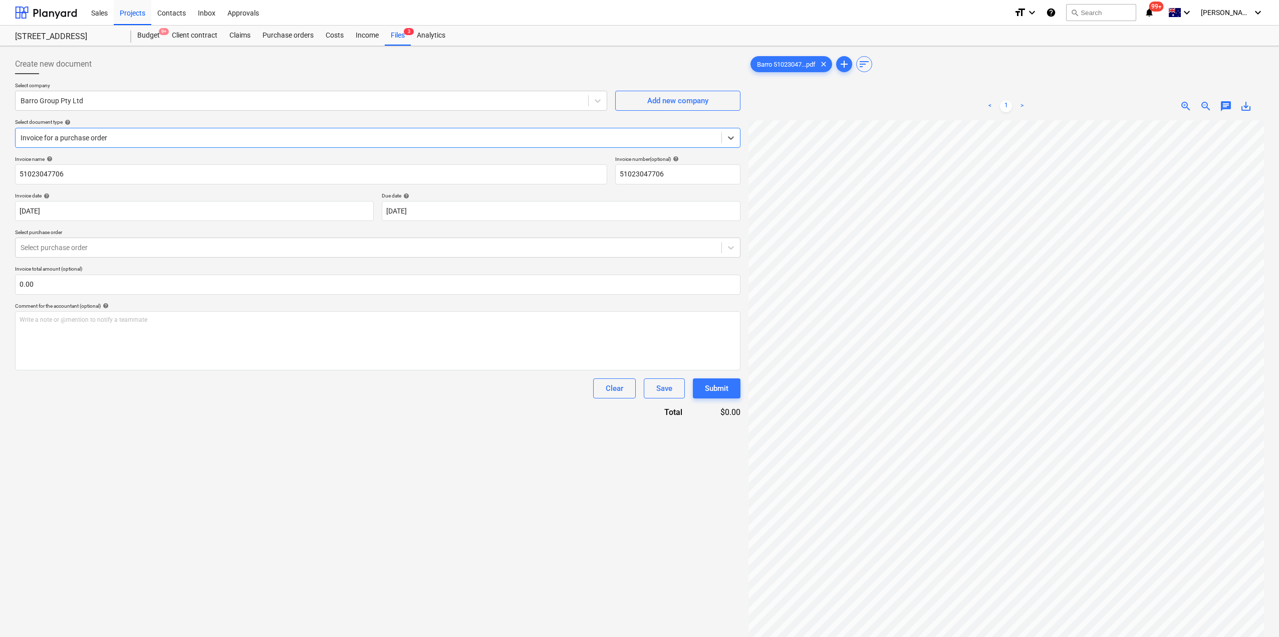
click at [138, 259] on div "Invoice name help 51023047706 Invoice number (optional) help 51023047706 Invoic…" at bounding box center [377, 287] width 725 height 262
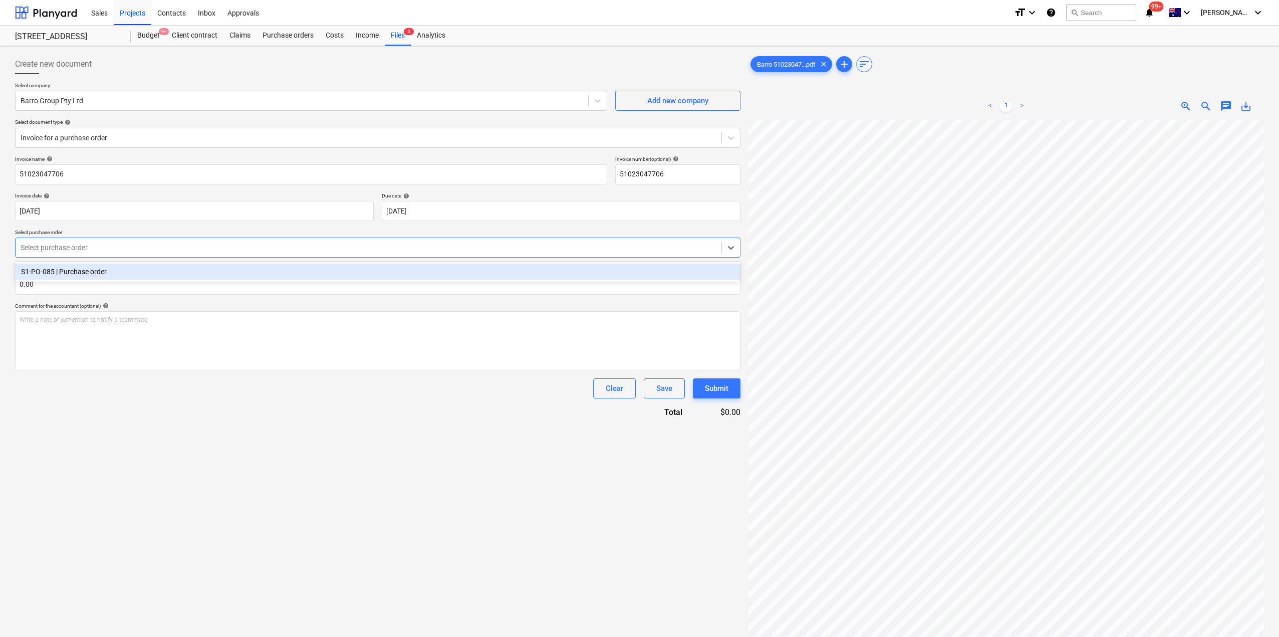
click at [129, 250] on div at bounding box center [369, 247] width 696 height 10
click at [114, 271] on div "S1-PO-085 | Purchase order" at bounding box center [377, 272] width 725 height 16
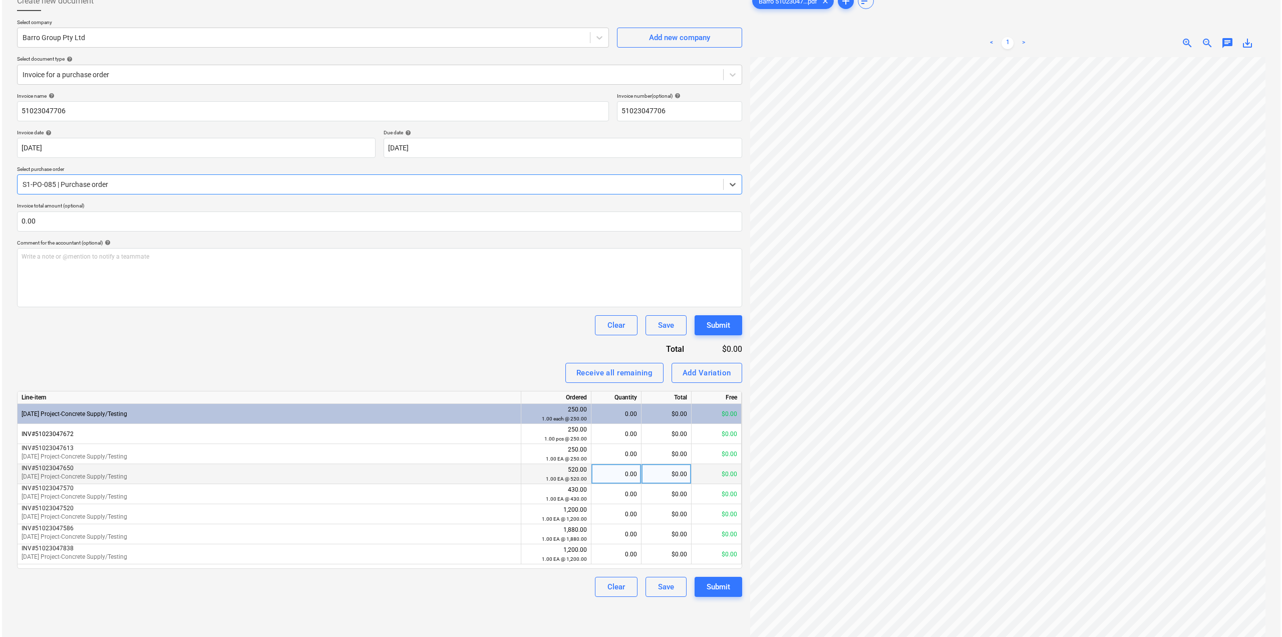
scroll to position [100, 0]
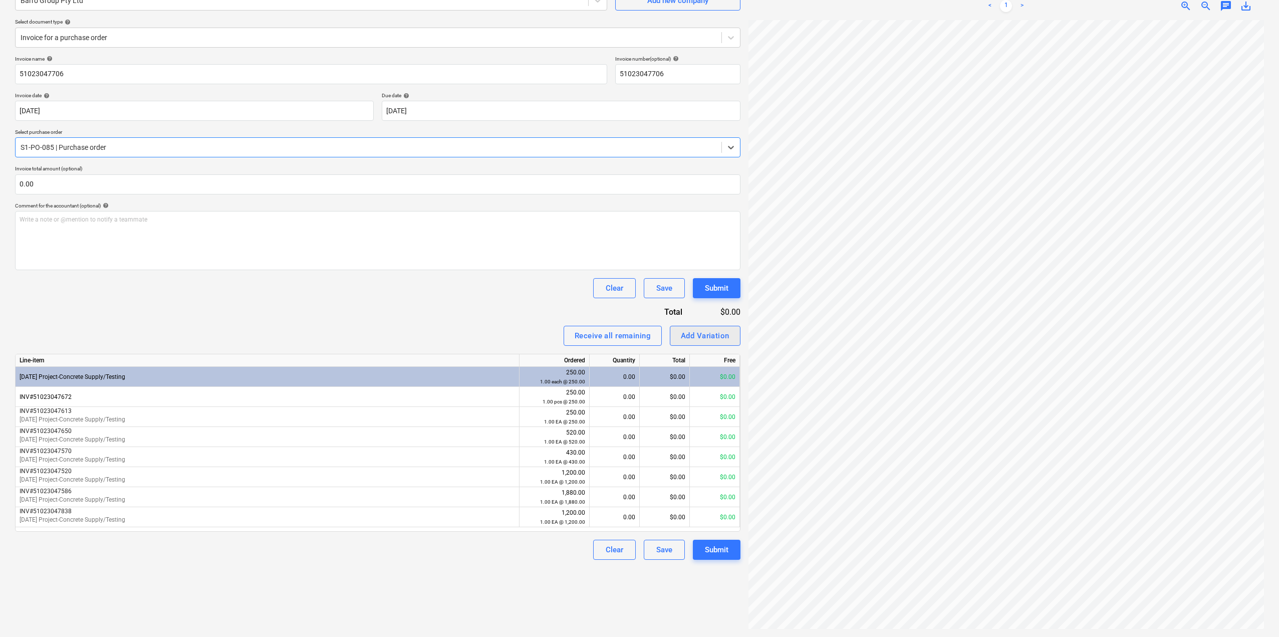
click at [713, 339] on div "Add Variation" at bounding box center [705, 335] width 49 height 13
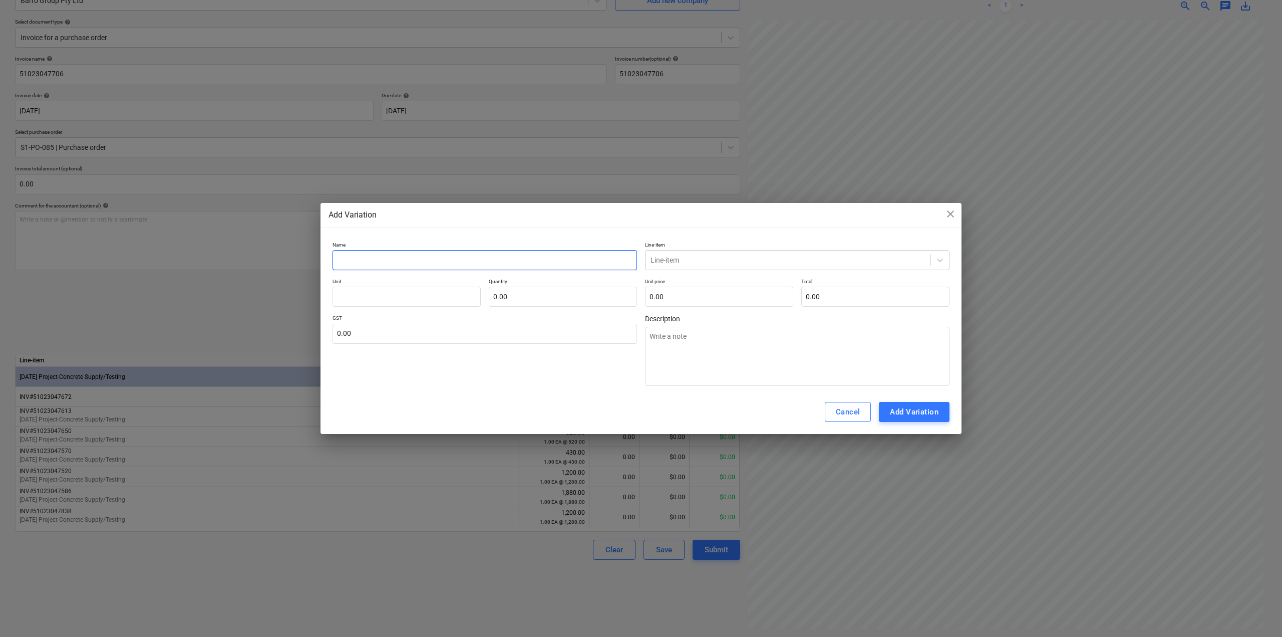
click at [418, 264] on input "text" at bounding box center [485, 260] width 305 height 20
click at [716, 262] on div at bounding box center [788, 260] width 275 height 10
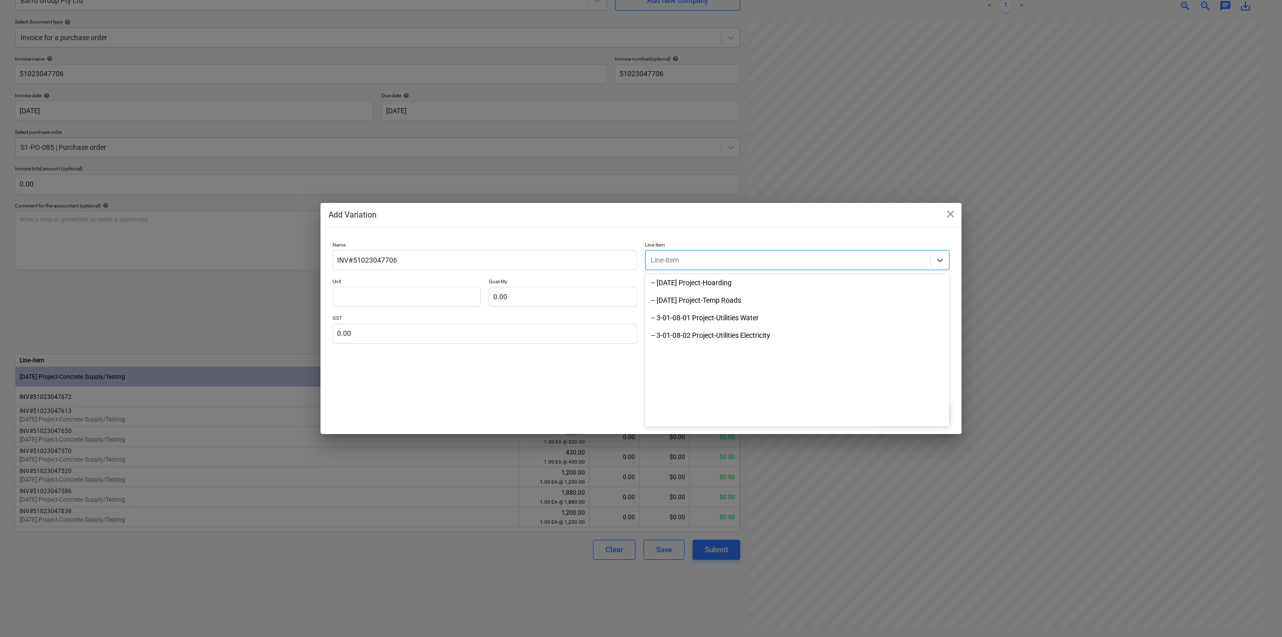
scroll to position [0, 0]
click at [722, 262] on div at bounding box center [788, 260] width 275 height 10
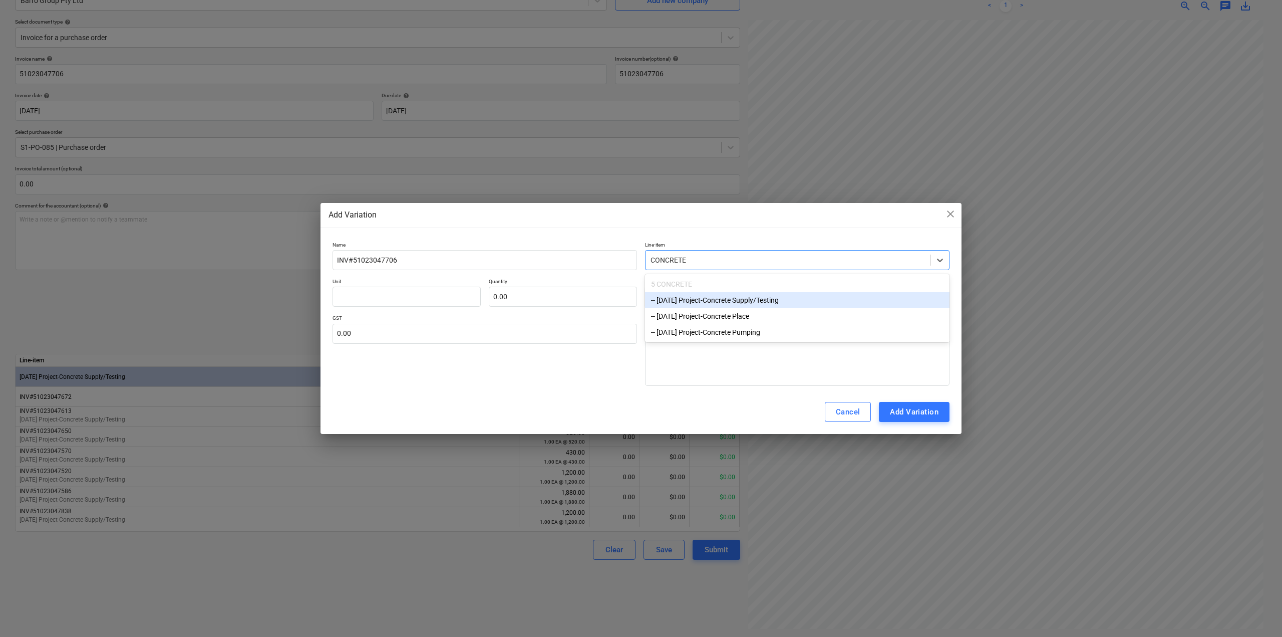
click at [748, 298] on div "-- [DATE] Project-Concrete Supply/Testing" at bounding box center [797, 300] width 305 height 16
click at [396, 288] on input "text" at bounding box center [407, 297] width 148 height 20
click at [559, 300] on input "text" at bounding box center [563, 297] width 148 height 20
click at [678, 301] on input "text" at bounding box center [719, 297] width 148 height 20
click at [456, 289] on input "text" at bounding box center [407, 297] width 148 height 20
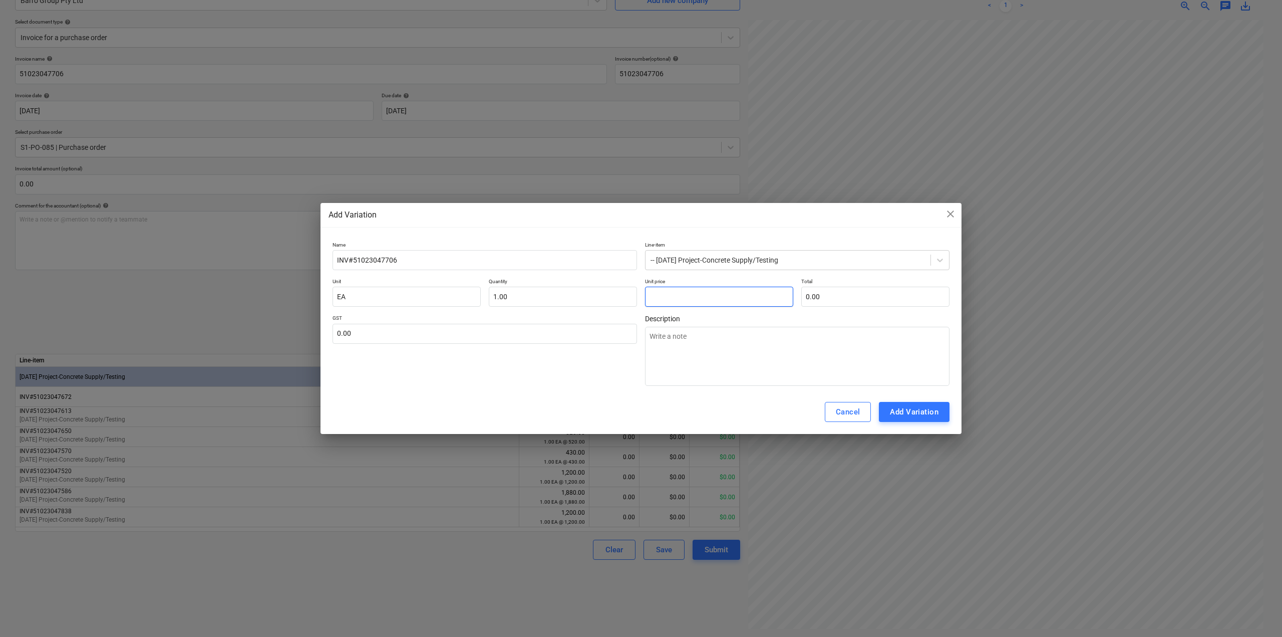
click at [774, 303] on input "text" at bounding box center [719, 297] width 148 height 20
click at [765, 363] on textarea at bounding box center [797, 356] width 305 height 59
click at [938, 416] on div "Add Variation" at bounding box center [914, 411] width 49 height 13
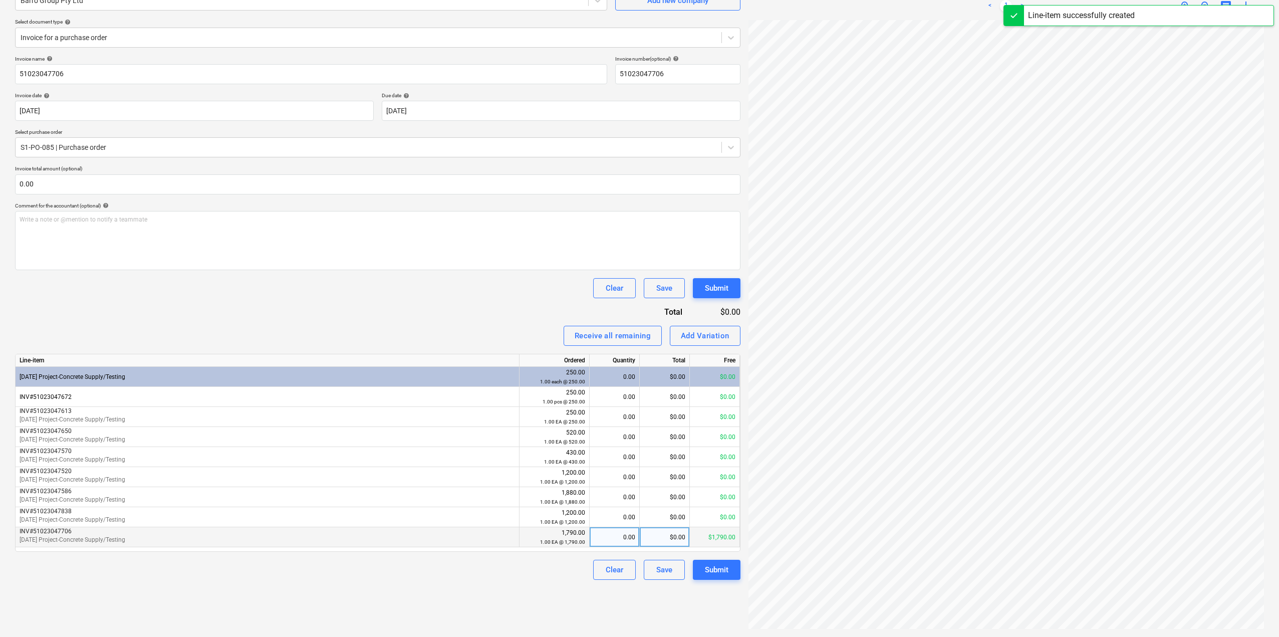
click at [623, 547] on div "0.00" at bounding box center [615, 537] width 42 height 20
click at [629, 614] on div "Create new document Select company Barro Group Pty Ltd Add new company Select d…" at bounding box center [377, 291] width 733 height 683
click at [722, 574] on div "Submit" at bounding box center [717, 569] width 24 height 13
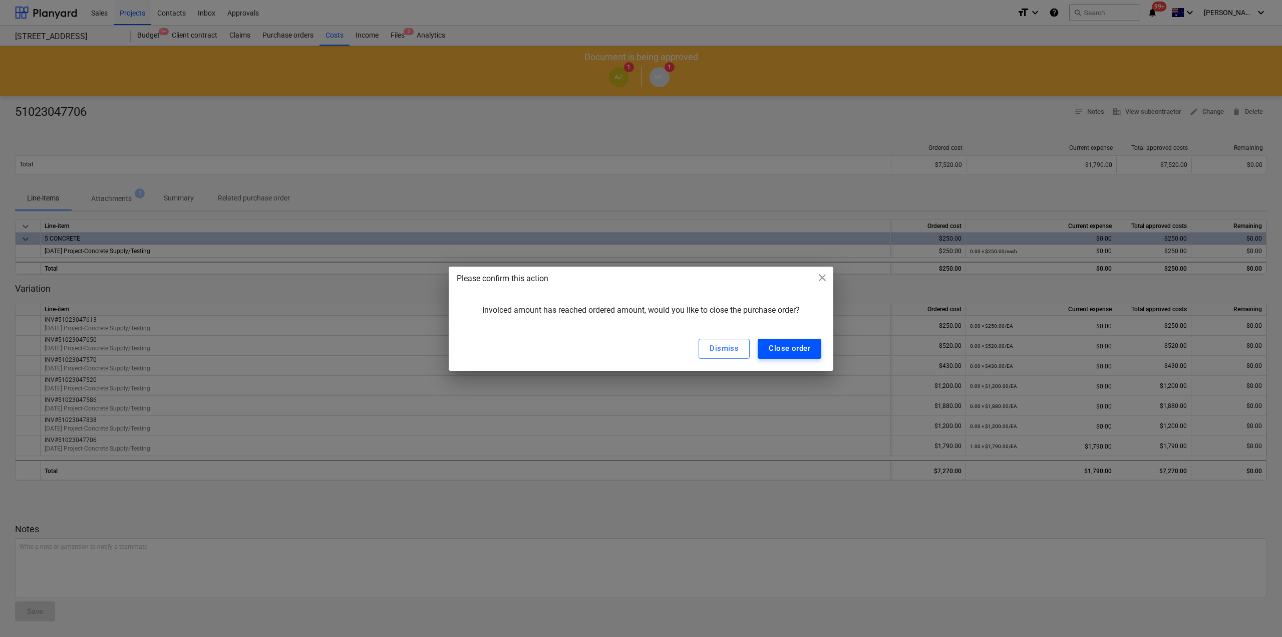
click at [795, 351] on div "Close order" at bounding box center [790, 348] width 42 height 13
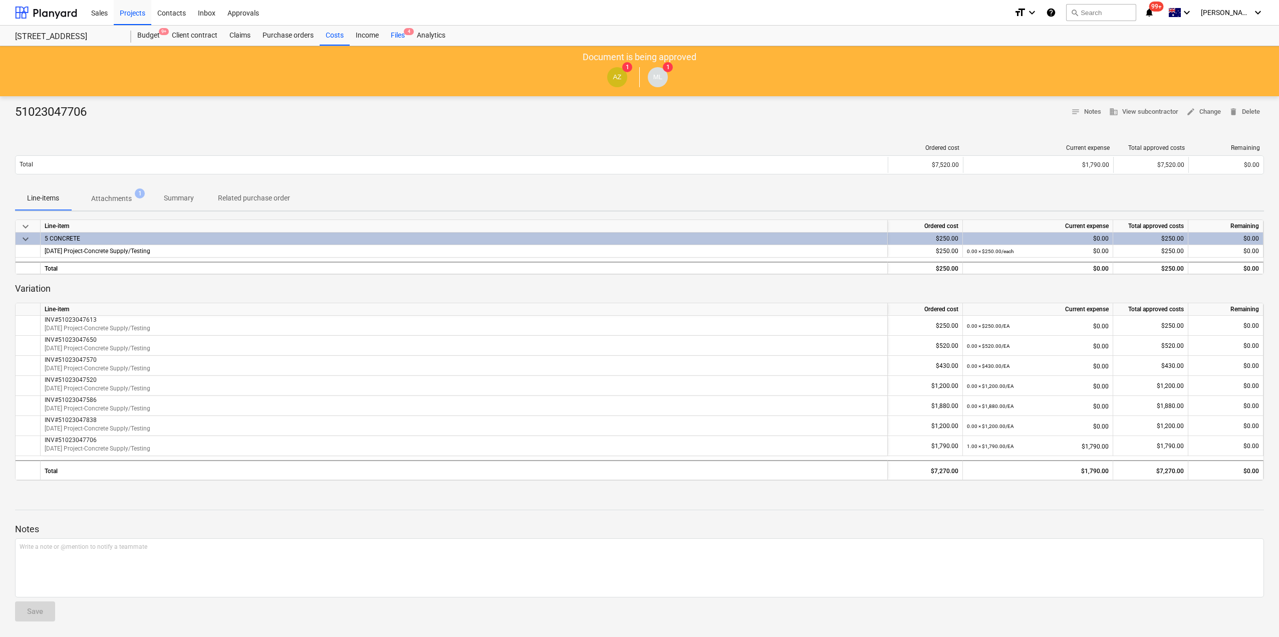
click at [403, 40] on div "Files 4" at bounding box center [398, 36] width 26 height 20
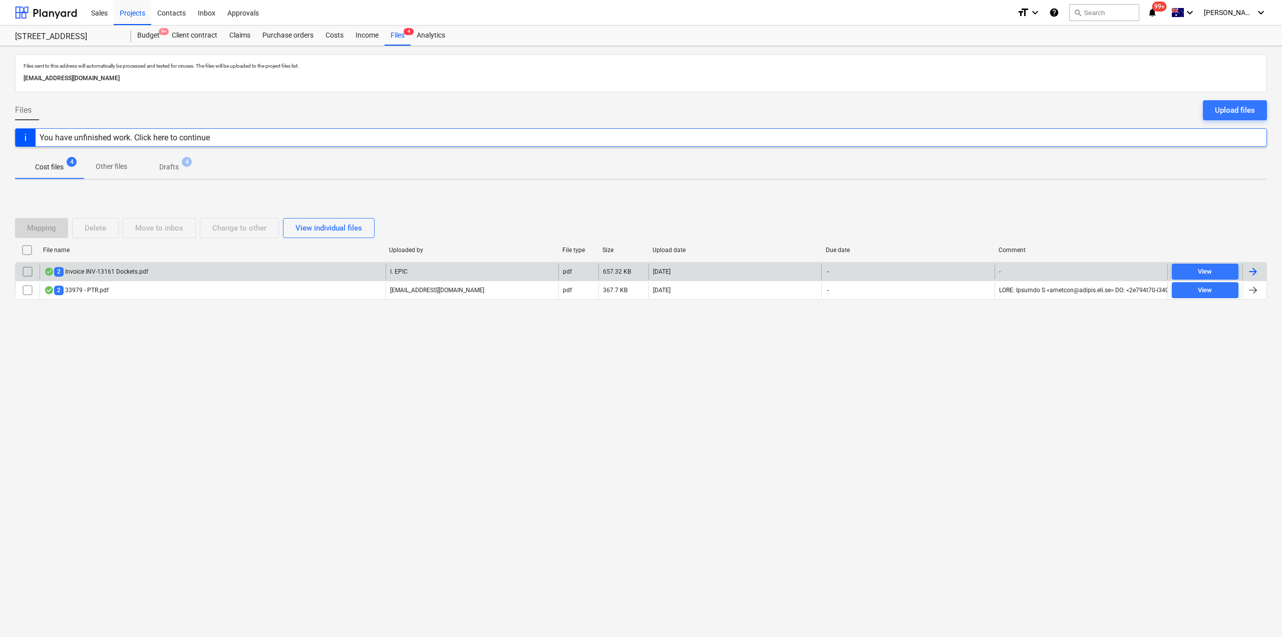
click at [146, 273] on div "2 Invoice INV-13161 Dockets.pdf" at bounding box center [96, 272] width 104 height 10
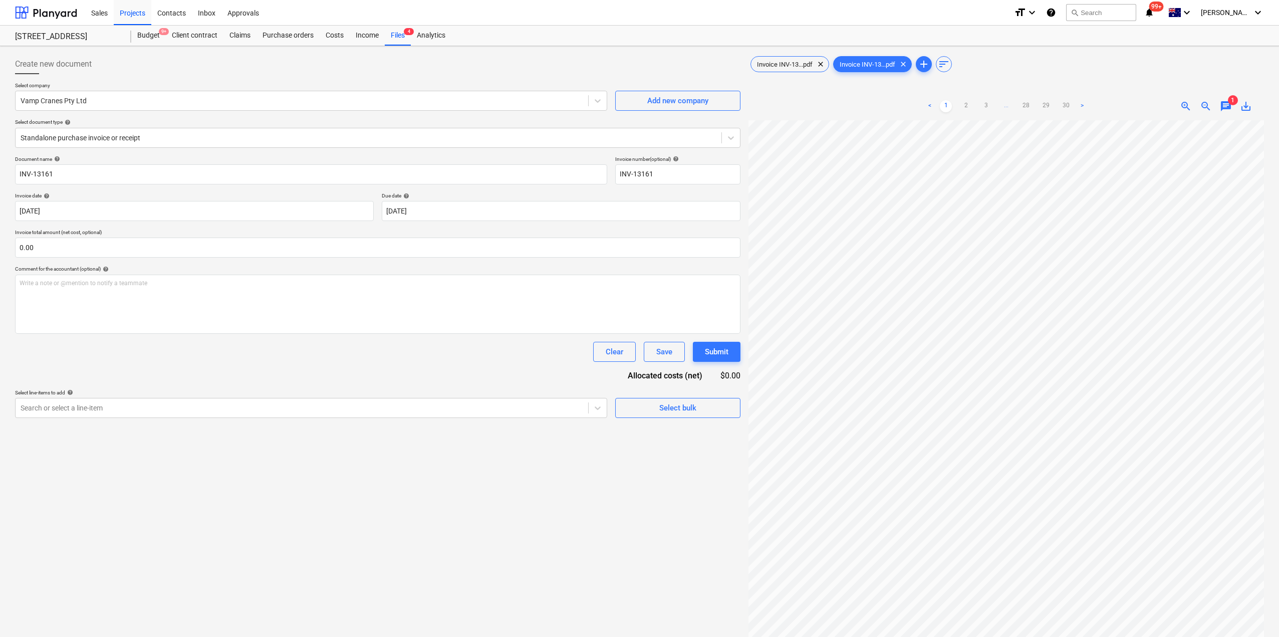
scroll to position [47, 27]
click at [766, 78] on div "Invoice INV-13...pdf clear Invoice INV-13...pdf clear add sort < 1 2 3 ... 28 2…" at bounding box center [1005, 391] width 515 height 675
click at [768, 67] on span "Invoice INV-13...pdf" at bounding box center [785, 65] width 68 height 8
click at [134, 137] on div at bounding box center [369, 138] width 696 height 10
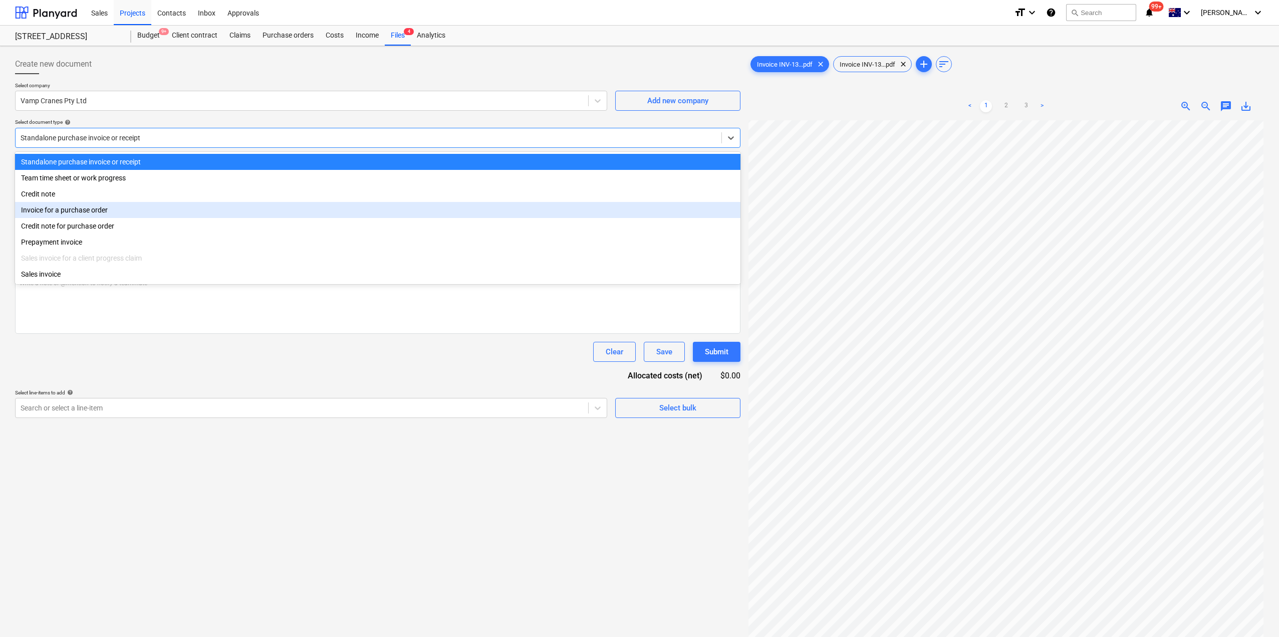
click at [100, 212] on div "Invoice for a purchase order" at bounding box center [377, 210] width 725 height 16
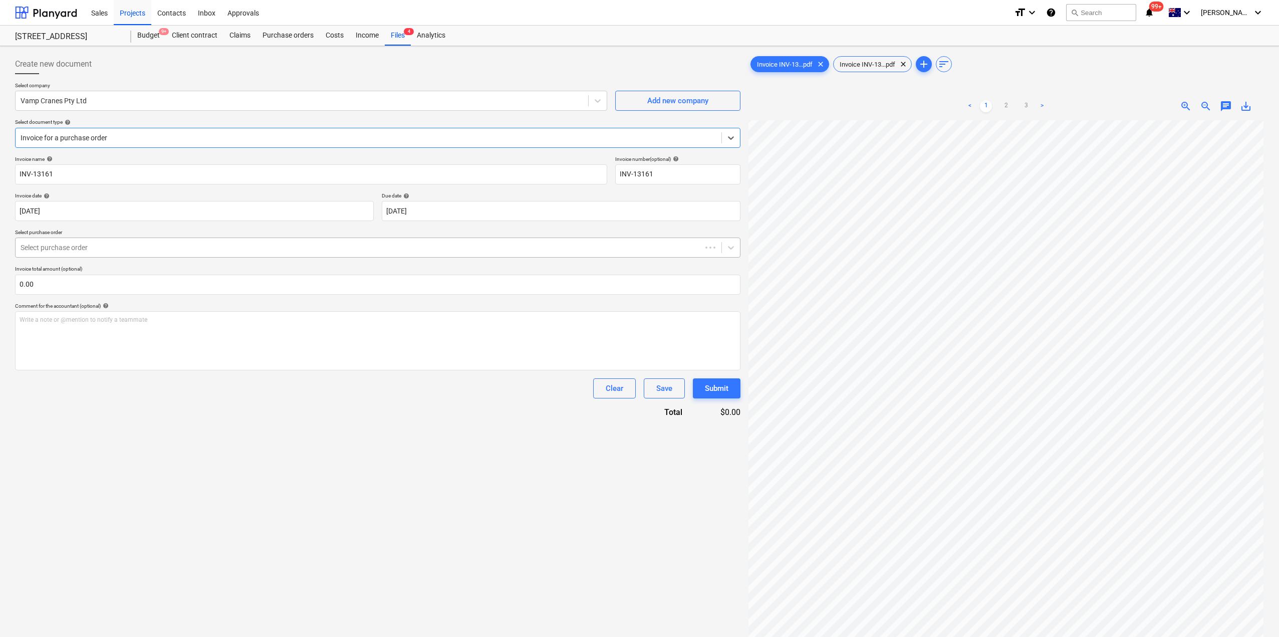
click at [105, 237] on div "Select purchase order" at bounding box center [377, 247] width 725 height 20
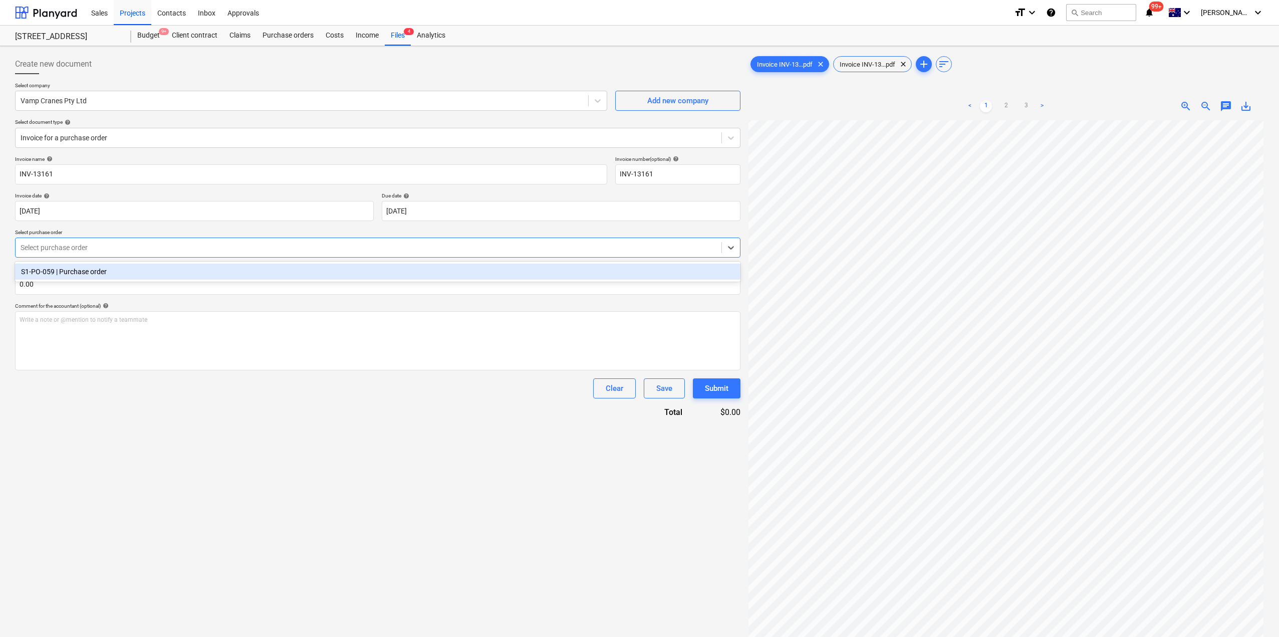
click at [102, 270] on div "S1-PO-059 | Purchase order" at bounding box center [377, 272] width 725 height 16
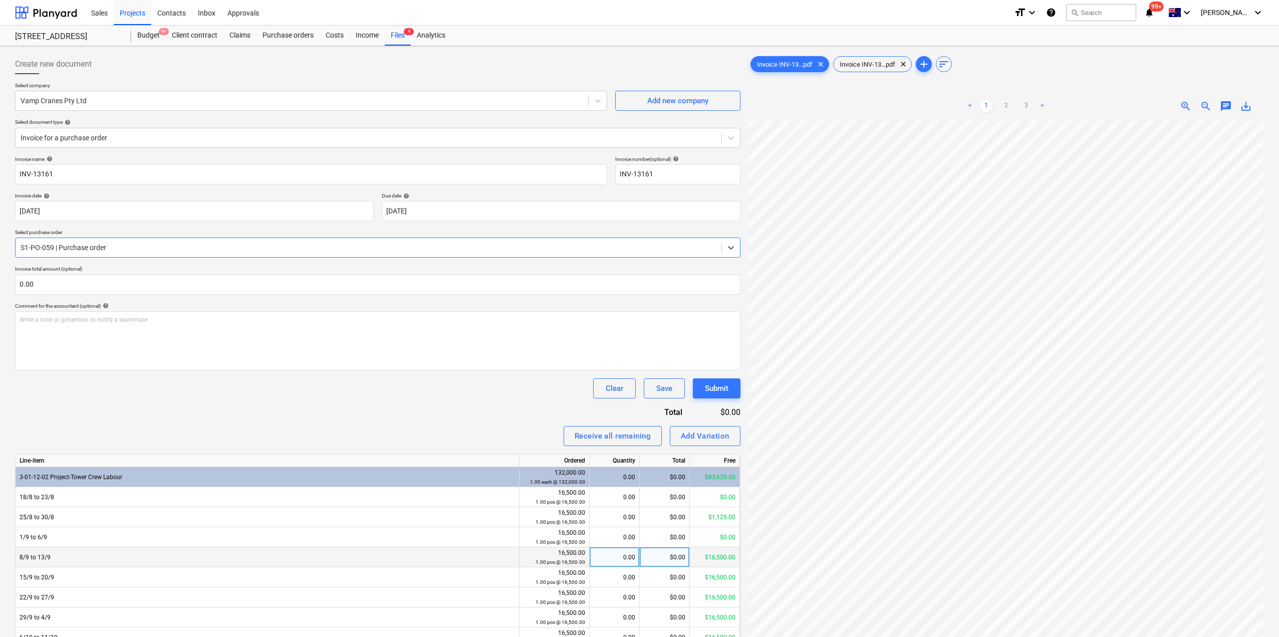
click at [612, 555] on div "0.00" at bounding box center [615, 557] width 42 height 20
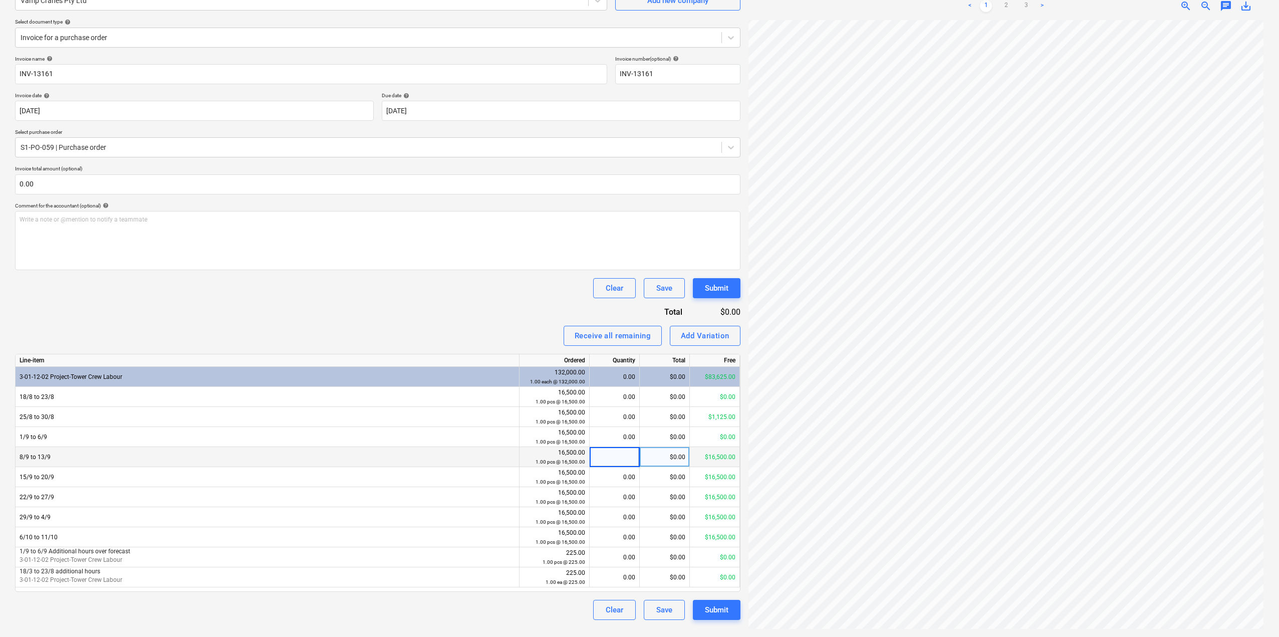
scroll to position [0, 12]
click at [1004, 7] on link "2" at bounding box center [1006, 6] width 12 height 12
click at [621, 457] on div "0.00" at bounding box center [615, 457] width 42 height 20
click at [665, 464] on div "$16,500.00" at bounding box center [665, 457] width 50 height 20
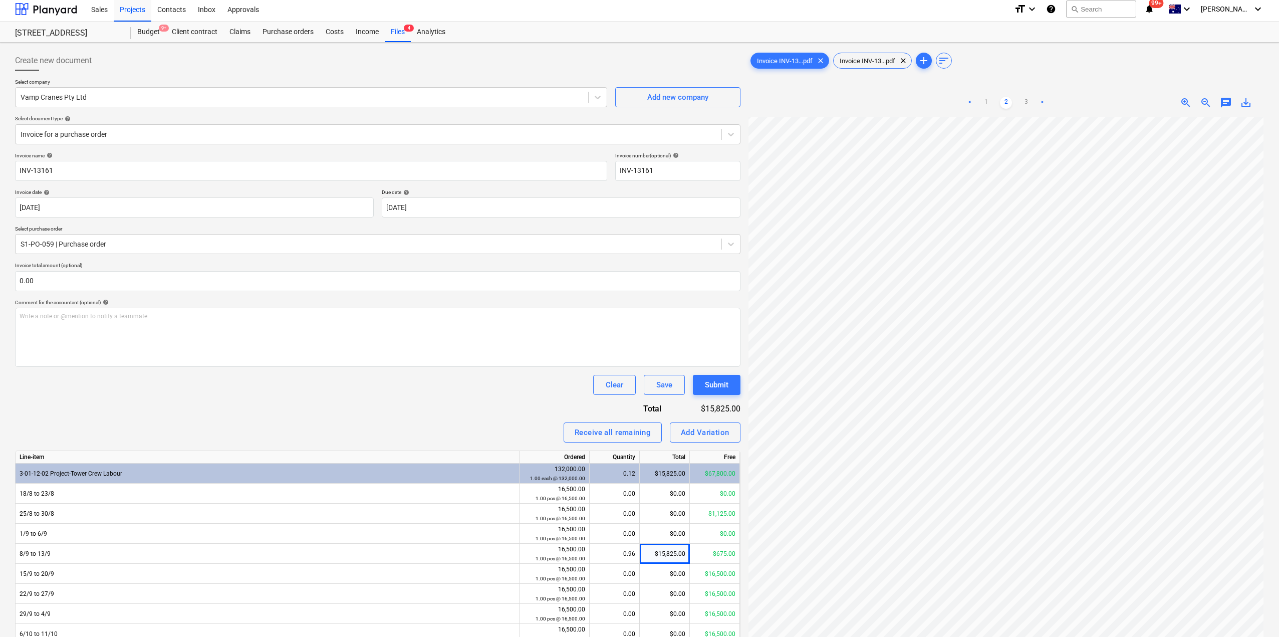
scroll to position [0, 0]
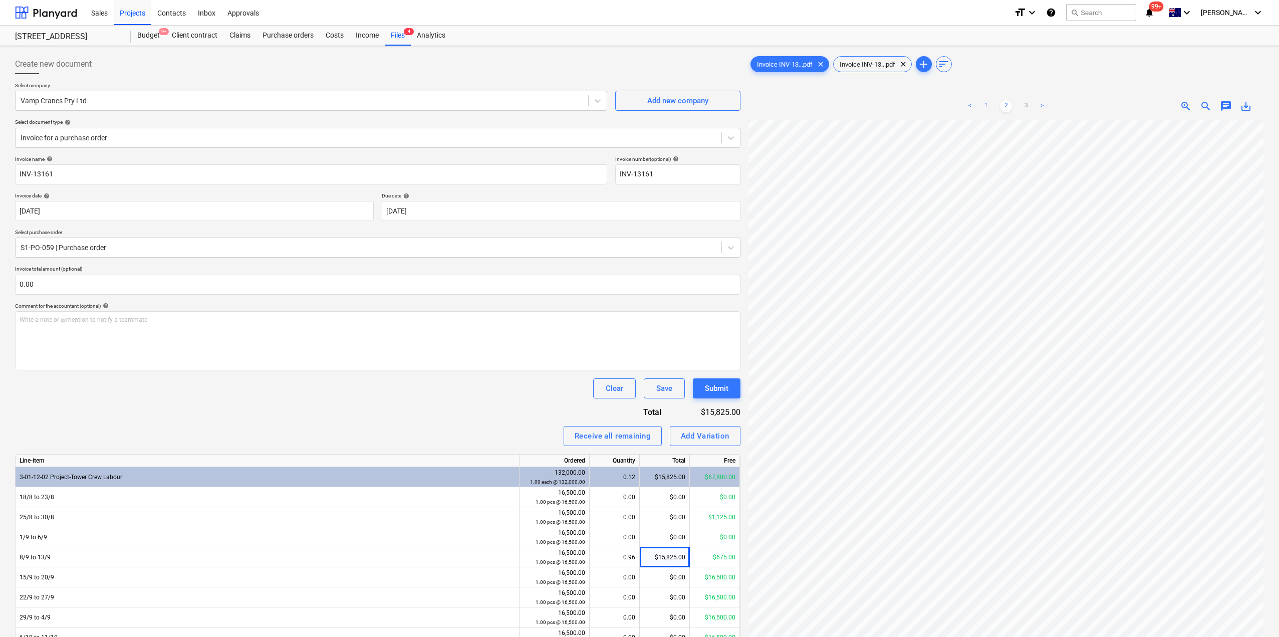
click at [986, 102] on link "1" at bounding box center [986, 106] width 12 height 12
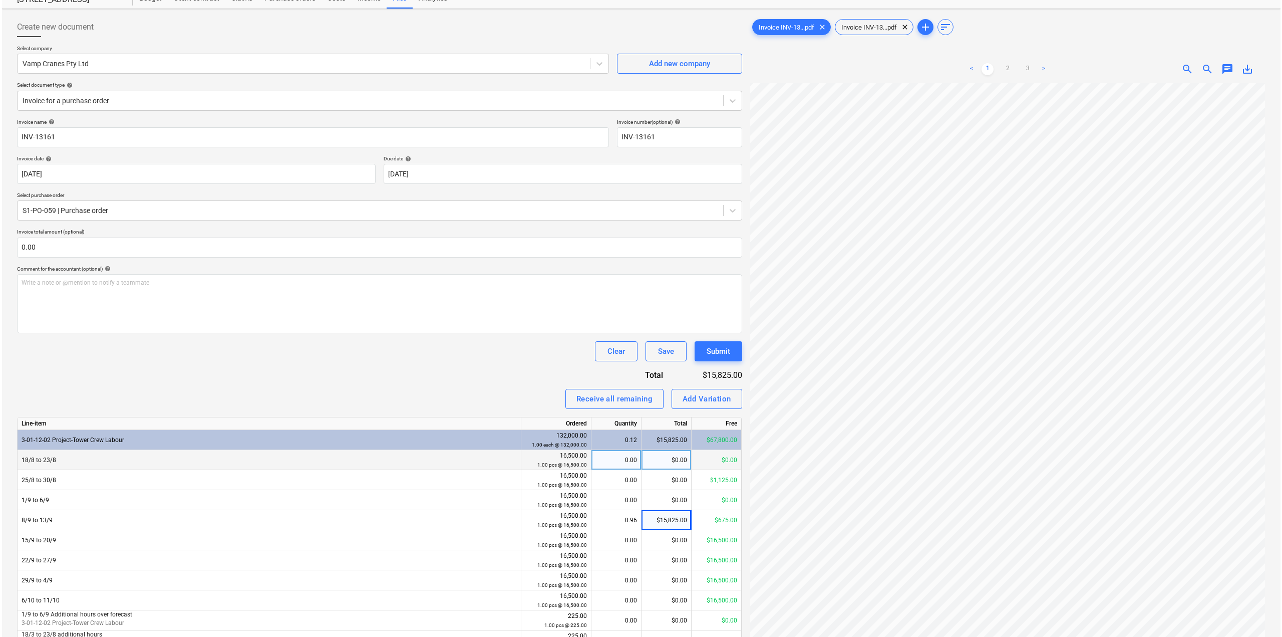
scroll to position [100, 0]
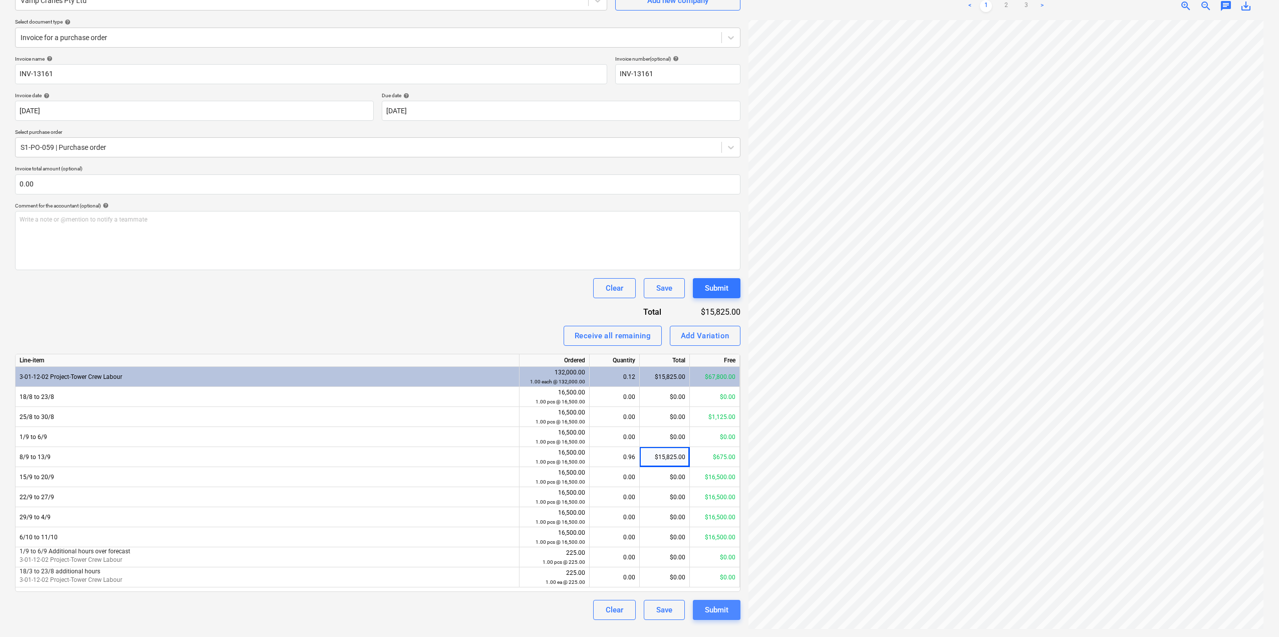
click at [722, 616] on div "Submit" at bounding box center [717, 609] width 24 height 13
